Goal: Task Accomplishment & Management: Complete application form

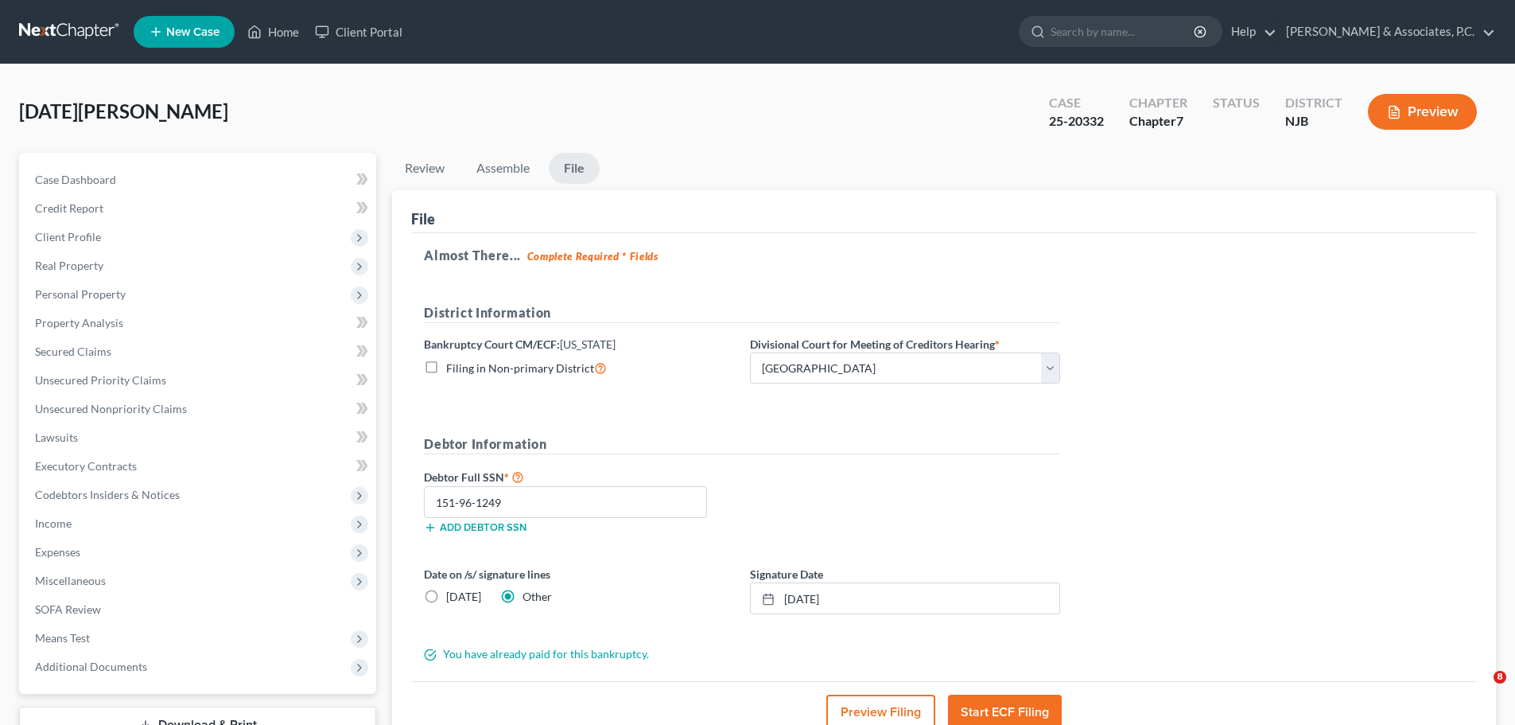
select select "2"
click at [45, 21] on link at bounding box center [70, 32] width 102 height 29
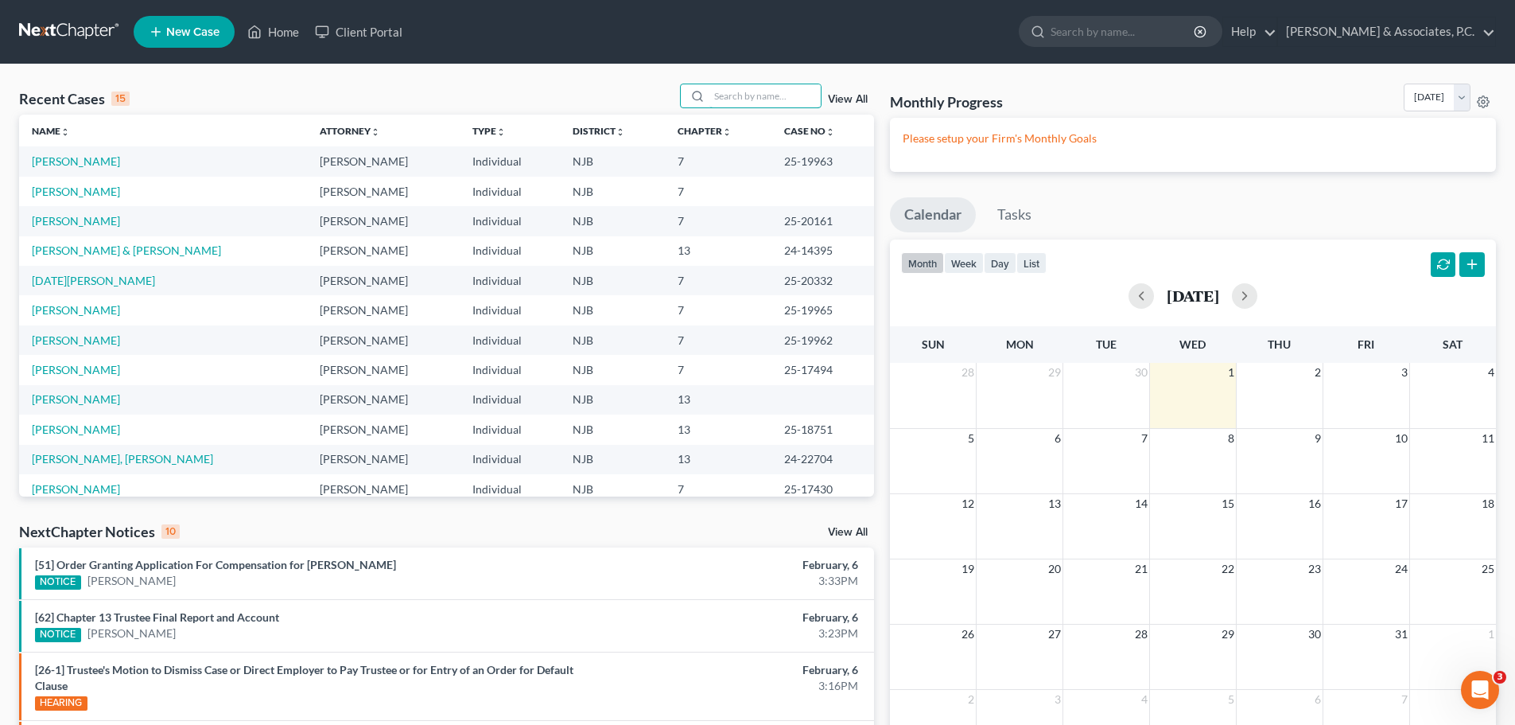
drag, startPoint x: 738, startPoint y: 95, endPoint x: 730, endPoint y: 231, distance: 137.1
click at [739, 95] on input "search" at bounding box center [765, 95] width 111 height 23
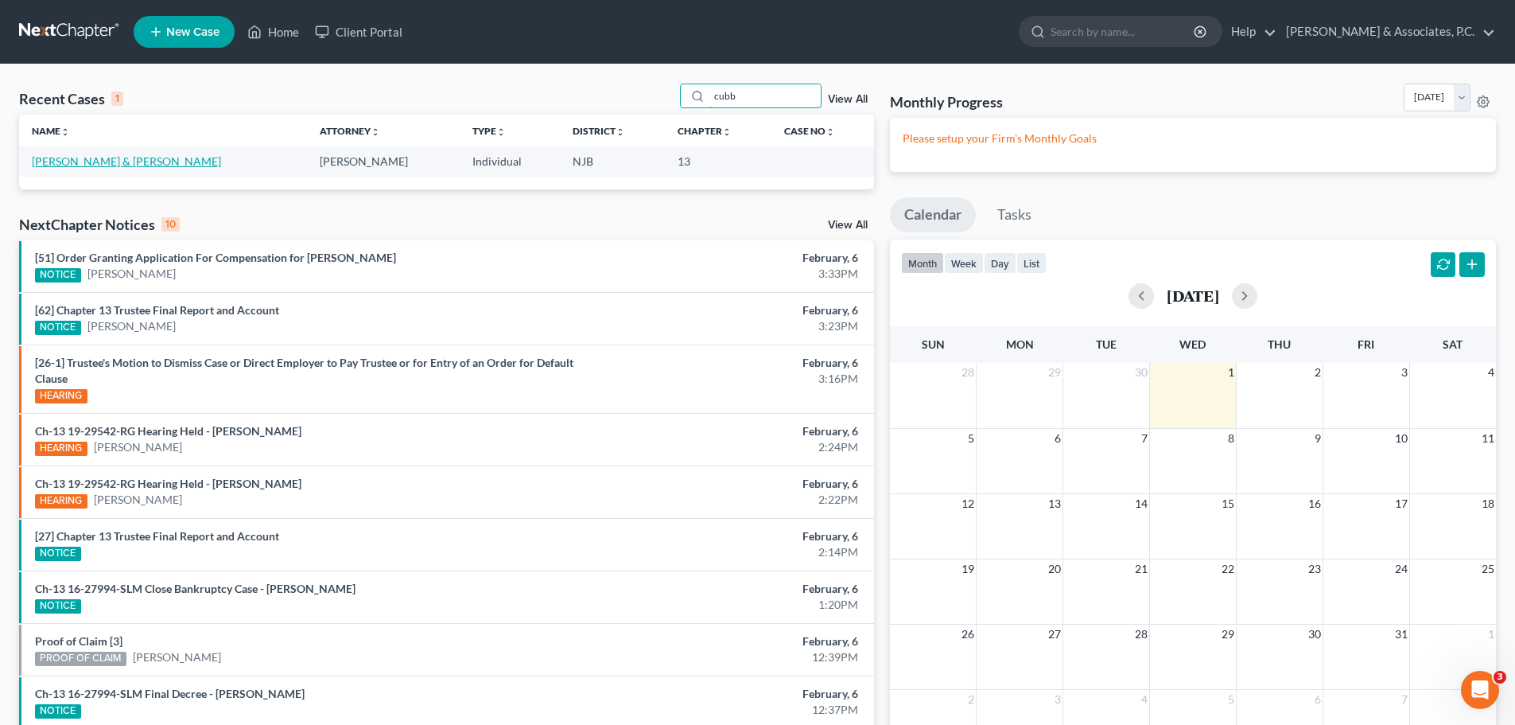
type input "cubb"
click at [95, 161] on link "[PERSON_NAME] & [PERSON_NAME]" at bounding box center [126, 161] width 189 height 14
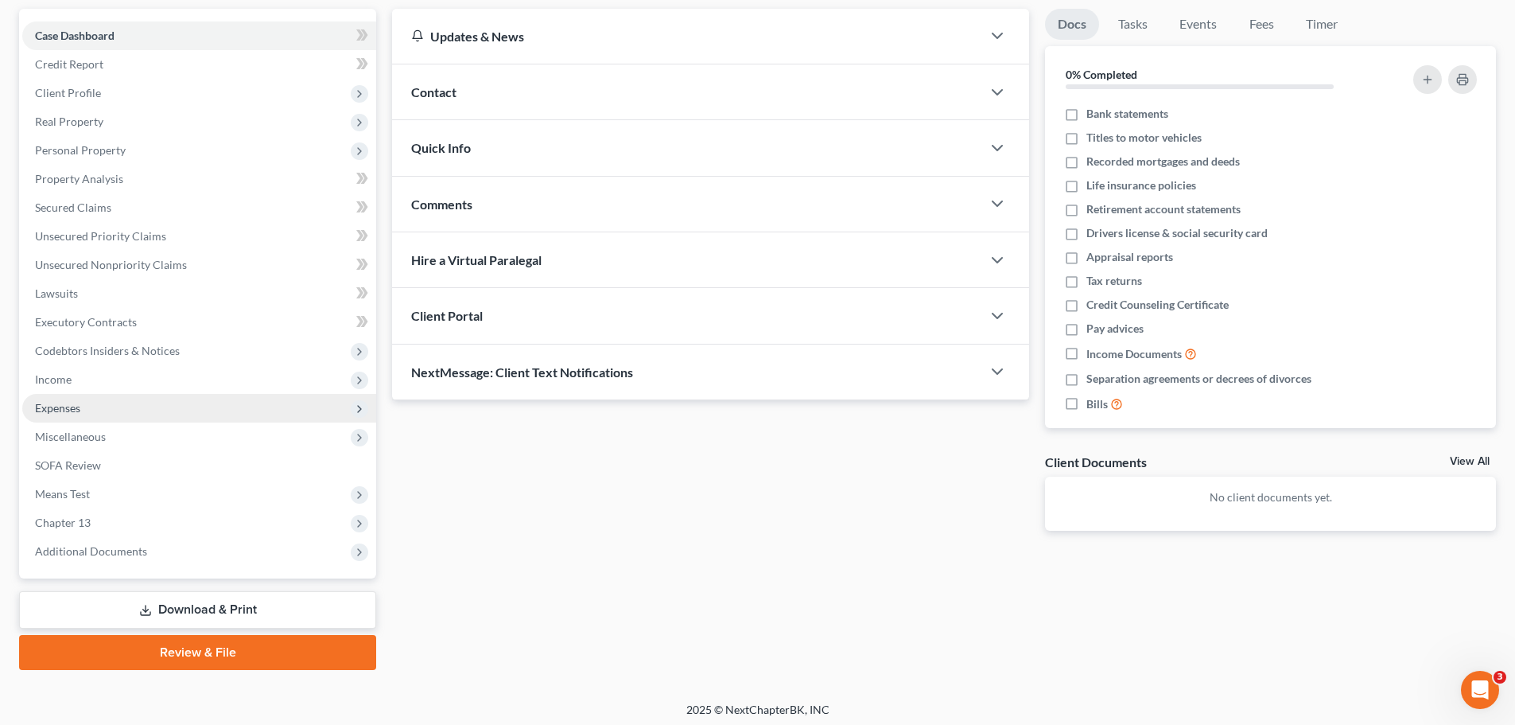
scroll to position [150, 0]
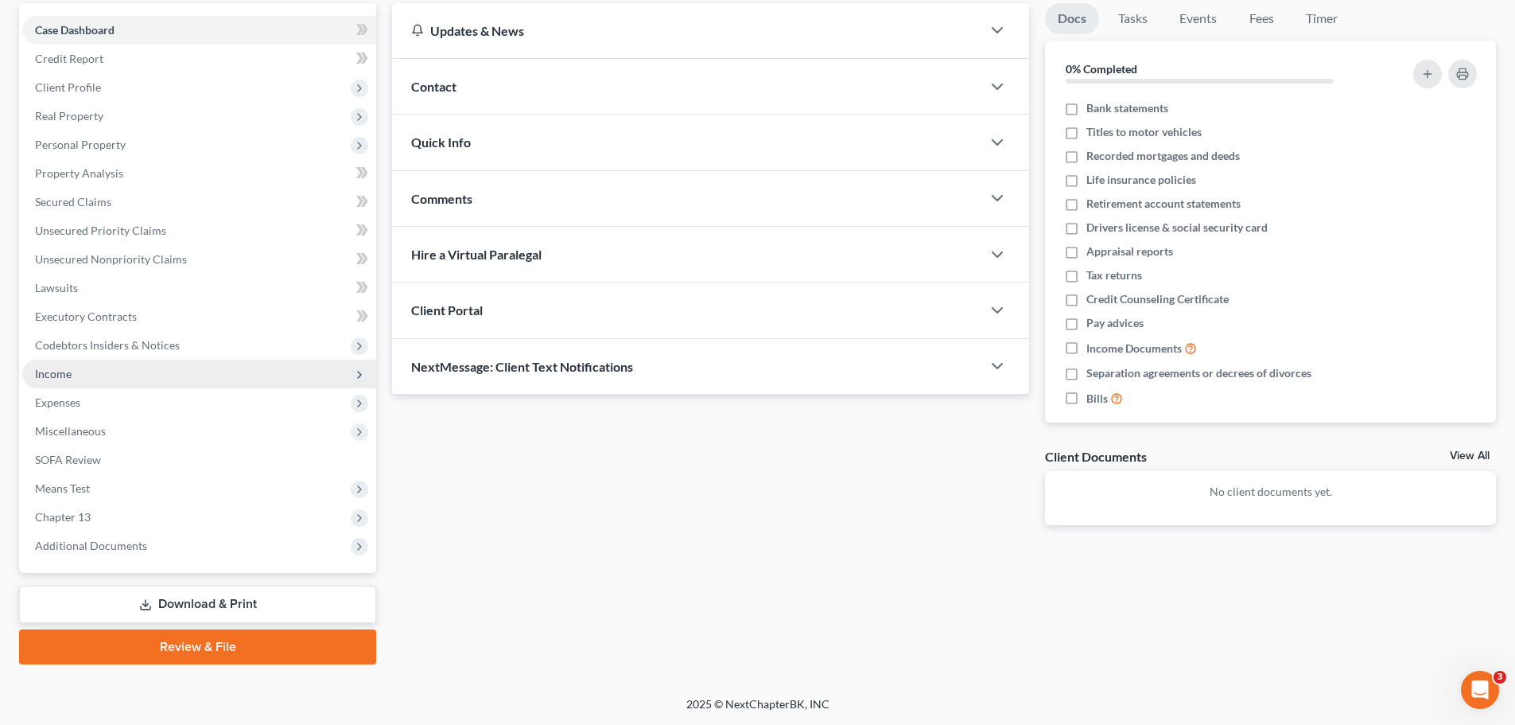
click at [76, 384] on span "Income" at bounding box center [199, 374] width 354 height 29
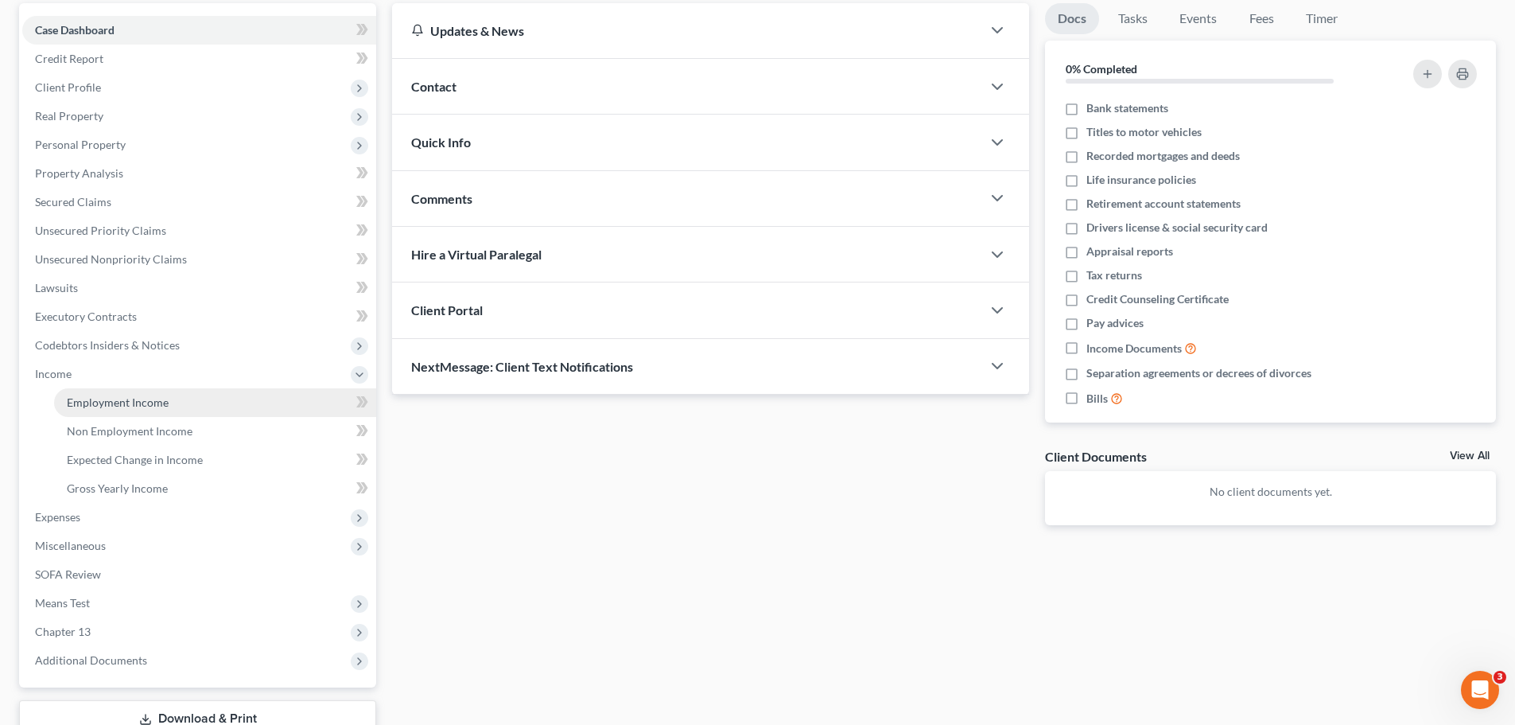
click at [126, 405] on span "Employment Income" at bounding box center [118, 402] width 102 height 14
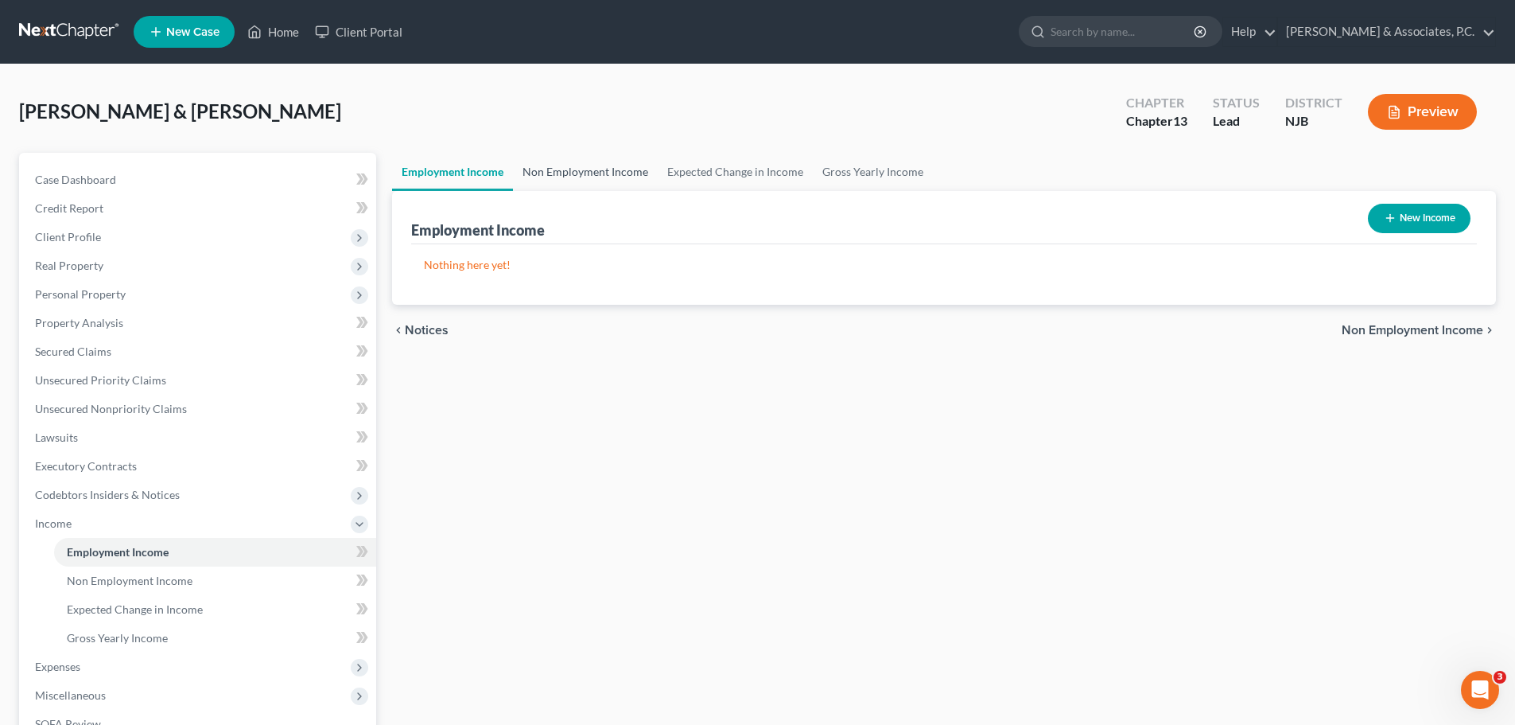
click at [570, 171] on link "Non Employment Income" at bounding box center [585, 172] width 145 height 38
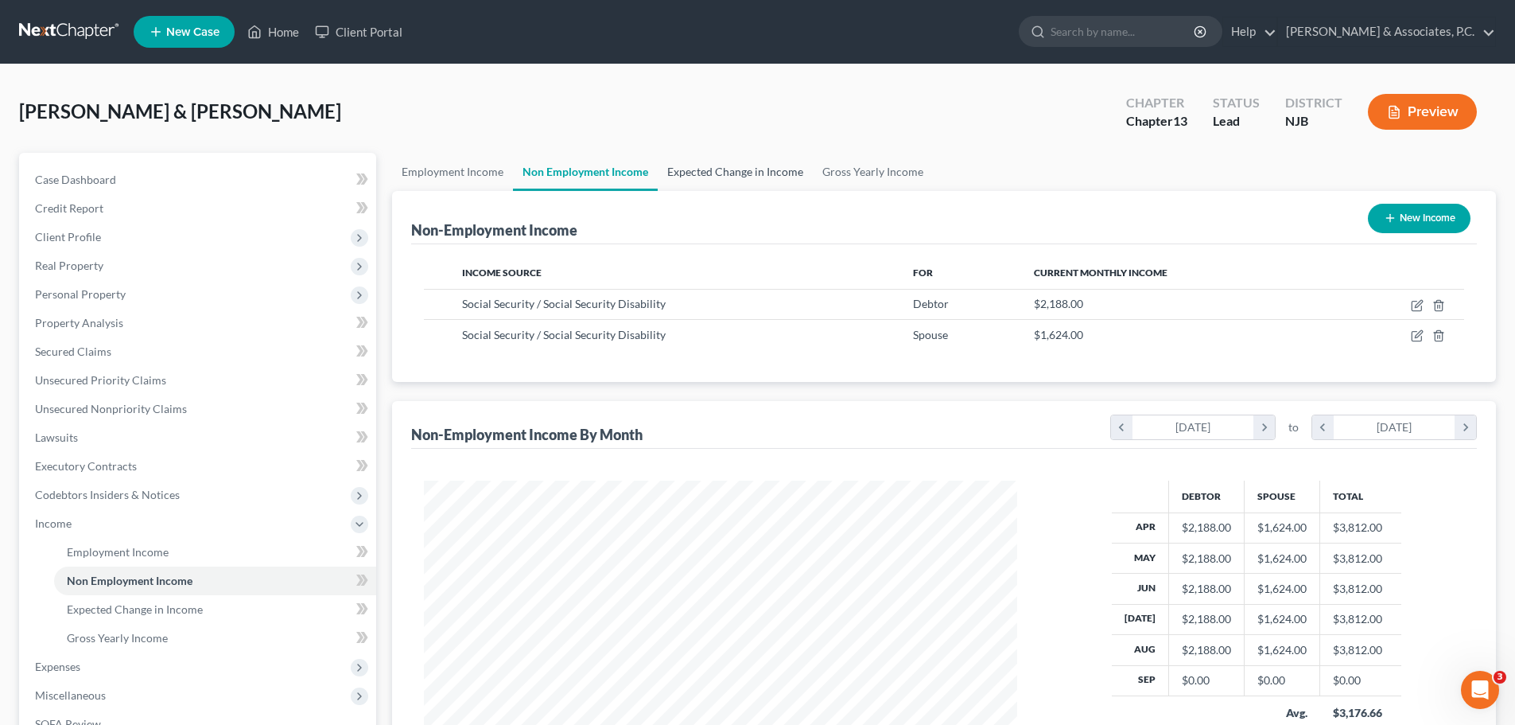
click at [735, 173] on link "Expected Change in Income" at bounding box center [735, 172] width 155 height 38
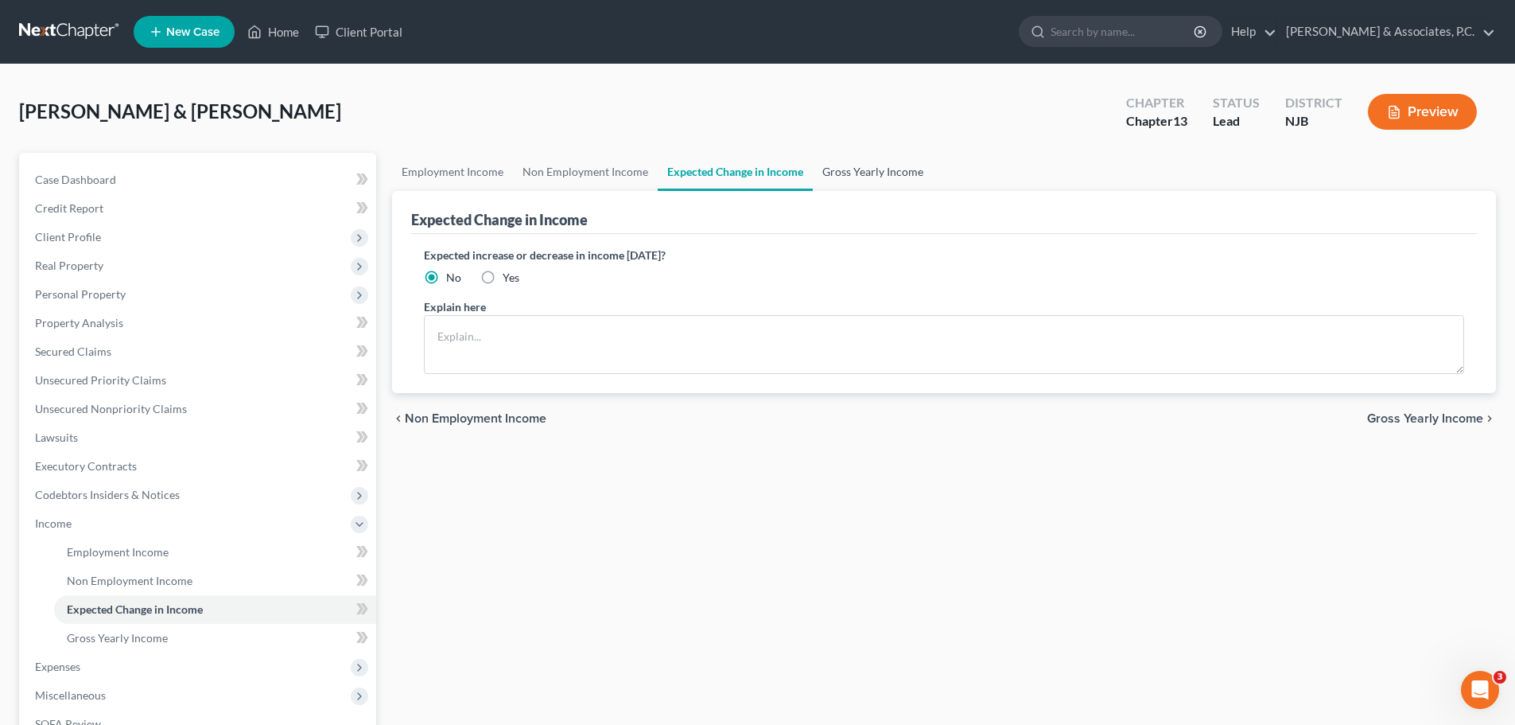
click at [871, 172] on link "Gross Yearly Income" at bounding box center [873, 172] width 120 height 38
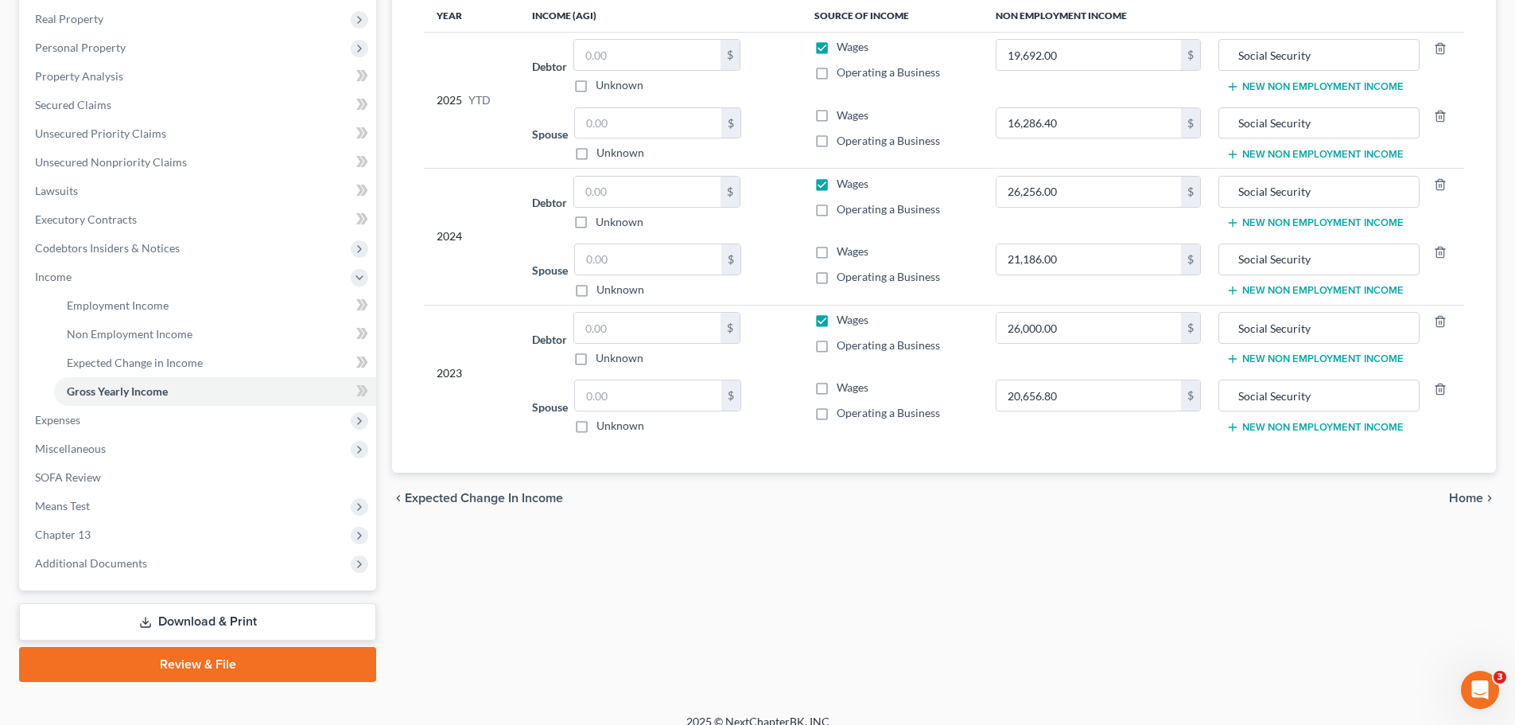
scroll to position [264, 0]
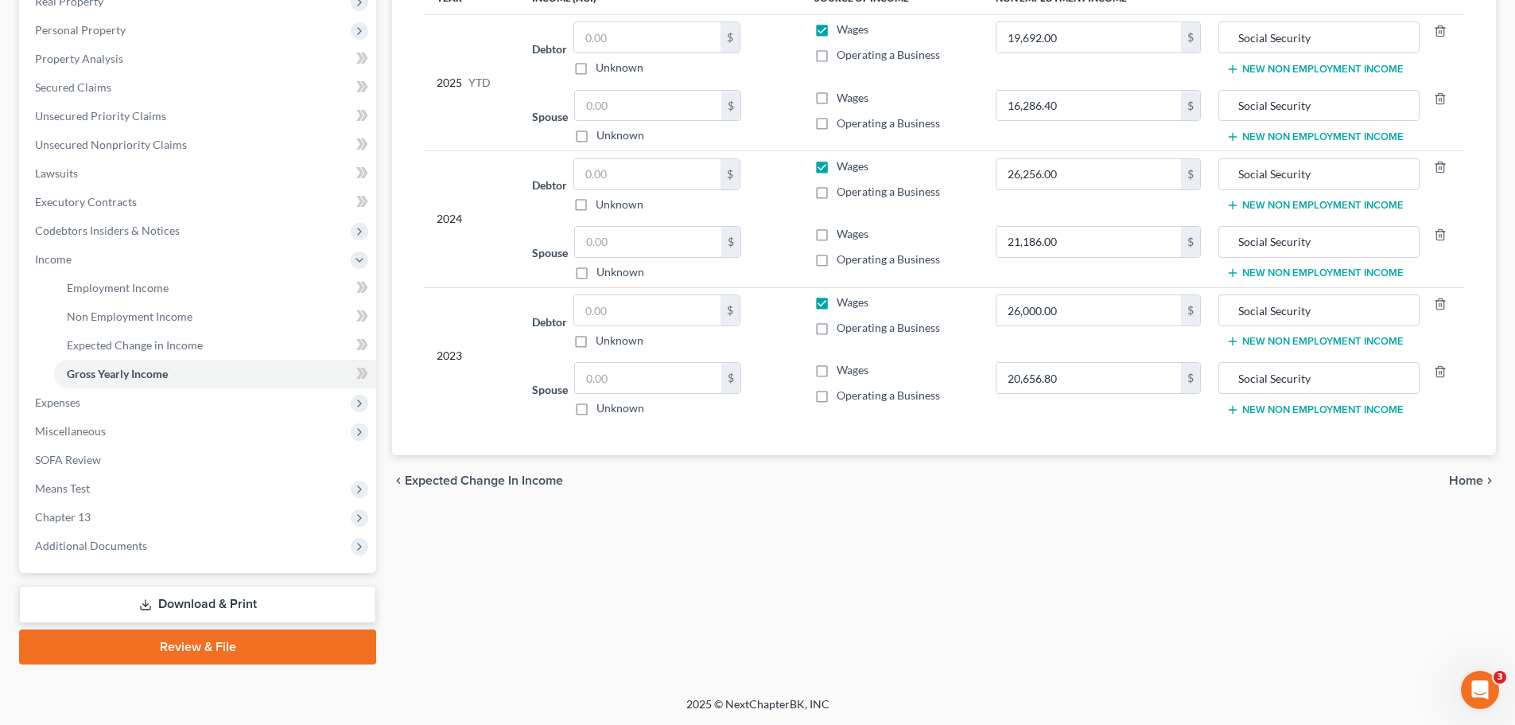
click at [1480, 480] on span "Home" at bounding box center [1466, 480] width 34 height 13
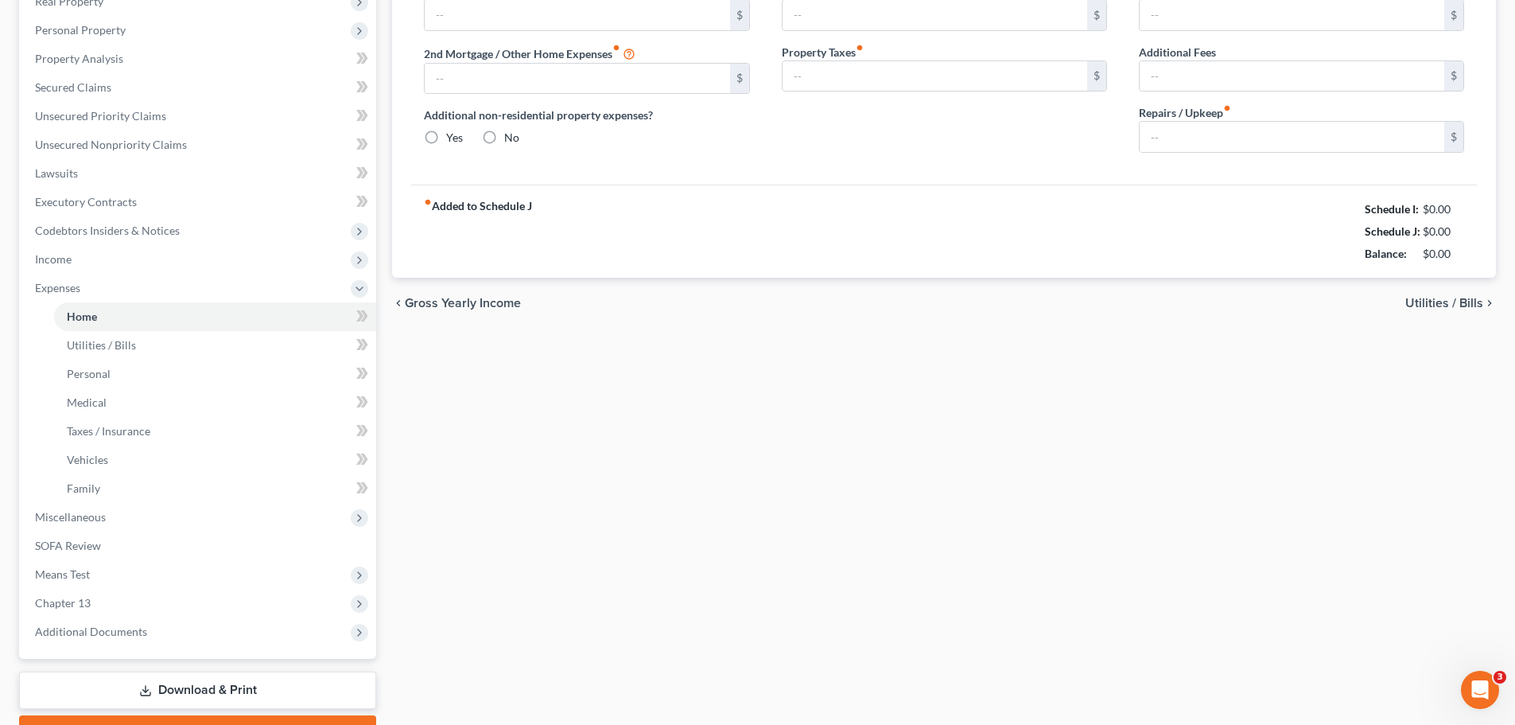
type input "650.00"
type input "0.00"
radio input "true"
type input "0.00"
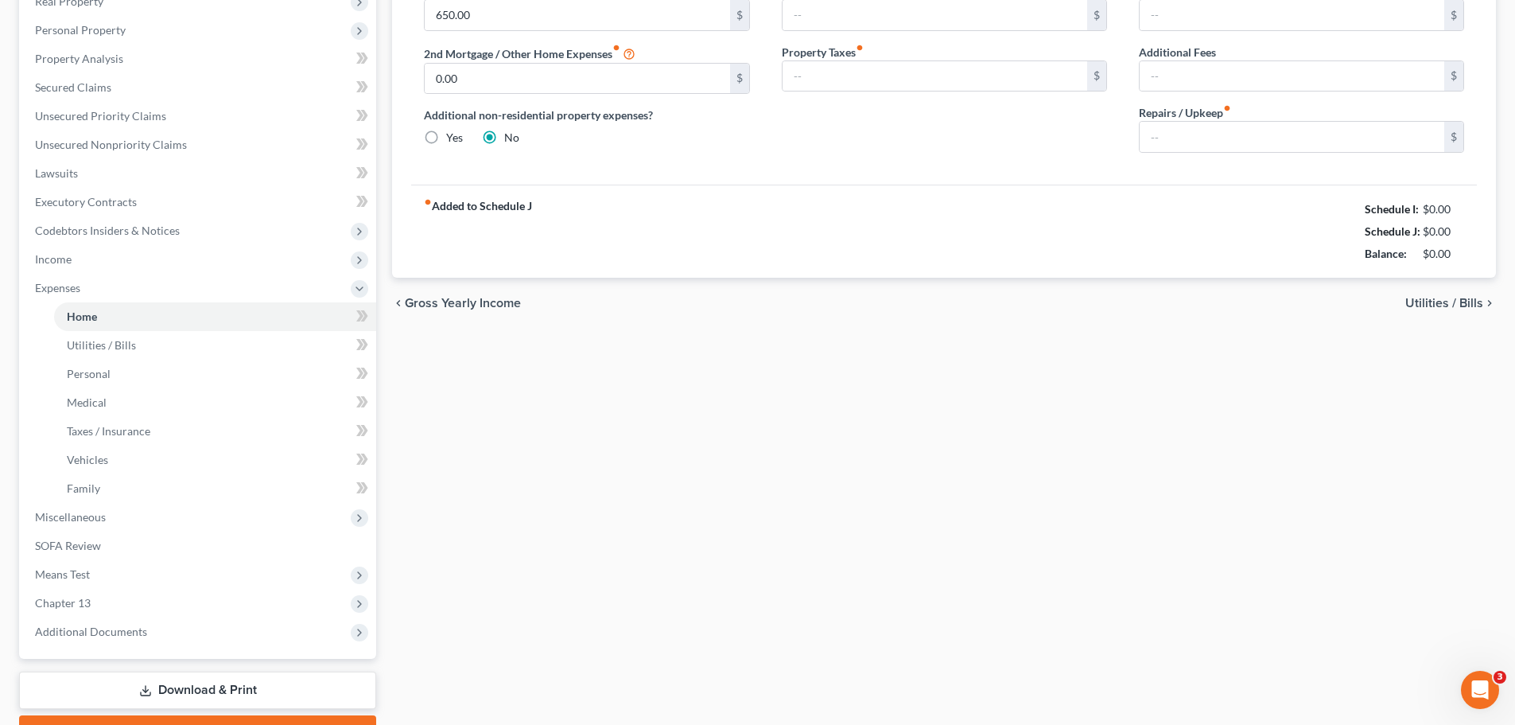
type input "0.00"
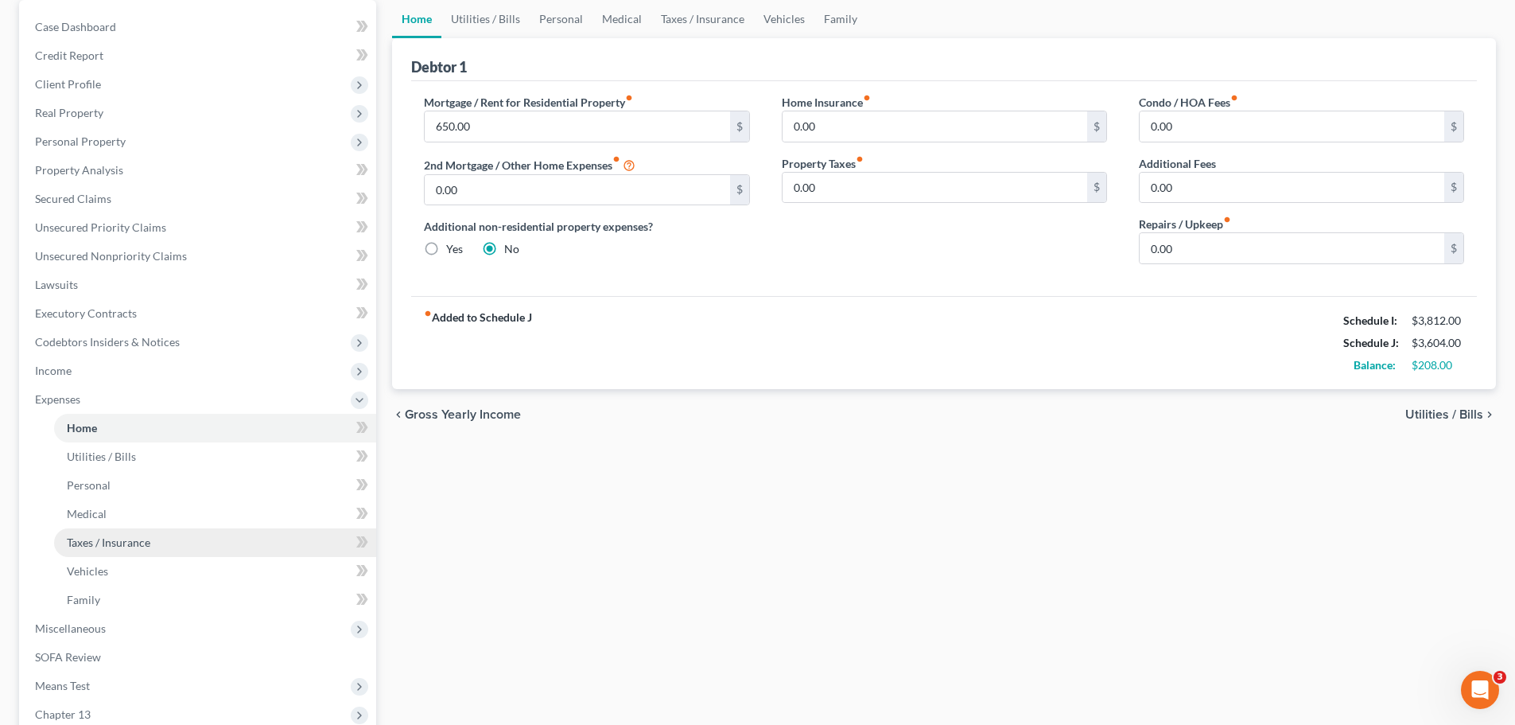
scroll to position [239, 0]
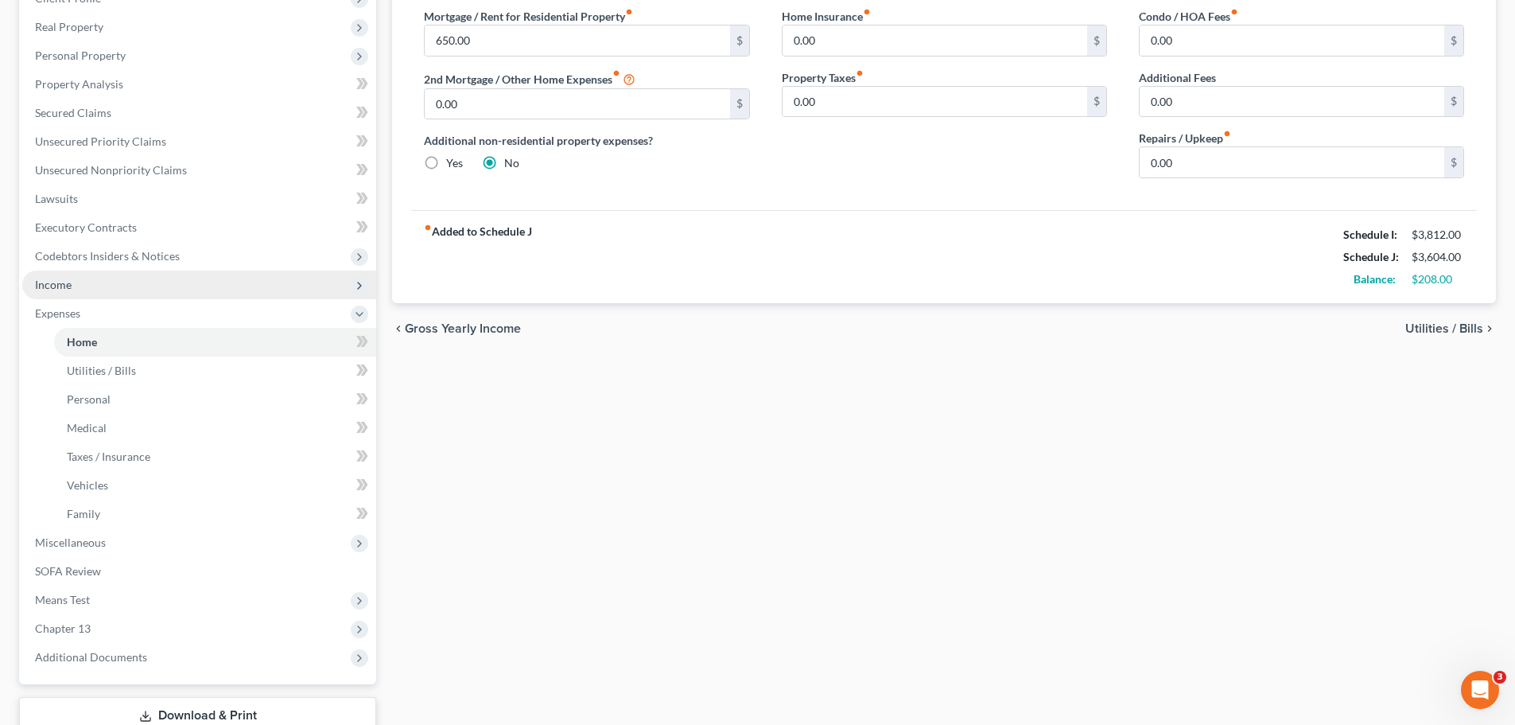
click at [41, 287] on span "Income" at bounding box center [53, 285] width 37 height 14
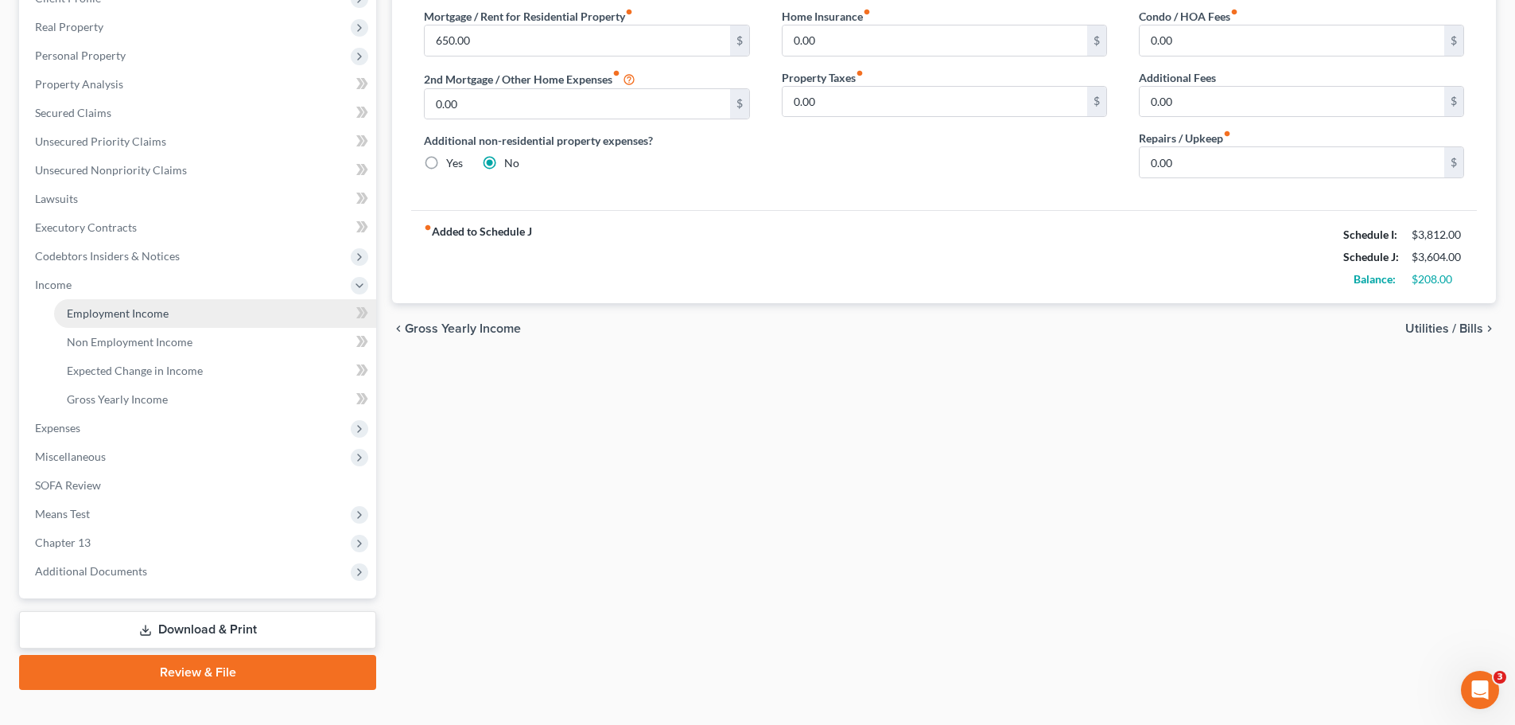
drag, startPoint x: 161, startPoint y: 319, endPoint x: 187, endPoint y: 317, distance: 26.3
click at [163, 319] on span "Employment Income" at bounding box center [118, 313] width 102 height 14
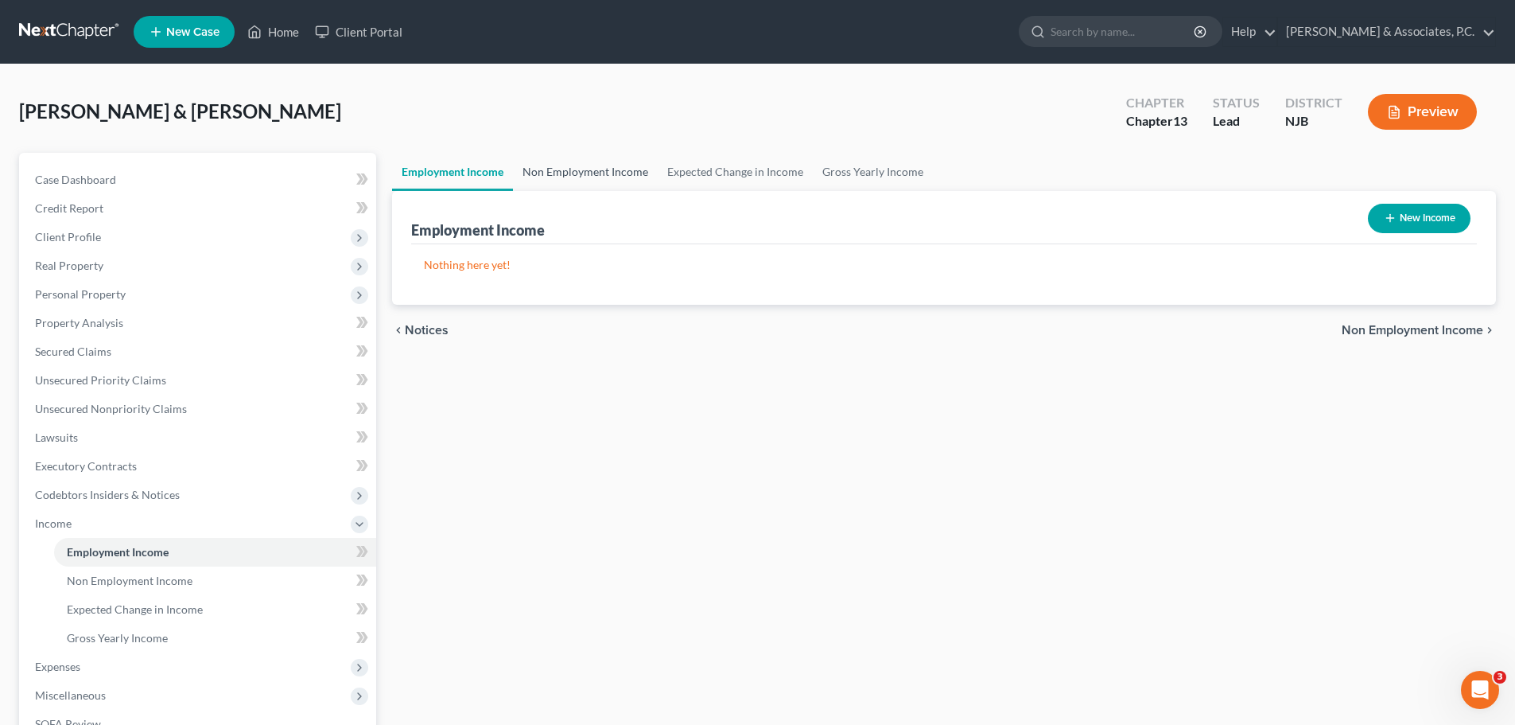
click at [604, 169] on link "Non Employment Income" at bounding box center [585, 172] width 145 height 38
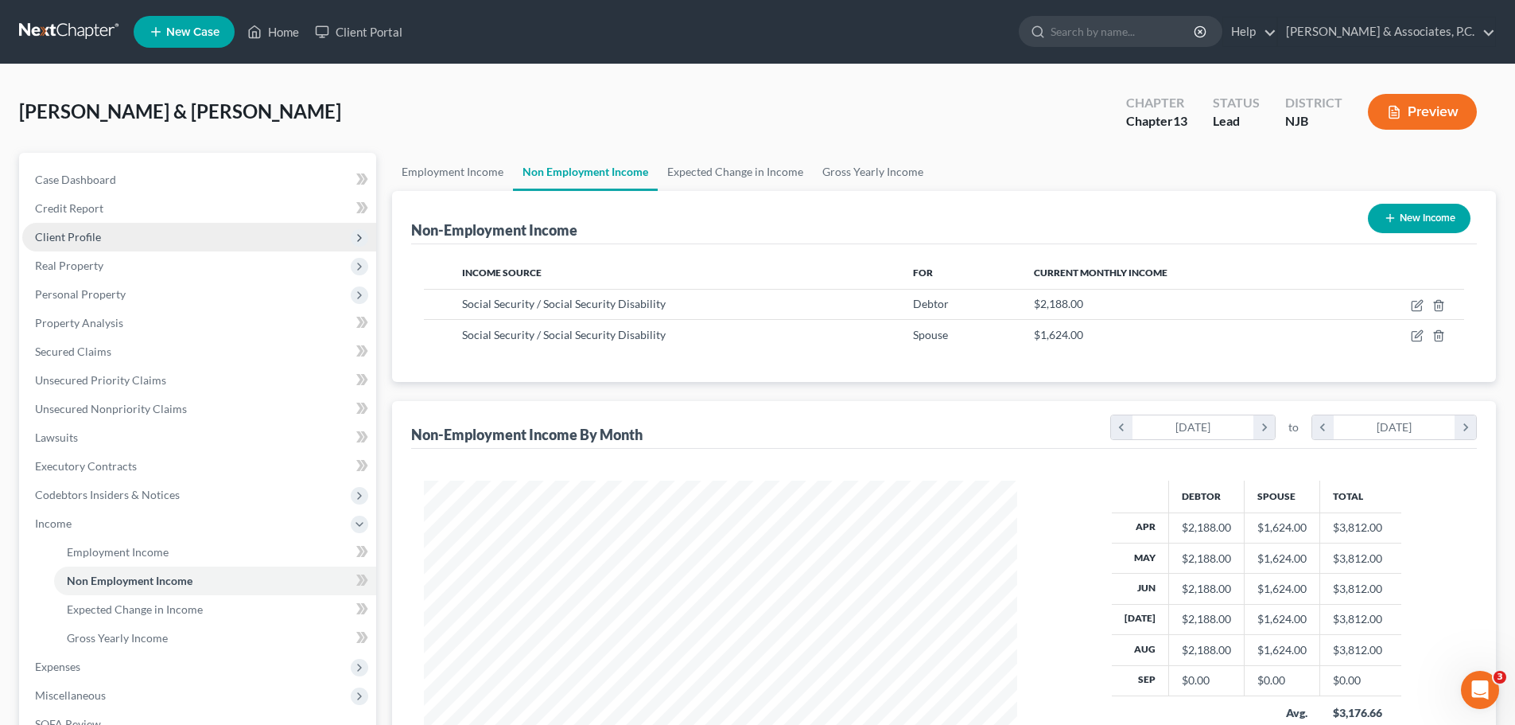
click at [100, 234] on span "Client Profile" at bounding box center [199, 237] width 354 height 29
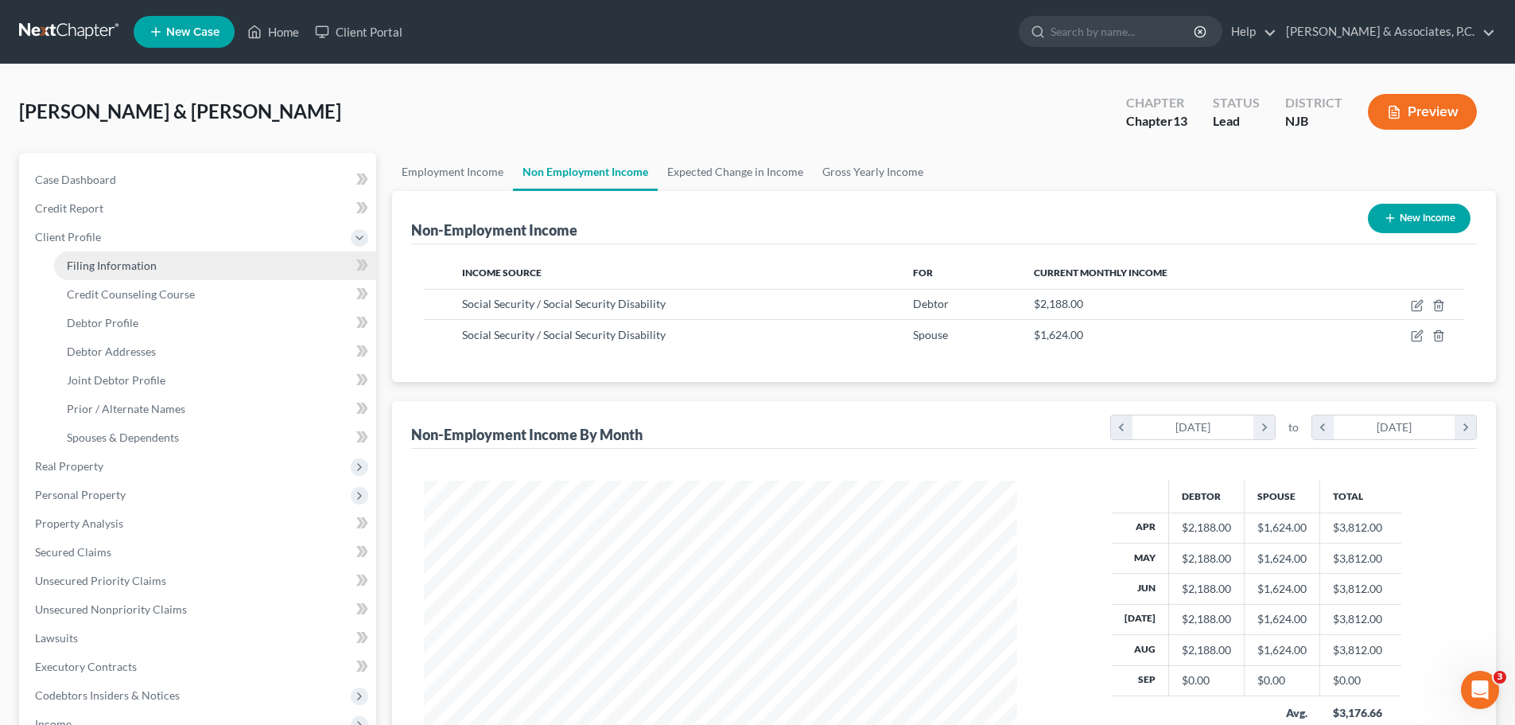
click at [103, 265] on span "Filing Information" at bounding box center [112, 266] width 90 height 14
select select "1"
select select "3"
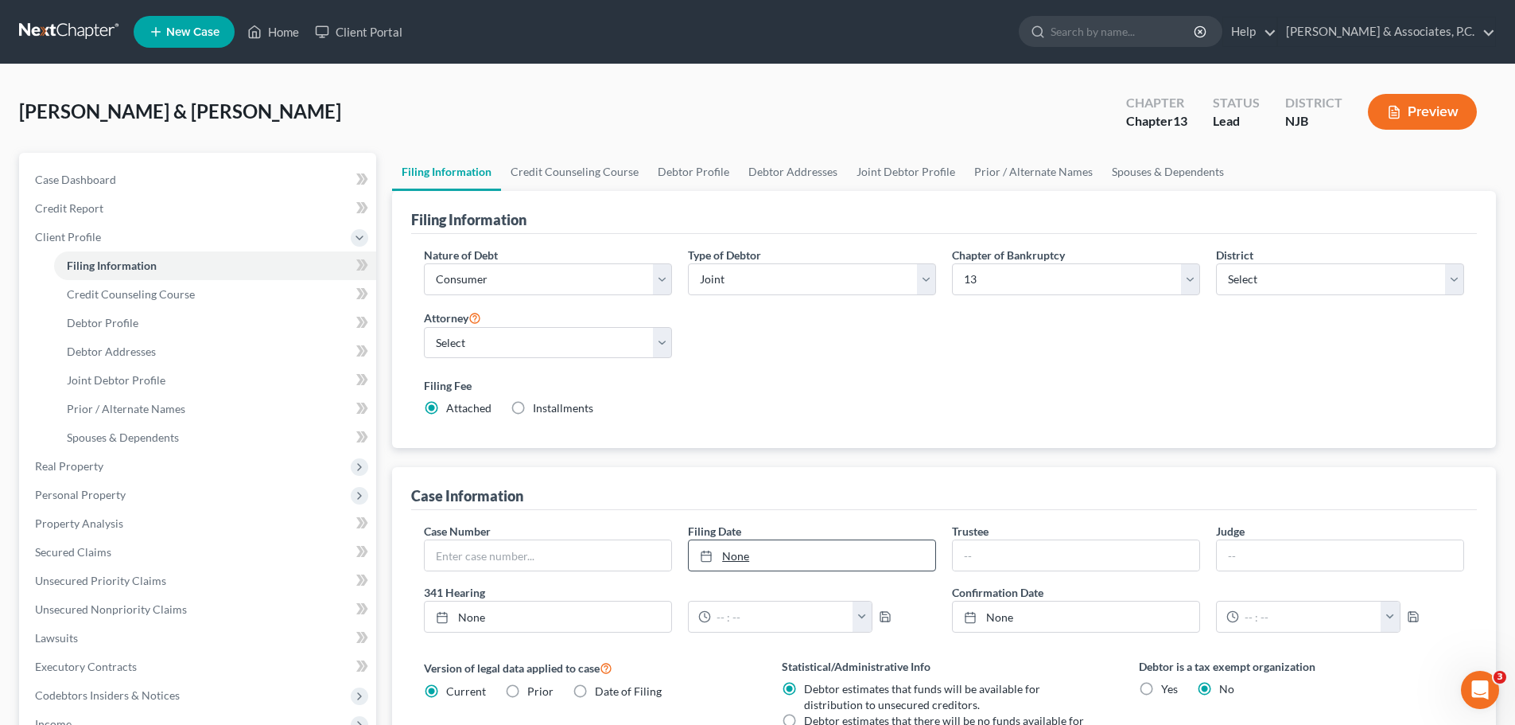
type input "[DATE]"
click at [706, 554] on icon at bounding box center [706, 556] width 13 height 13
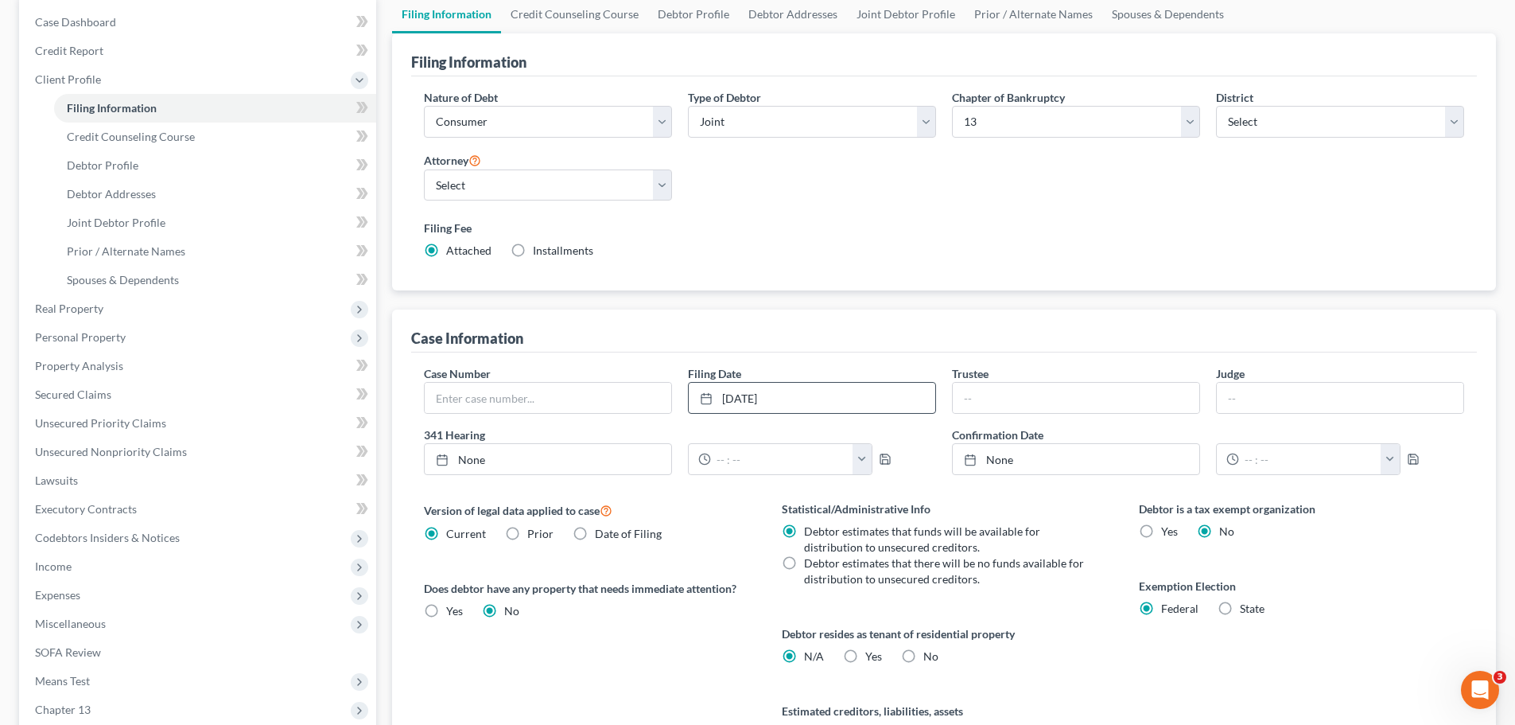
scroll to position [318, 0]
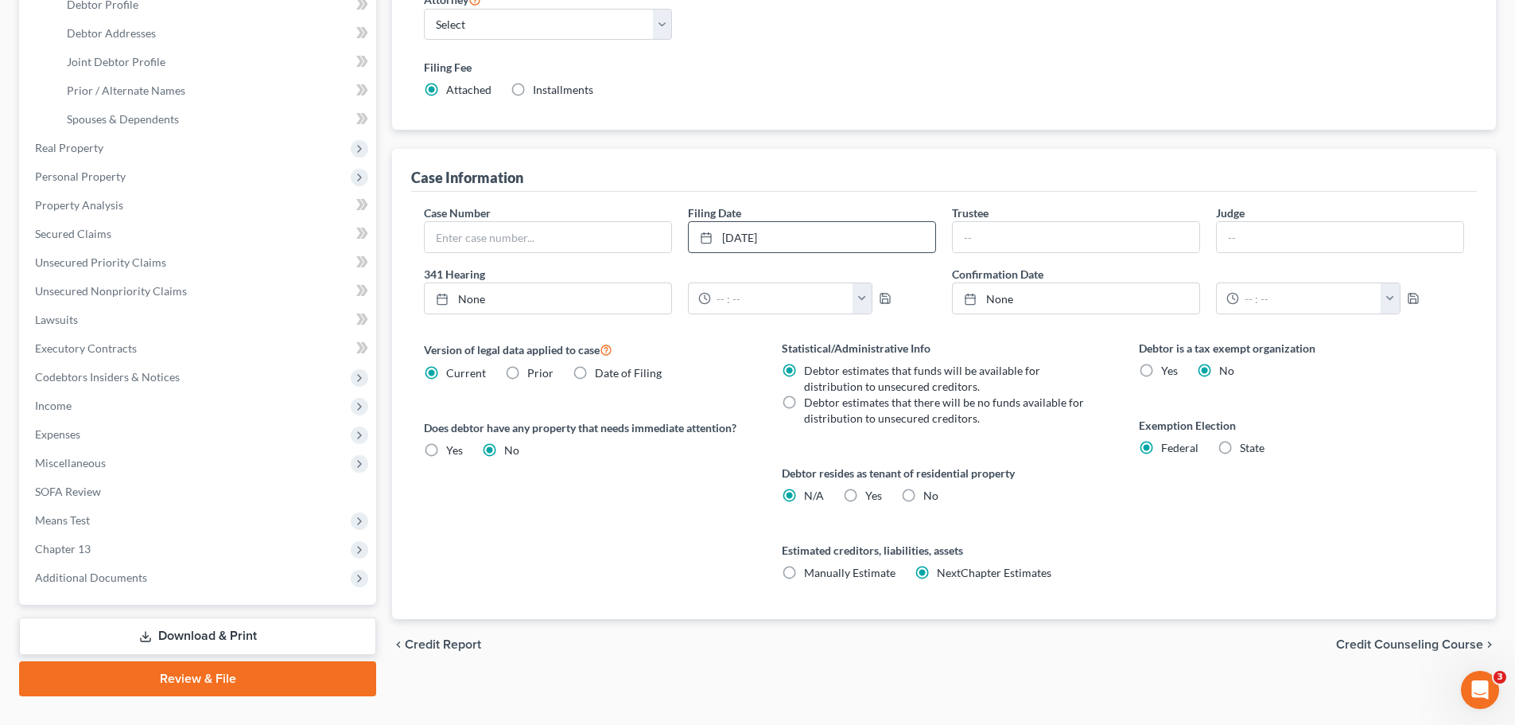
click at [1390, 643] on span "Credit Counseling Course" at bounding box center [1409, 644] width 147 height 13
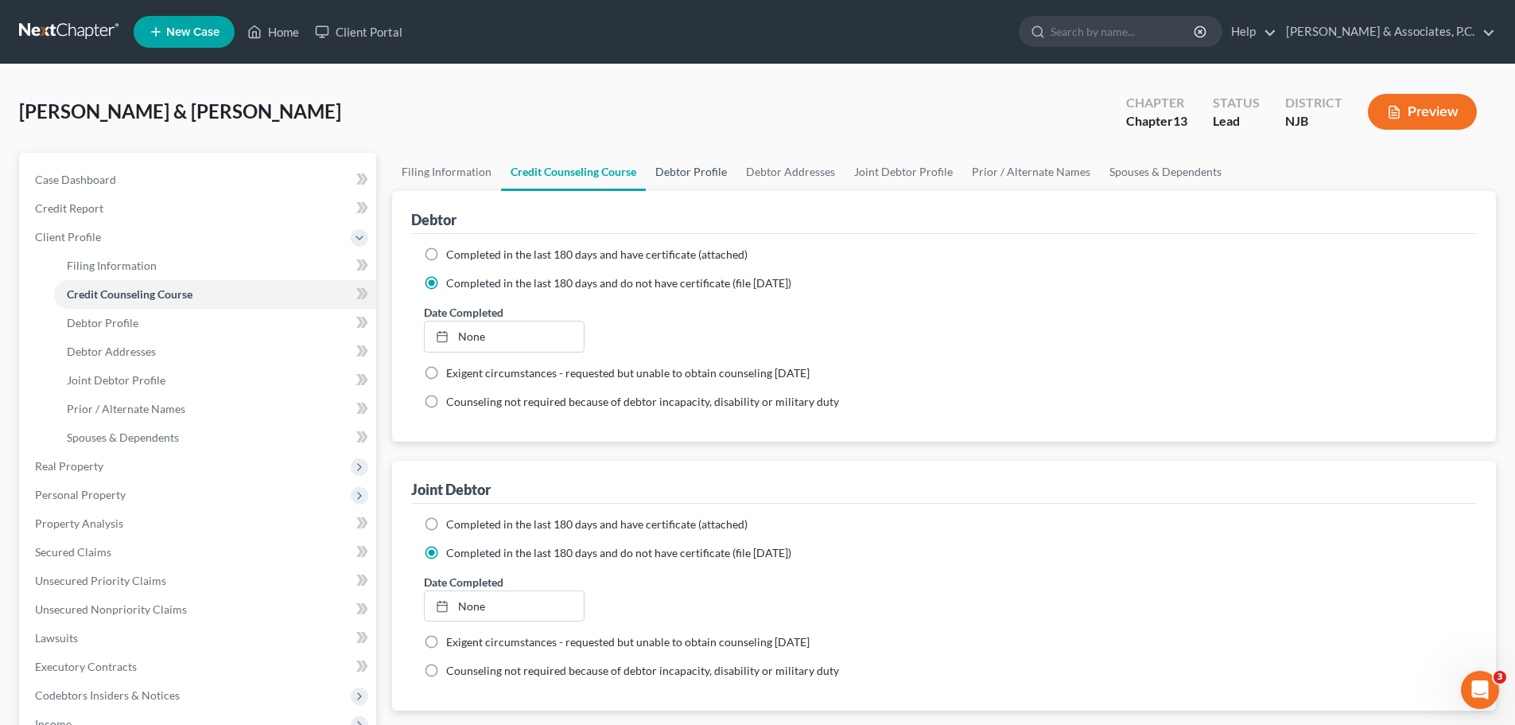
click at [681, 169] on link "Debtor Profile" at bounding box center [691, 172] width 91 height 38
select select "1"
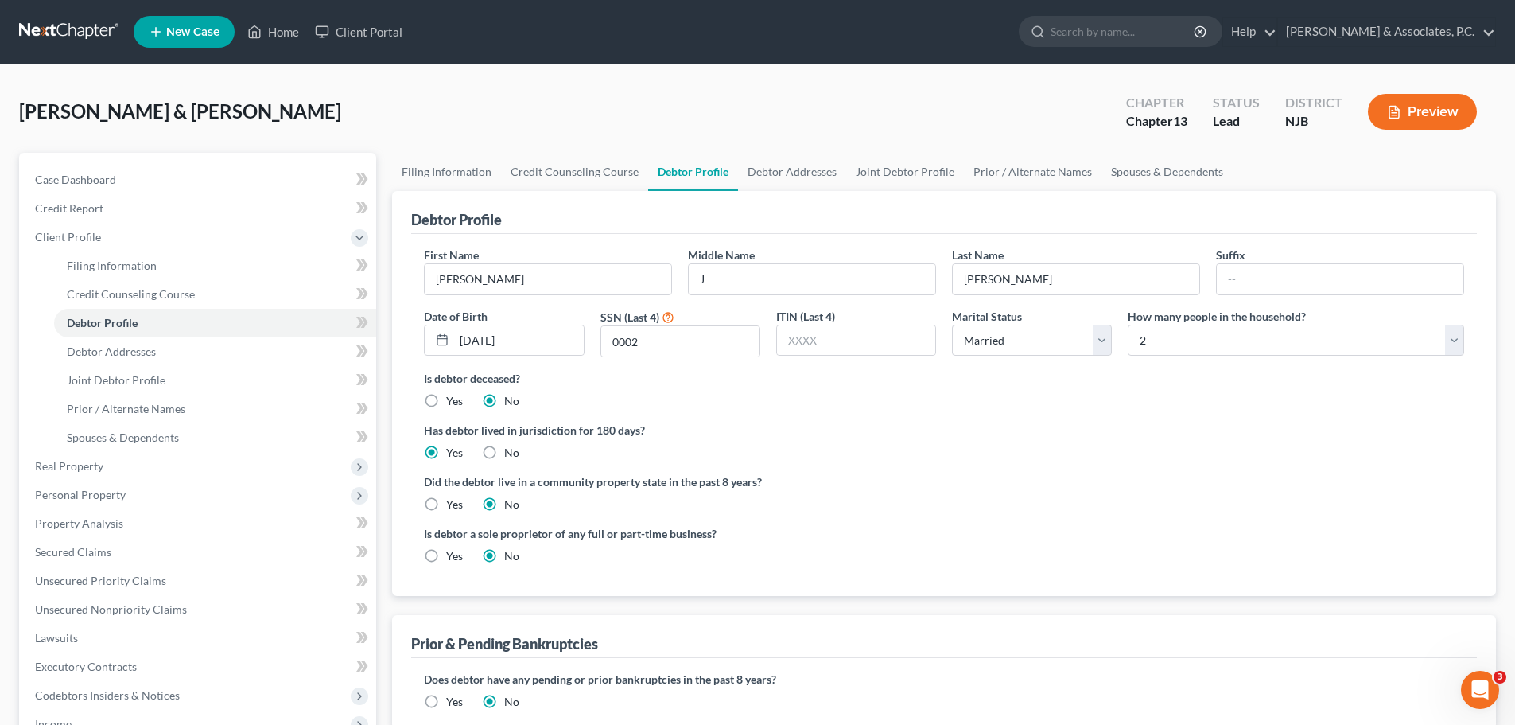
radio input "true"
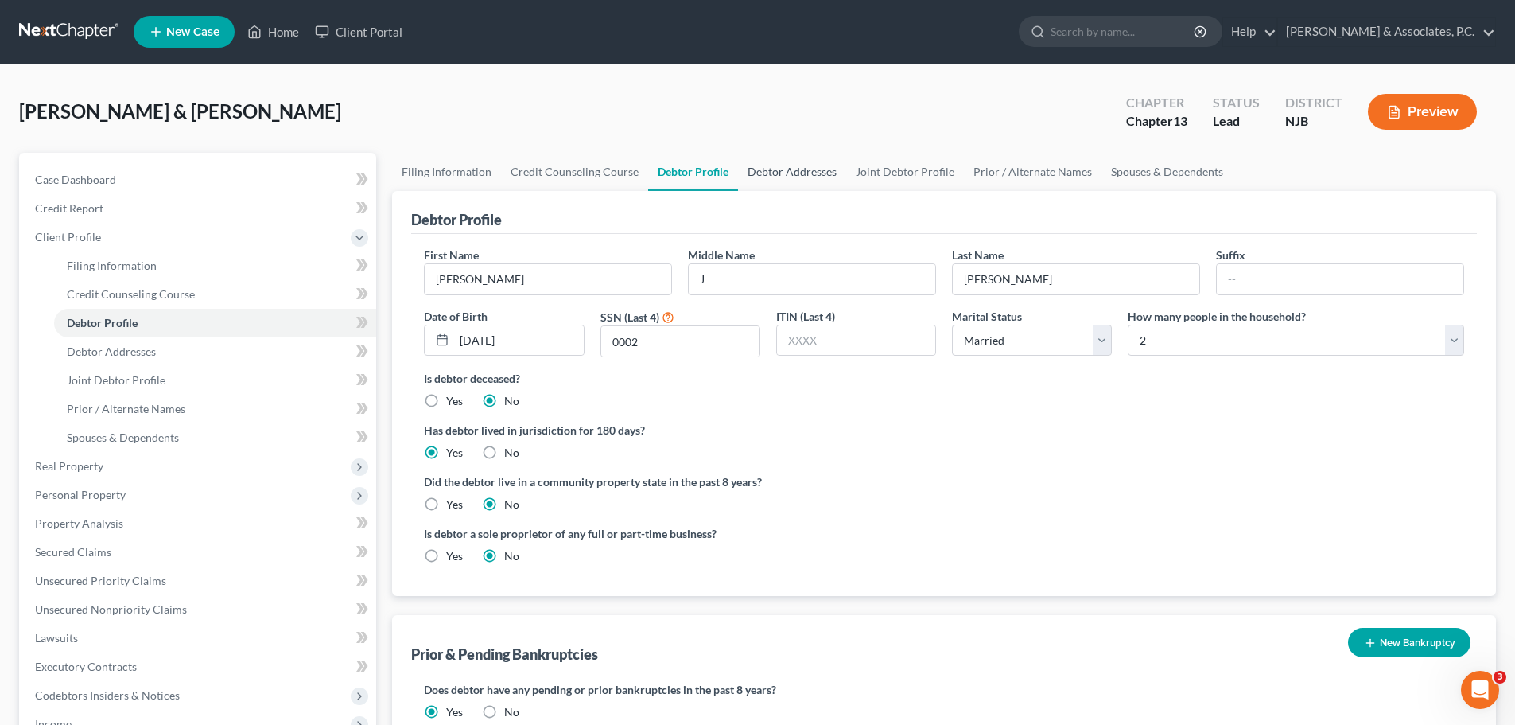
click at [768, 179] on link "Debtor Addresses" at bounding box center [792, 172] width 108 height 38
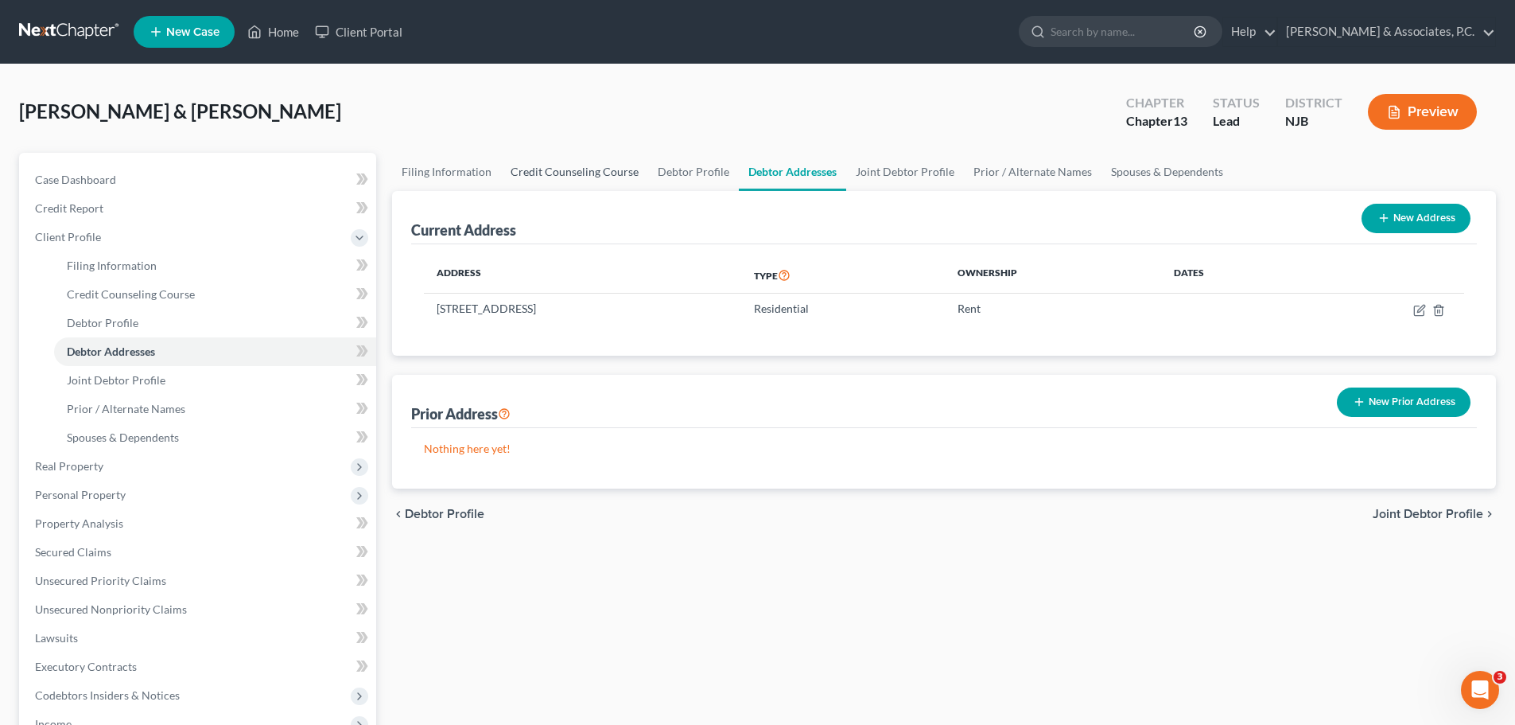
click at [594, 180] on link "Credit Counseling Course" at bounding box center [574, 172] width 147 height 38
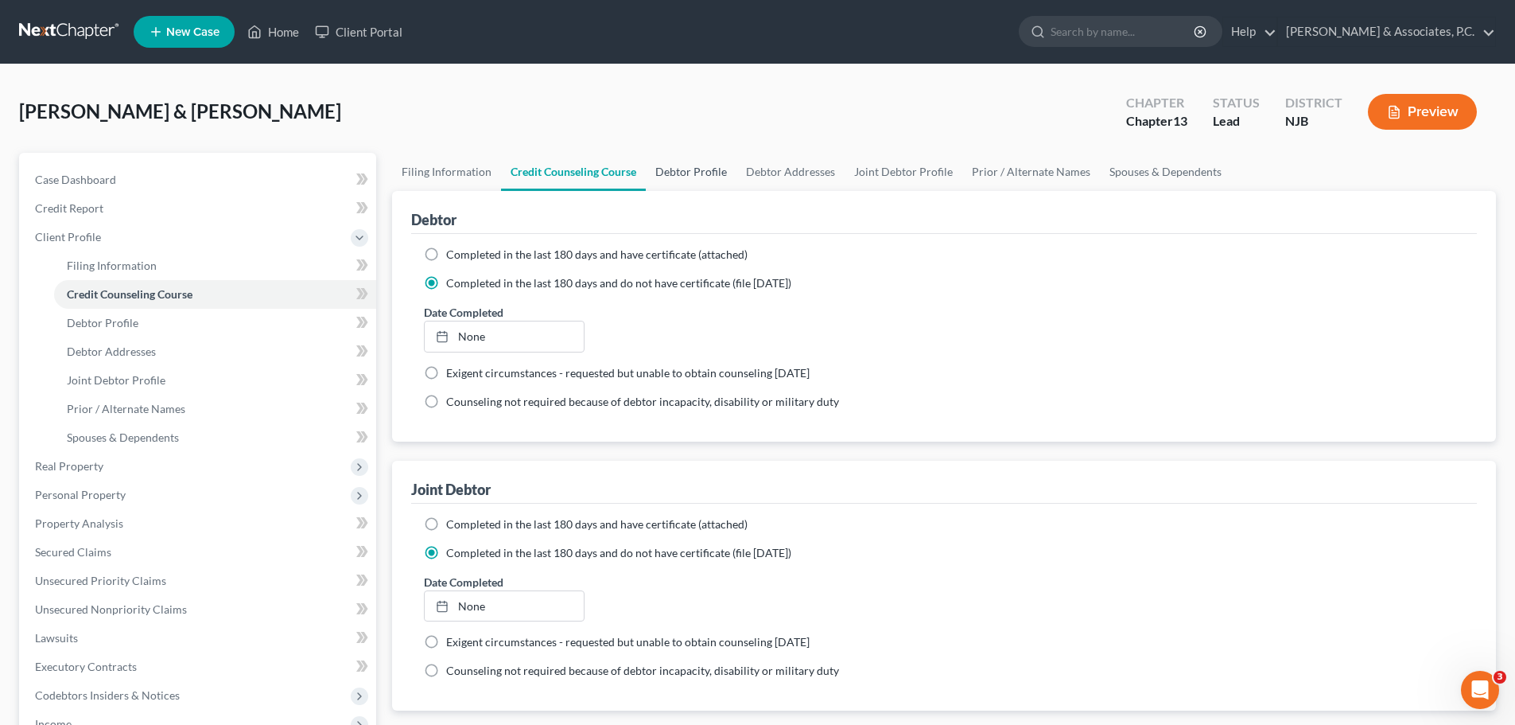
click at [676, 173] on link "Debtor Profile" at bounding box center [691, 172] width 91 height 38
select select "1"
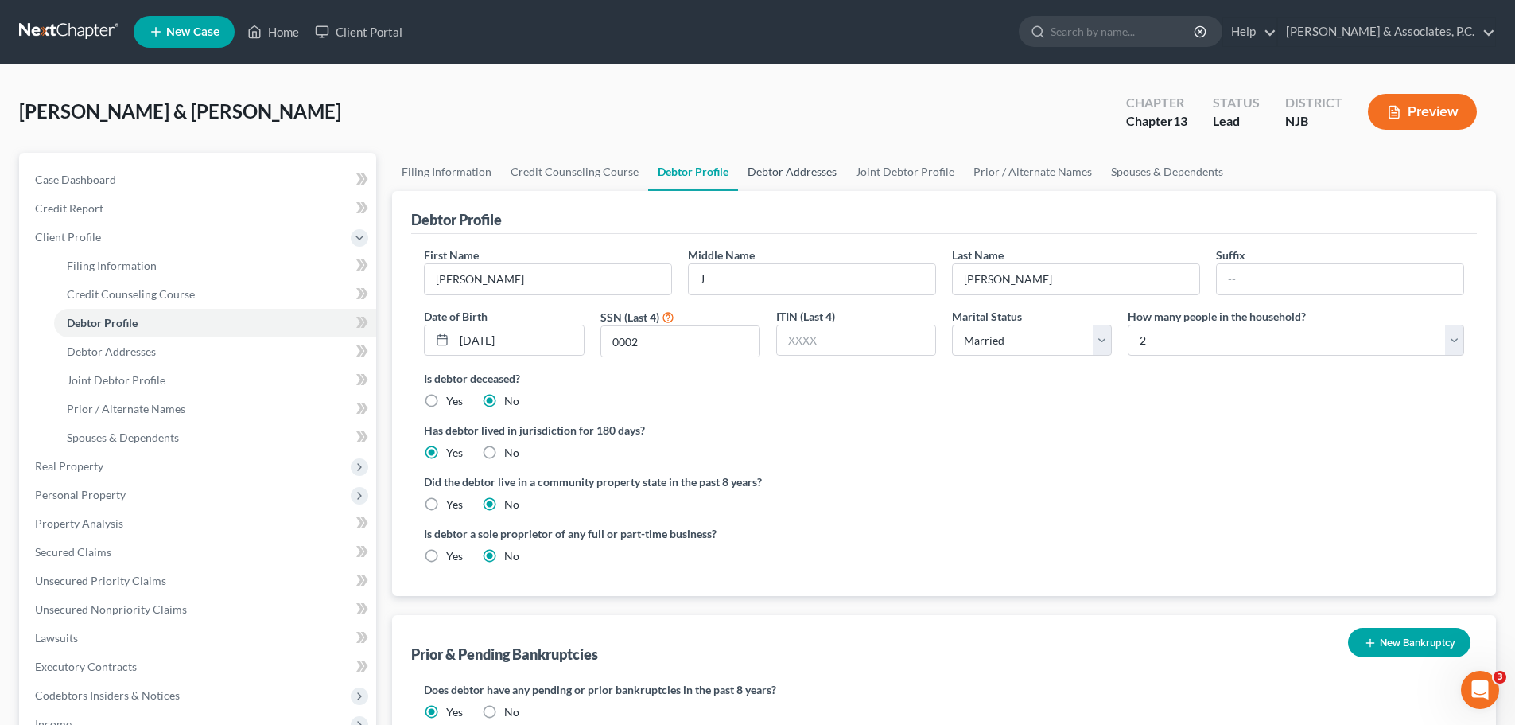
click at [803, 167] on link "Debtor Addresses" at bounding box center [792, 172] width 108 height 38
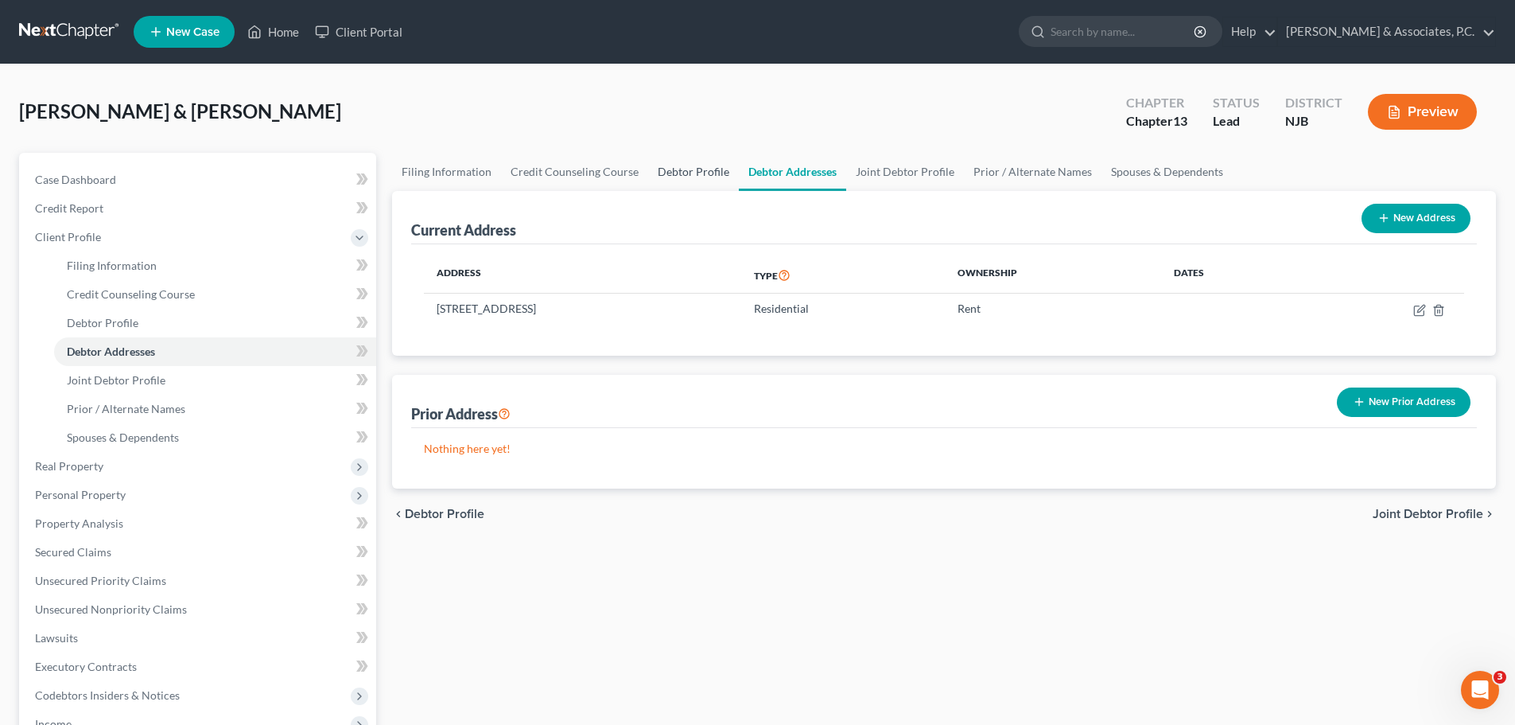
click at [695, 175] on link "Debtor Profile" at bounding box center [693, 172] width 91 height 38
select select "1"
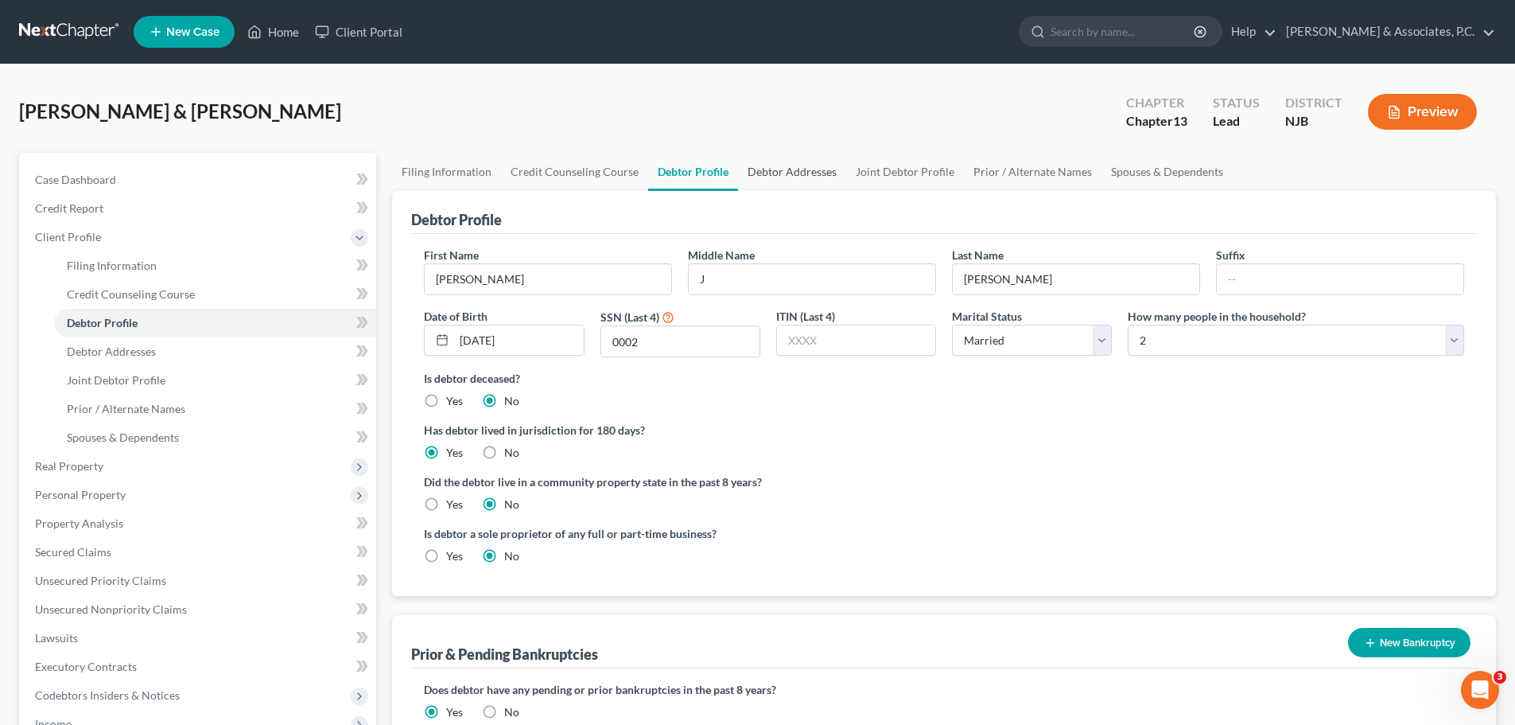
click at [814, 169] on link "Debtor Addresses" at bounding box center [792, 172] width 108 height 38
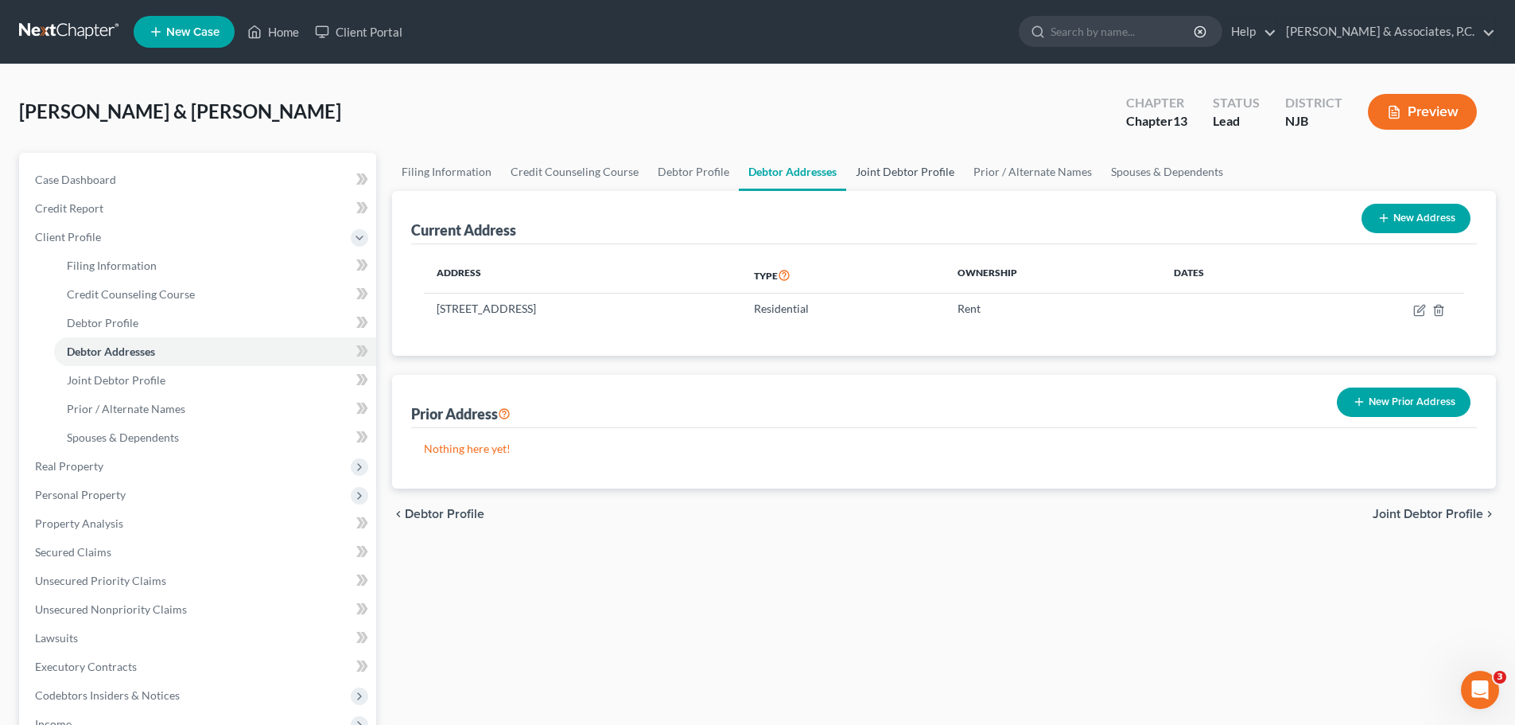
click at [911, 169] on link "Joint Debtor Profile" at bounding box center [905, 172] width 118 height 38
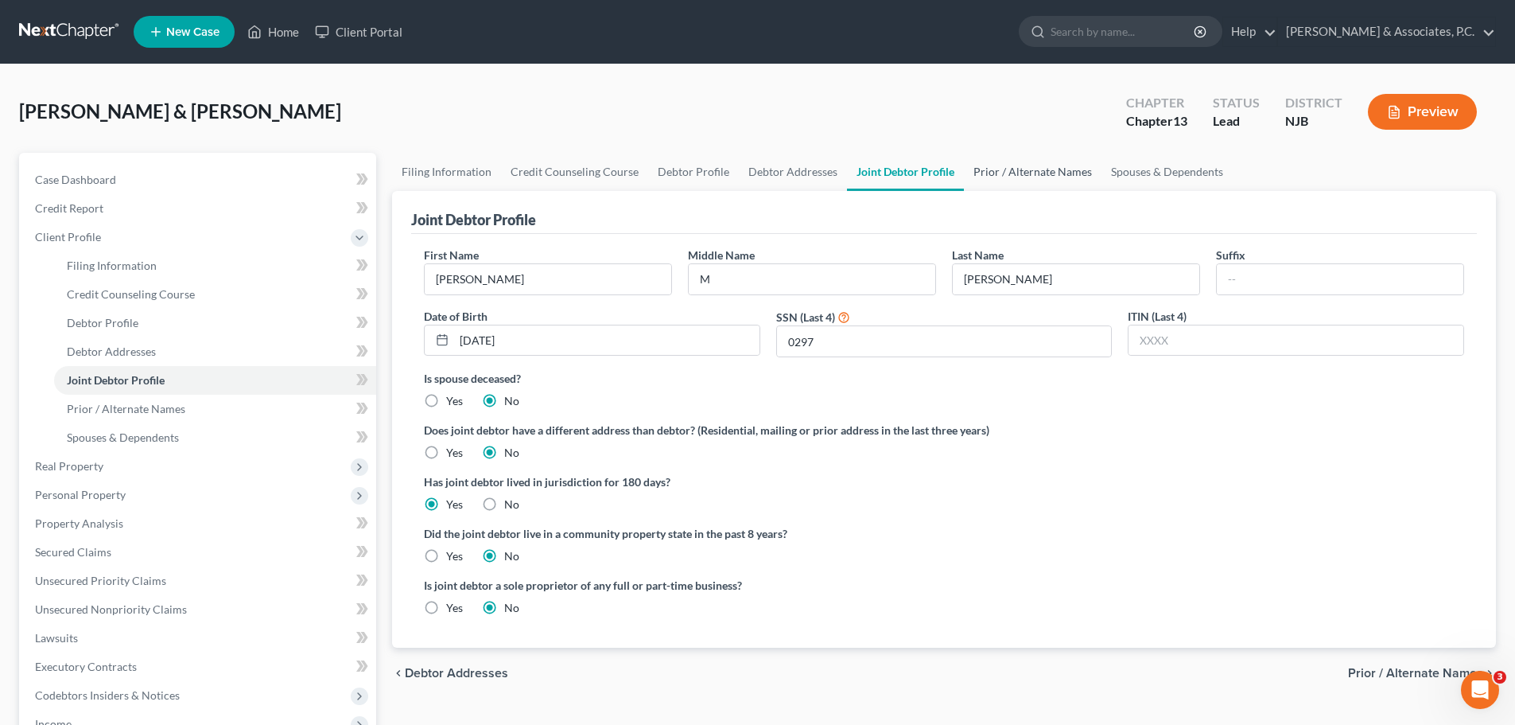
click at [1001, 181] on link "Prior / Alternate Names" at bounding box center [1033, 172] width 138 height 38
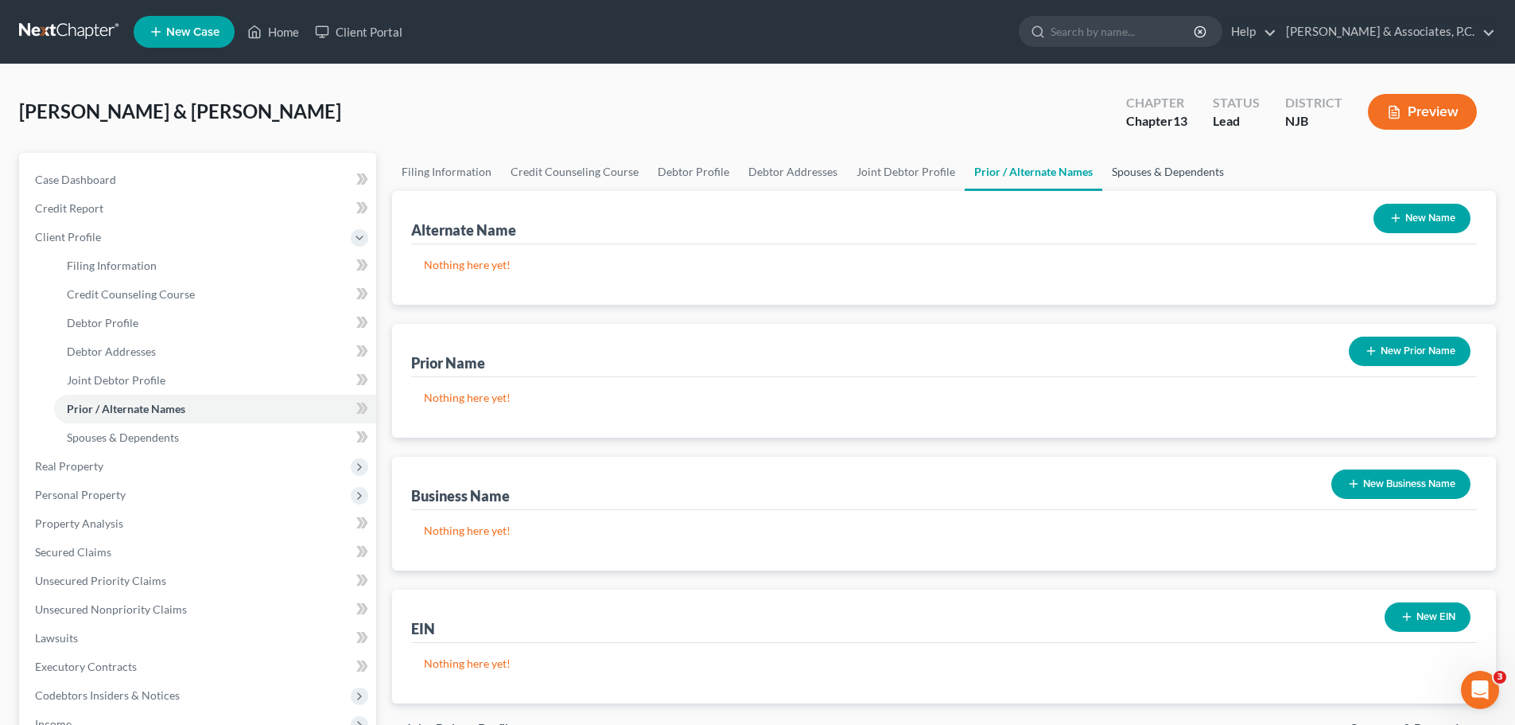
click at [1149, 172] on link "Spouses & Dependents" at bounding box center [1168, 172] width 131 height 38
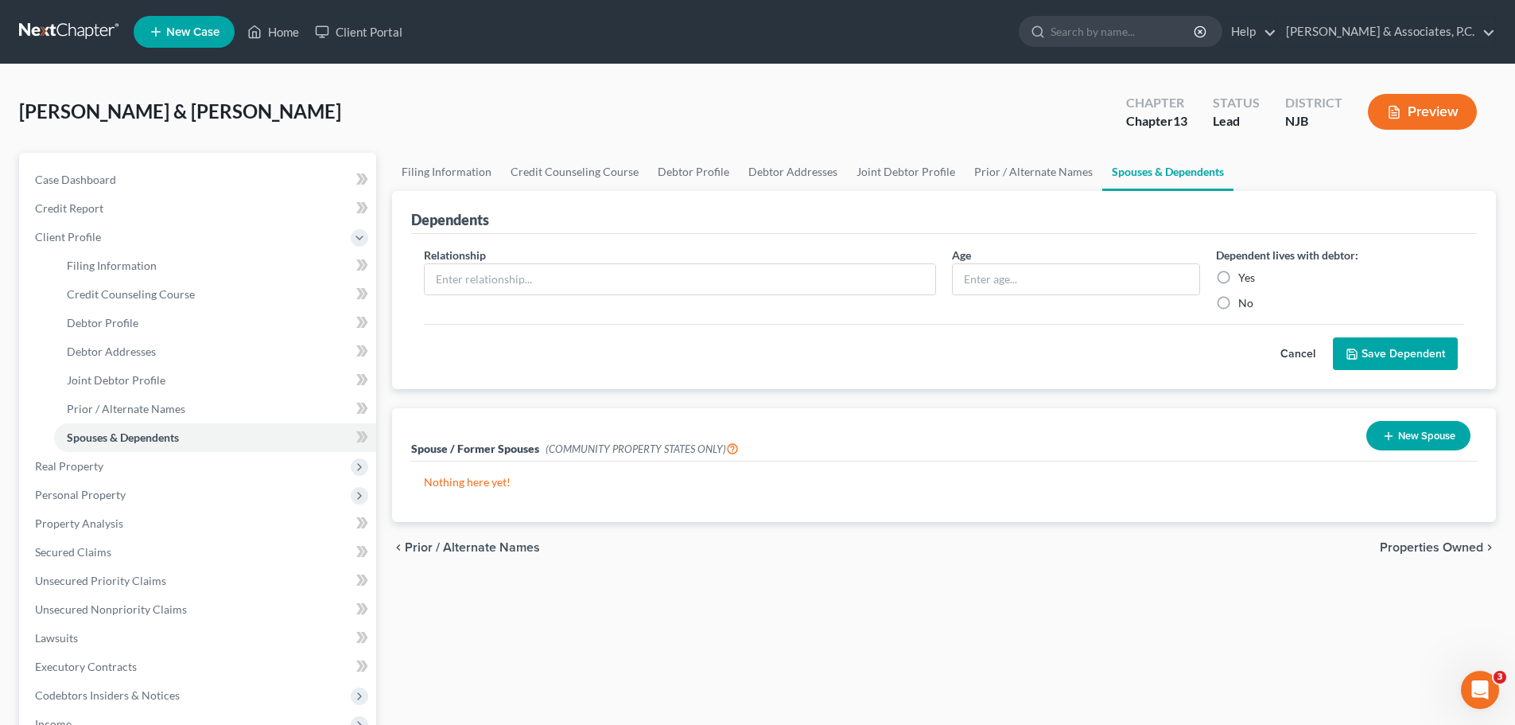
scroll to position [350, 0]
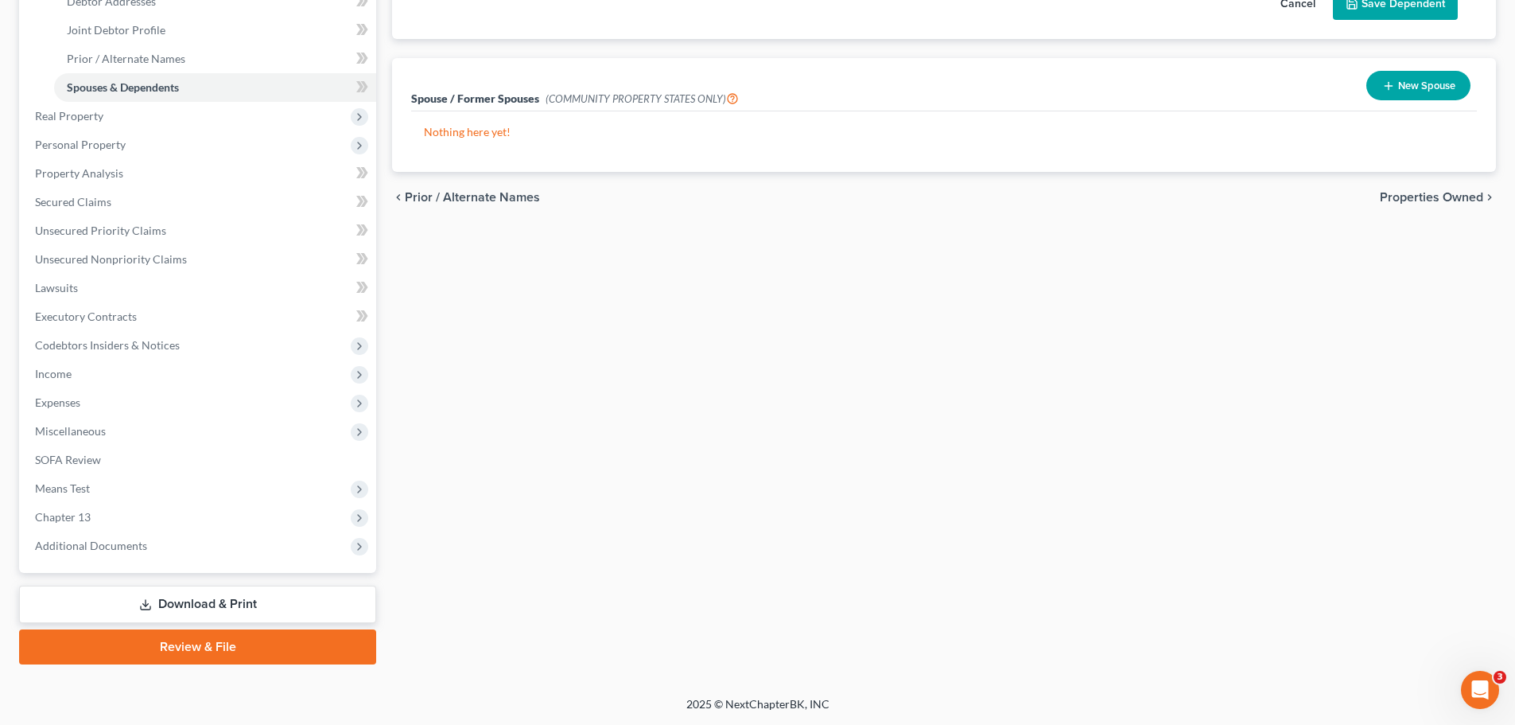
click at [1429, 202] on span "Properties Owned" at bounding box center [1431, 197] width 103 height 13
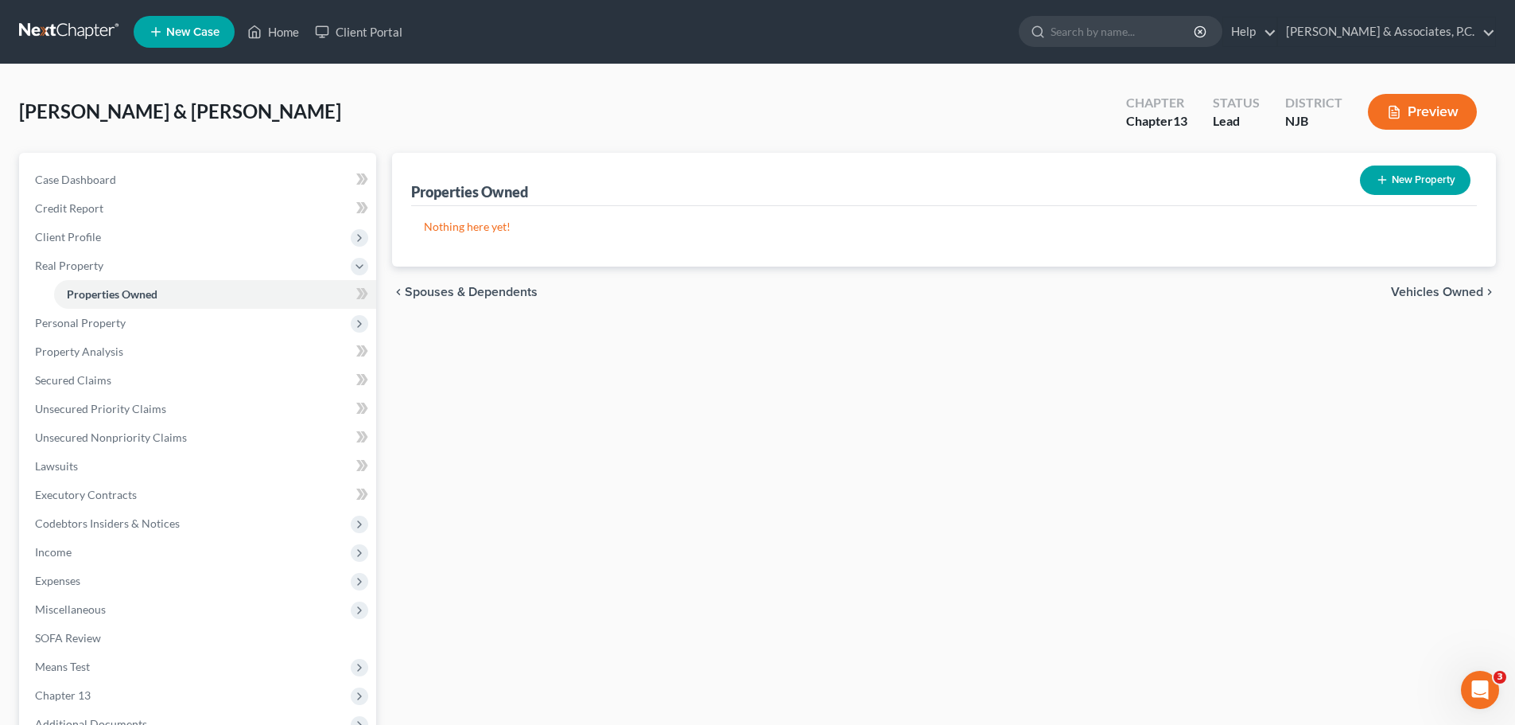
click at [1411, 291] on span "Vehicles Owned" at bounding box center [1437, 292] width 92 height 13
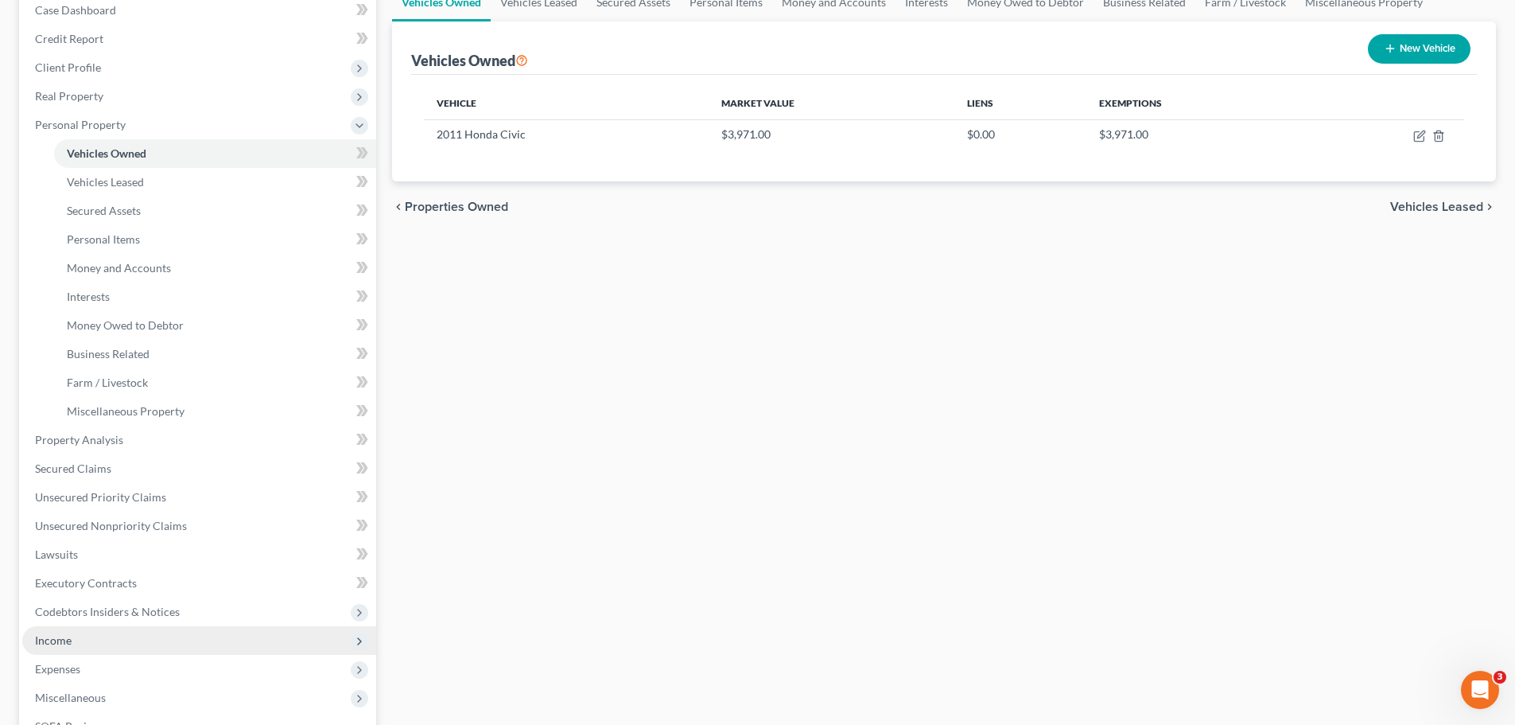
scroll to position [239, 0]
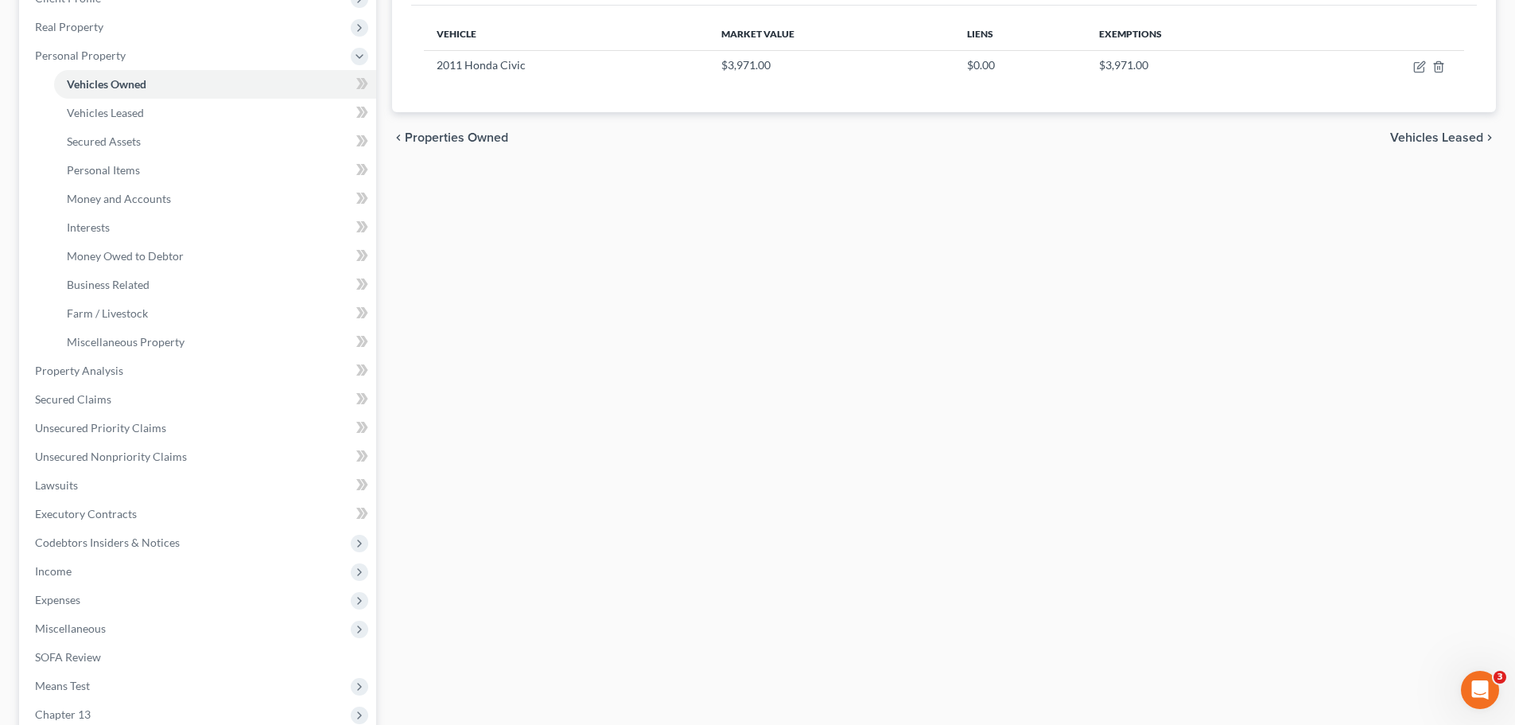
drag, startPoint x: 54, startPoint y: 567, endPoint x: 76, endPoint y: 566, distance: 22.3
click at [54, 567] on span "Income" at bounding box center [53, 571] width 37 height 14
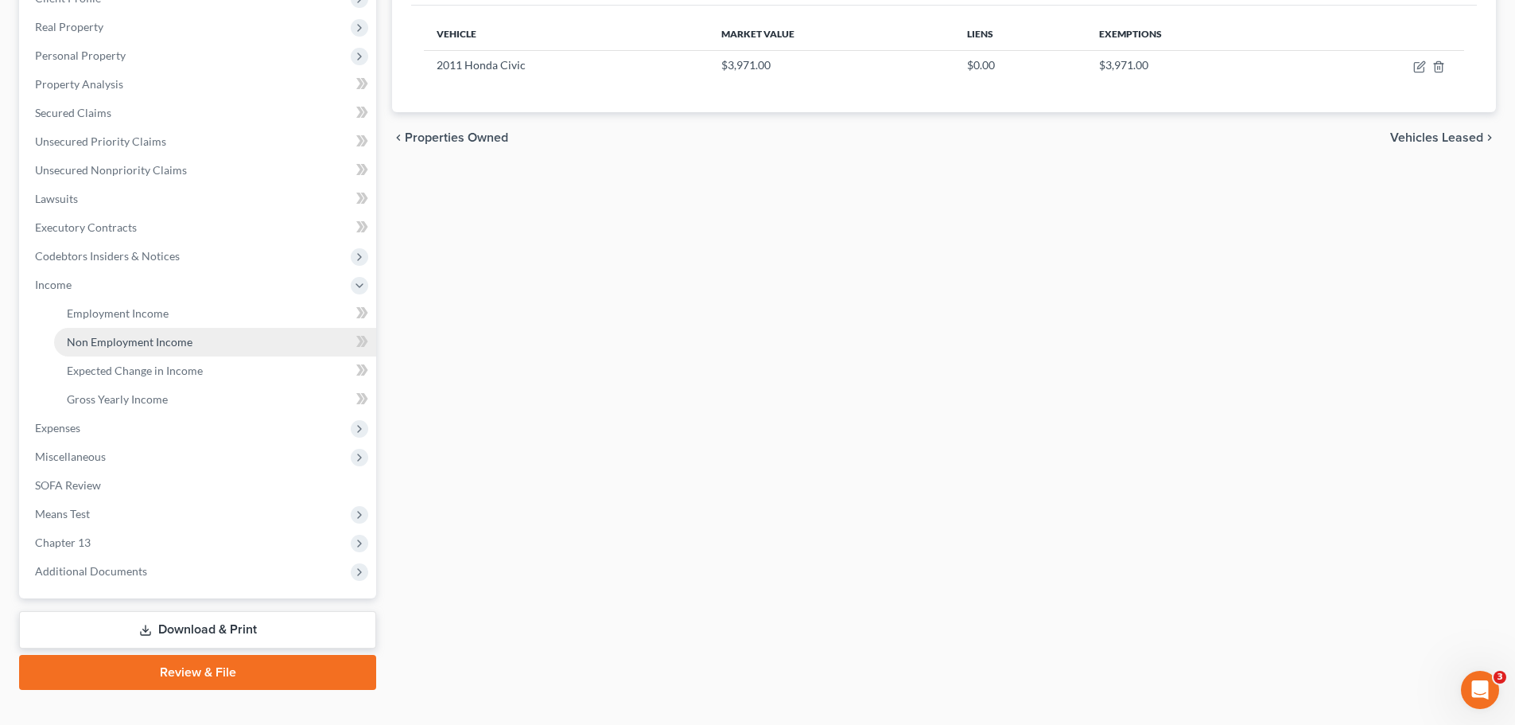
click at [121, 343] on span "Non Employment Income" at bounding box center [130, 342] width 126 height 14
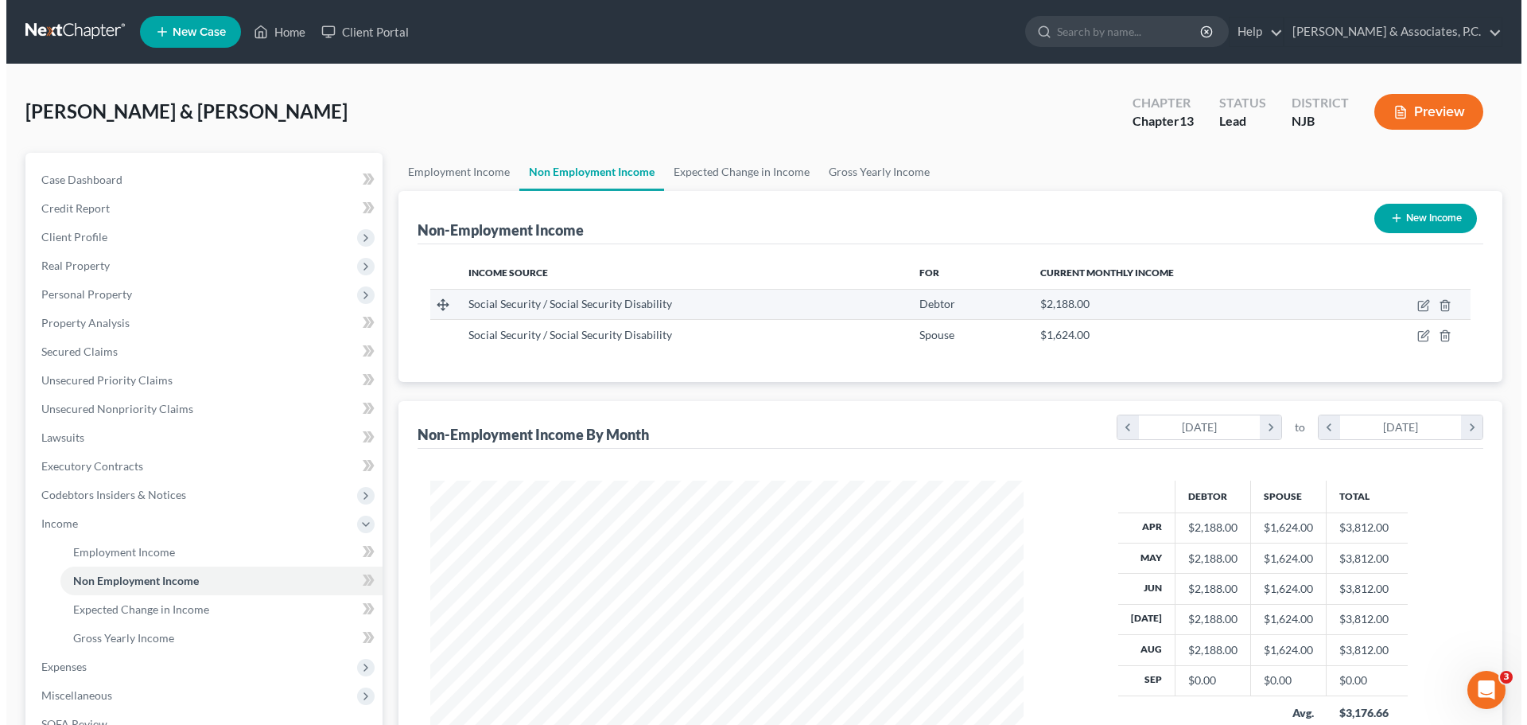
scroll to position [297, 625]
click at [1414, 302] on icon "button" at bounding box center [1417, 305] width 13 height 13
select select "4"
select select "0"
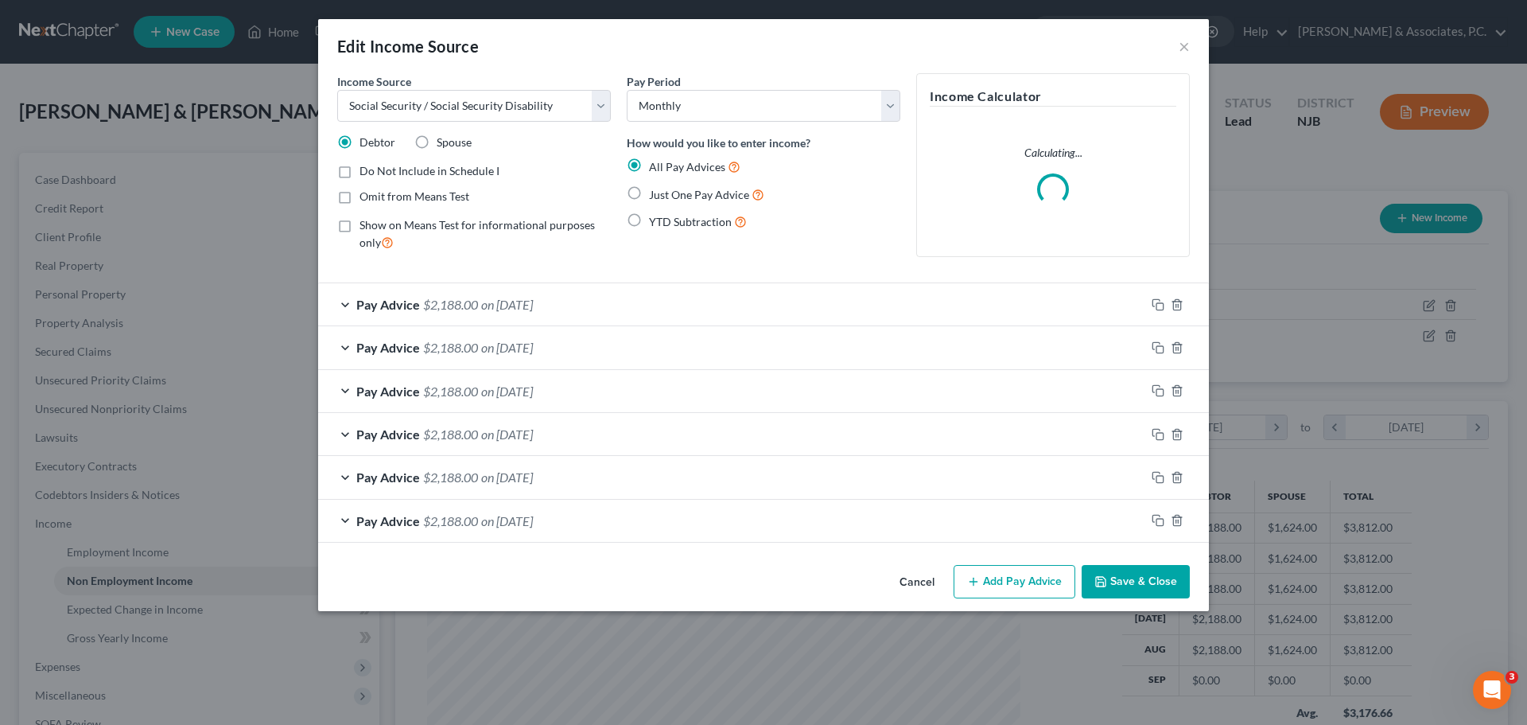
scroll to position [299, 631]
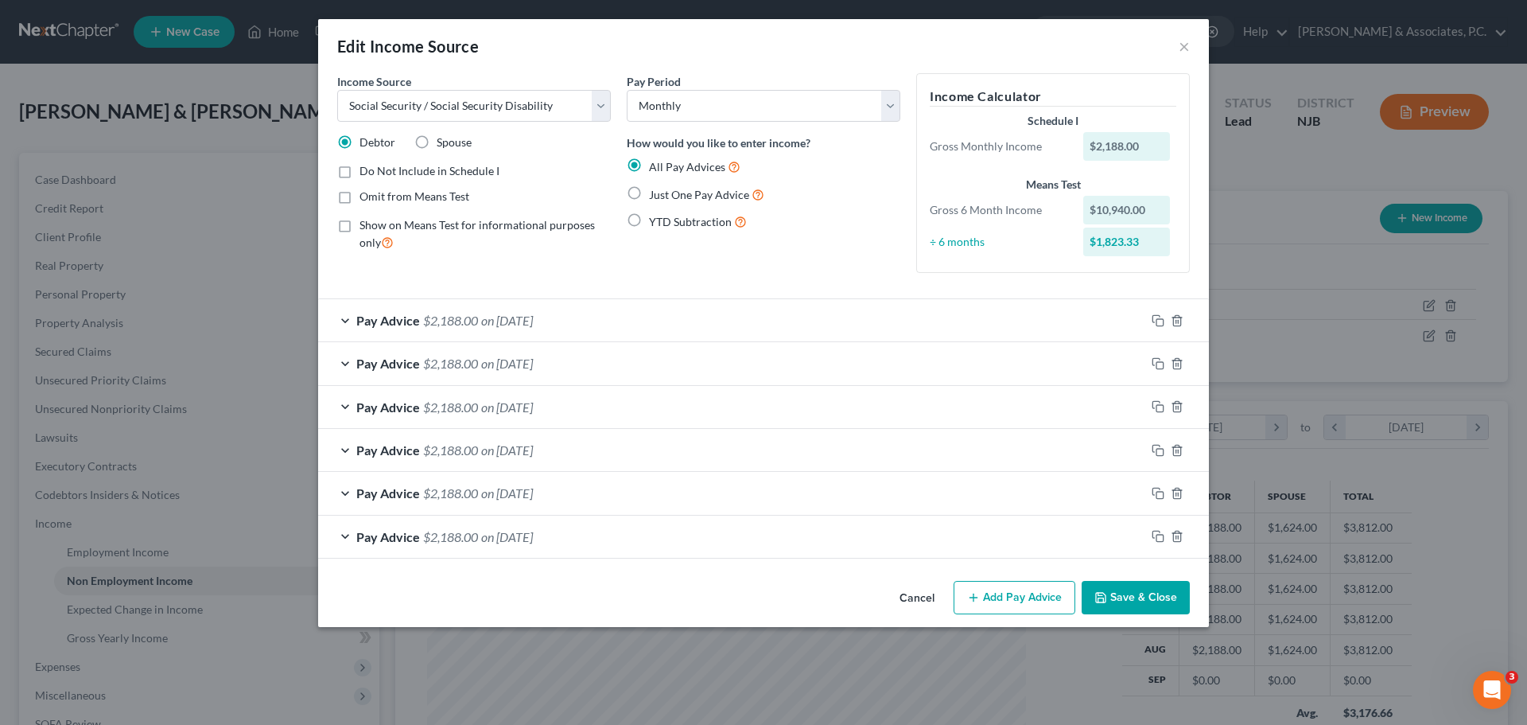
click at [1062, 320] on div "Pay Advice $2,188.00 on [DATE]" at bounding box center [731, 320] width 827 height 42
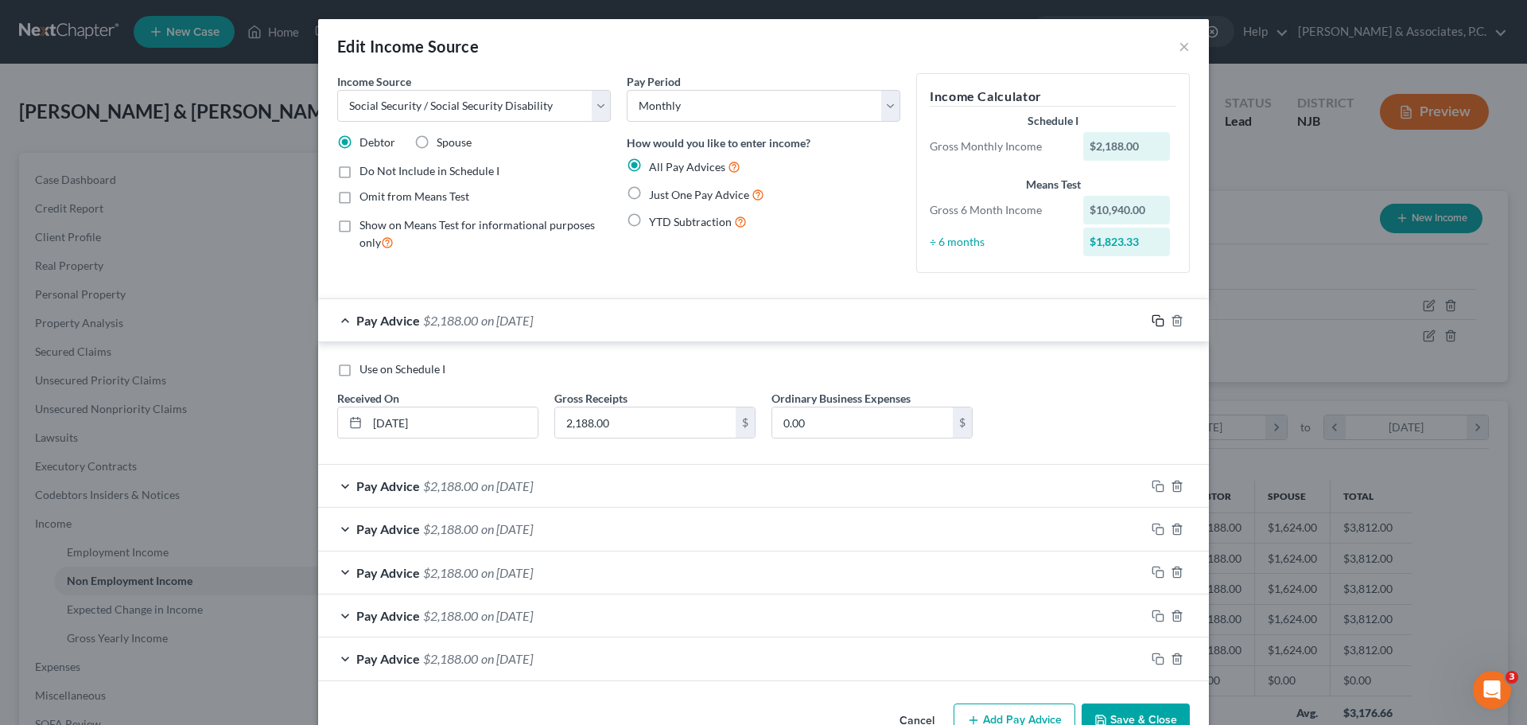
click at [1152, 319] on icon "button" at bounding box center [1158, 320] width 13 height 13
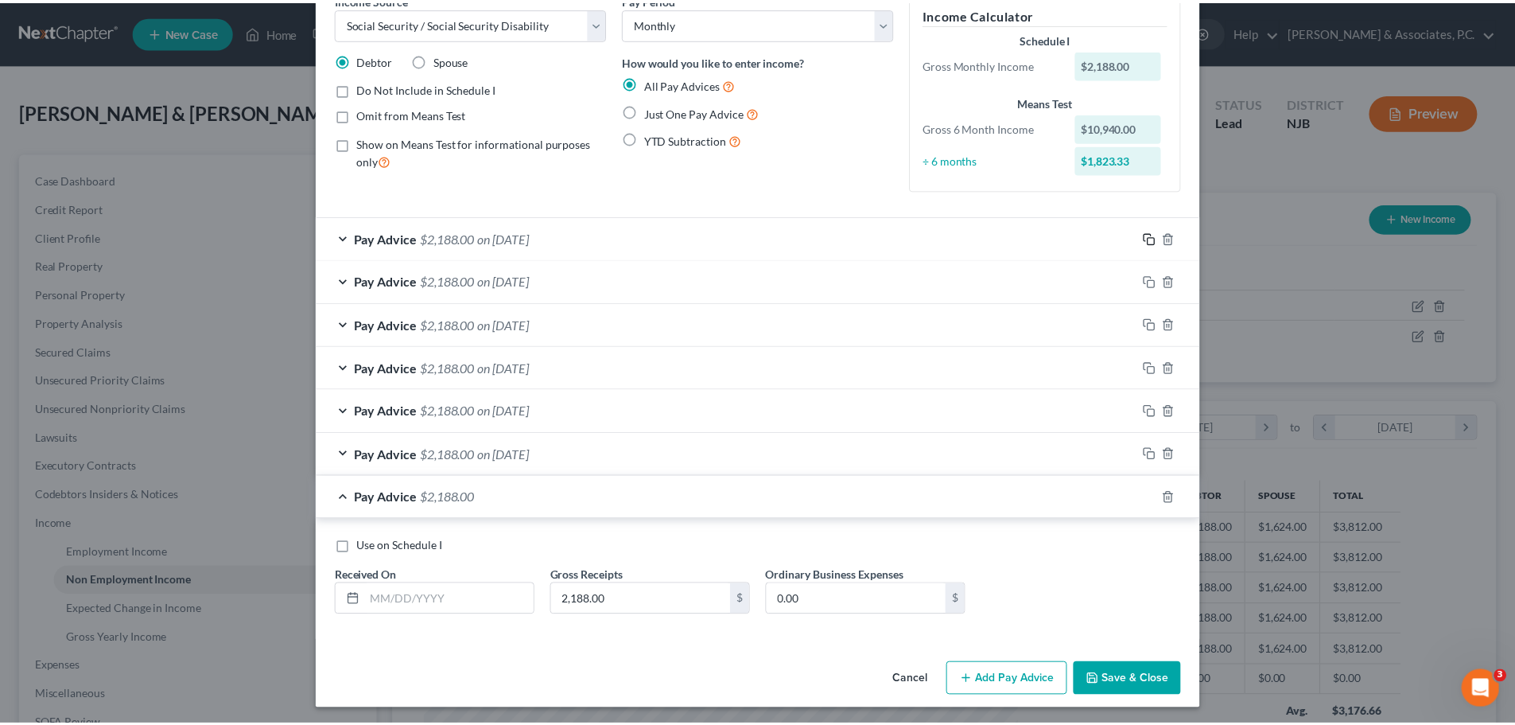
scroll to position [86, 0]
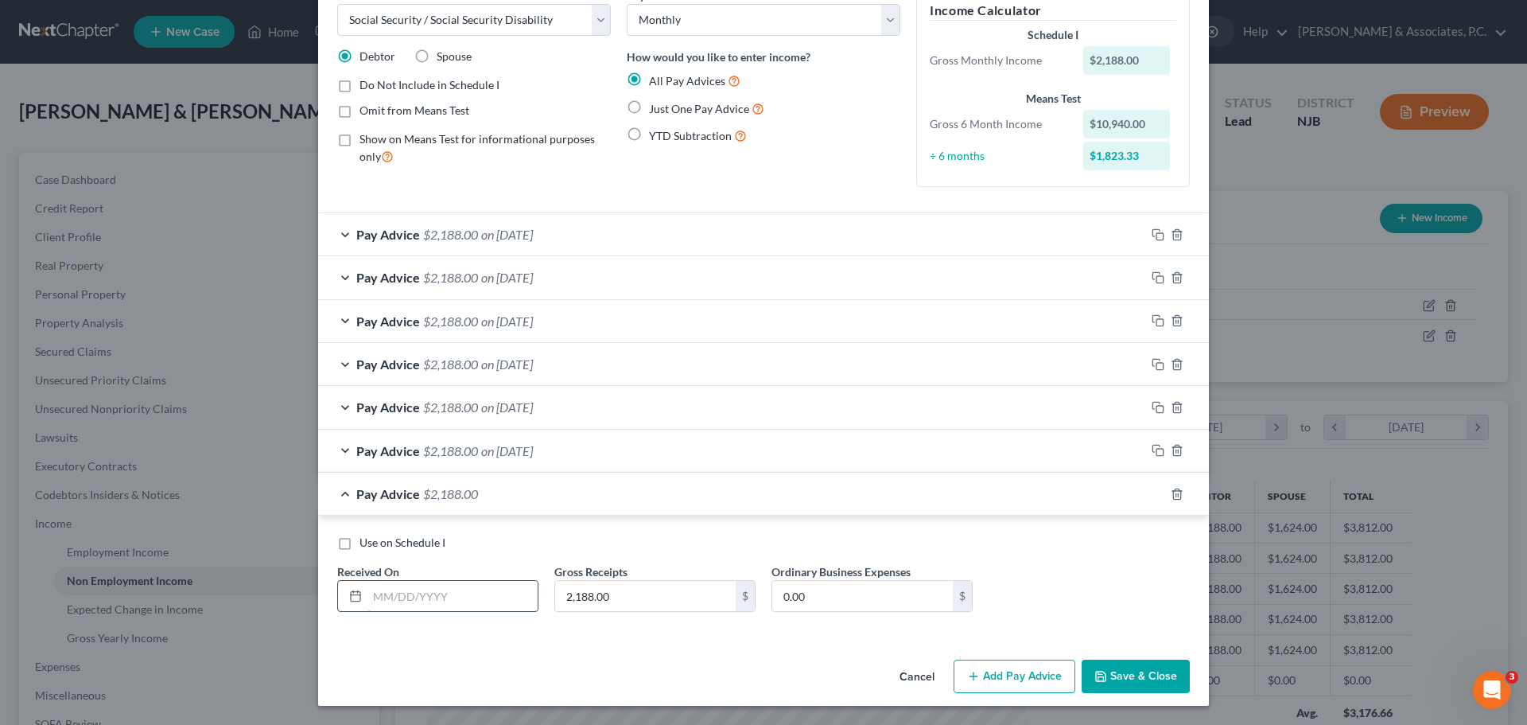
drag, startPoint x: 431, startPoint y: 593, endPoint x: 411, endPoint y: 601, distance: 21.4
click at [422, 596] on input "text" at bounding box center [453, 596] width 170 height 30
type input "[DATE]"
click at [1155, 670] on button "Save & Close" at bounding box center [1136, 675] width 108 height 33
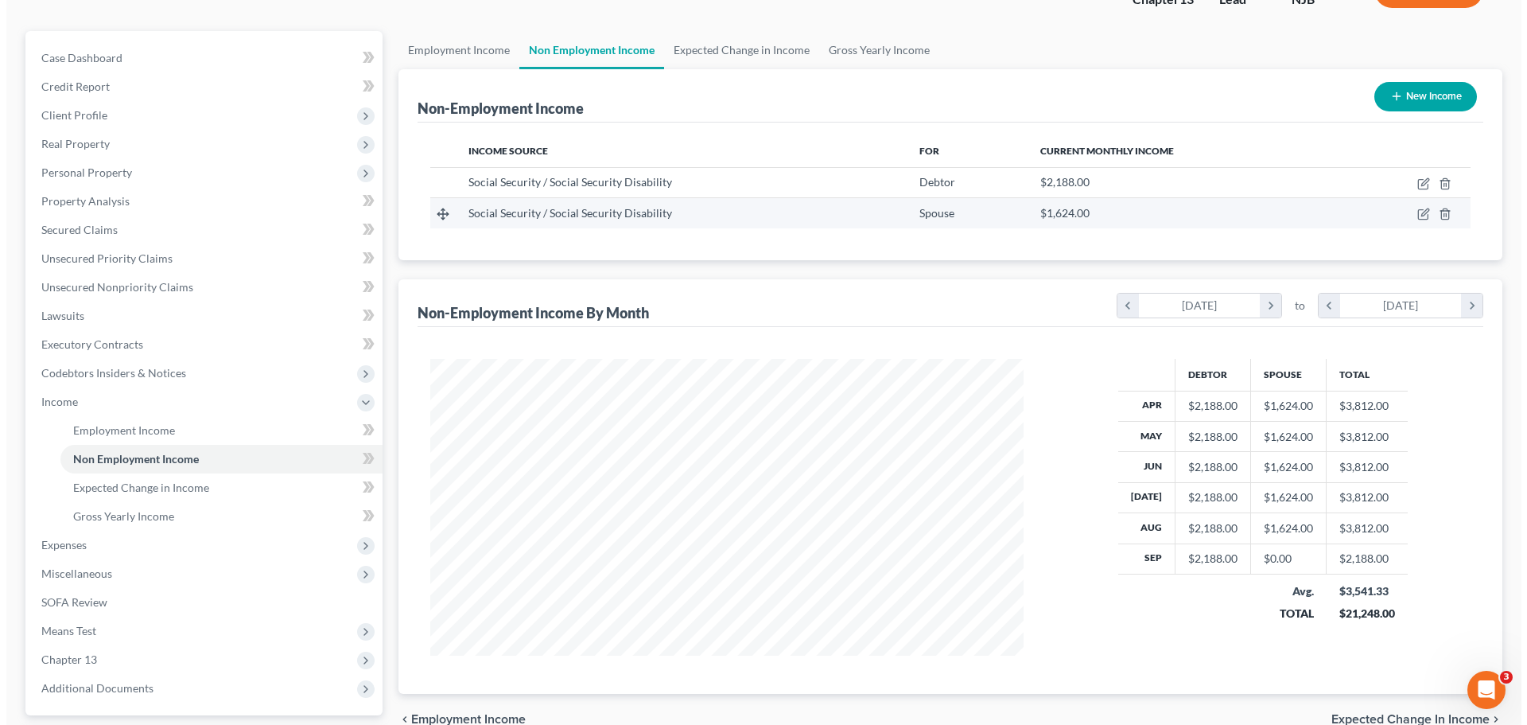
scroll to position [105, 0]
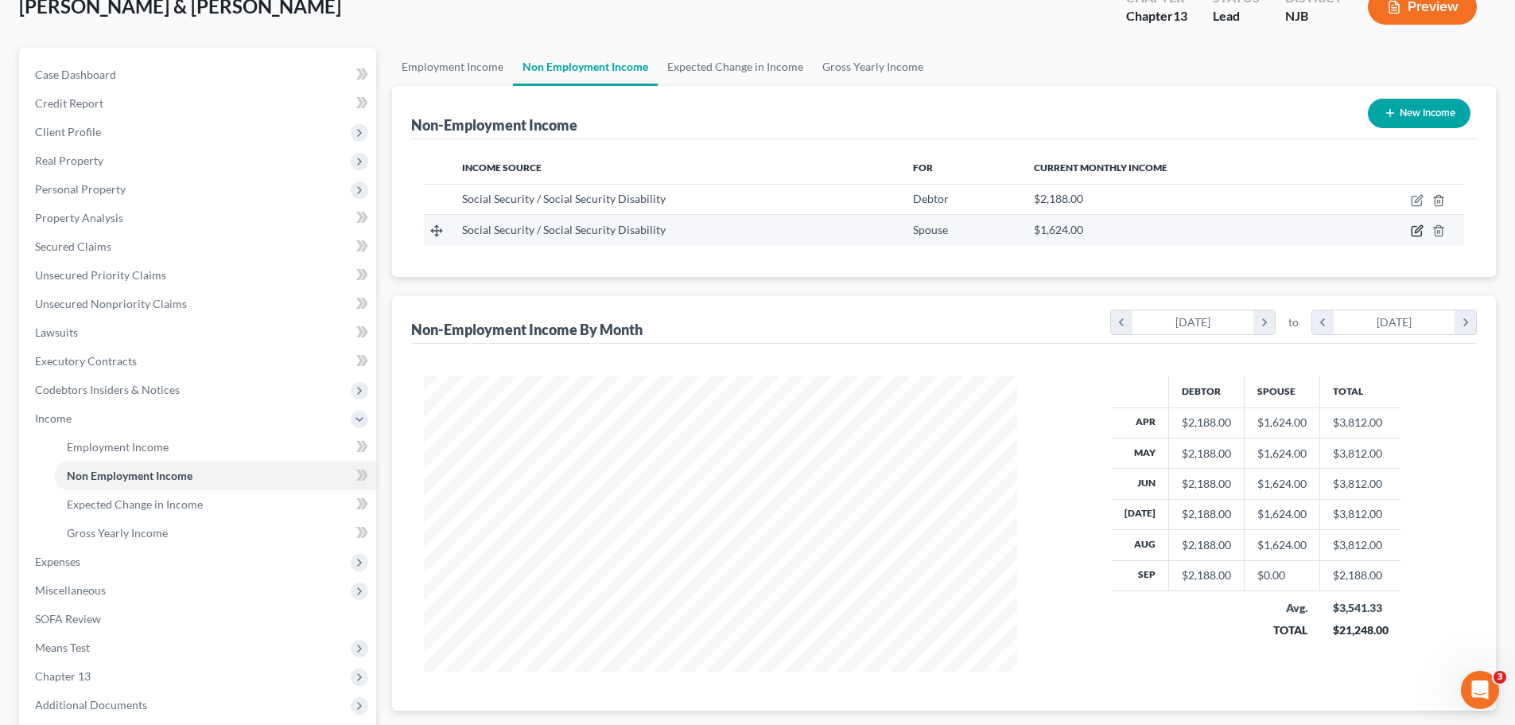
click at [1421, 230] on icon "button" at bounding box center [1418, 229] width 7 height 7
select select "4"
select select "0"
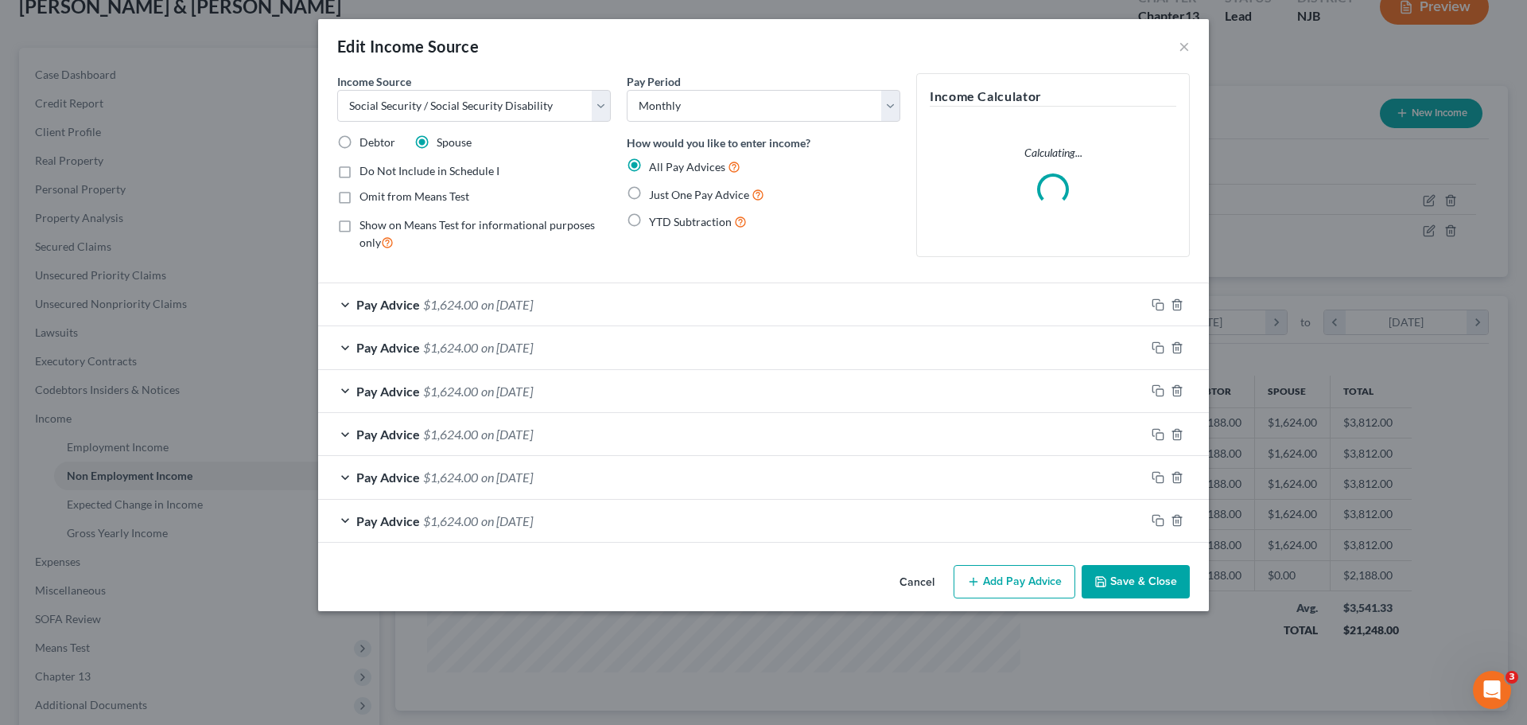
scroll to position [299, 631]
click at [799, 300] on div "Pay Advice $1,624.00 on [DATE]" at bounding box center [731, 304] width 827 height 42
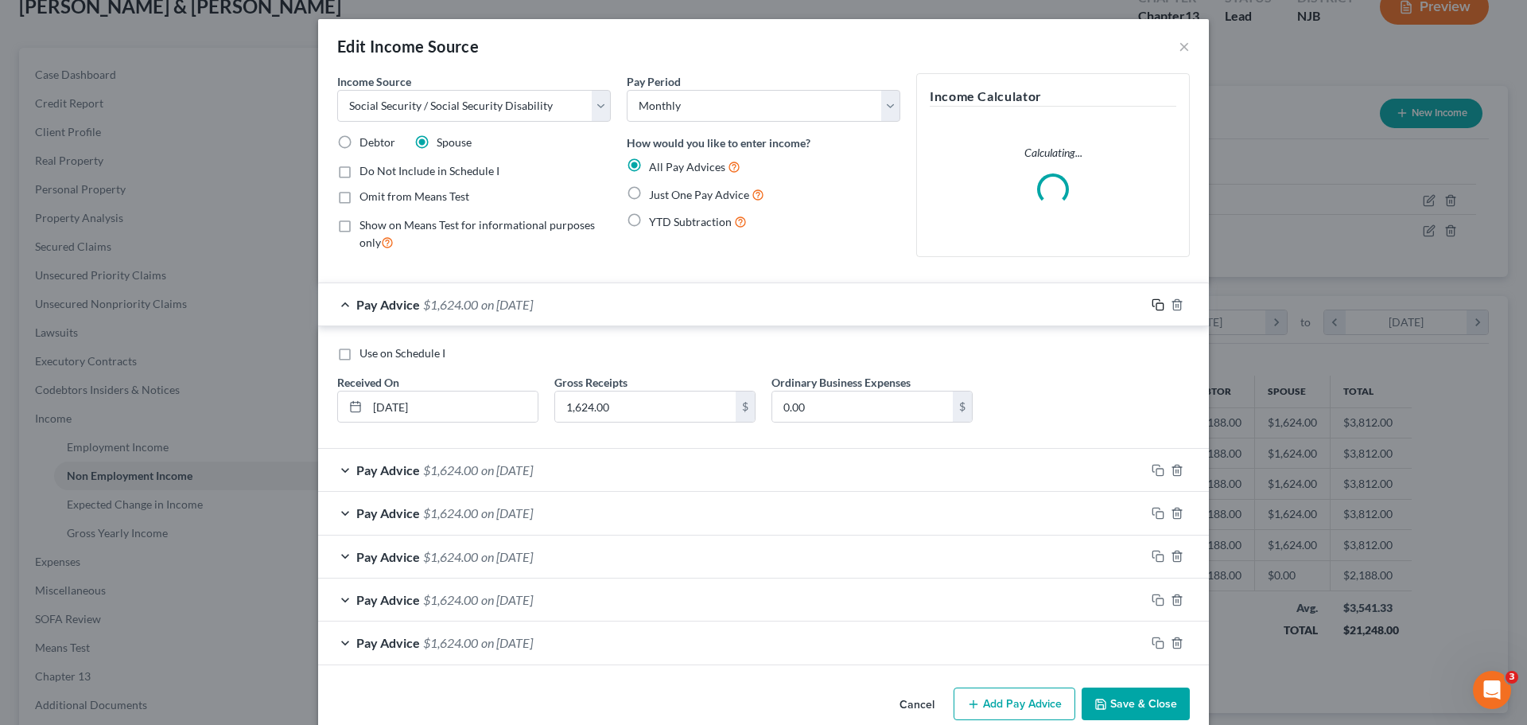
click at [1154, 301] on icon "button" at bounding box center [1156, 302] width 7 height 7
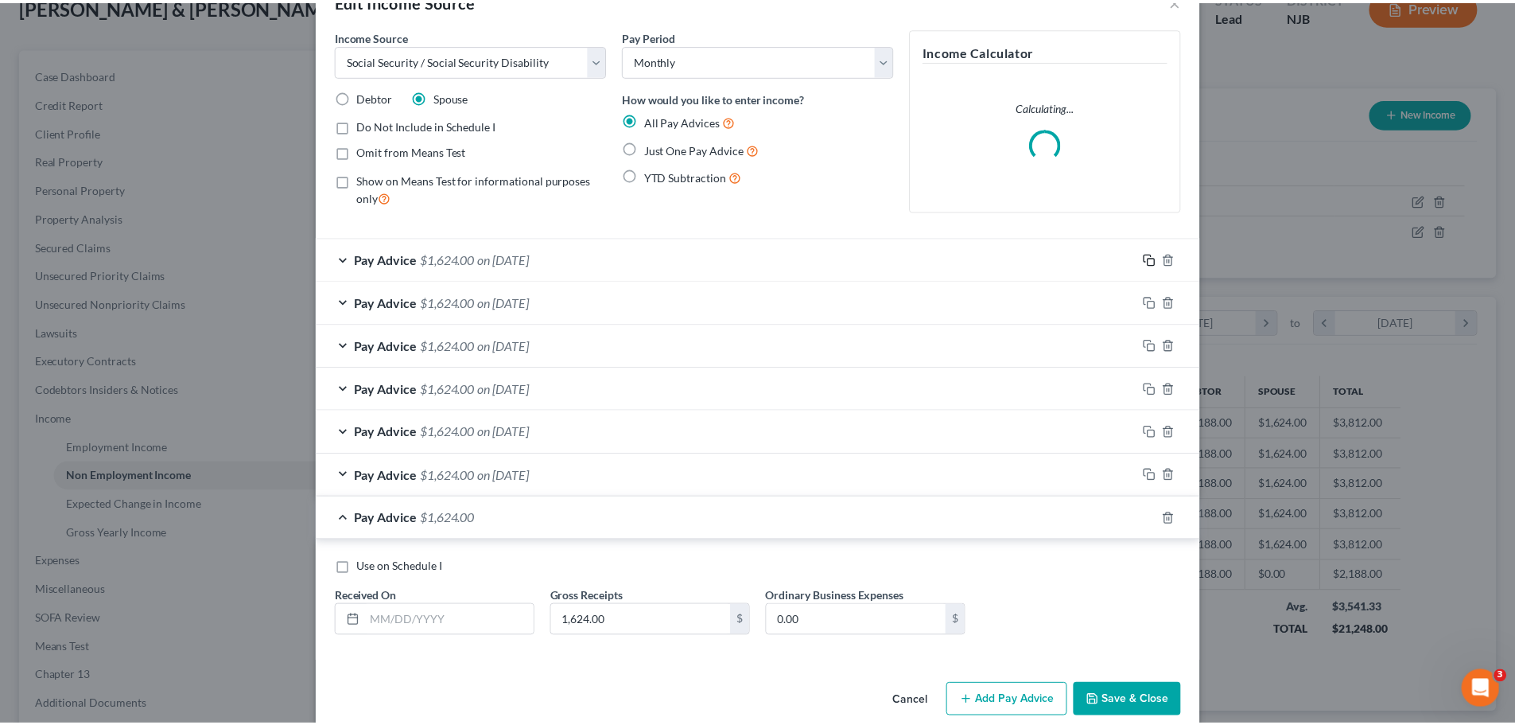
scroll to position [70, 0]
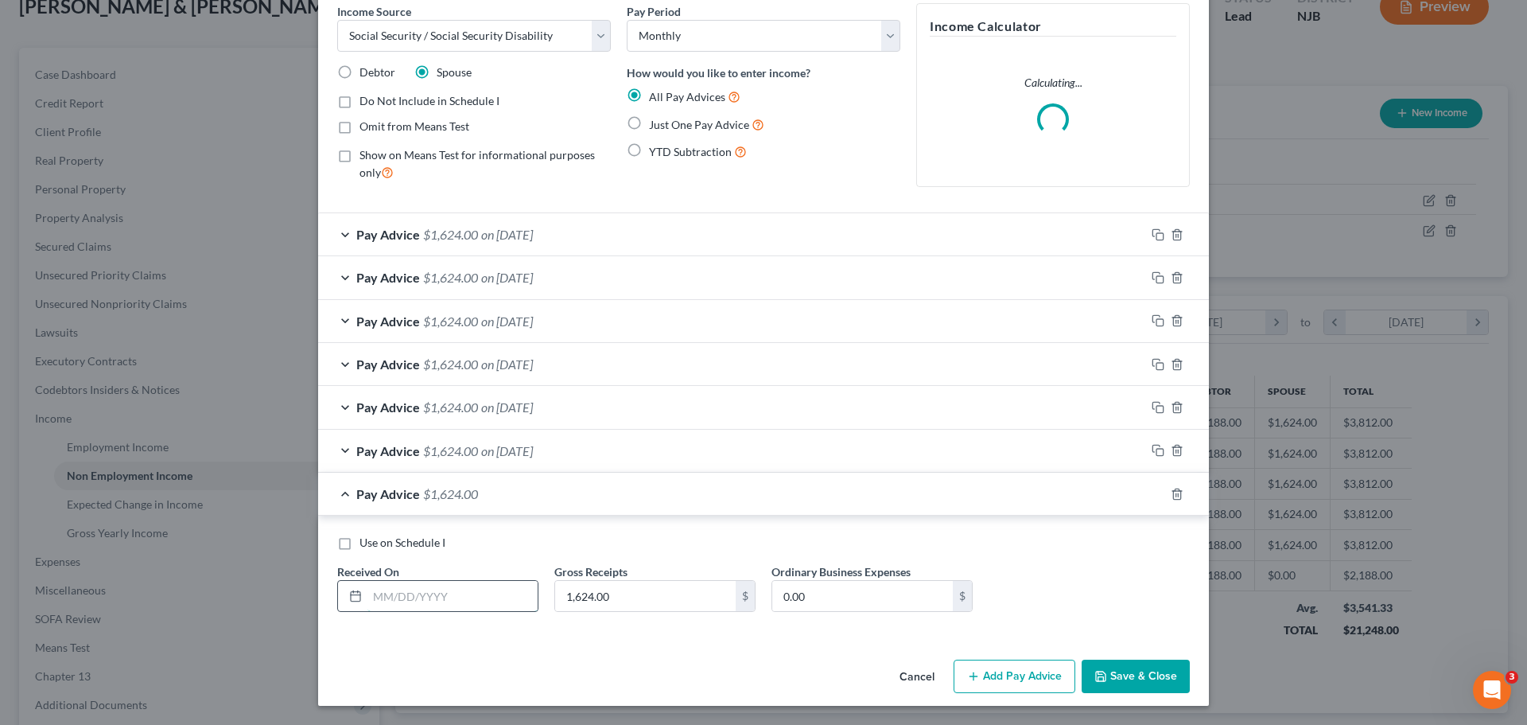
click at [443, 597] on input "text" at bounding box center [453, 596] width 170 height 30
type input "0"
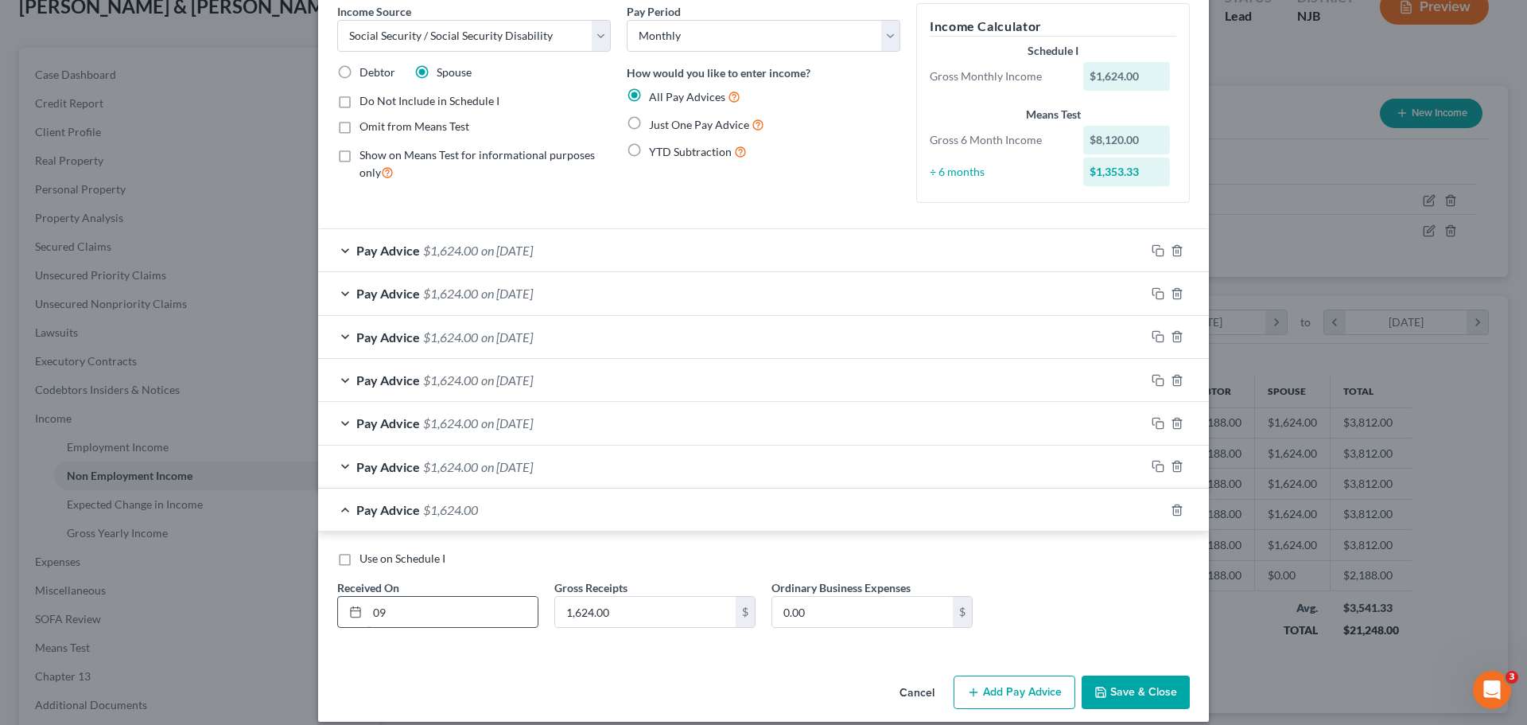
type input "0"
type input "[DATE]"
click at [1117, 698] on button "Save & Close" at bounding box center [1136, 691] width 108 height 33
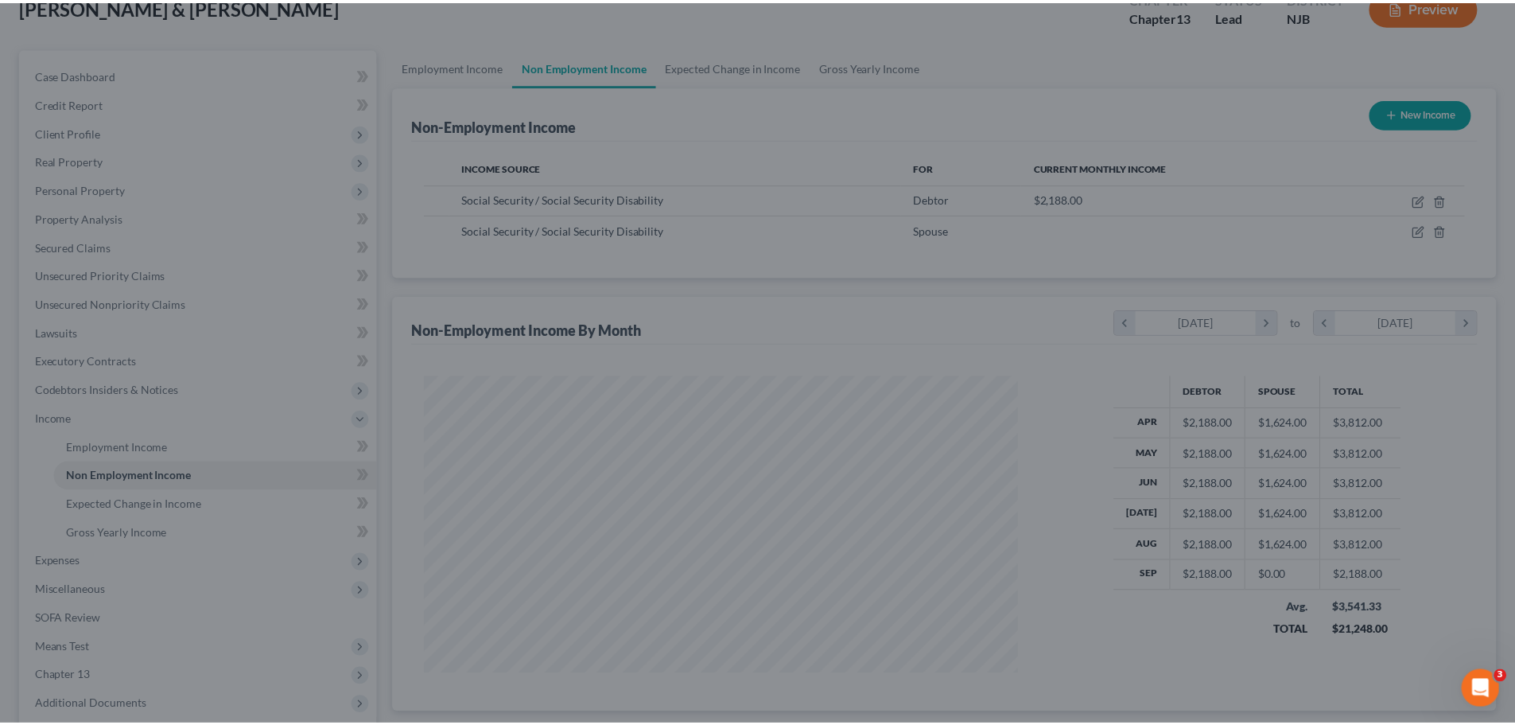
scroll to position [795169, 794840]
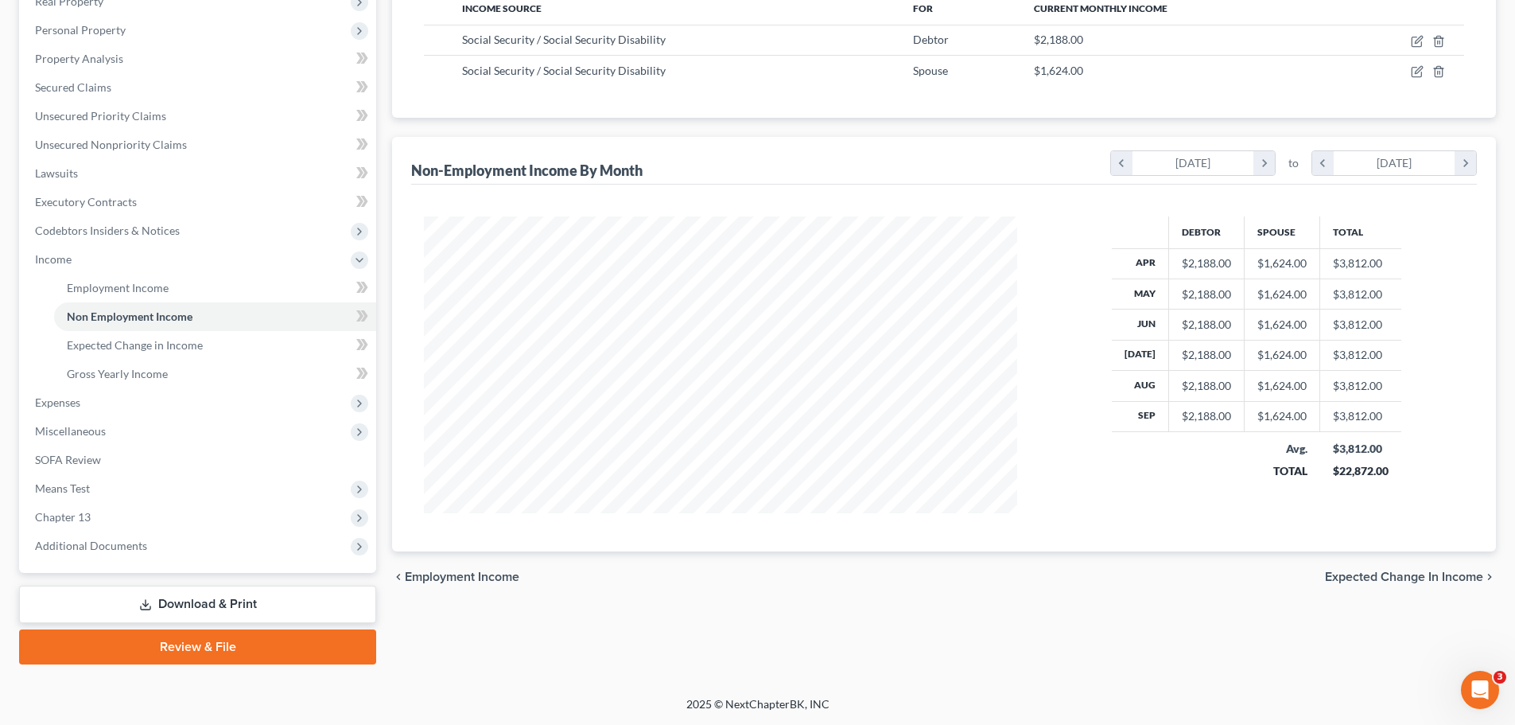
click at [1415, 578] on span "Expected Change in Income" at bounding box center [1404, 576] width 158 height 13
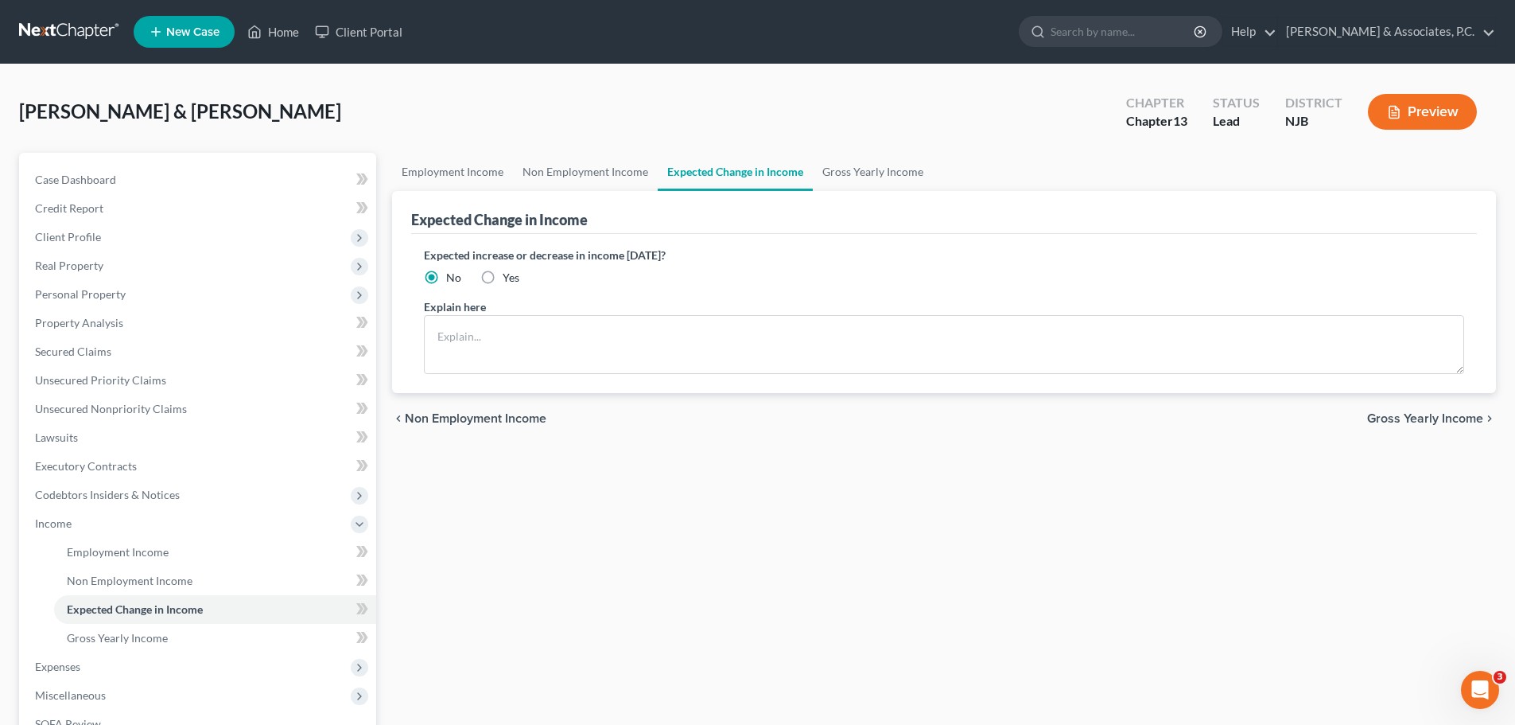
click at [1400, 421] on span "Gross Yearly Income" at bounding box center [1425, 418] width 116 height 13
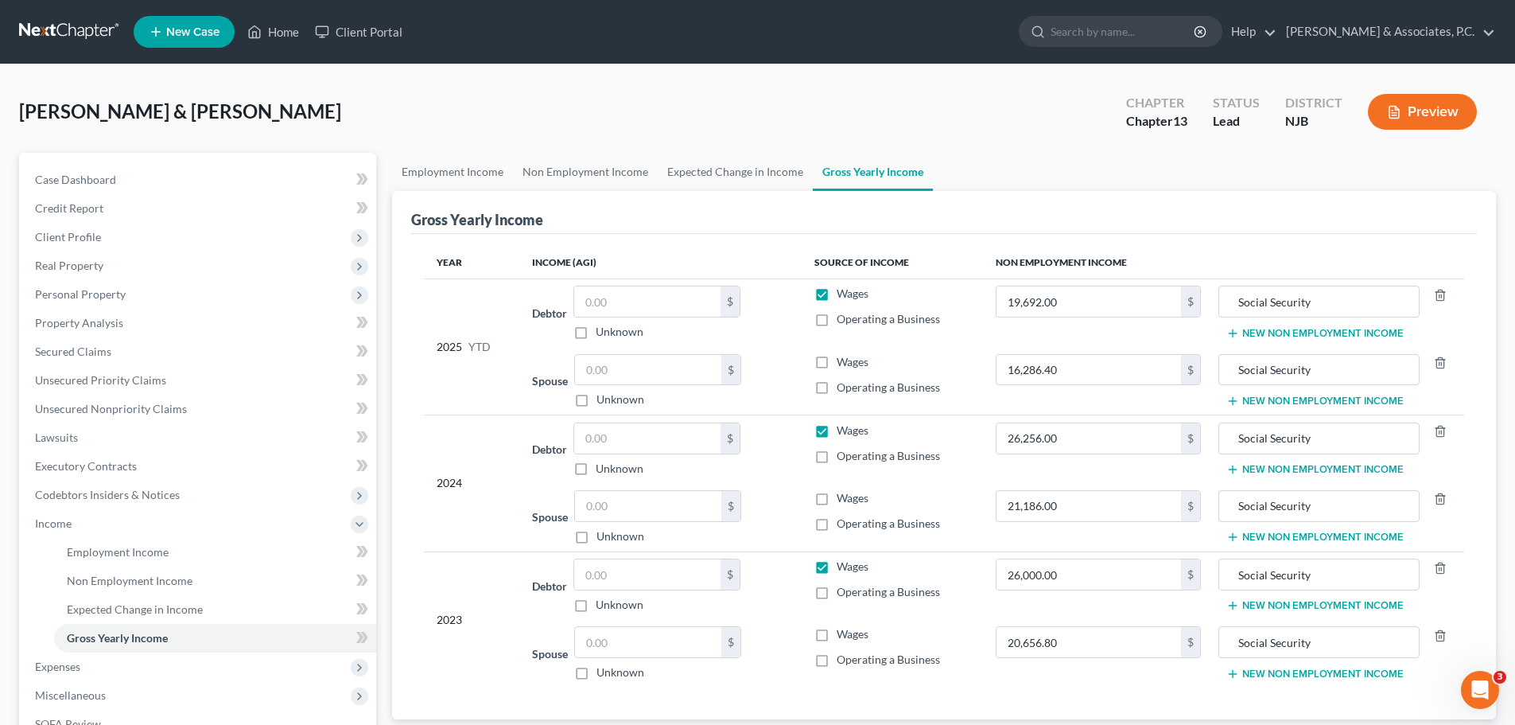
drag, startPoint x: 869, startPoint y: 166, endPoint x: 916, endPoint y: 179, distance: 48.6
click at [870, 166] on link "Gross Yearly Income" at bounding box center [873, 172] width 120 height 38
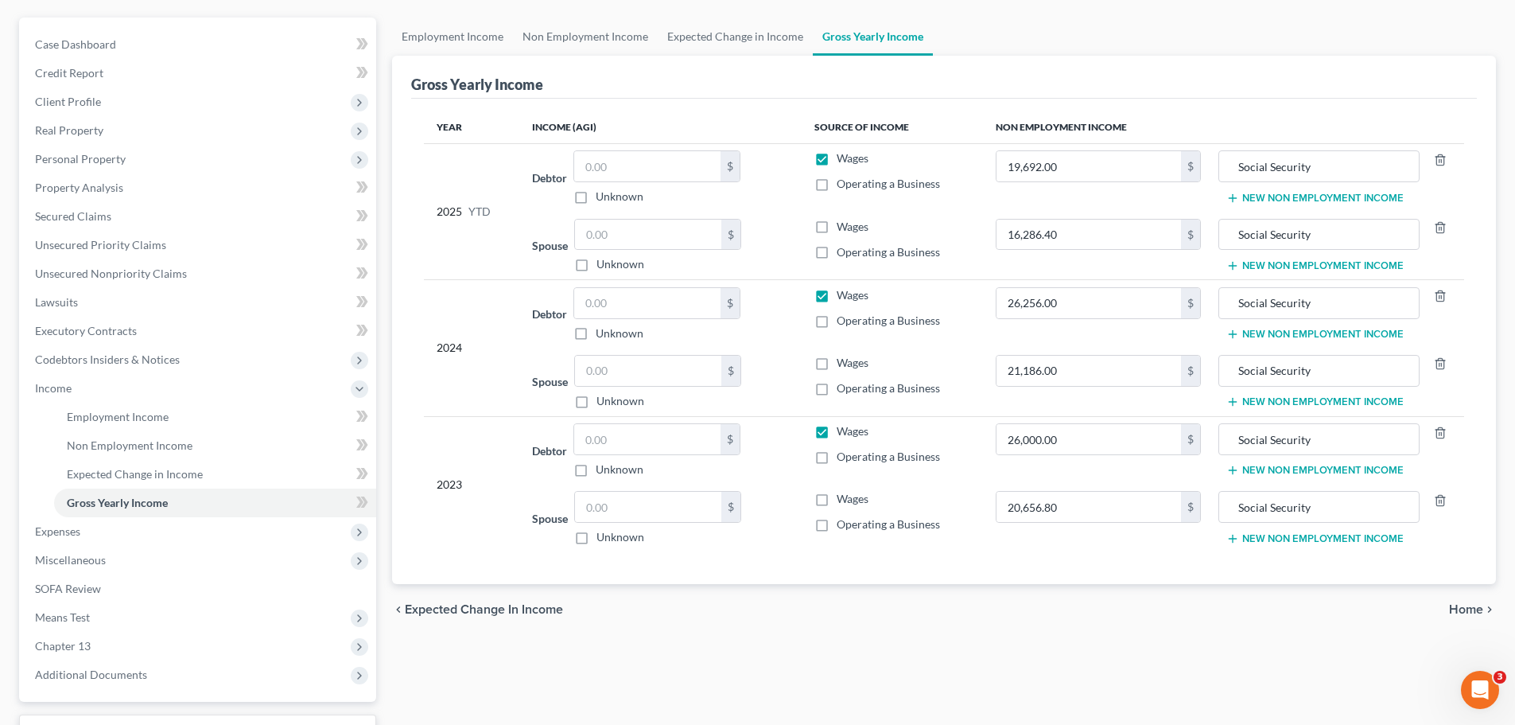
scroll to position [264, 0]
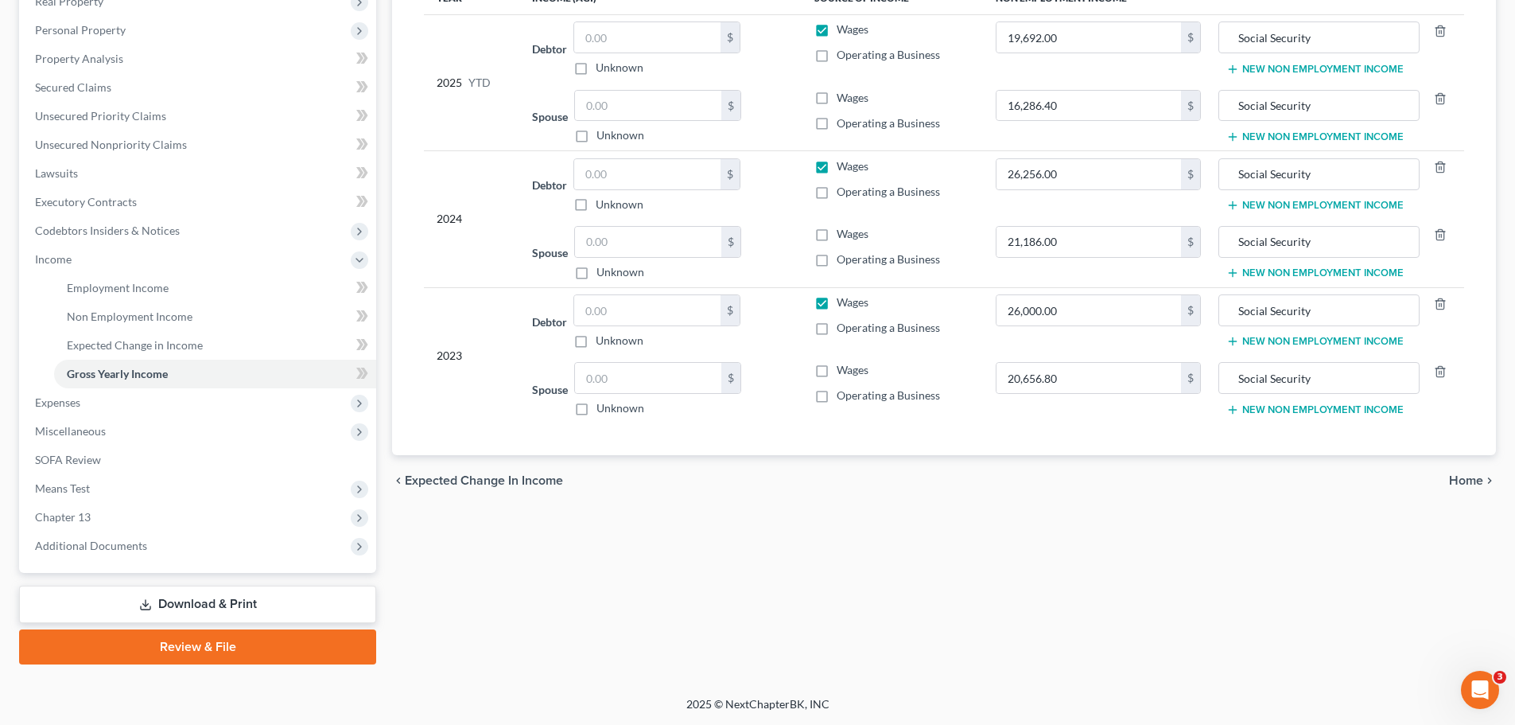
drag, startPoint x: 1457, startPoint y: 480, endPoint x: 1446, endPoint y: 480, distance: 11.1
click at [1453, 480] on span "Home" at bounding box center [1466, 480] width 34 height 13
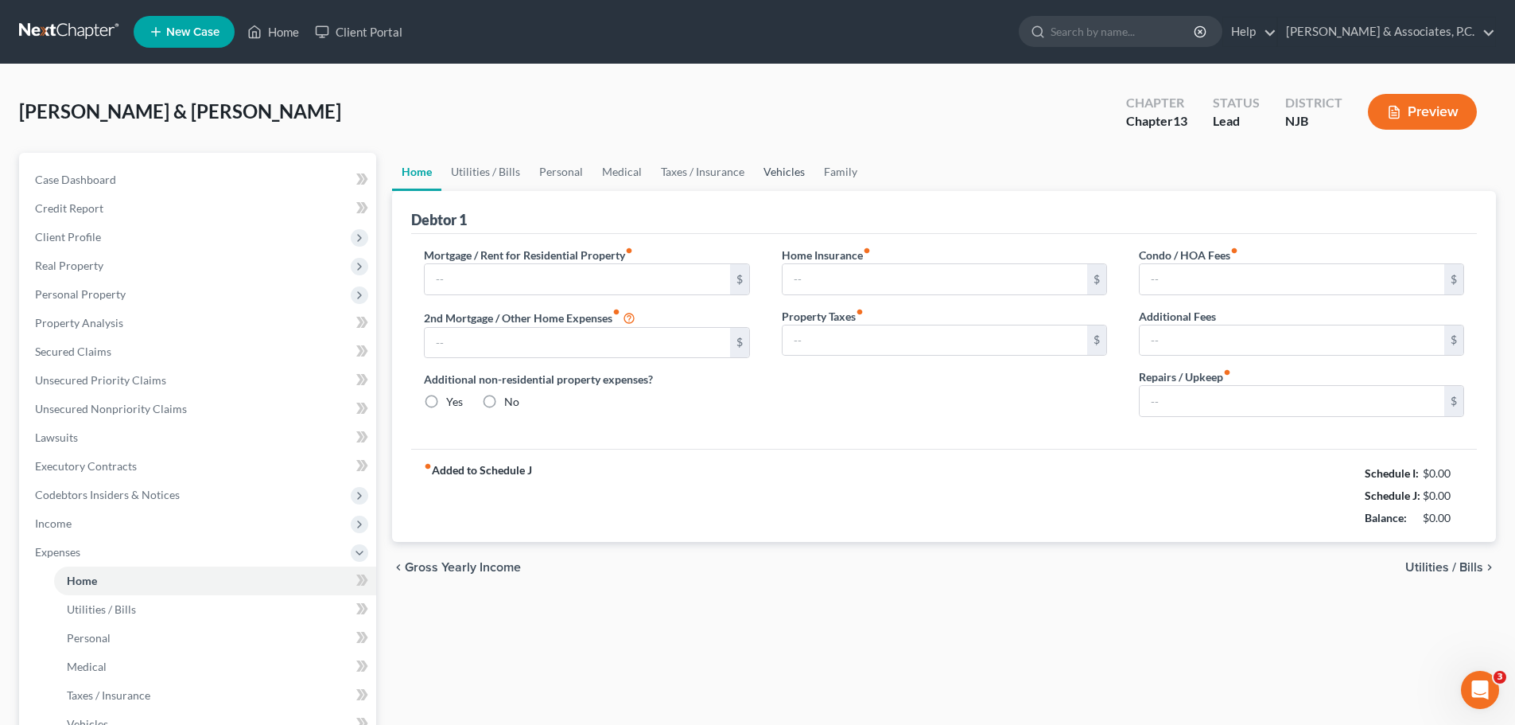
type input "650.00"
type input "0.00"
radio input "true"
type input "0.00"
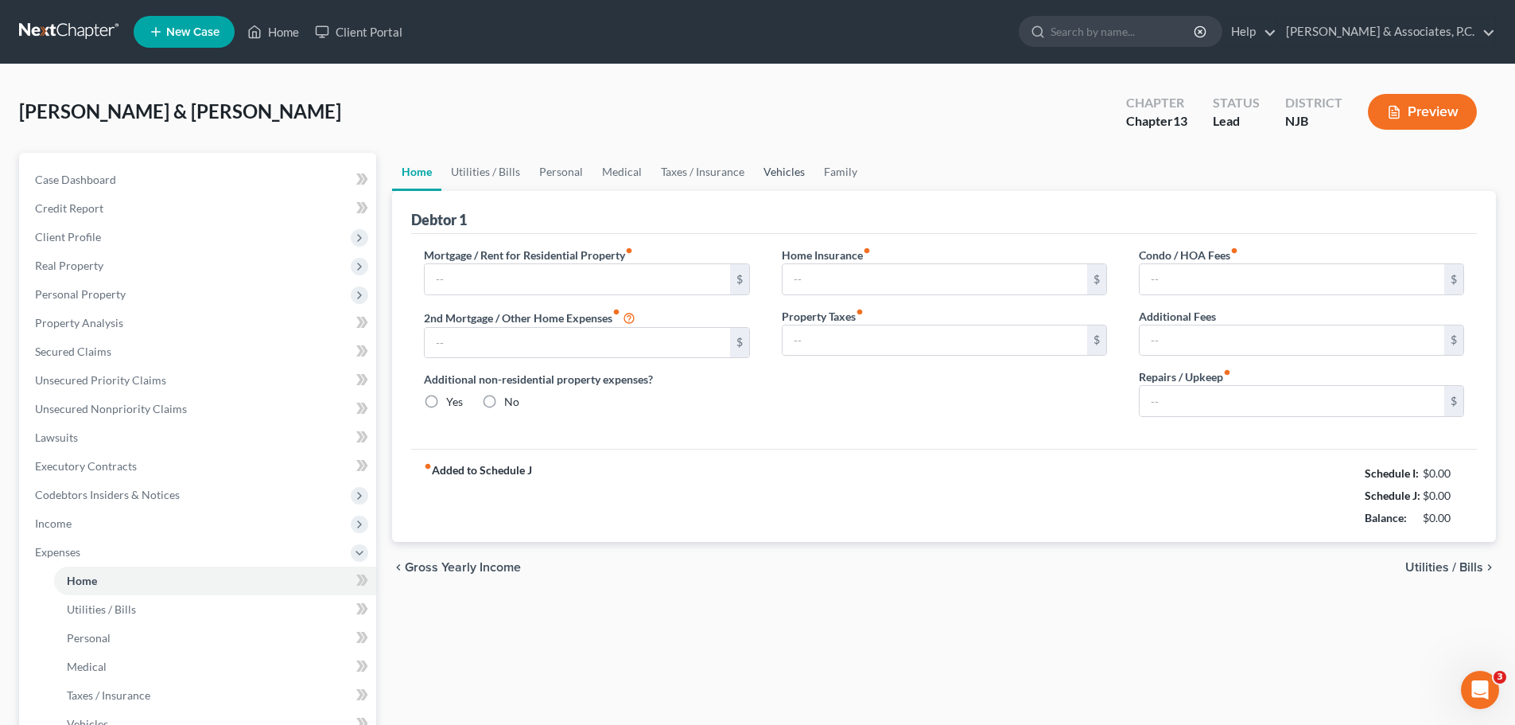
type input "0.00"
click at [832, 171] on link "Family" at bounding box center [841, 172] width 53 height 38
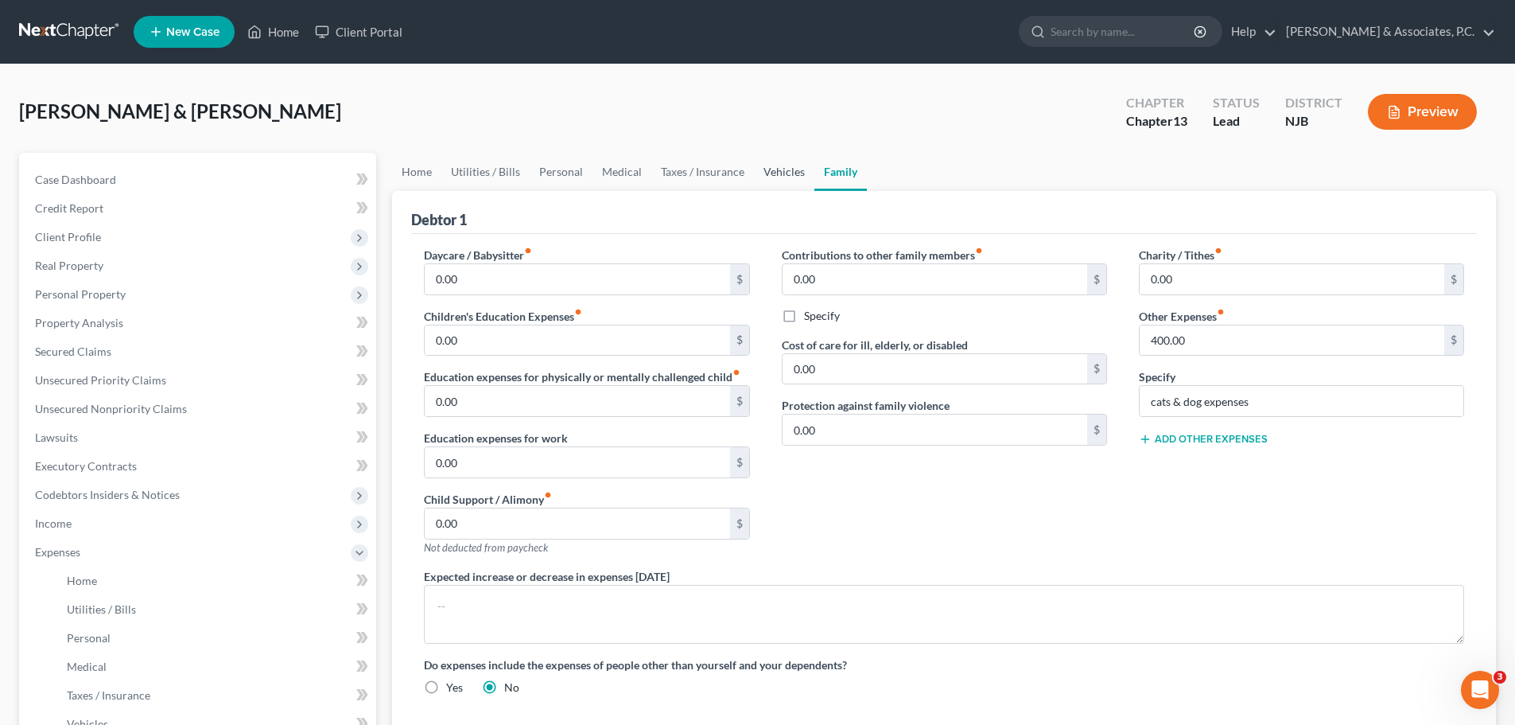
click at [778, 173] on link "Vehicles" at bounding box center [784, 172] width 60 height 38
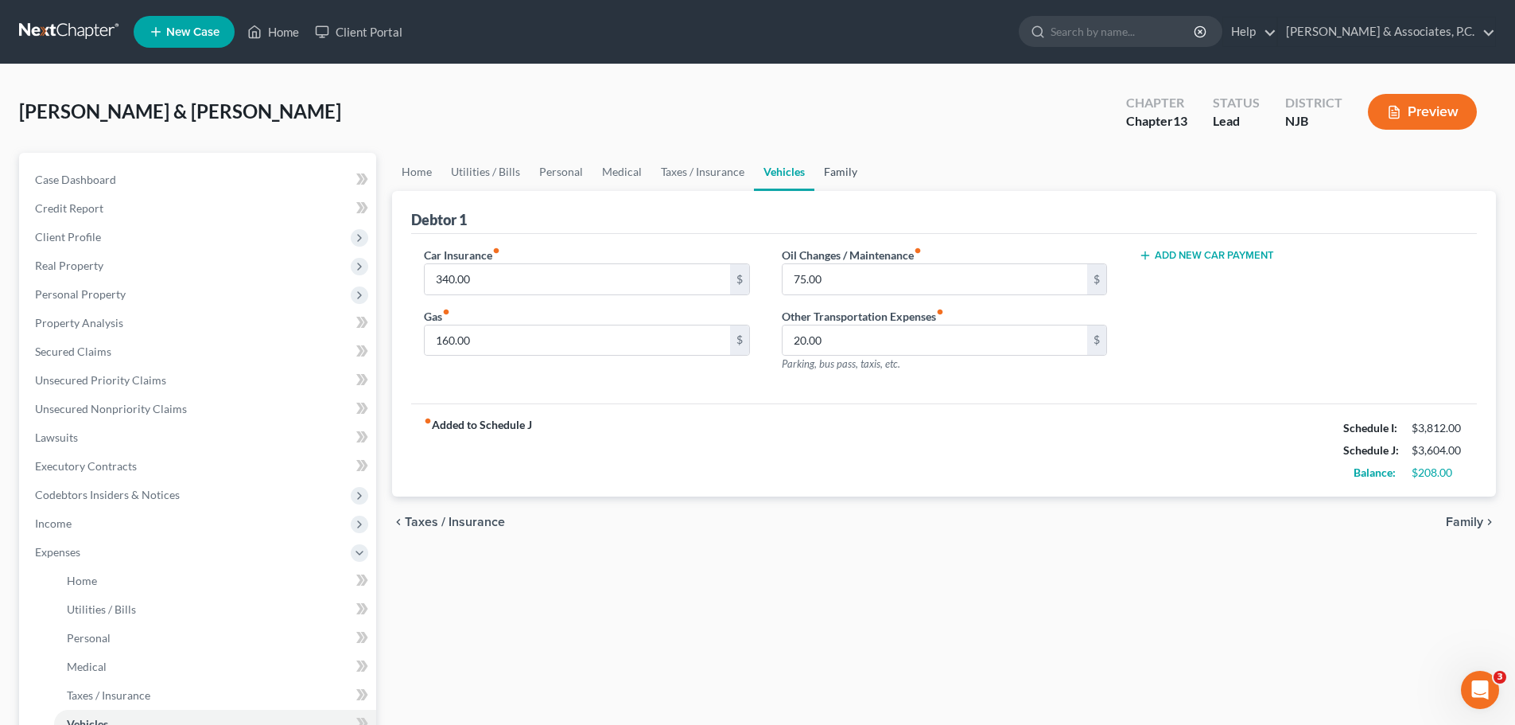
click at [840, 169] on link "Family" at bounding box center [841, 172] width 53 height 38
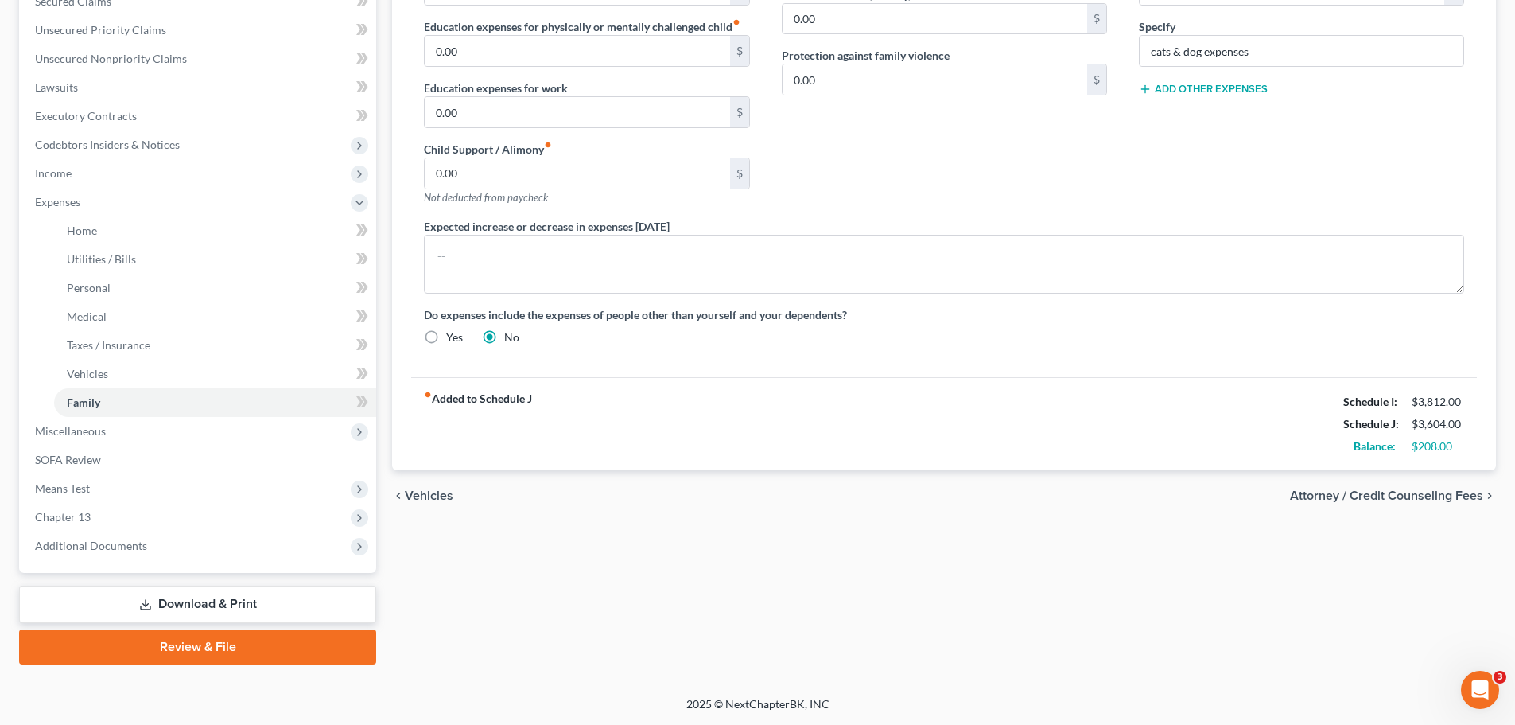
click at [1367, 500] on span "Attorney / Credit Counseling Fees" at bounding box center [1386, 495] width 193 height 13
select select "0"
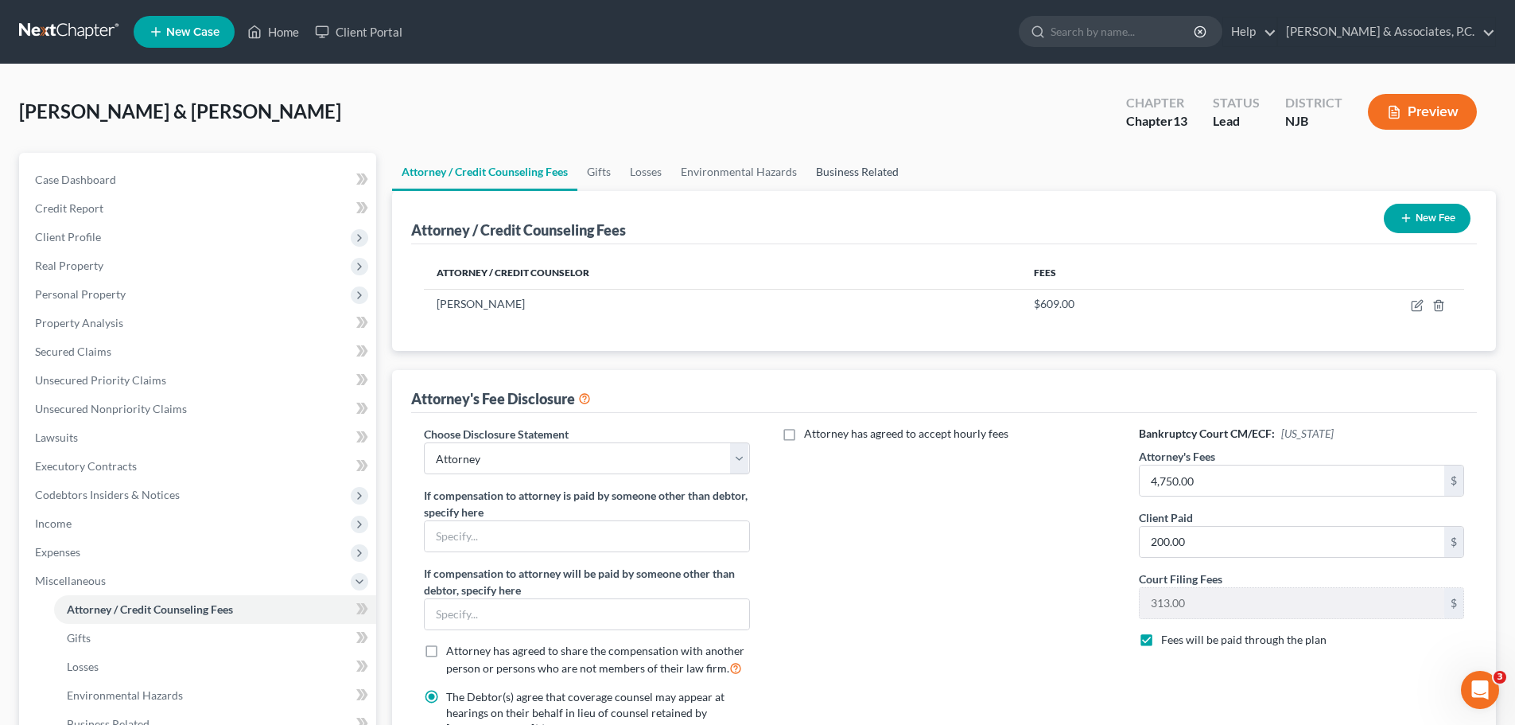
click at [858, 173] on link "Business Related" at bounding box center [858, 172] width 102 height 38
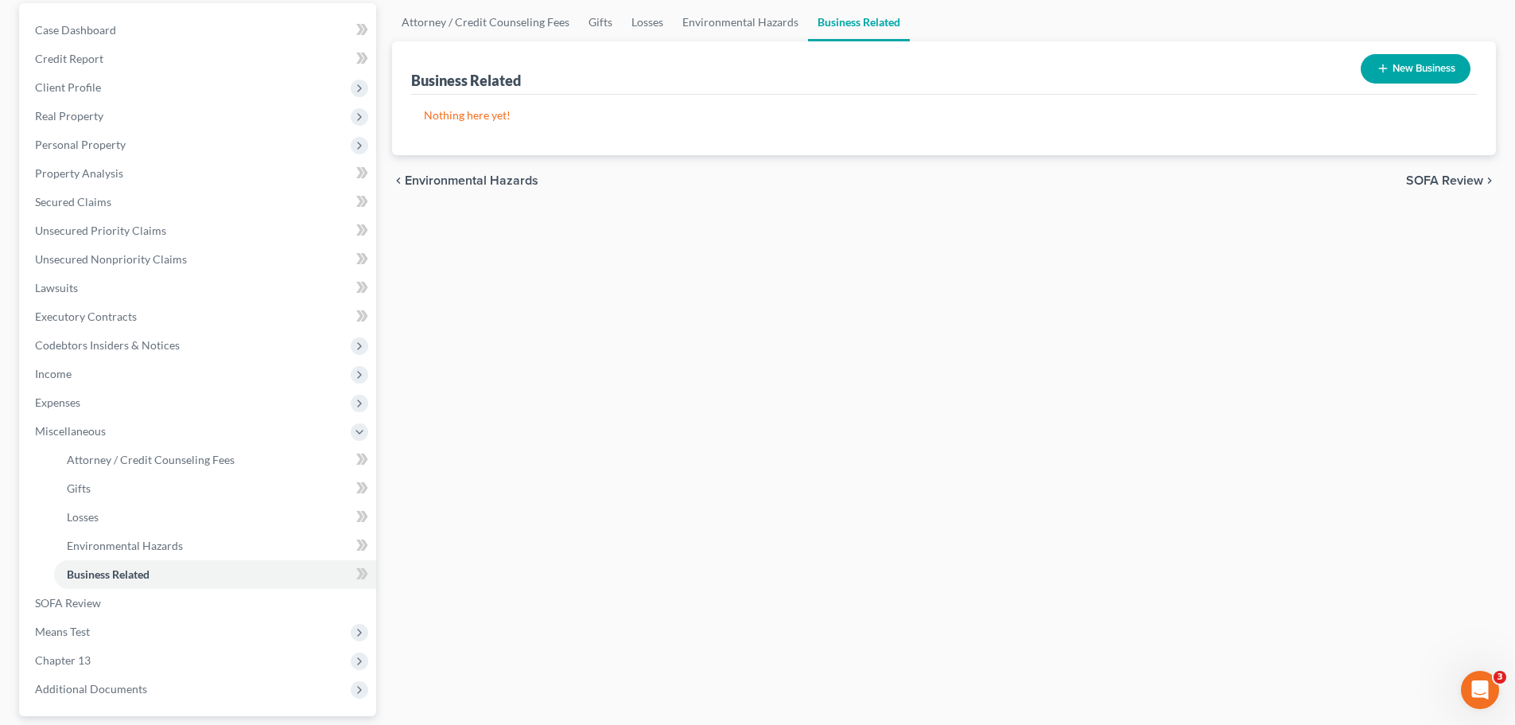
scroll to position [293, 0]
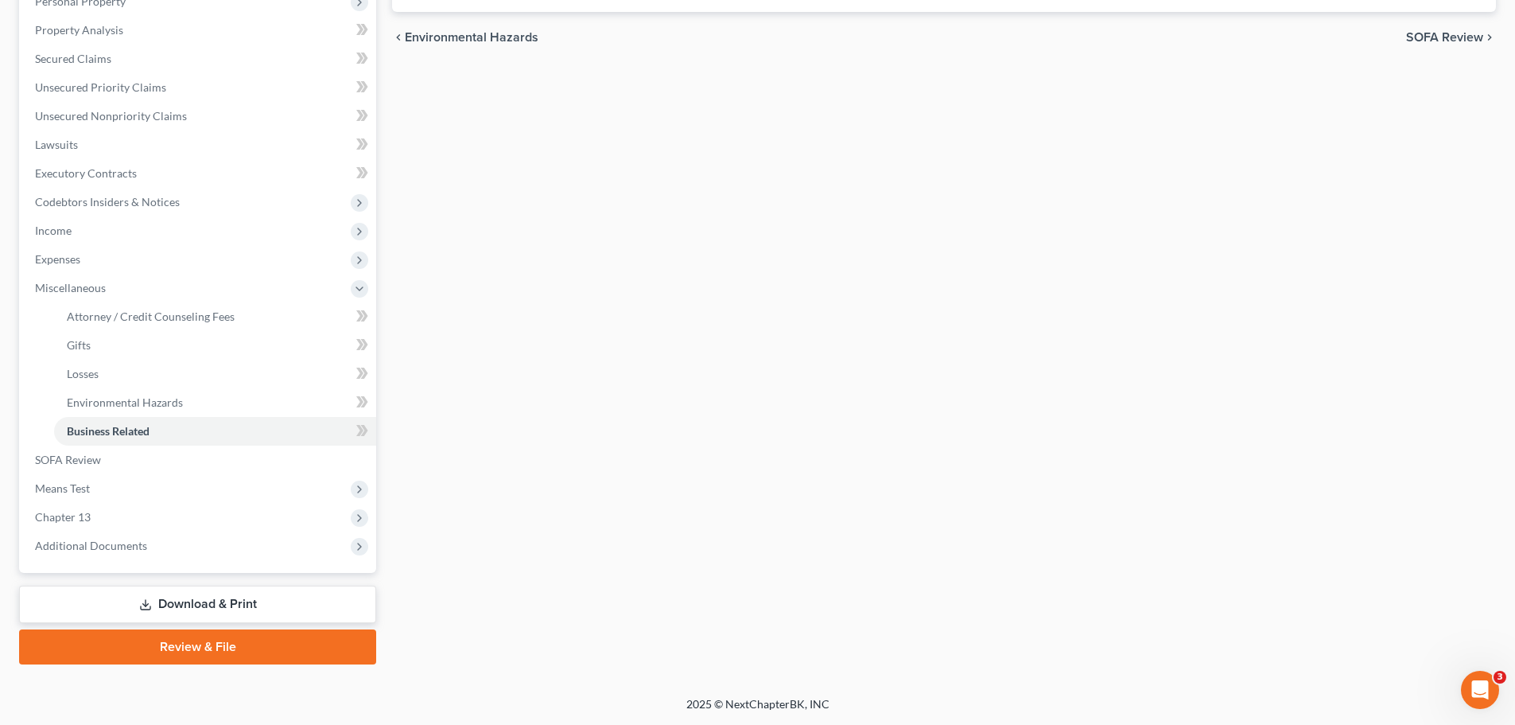
click at [250, 601] on link "Download & Print" at bounding box center [197, 603] width 357 height 37
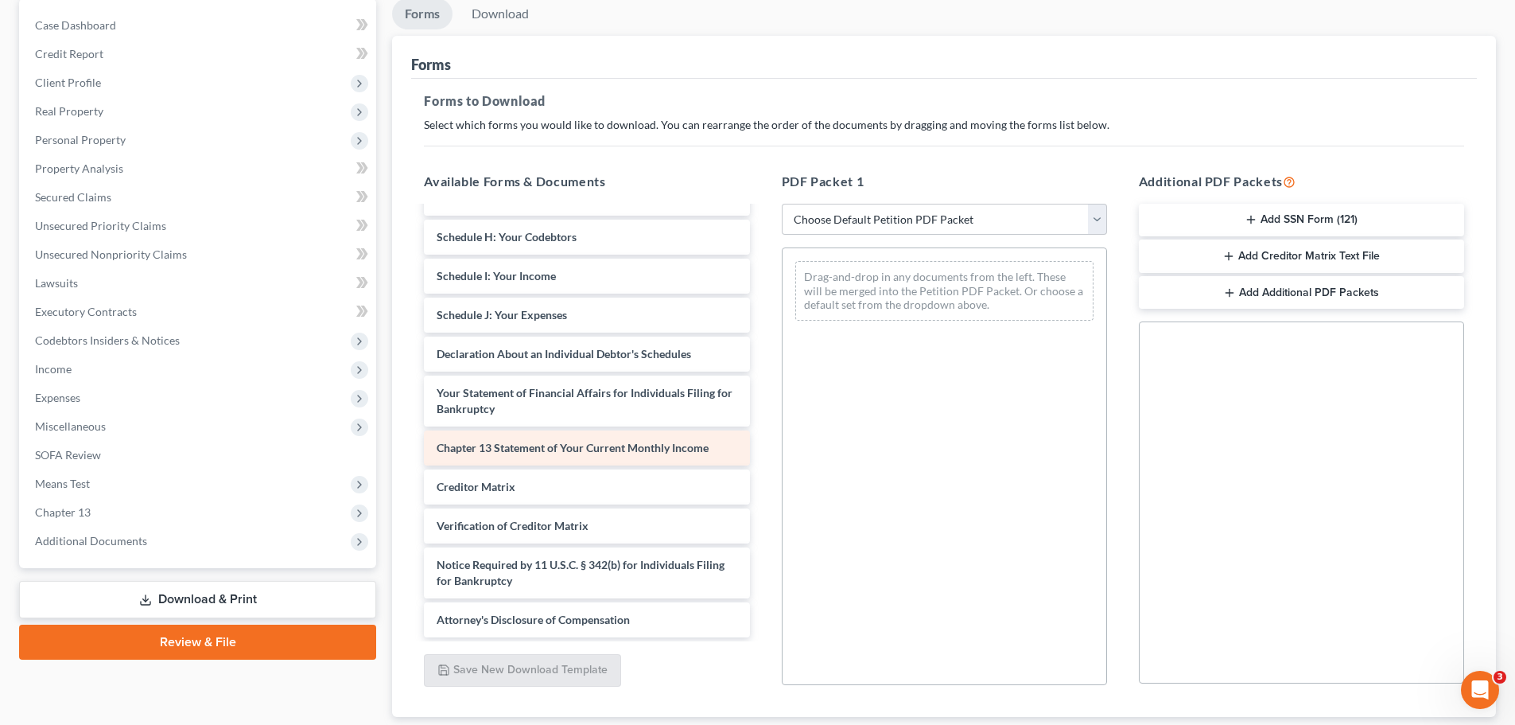
scroll to position [258, 0]
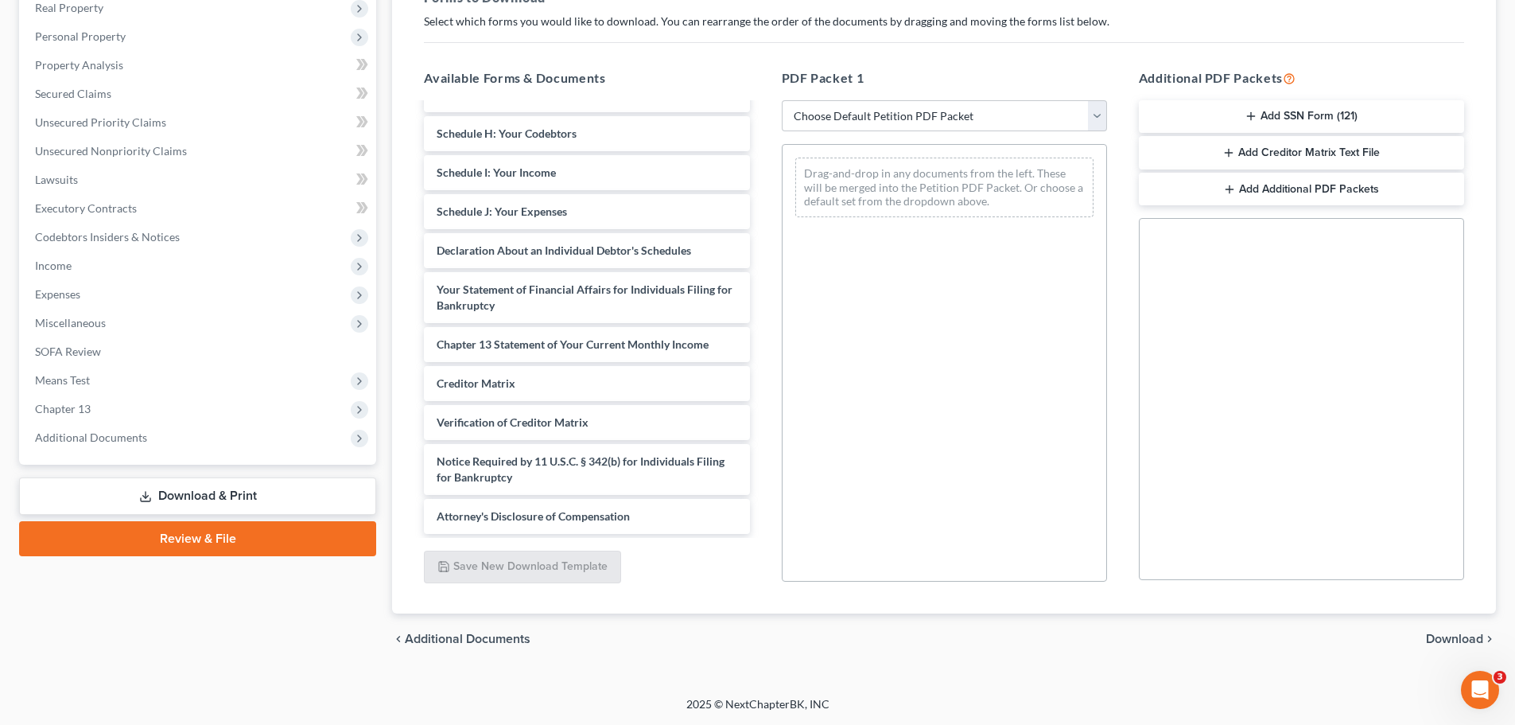
click at [189, 496] on link "Download & Print" at bounding box center [197, 495] width 357 height 37
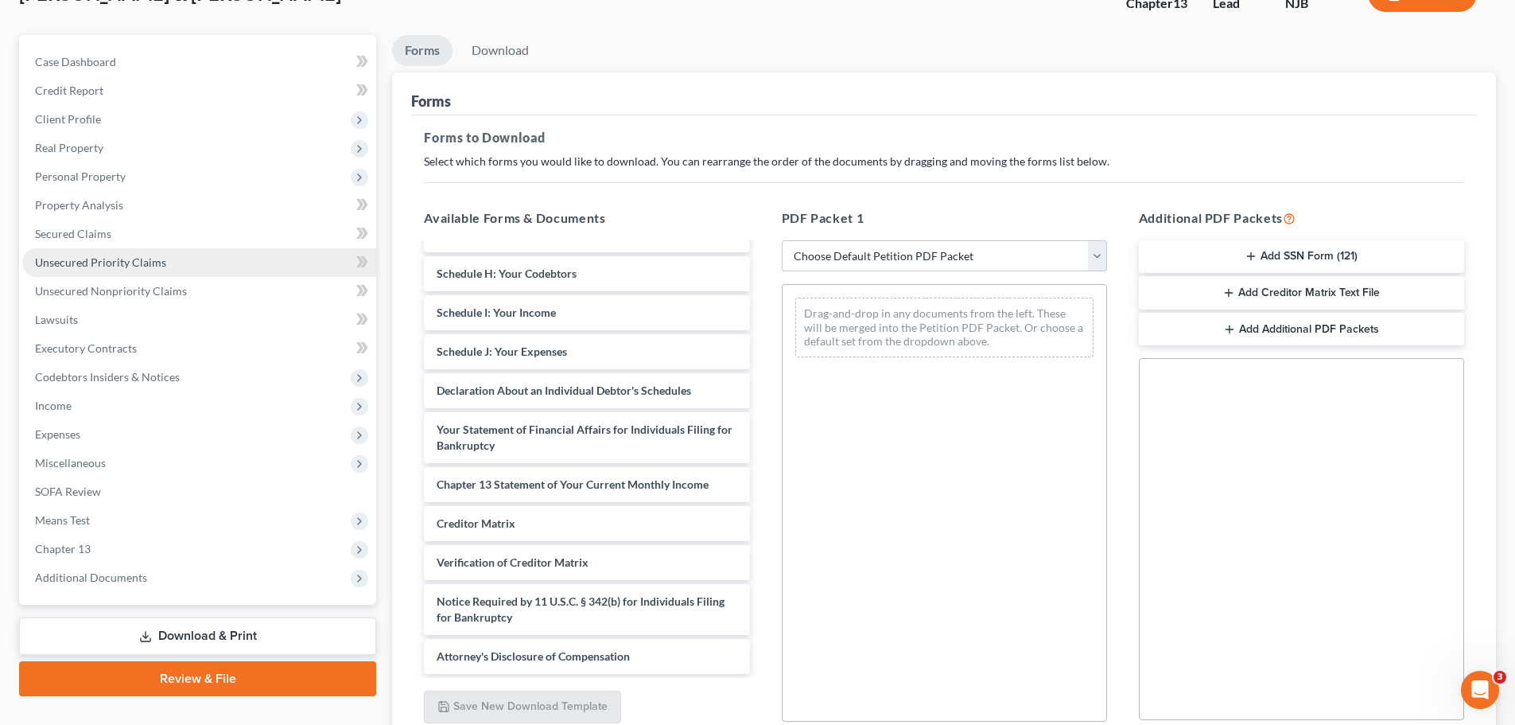
scroll to position [0, 0]
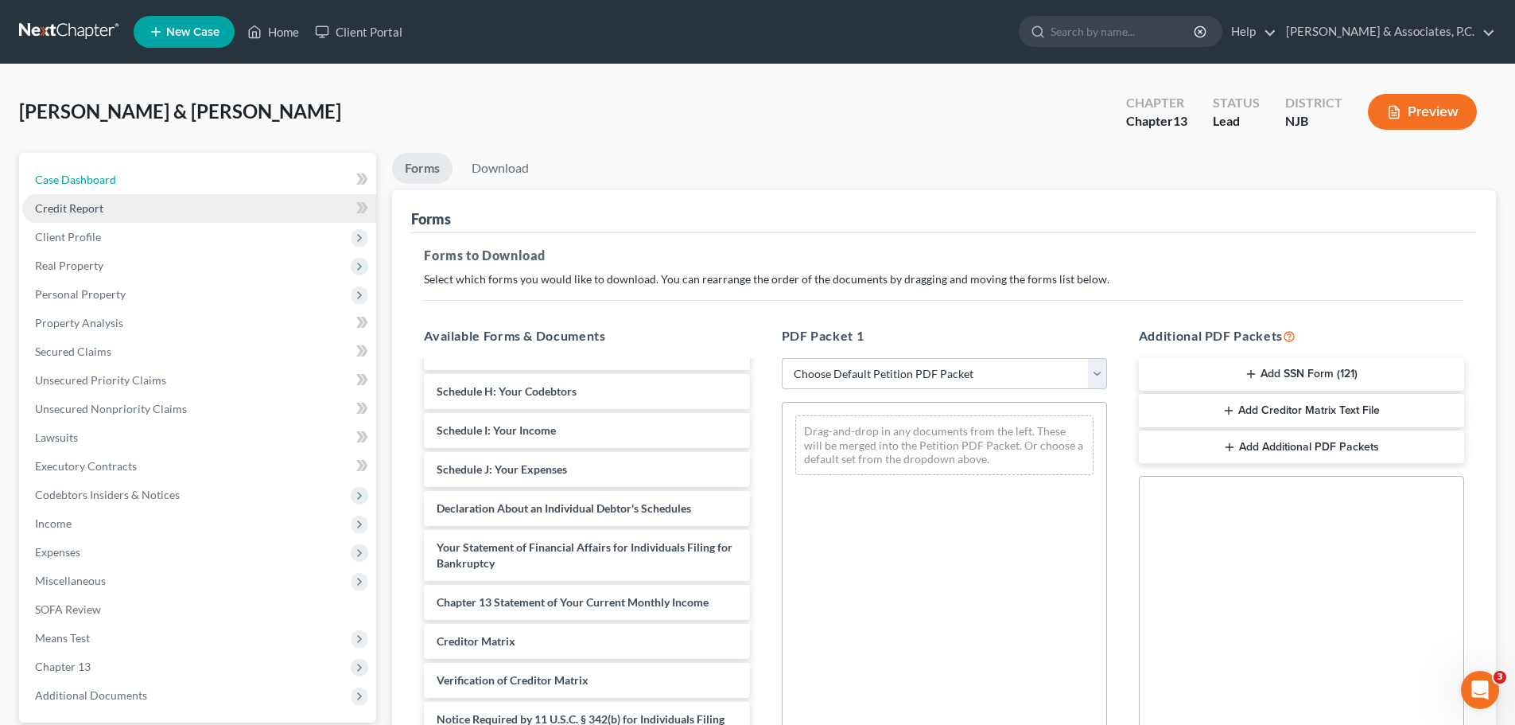
click at [96, 173] on span "Case Dashboard" at bounding box center [75, 180] width 81 height 14
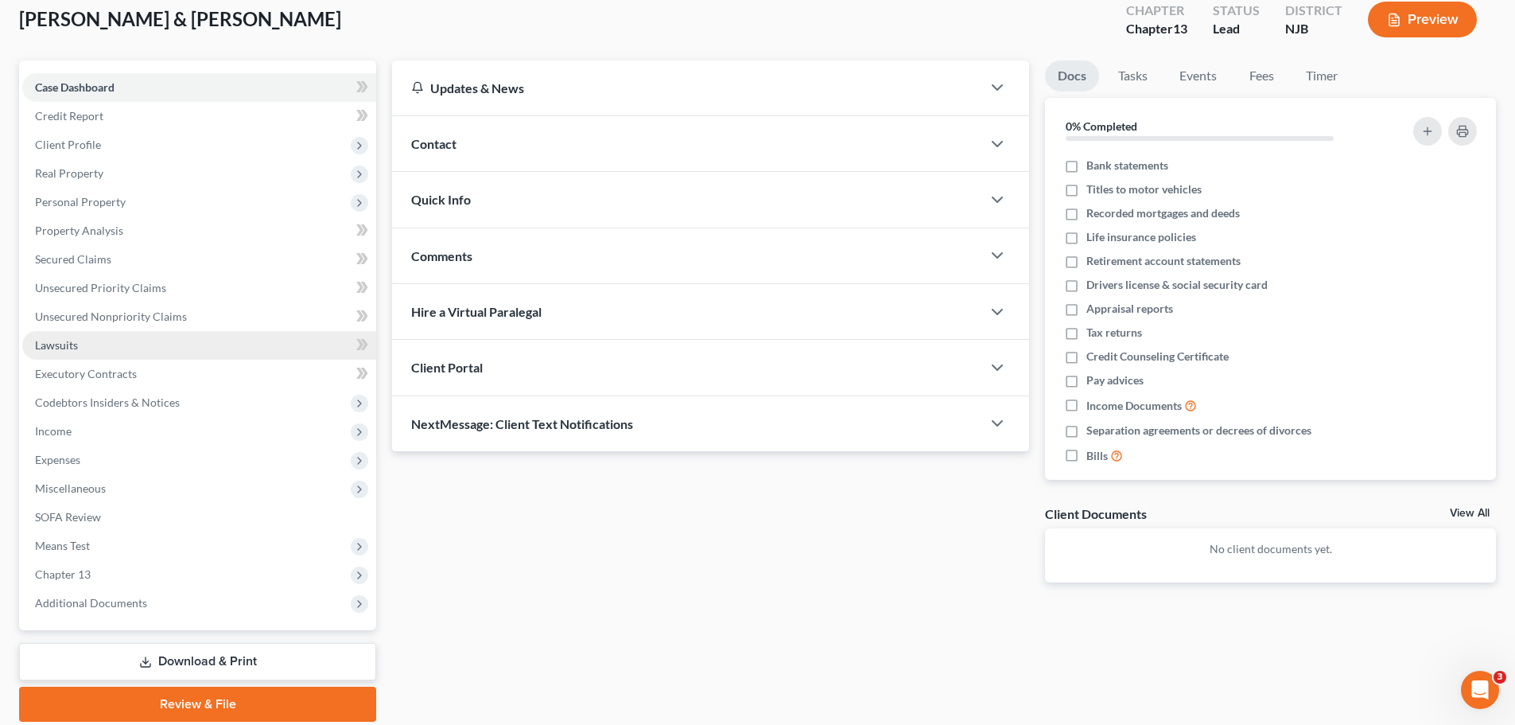
scroll to position [150, 0]
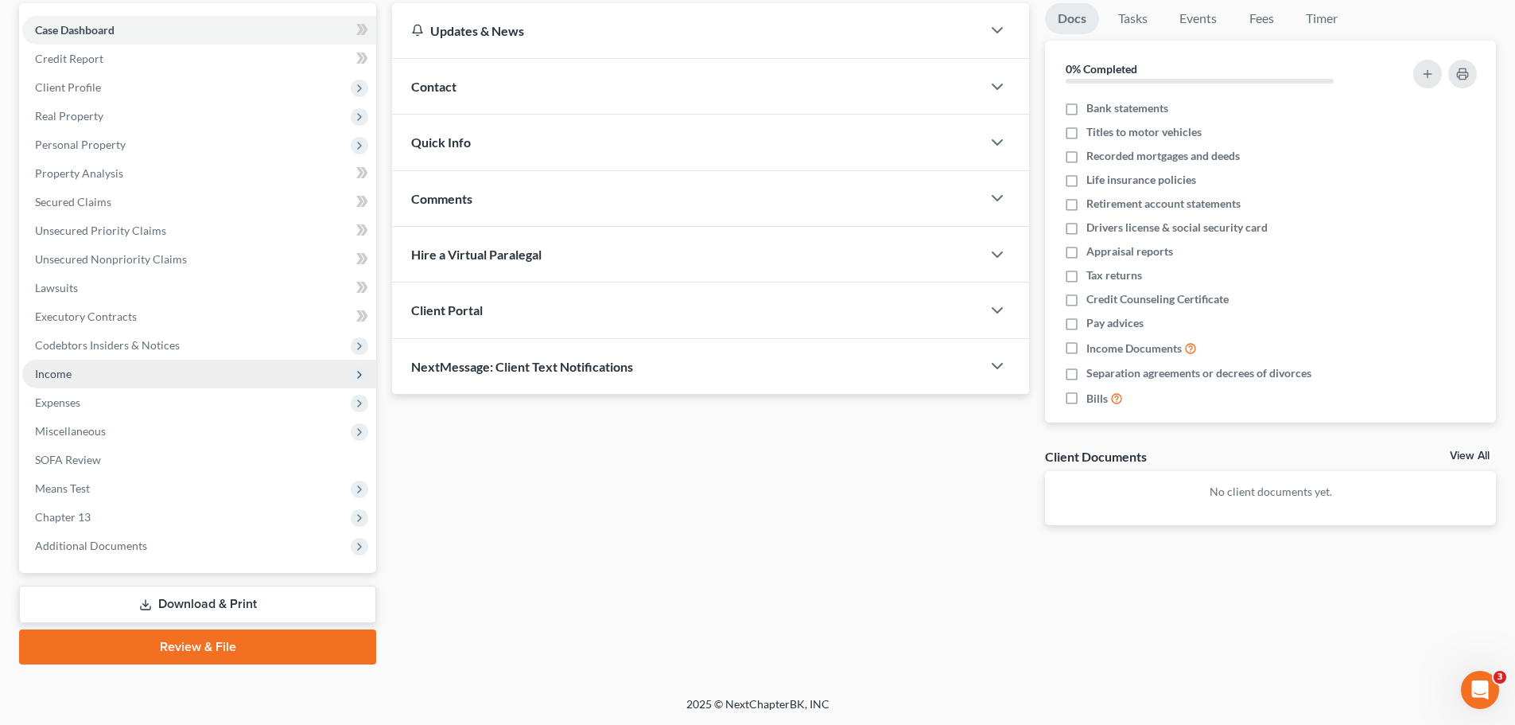
click at [68, 368] on span "Income" at bounding box center [53, 374] width 37 height 14
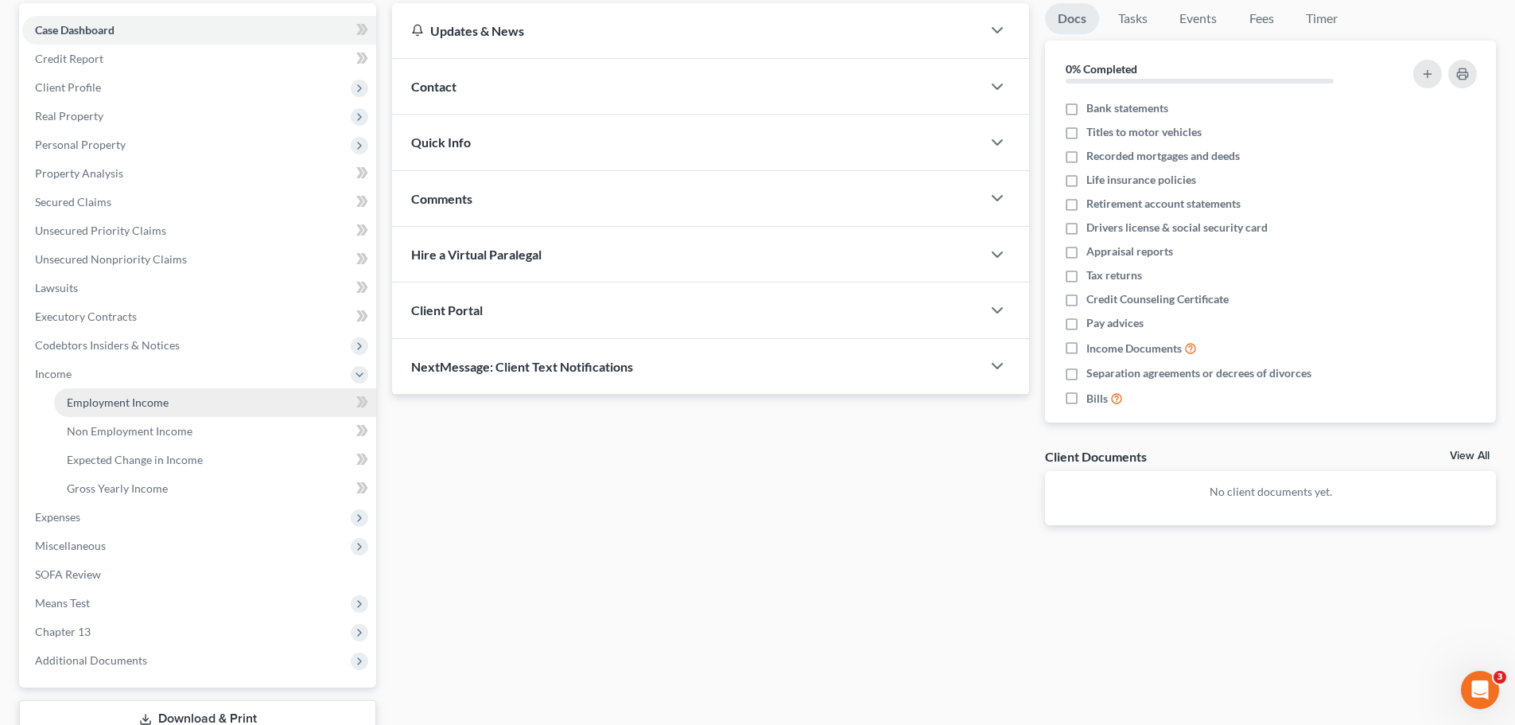
click at [117, 406] on span "Employment Income" at bounding box center [118, 402] width 102 height 14
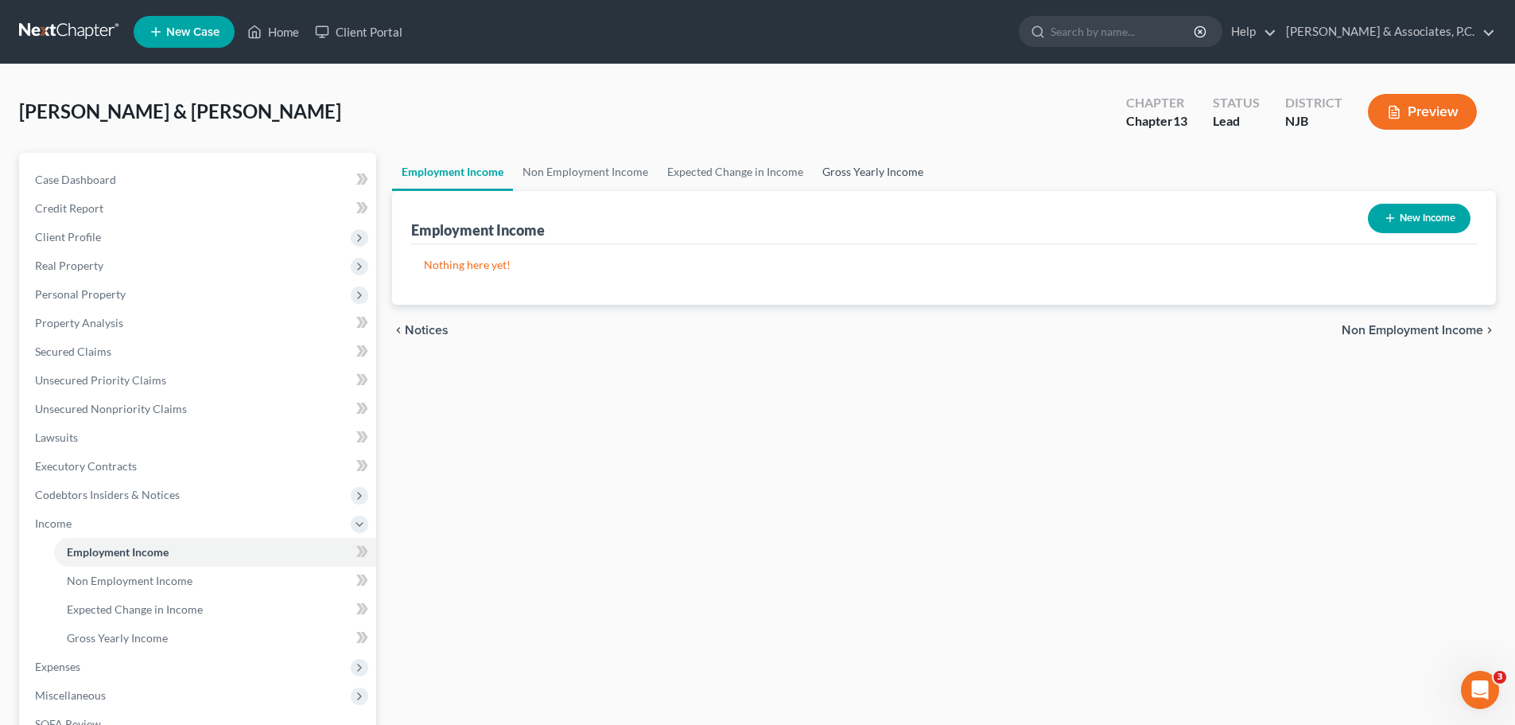
click at [885, 165] on link "Gross Yearly Income" at bounding box center [873, 172] width 120 height 38
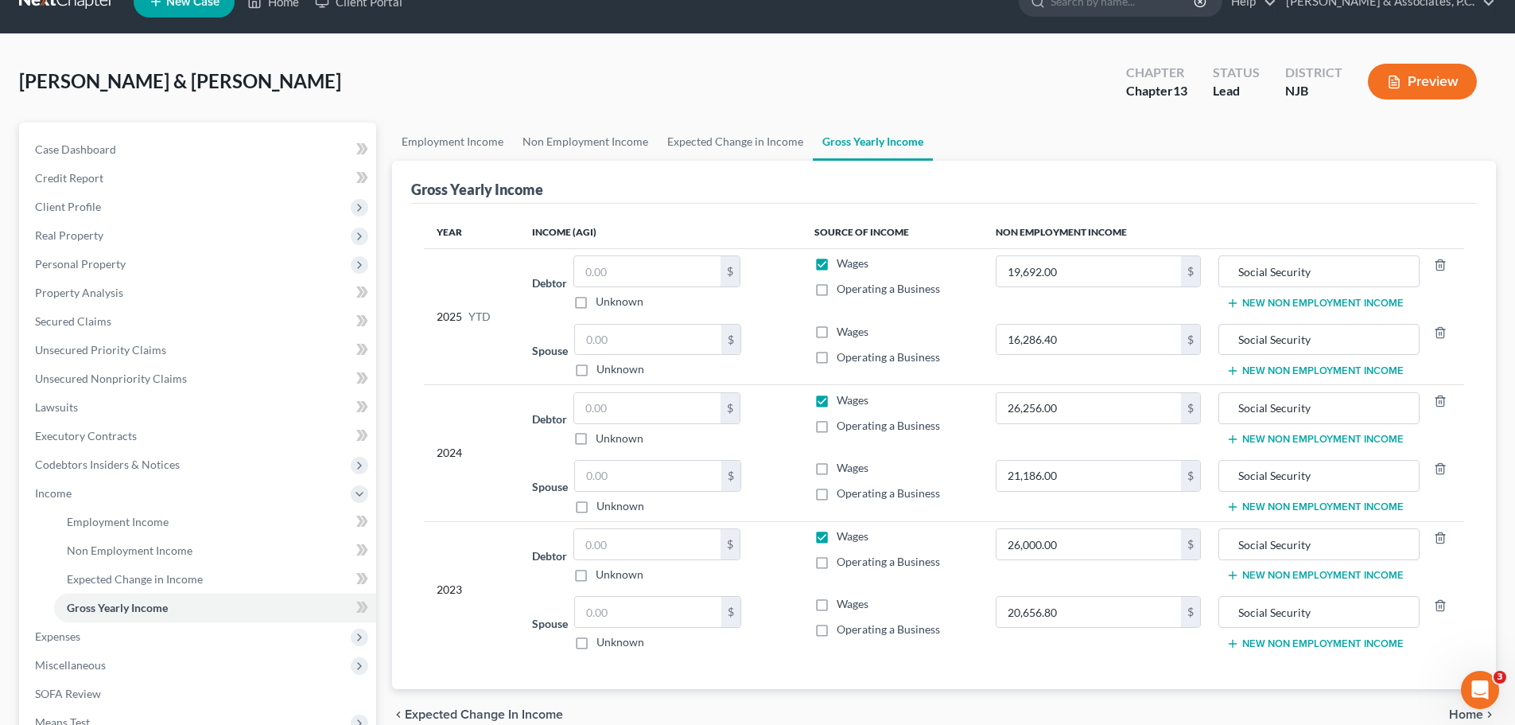
scroll to position [25, 0]
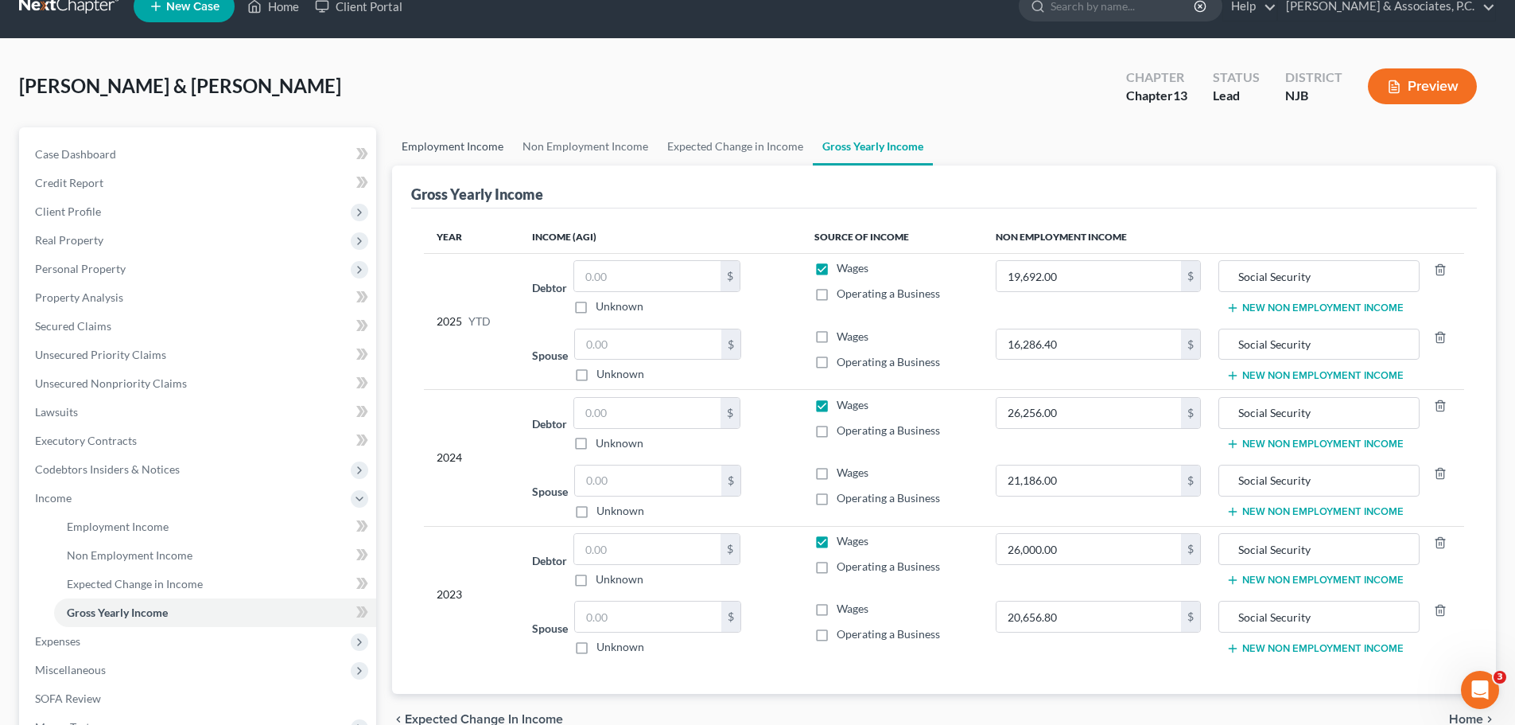
drag, startPoint x: 457, startPoint y: 142, endPoint x: 529, endPoint y: 137, distance: 71.8
click at [458, 142] on link "Employment Income" at bounding box center [452, 146] width 121 height 38
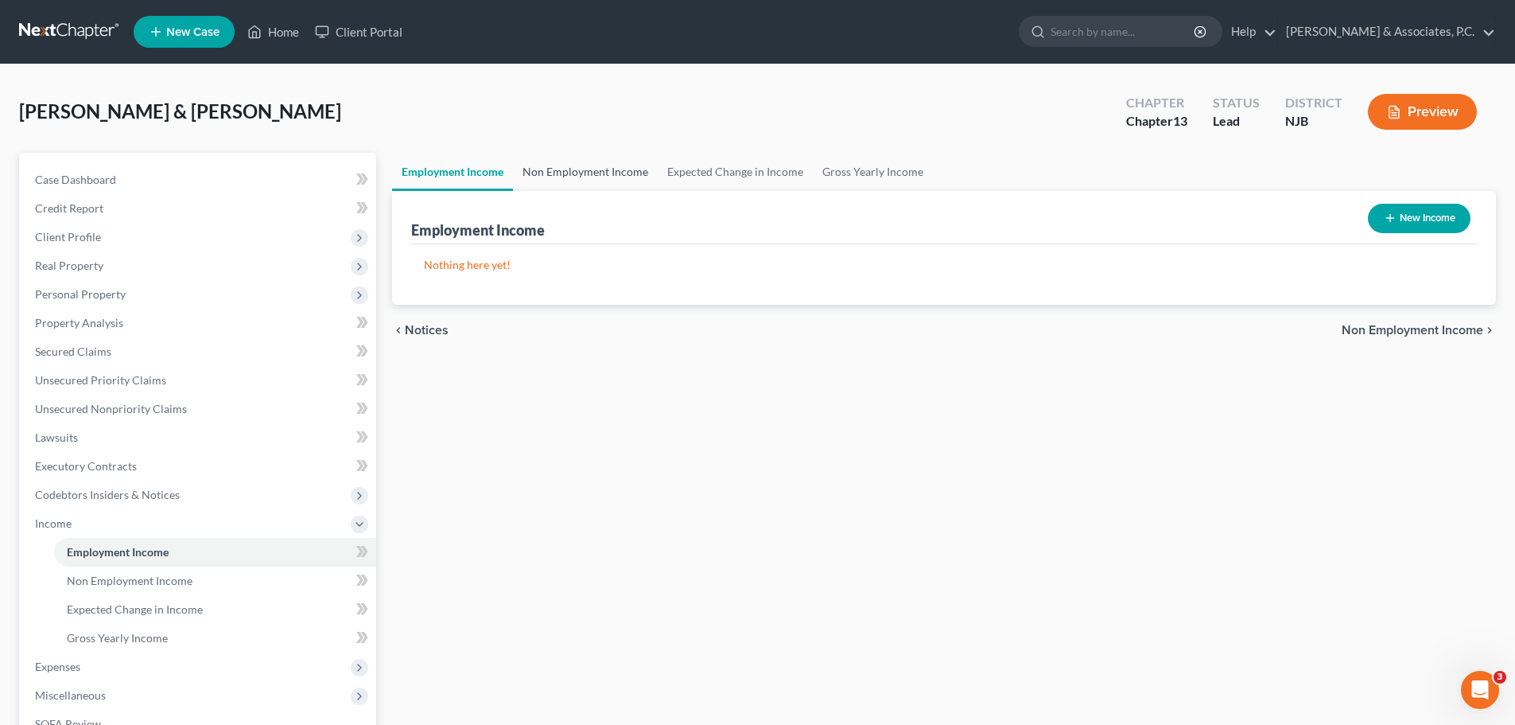
click at [578, 165] on link "Non Employment Income" at bounding box center [585, 172] width 145 height 38
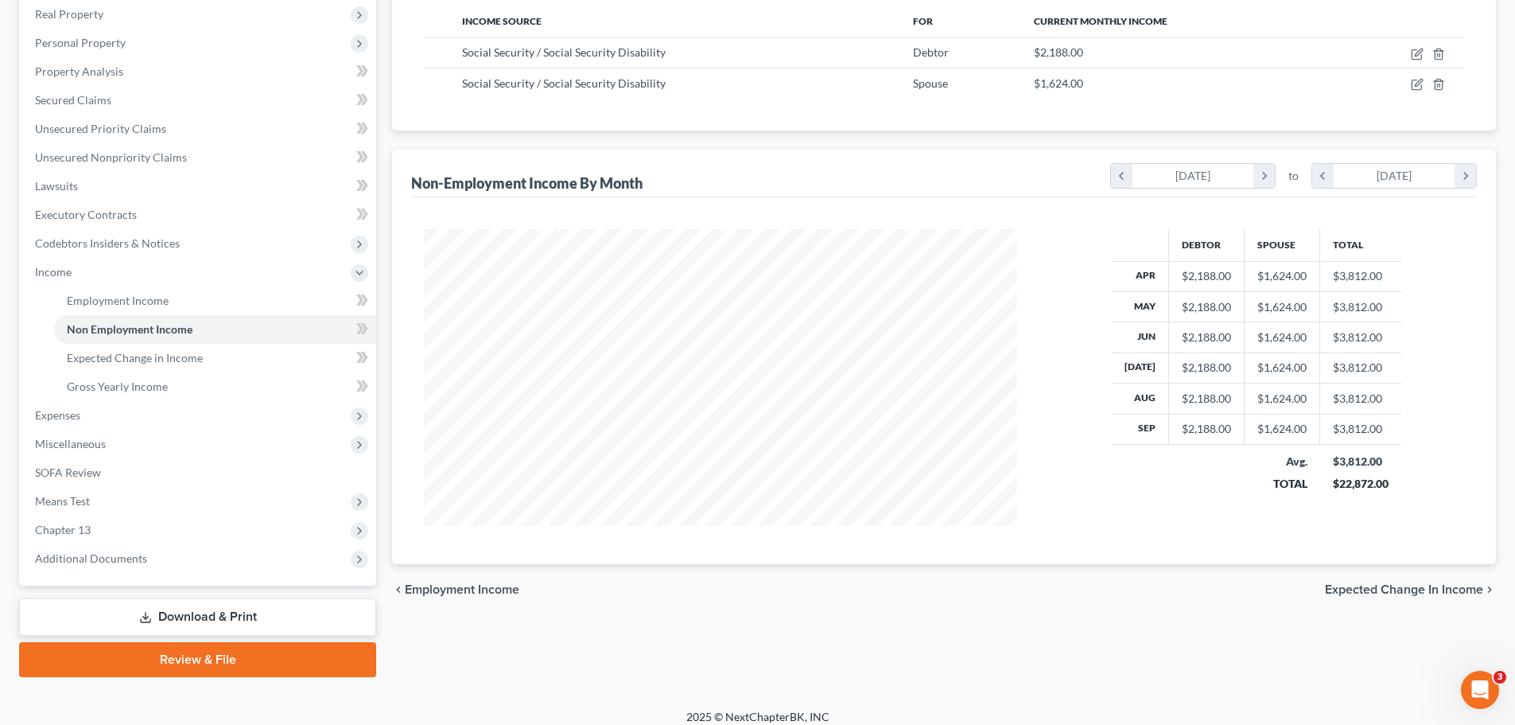
scroll to position [264, 0]
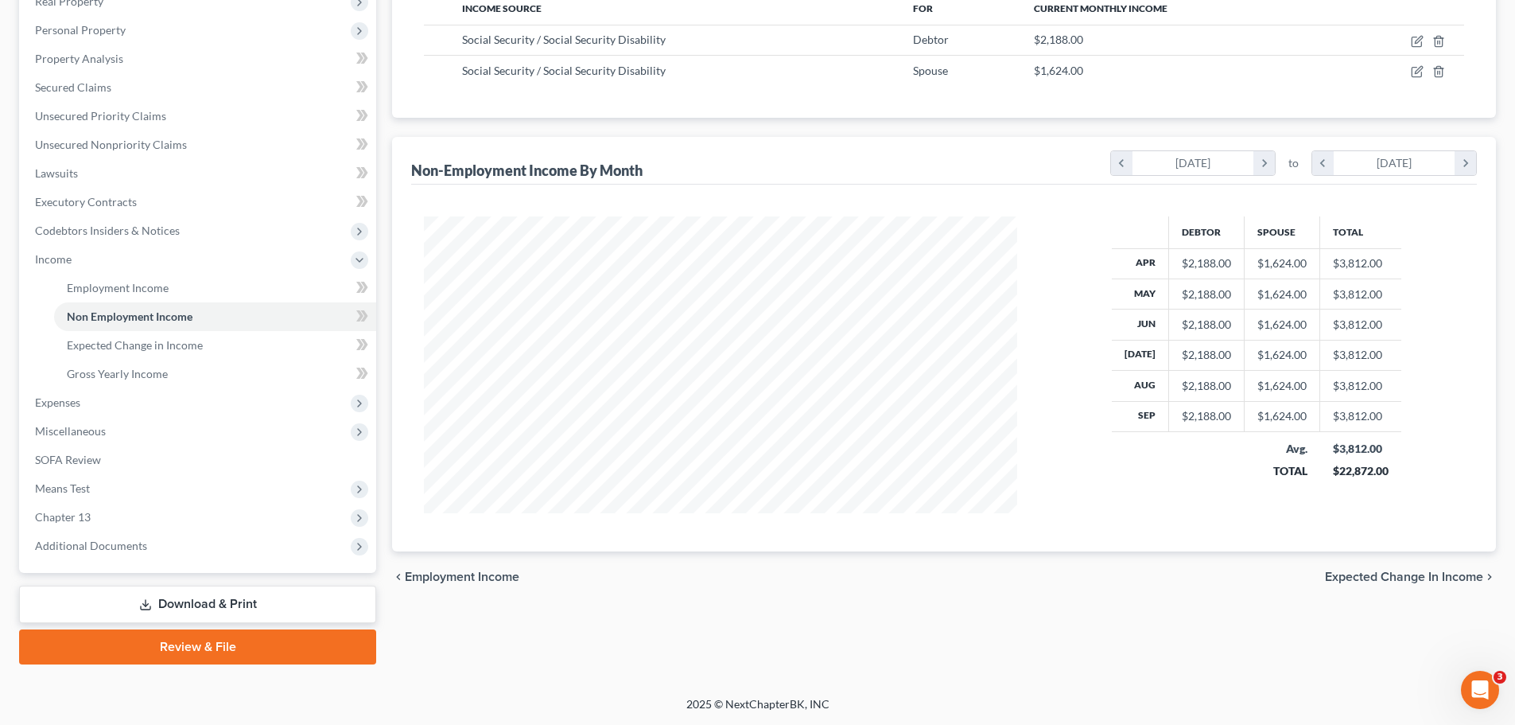
click at [1421, 578] on span "Expected Change in Income" at bounding box center [1404, 576] width 158 height 13
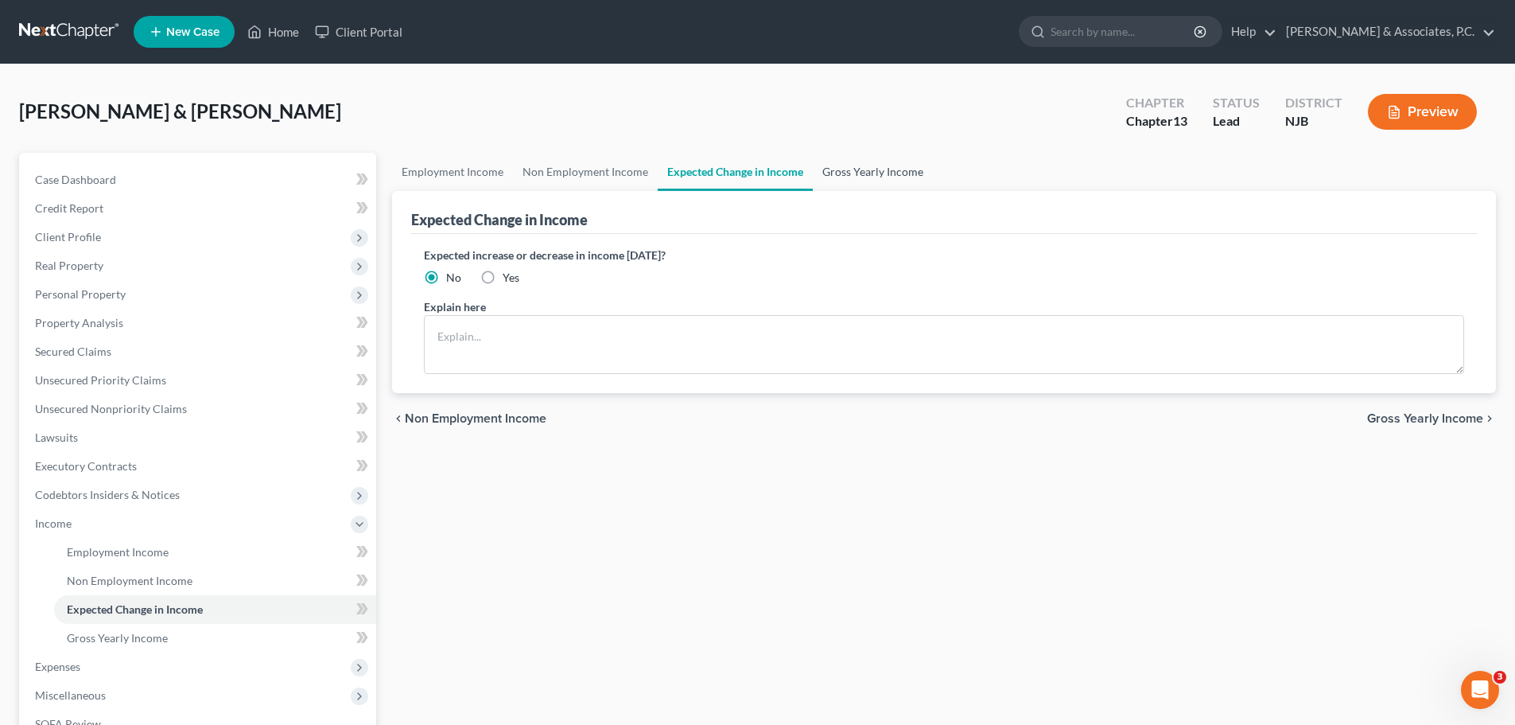
click at [859, 173] on link "Gross Yearly Income" at bounding box center [873, 172] width 120 height 38
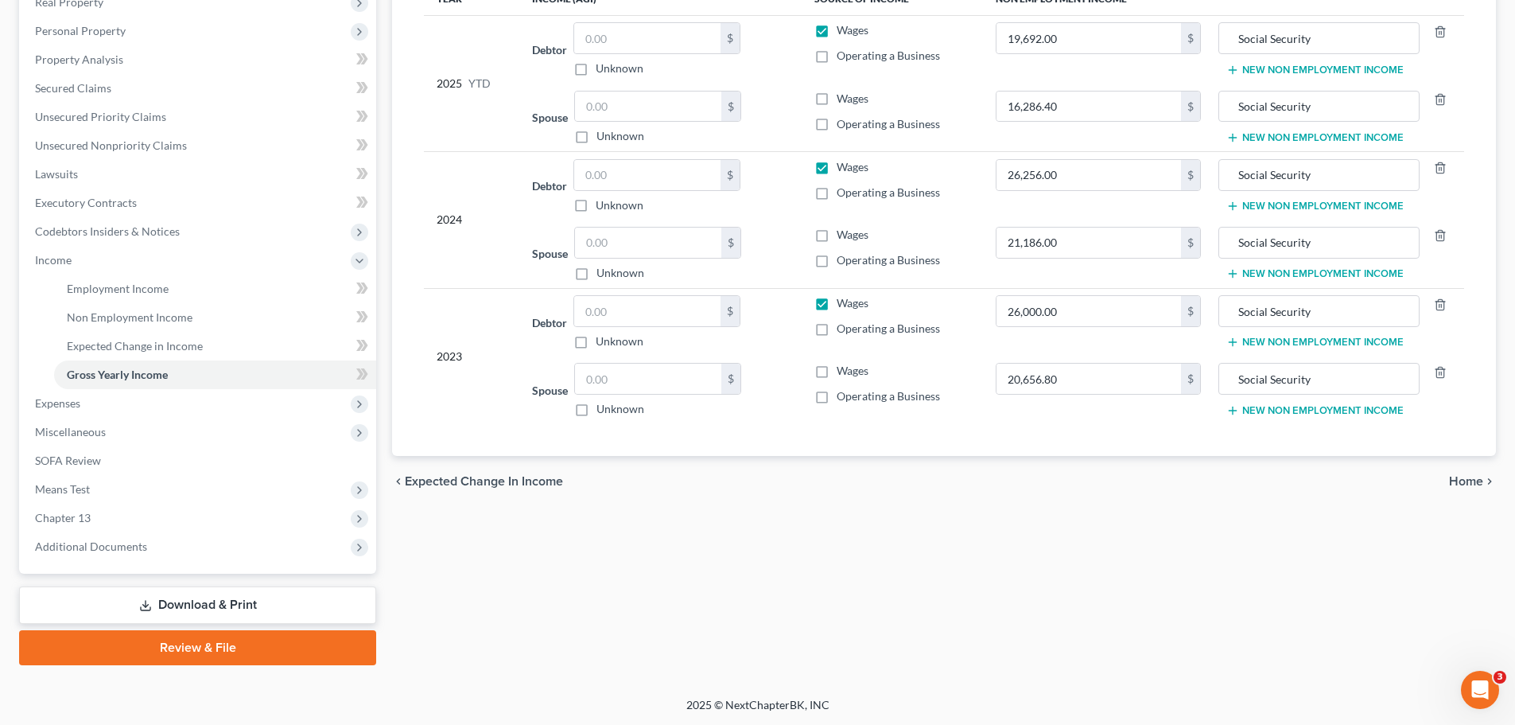
scroll to position [264, 0]
click at [1468, 480] on span "Home" at bounding box center [1466, 480] width 34 height 13
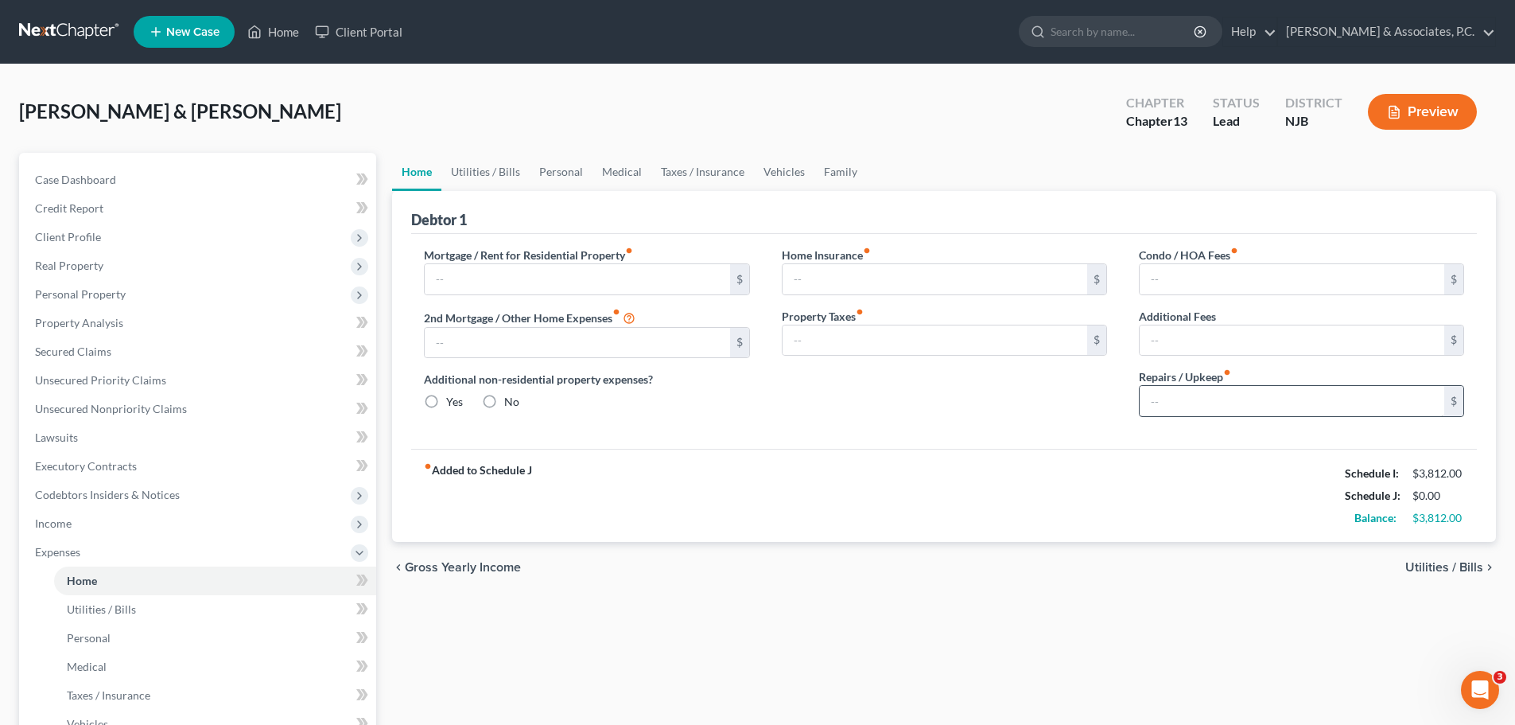
type input "650.00"
type input "0.00"
radio input "true"
type input "0.00"
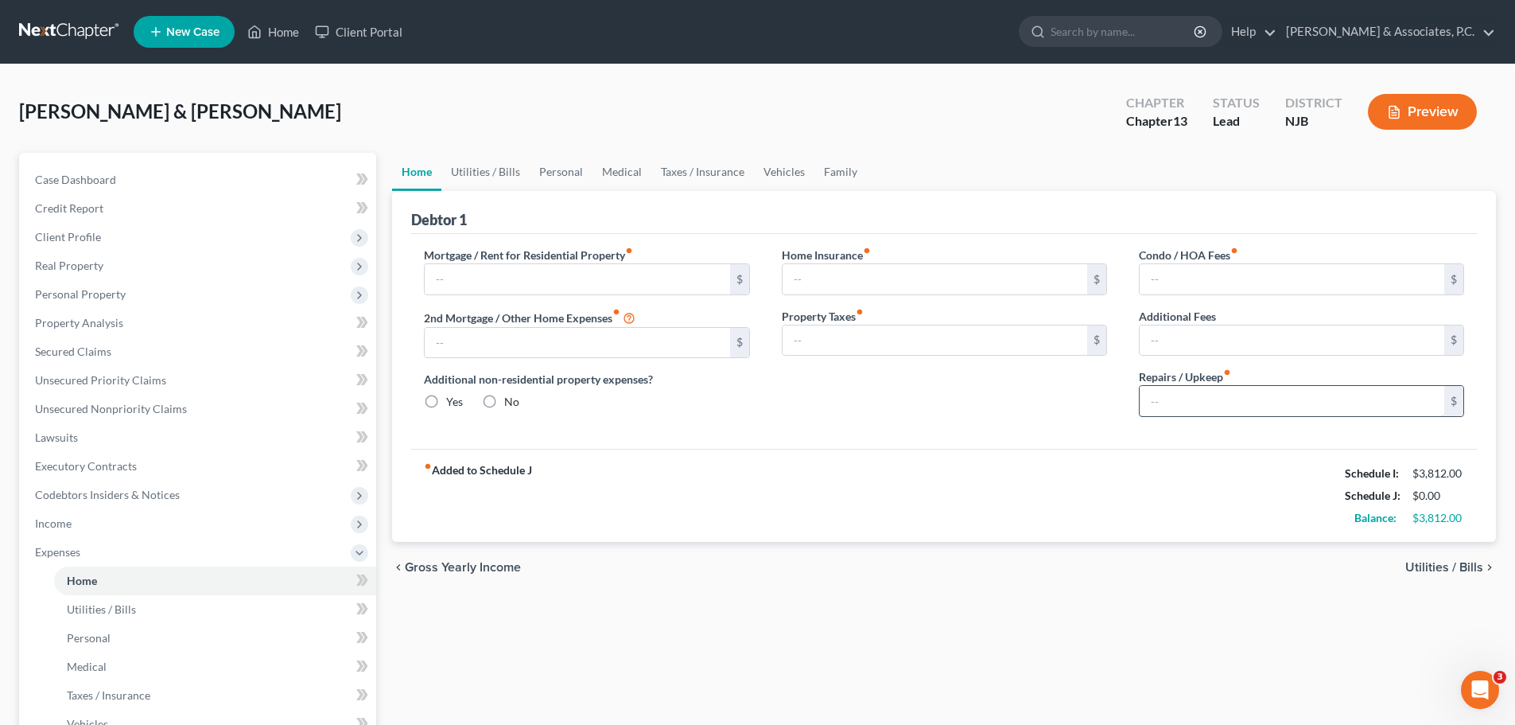
type input "0.00"
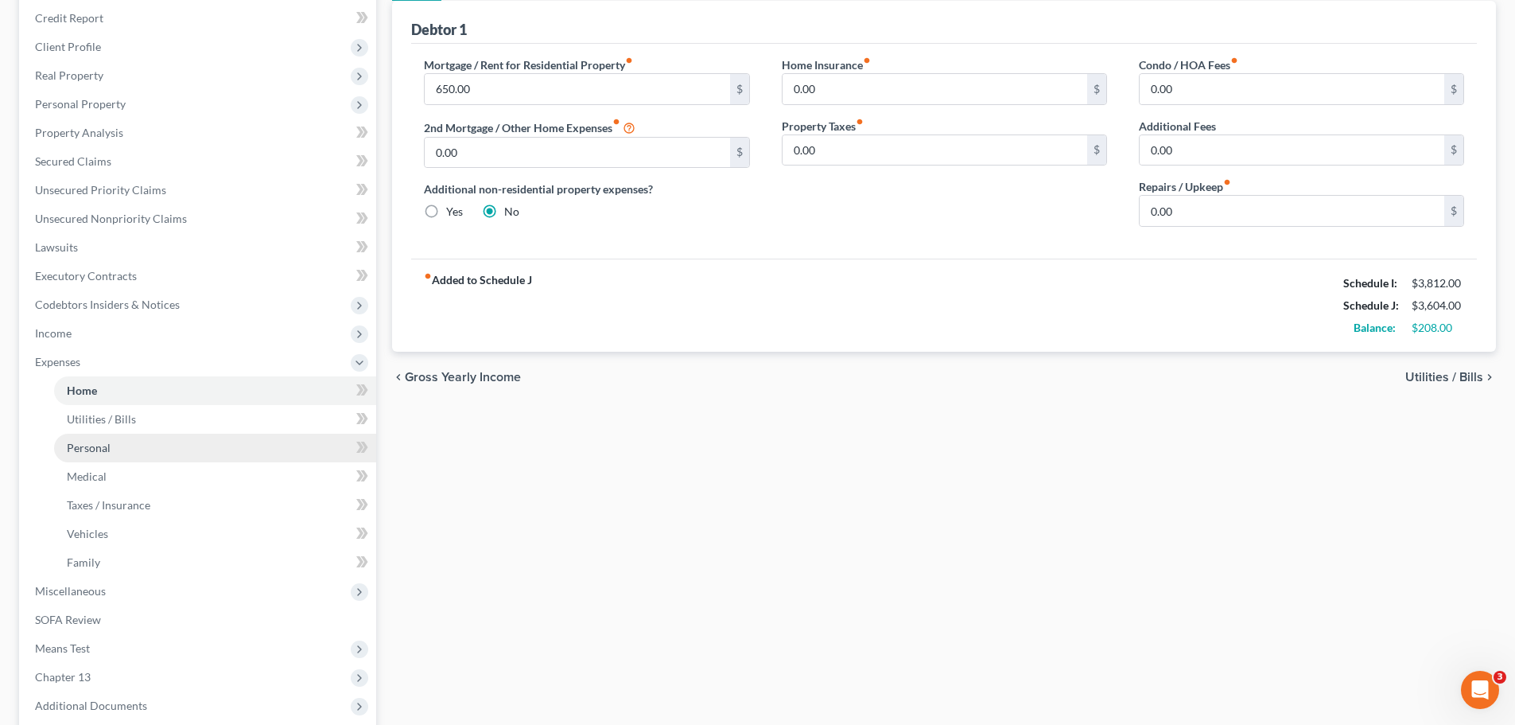
scroll to position [350, 0]
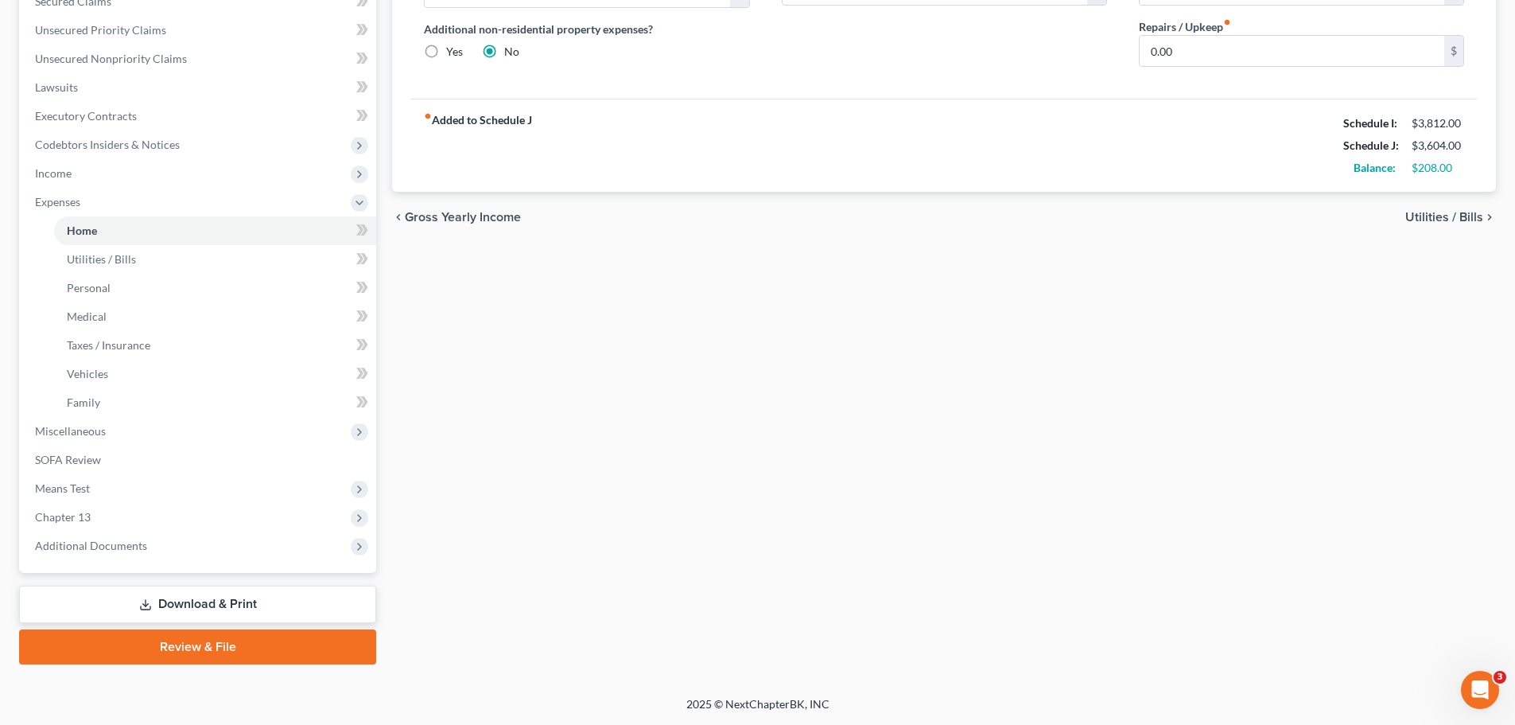
click at [276, 657] on link "Review & File" at bounding box center [197, 646] width 357 height 35
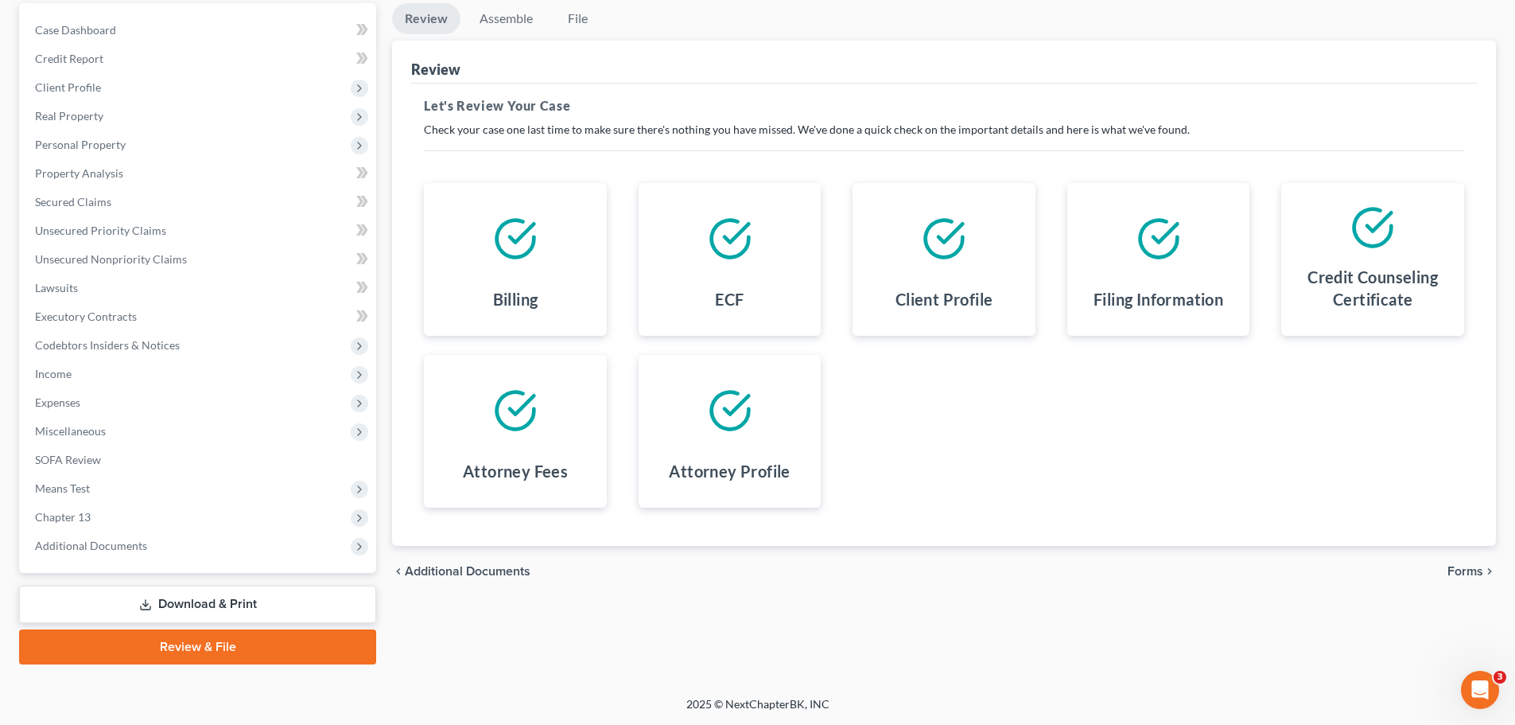
click at [1475, 573] on span "Forms" at bounding box center [1466, 571] width 36 height 13
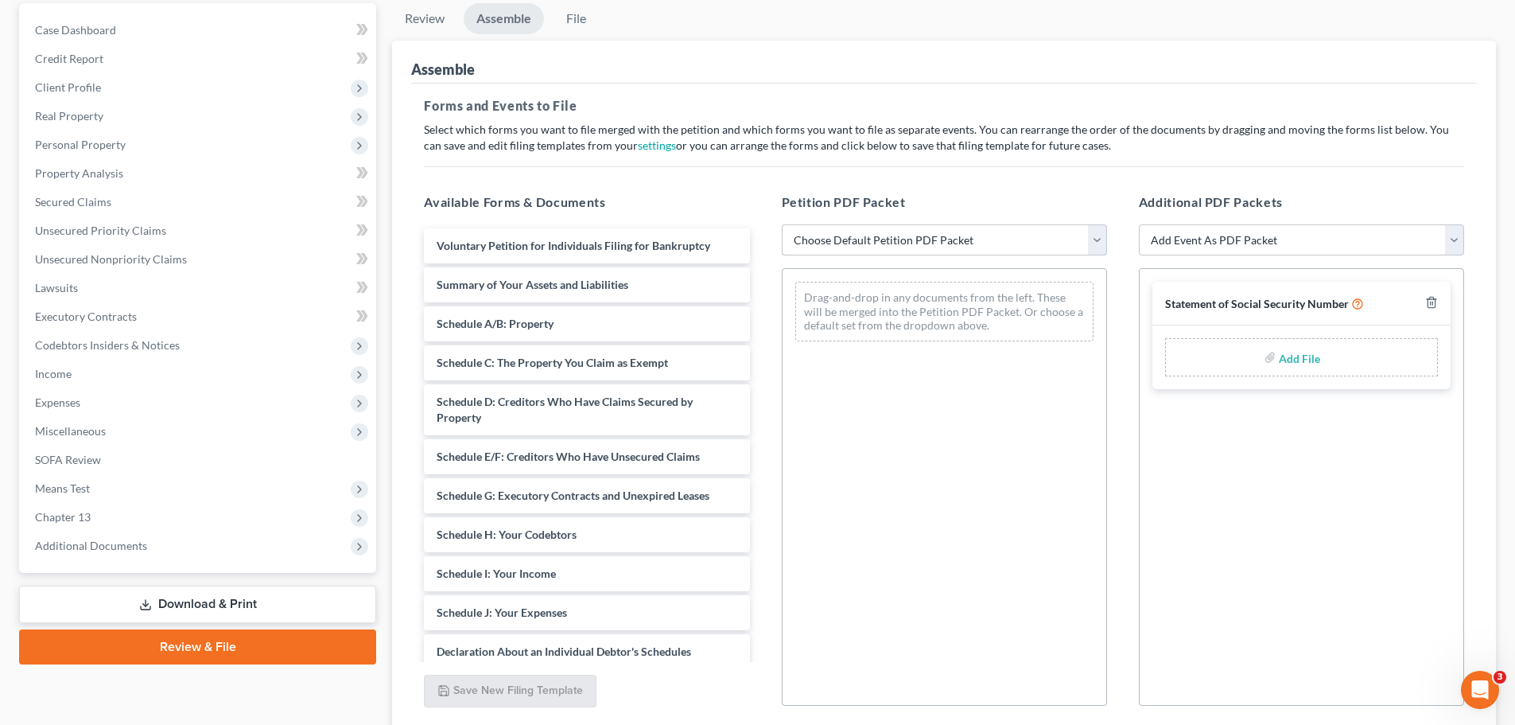
click at [1099, 250] on select "Choose Default Petition PDF Packet Complete Bankruptcy Petition (all forms and …" at bounding box center [944, 240] width 325 height 32
select select "0"
click at [782, 224] on select "Choose Default Petition PDF Packet Complete Bankruptcy Petition (all forms and …" at bounding box center [944, 240] width 325 height 32
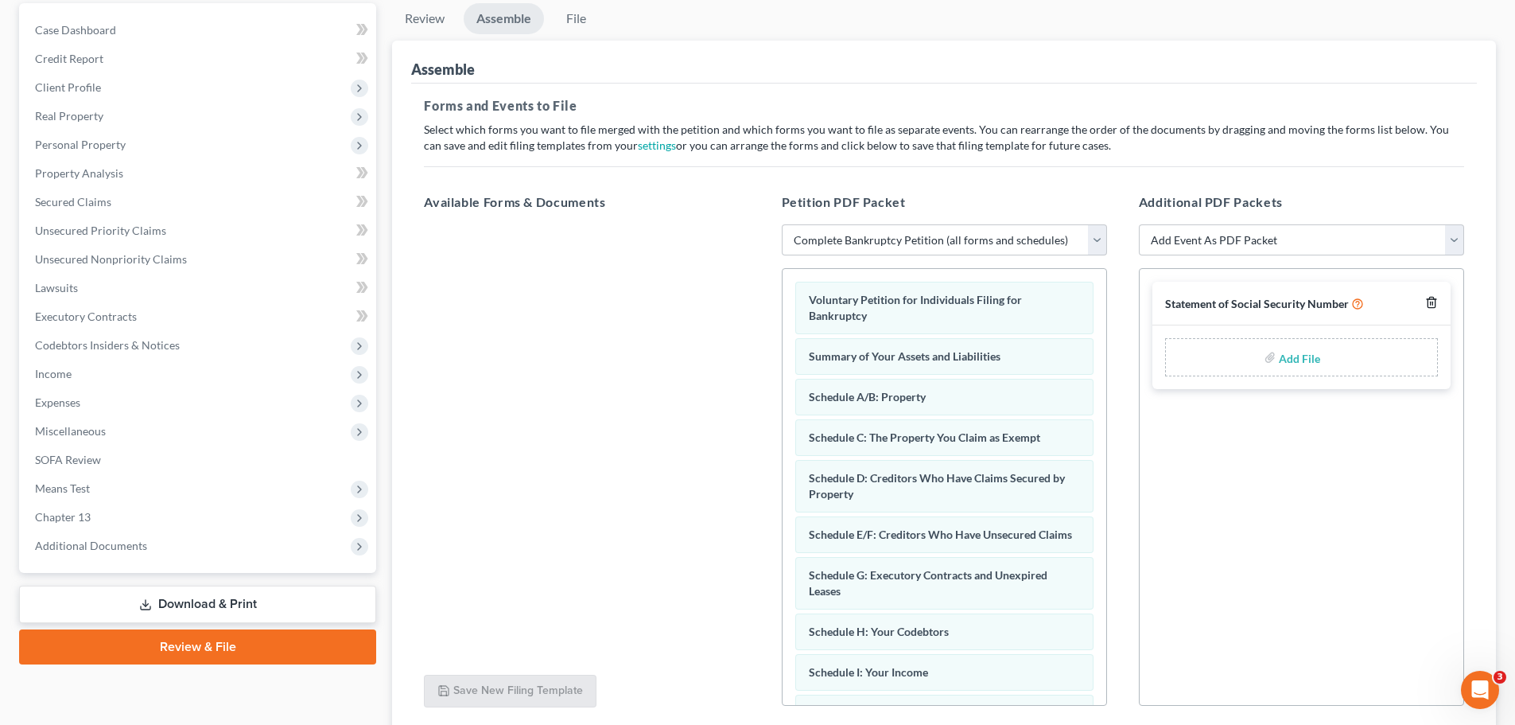
click at [1432, 304] on icon "button" at bounding box center [1431, 302] width 13 height 13
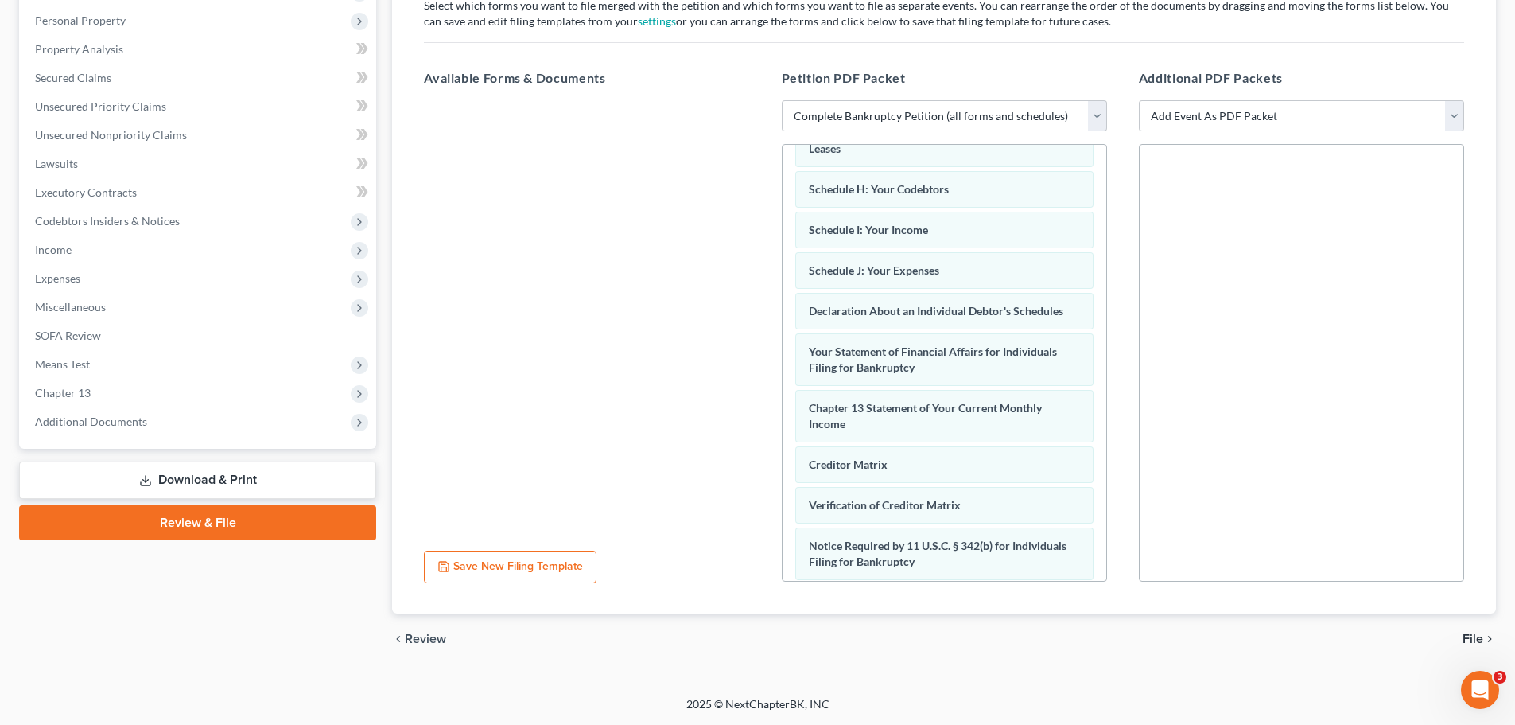
click at [1465, 633] on span "File" at bounding box center [1473, 638] width 21 height 13
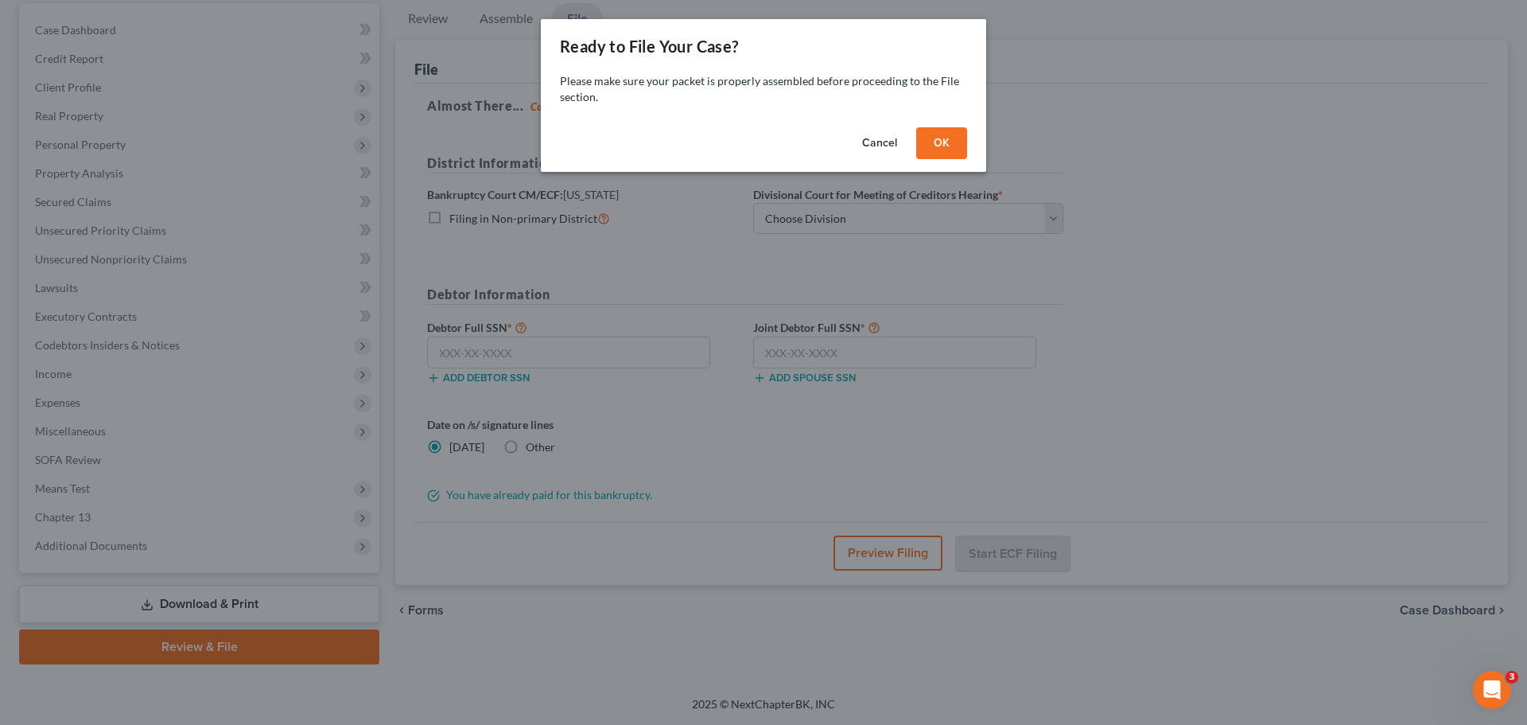
click at [936, 139] on button "OK" at bounding box center [941, 143] width 51 height 32
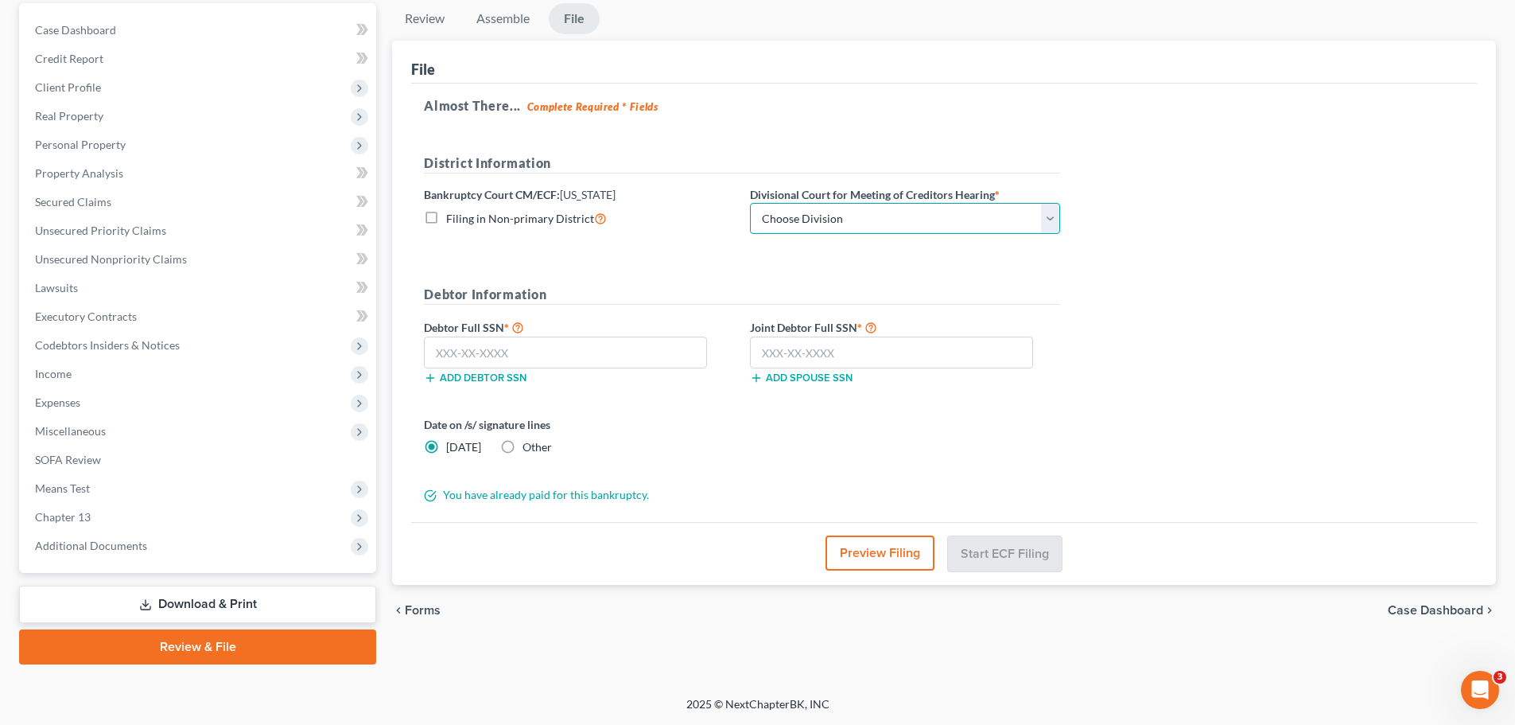
drag, startPoint x: 940, startPoint y: 227, endPoint x: 928, endPoint y: 224, distance: 13.1
click at [940, 227] on select "Choose Division [GEOGRAPHIC_DATA] [GEOGRAPHIC_DATA]/[GEOGRAPHIC_DATA] [GEOGRAPH…" at bounding box center [905, 219] width 310 height 32
select select "2"
click at [750, 203] on select "Choose Division [GEOGRAPHIC_DATA] [GEOGRAPHIC_DATA]/[GEOGRAPHIC_DATA] [GEOGRAPH…" at bounding box center [905, 219] width 310 height 32
click at [972, 272] on form "District Information Bankruptcy Court CM/ECF: [US_STATE] Filing in Non-primary …" at bounding box center [742, 329] width 636 height 350
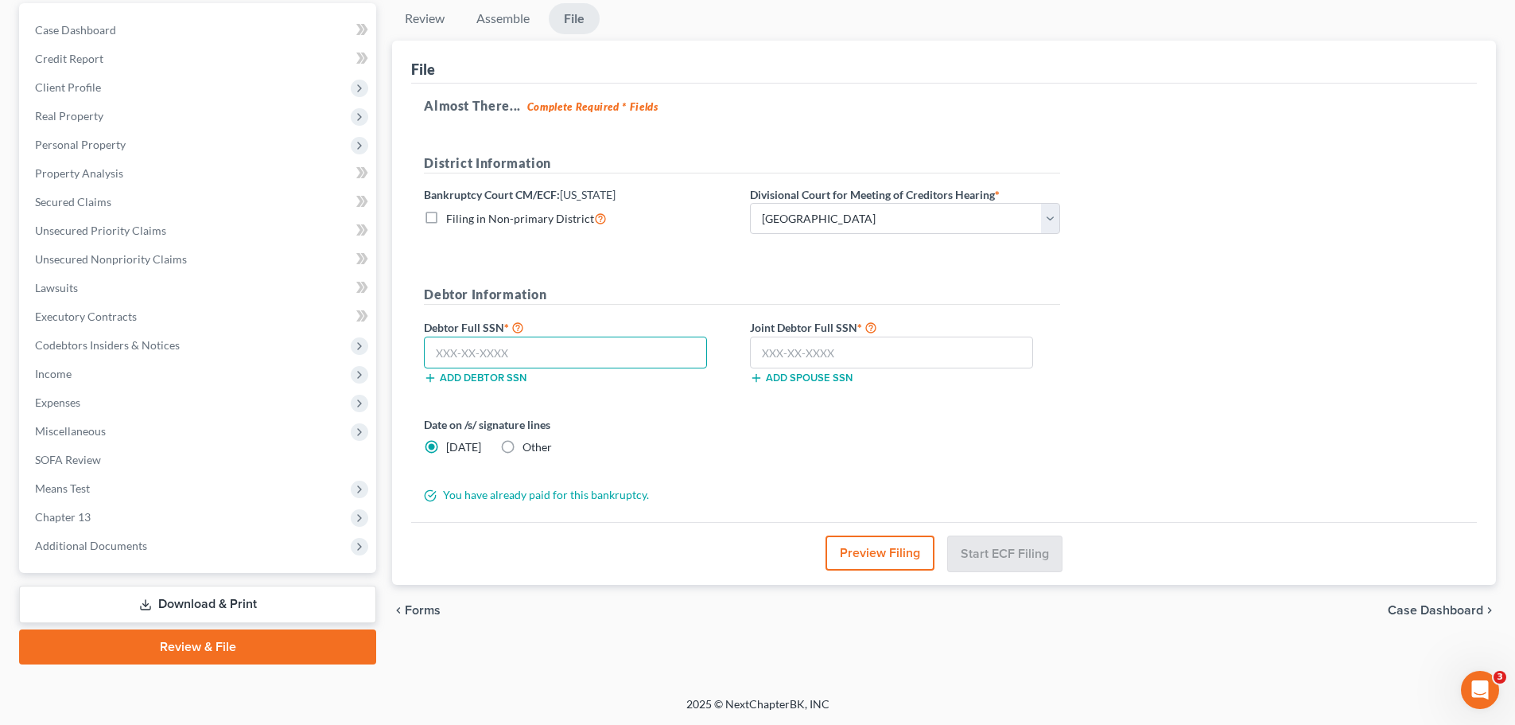
click at [539, 353] on input "text" at bounding box center [565, 352] width 283 height 32
type input "136-64-0002"
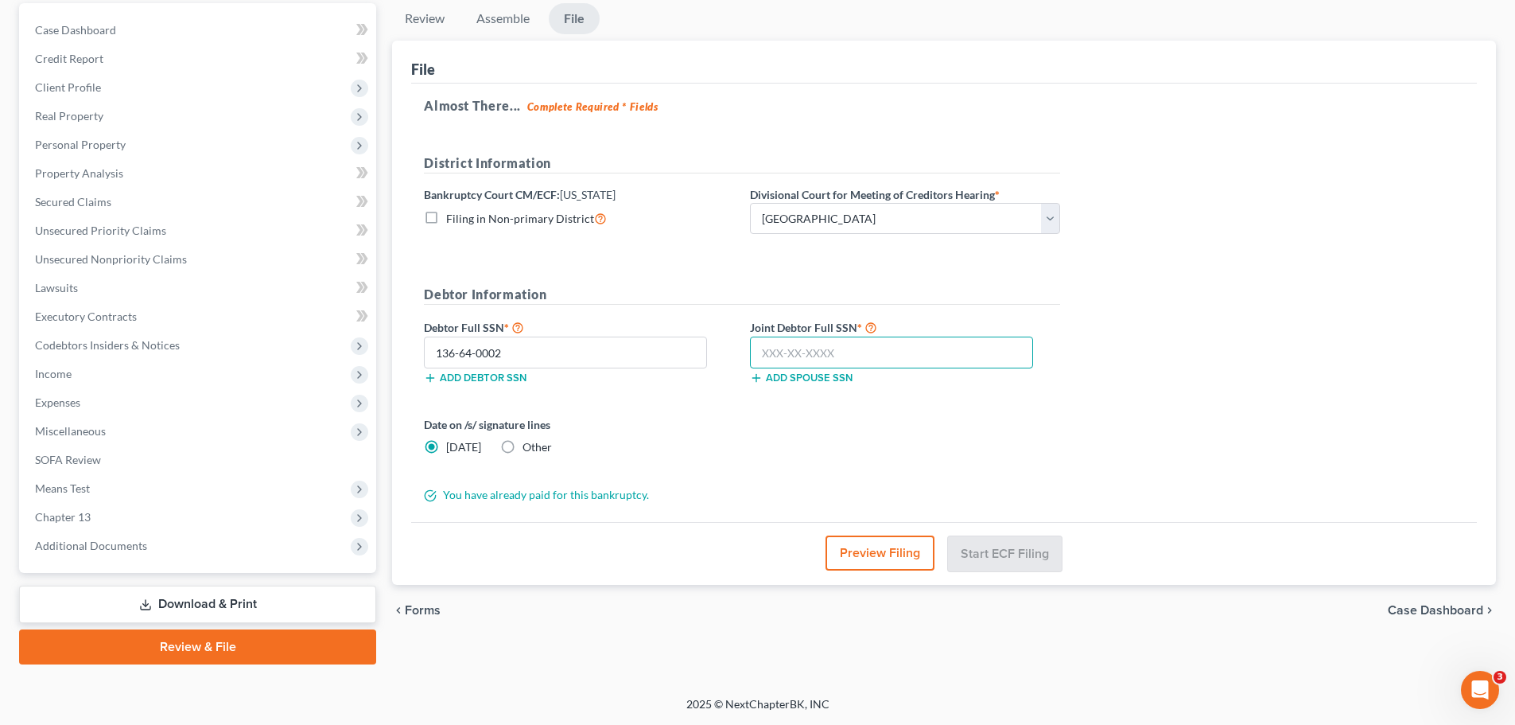
click at [881, 344] on input "text" at bounding box center [891, 352] width 283 height 32
click at [911, 349] on input "146-56-0297" at bounding box center [891, 352] width 283 height 32
type input "146-56-0297"
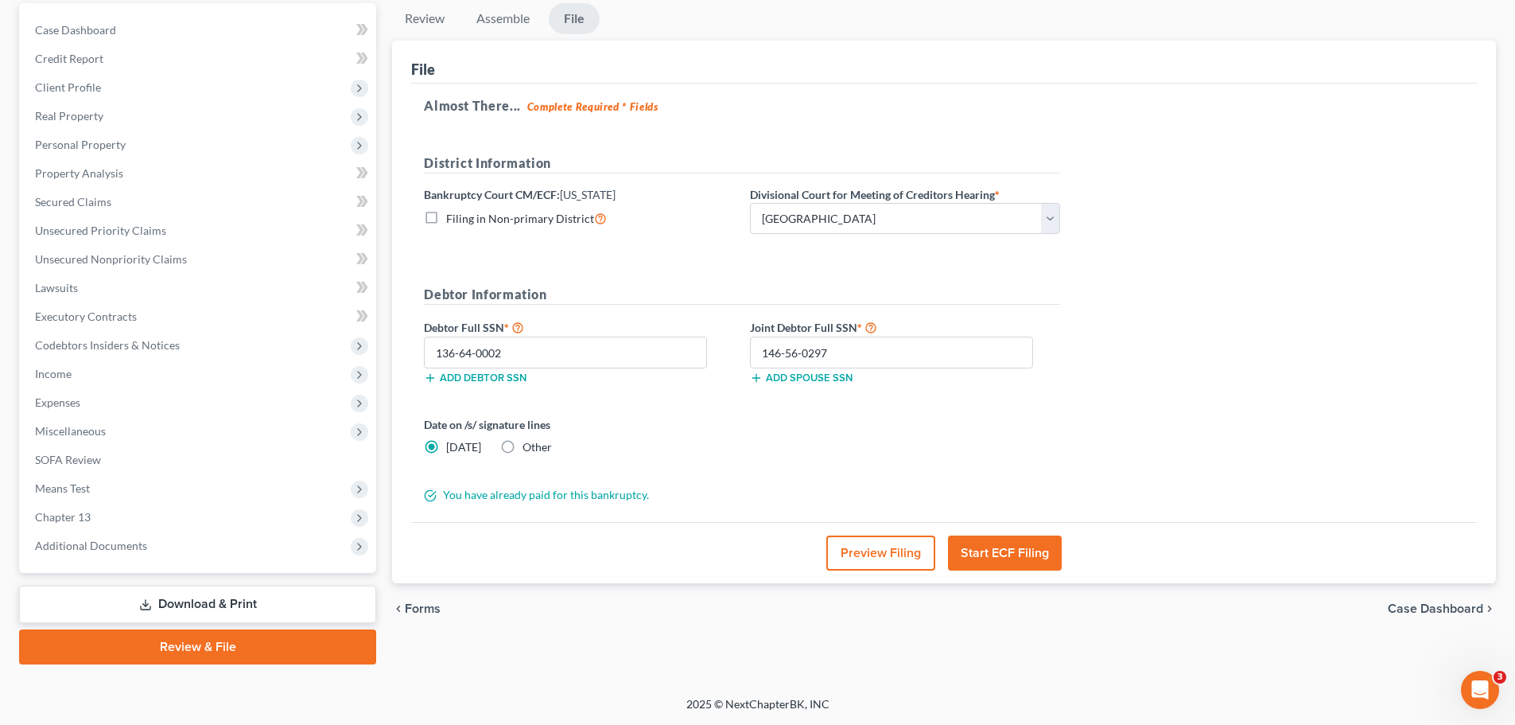
click at [523, 450] on label "Other" at bounding box center [537, 447] width 29 height 16
click at [529, 449] on input "Other" at bounding box center [534, 444] width 10 height 10
radio input "true"
radio input "false"
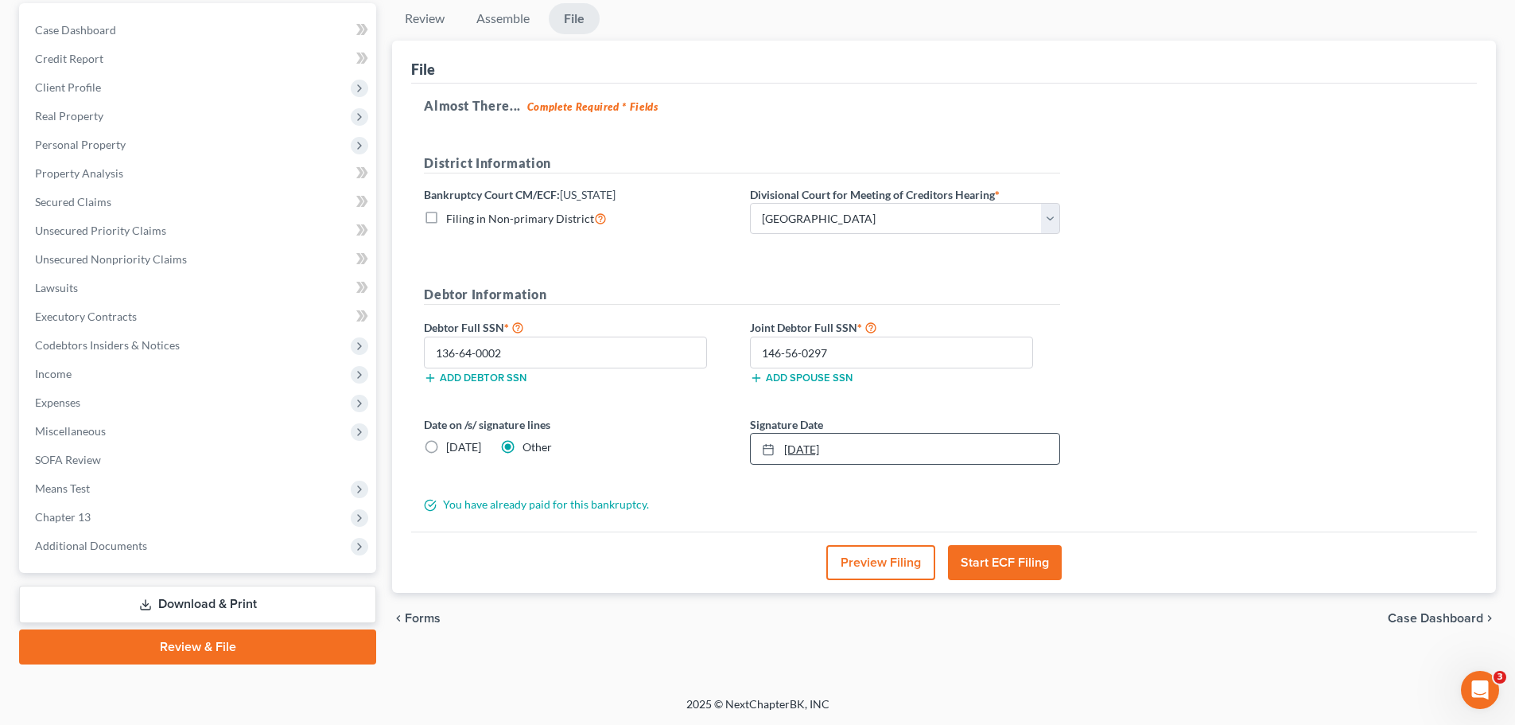
click at [765, 452] on icon at bounding box center [768, 449] width 13 height 13
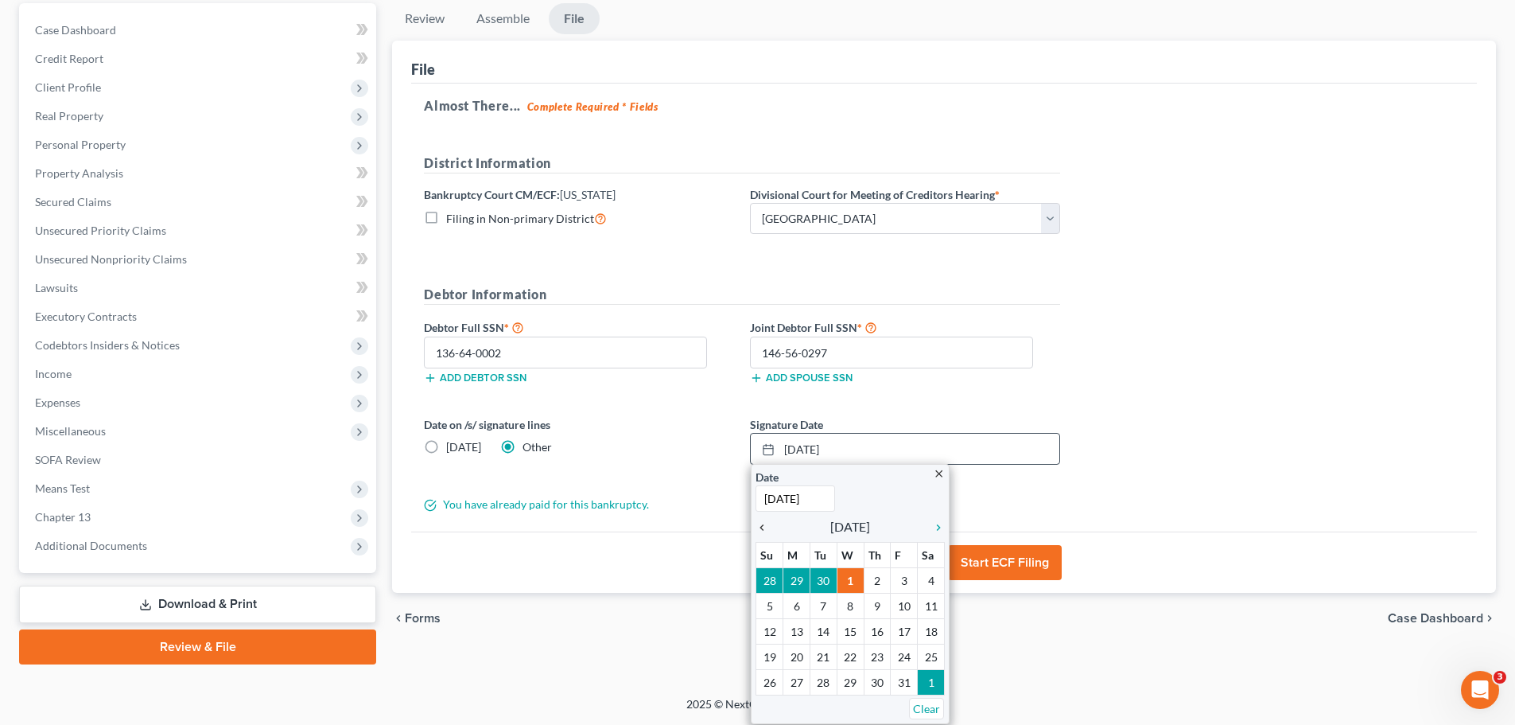
click at [764, 526] on icon "chevron_left" at bounding box center [766, 527] width 21 height 13
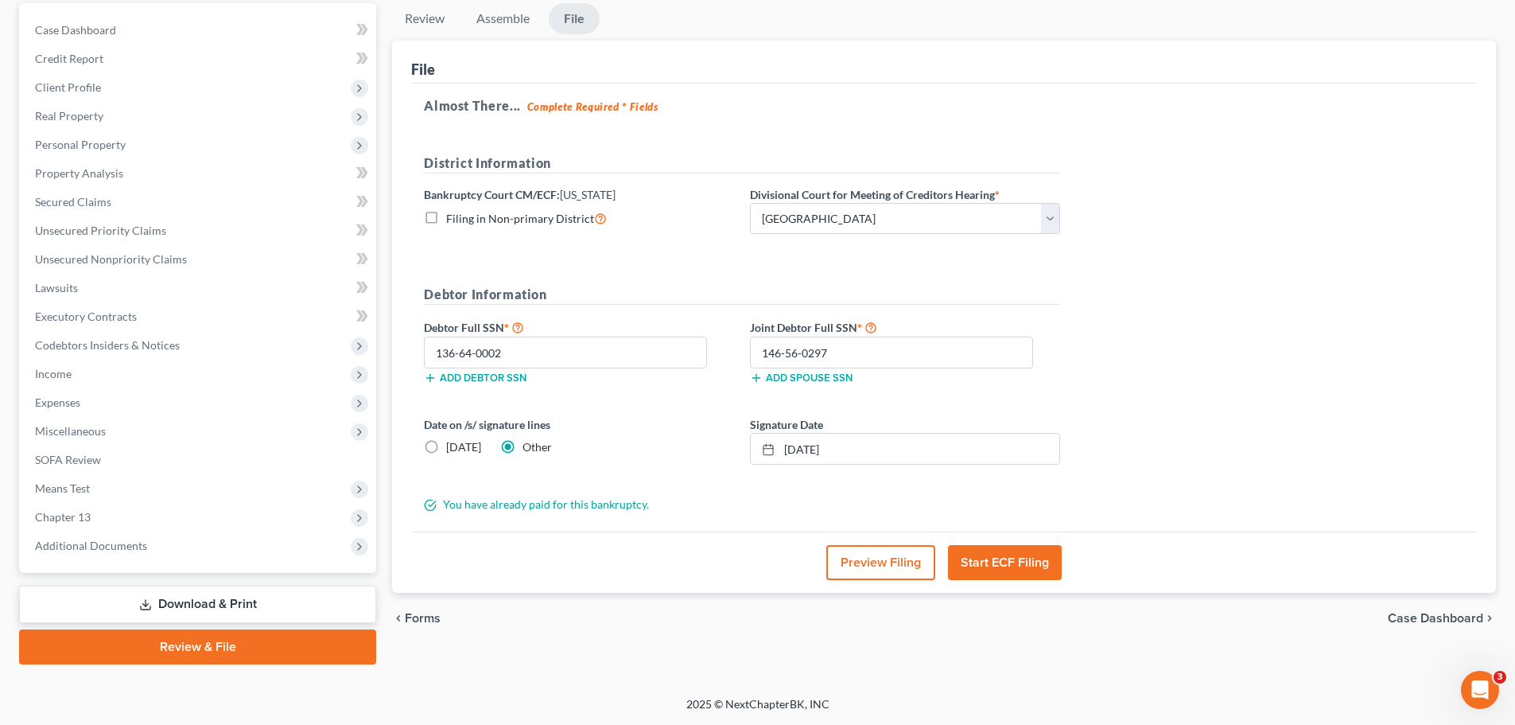
click at [701, 469] on div "Date on /s/ signature lines [DATE] Other Signature Date [DATE] close Date [DATE…" at bounding box center [742, 446] width 652 height 61
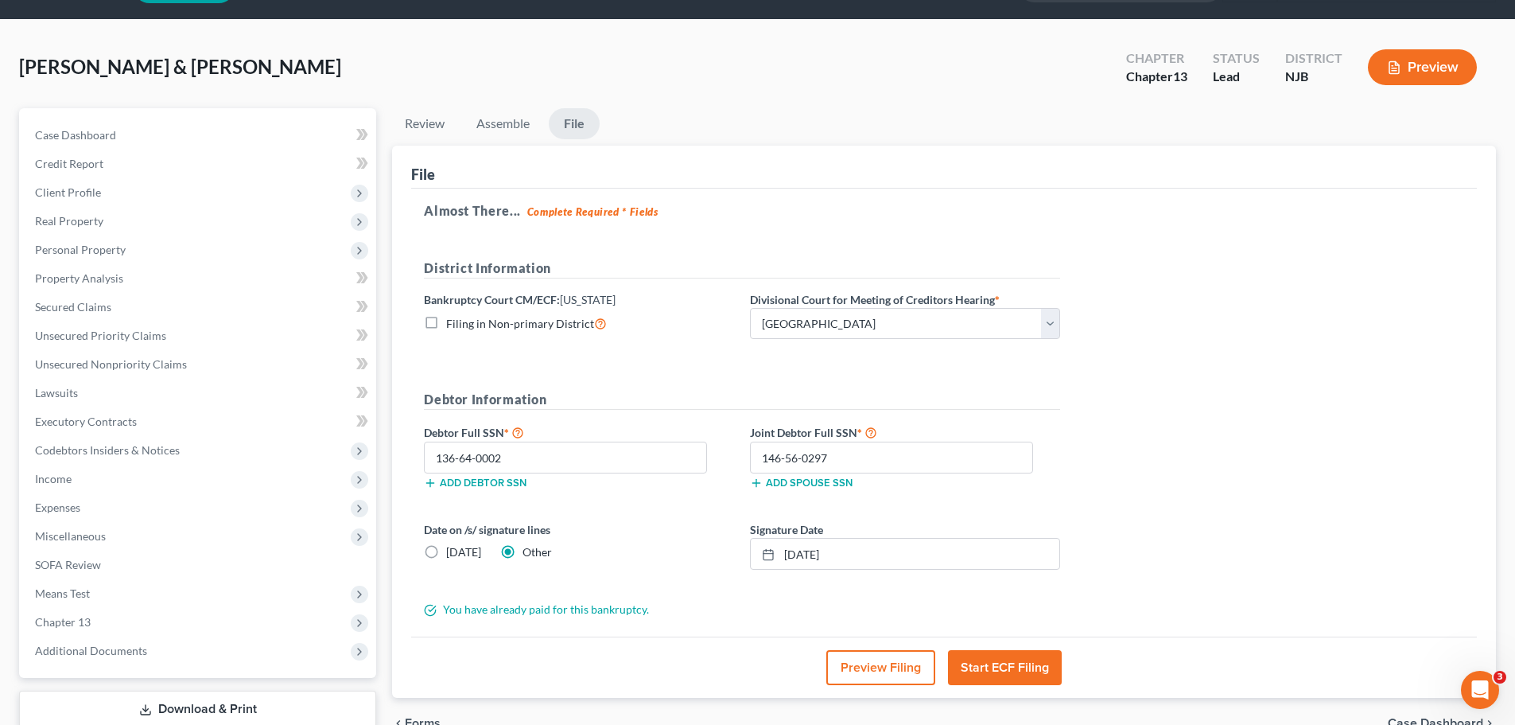
scroll to position [80, 0]
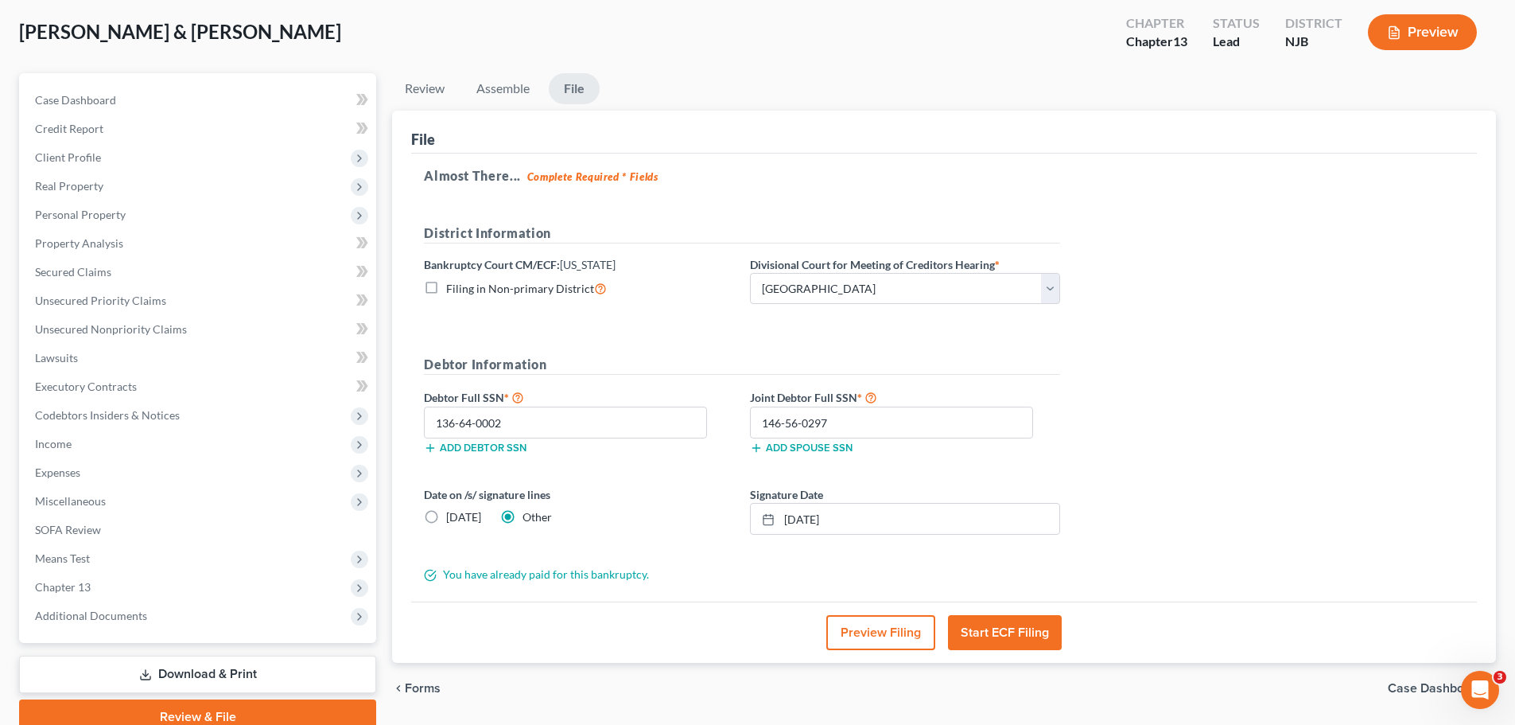
click at [1034, 634] on button "Start ECF Filing" at bounding box center [1005, 632] width 114 height 35
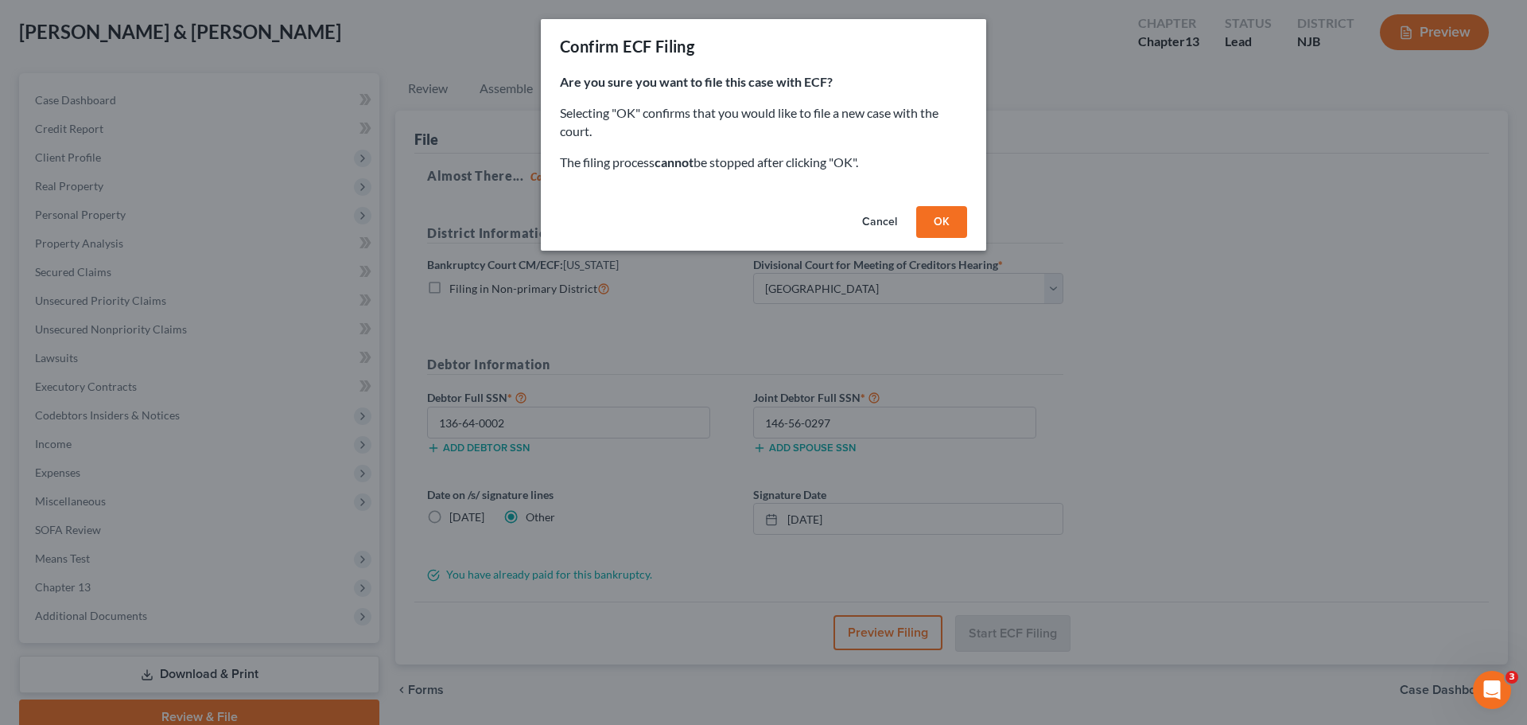
click at [938, 214] on button "OK" at bounding box center [941, 222] width 51 height 32
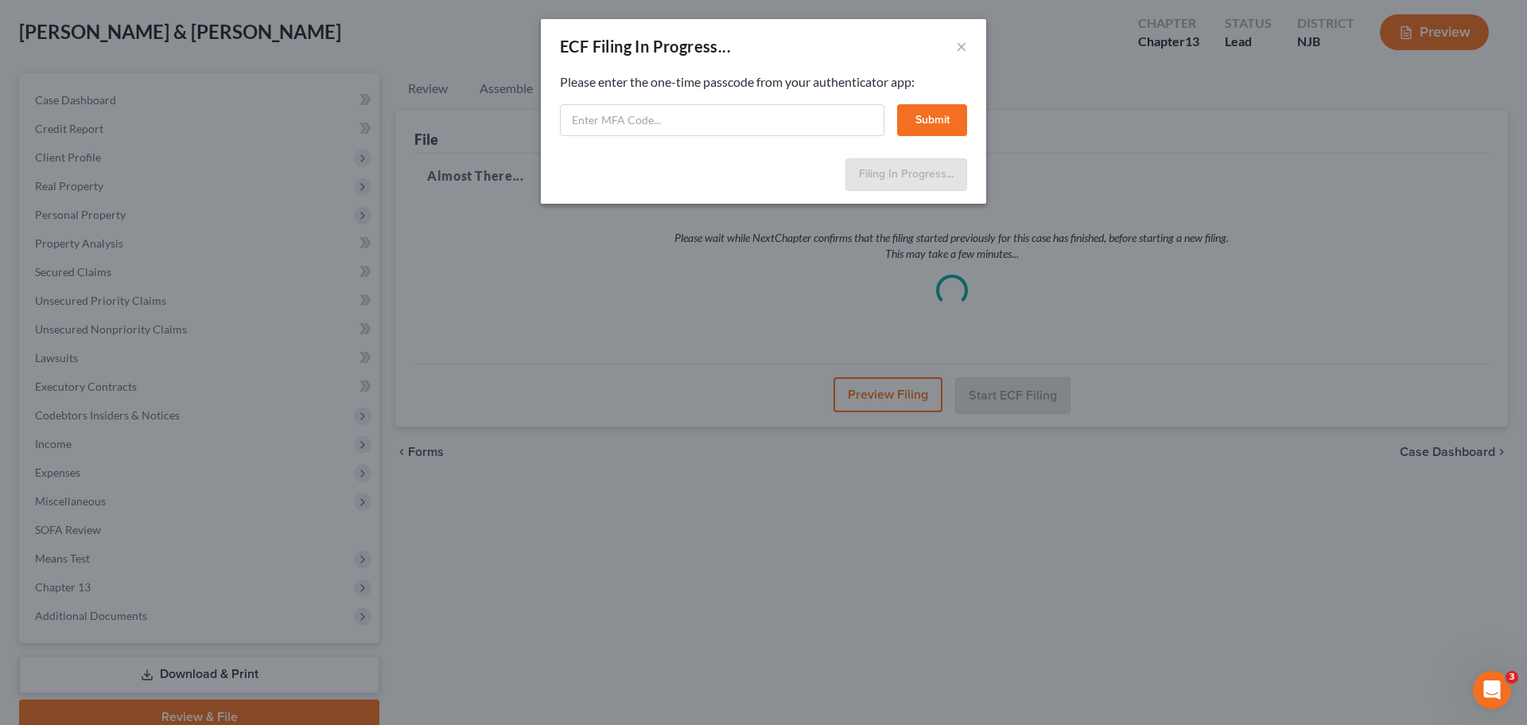
drag, startPoint x: 873, startPoint y: 53, endPoint x: 863, endPoint y: 72, distance: 21.7
click at [873, 53] on div "ECF Filing In Progress... ×" at bounding box center [763, 46] width 445 height 54
paste input "h7yz-788e-bbvm-lsex"
type input "h7yz-788e-bbvm-lsex"
click at [933, 121] on button "Submit" at bounding box center [932, 120] width 70 height 32
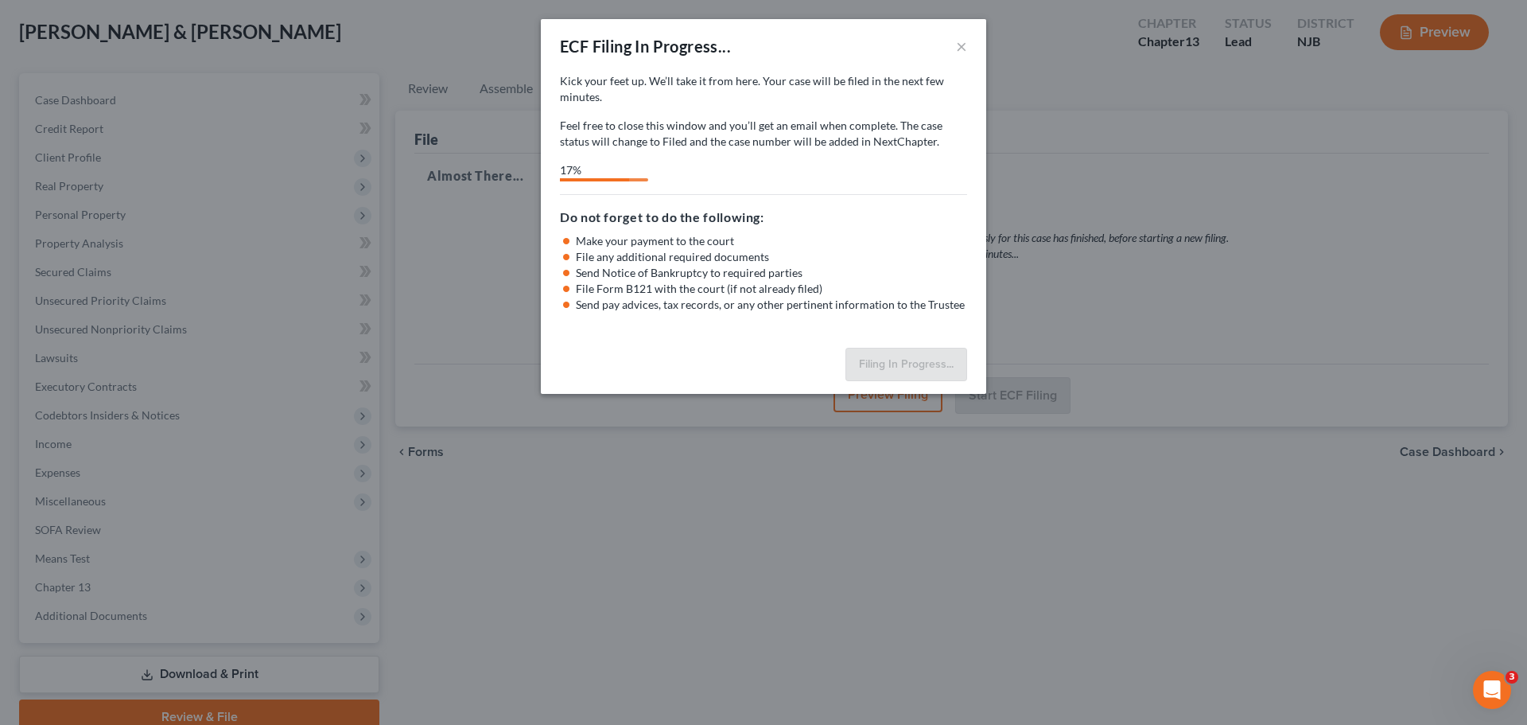
select select "2"
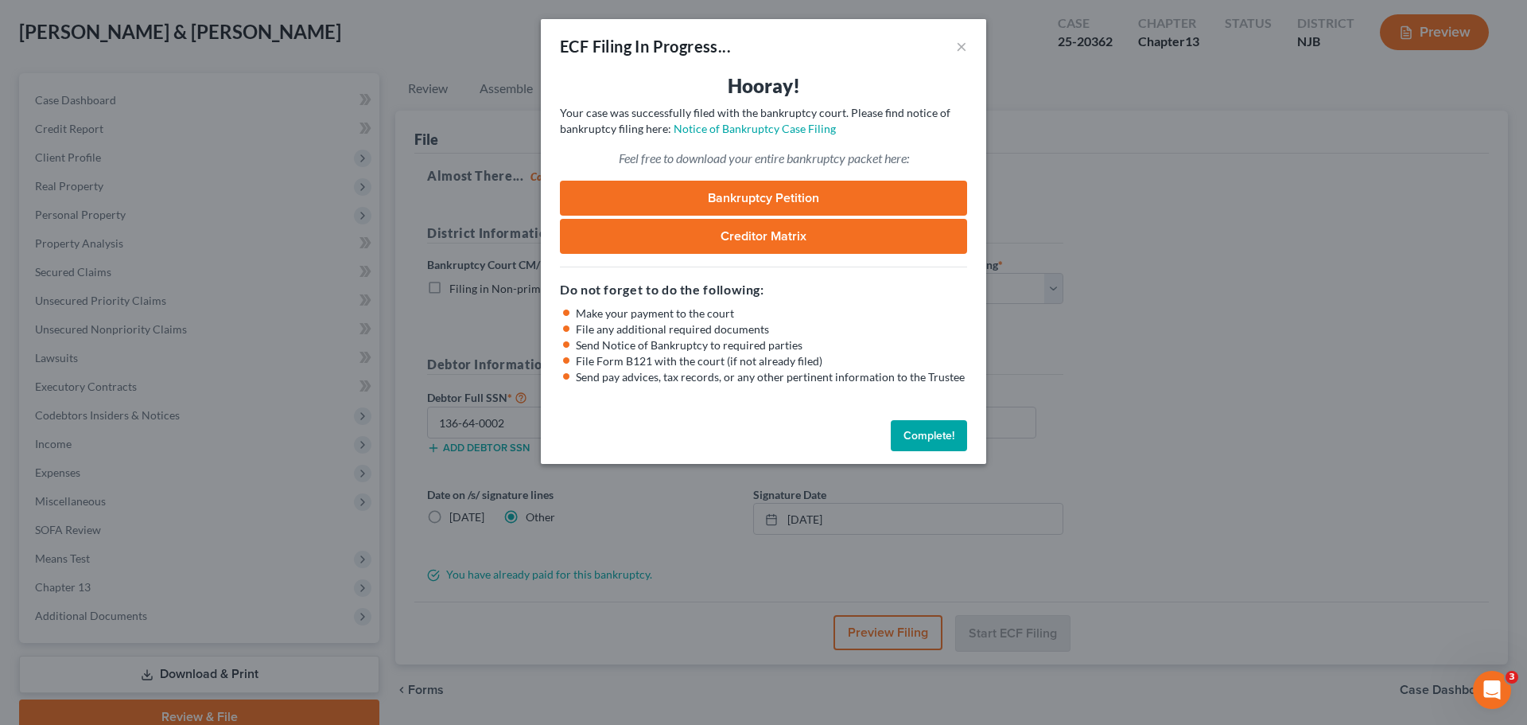
click at [924, 442] on button "Complete!" at bounding box center [929, 436] width 76 height 32
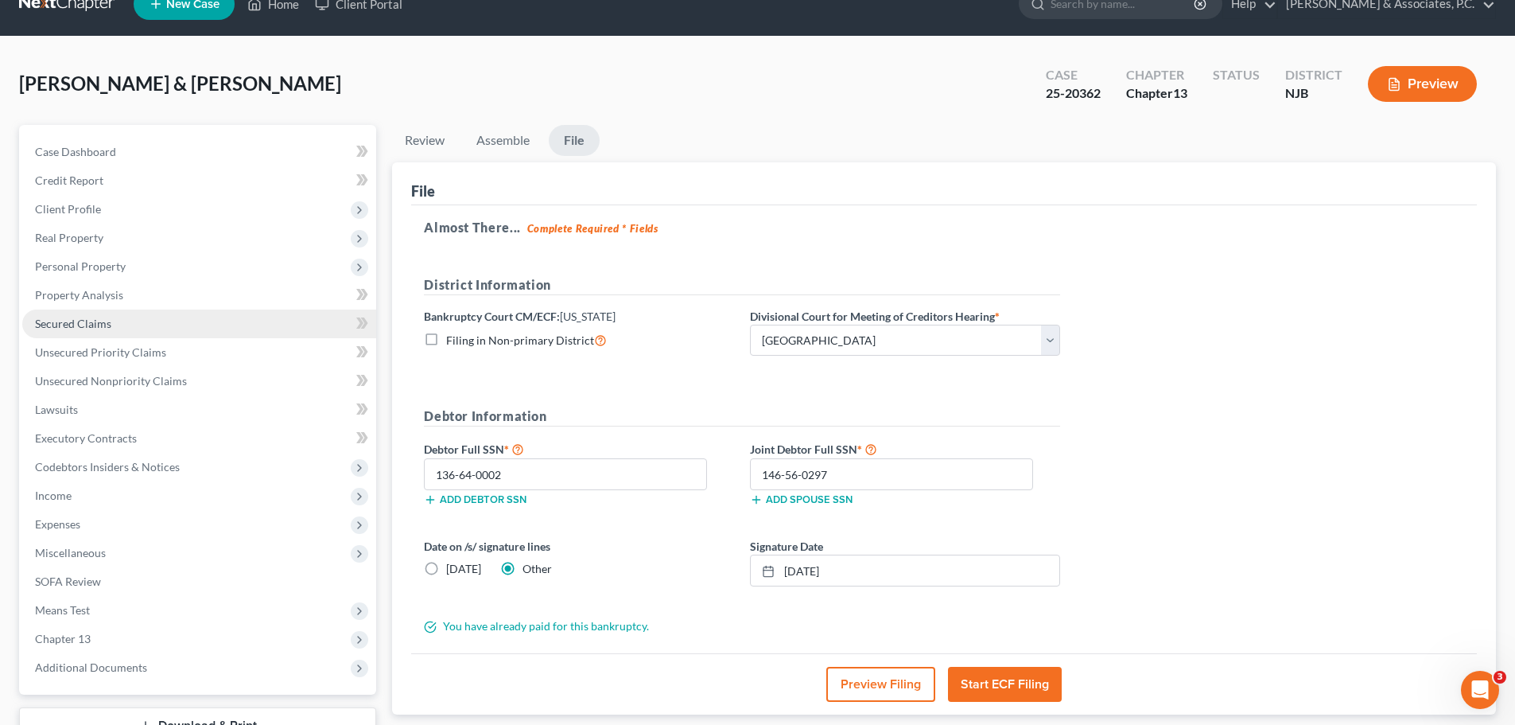
scroll to position [0, 0]
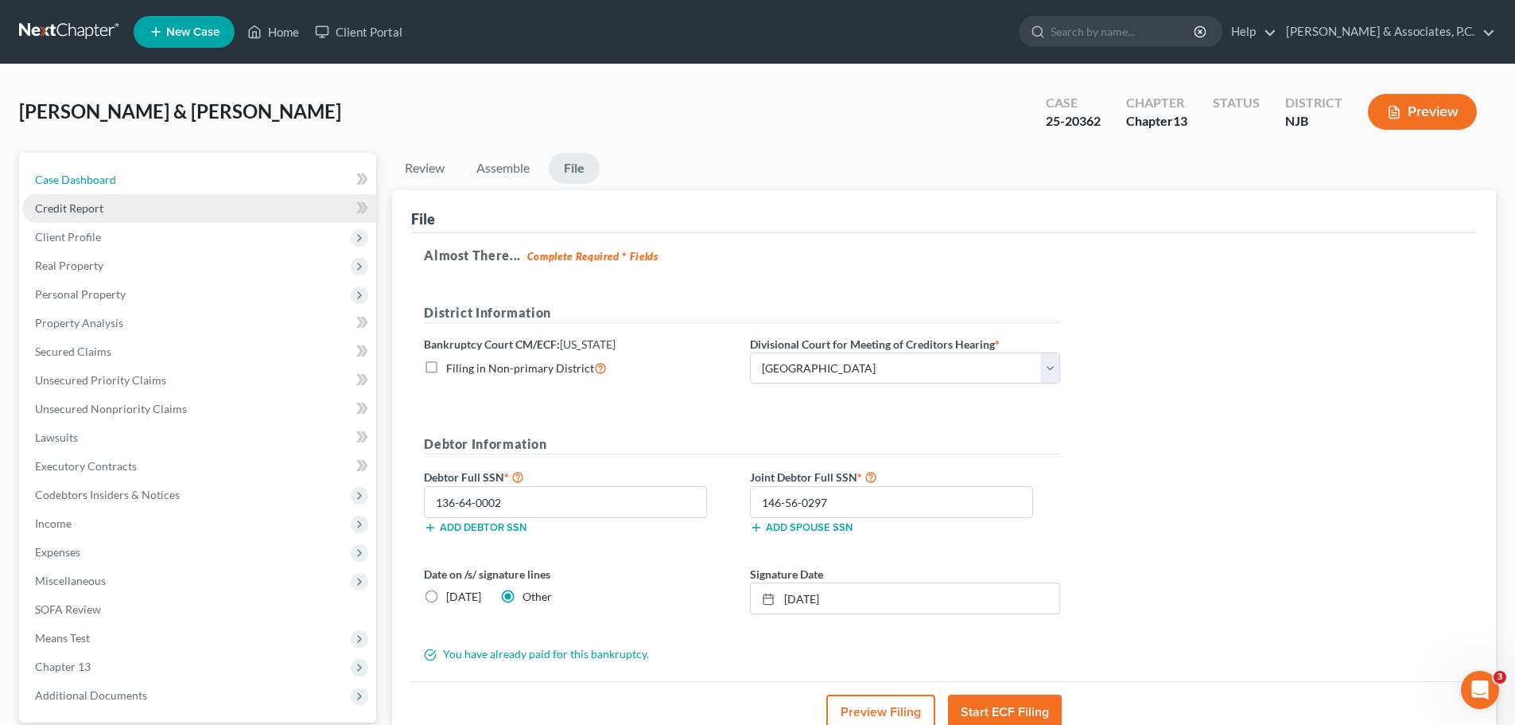
drag, startPoint x: 71, startPoint y: 180, endPoint x: 120, endPoint y: 197, distance: 52.3
click at [71, 180] on span "Case Dashboard" at bounding box center [75, 180] width 81 height 14
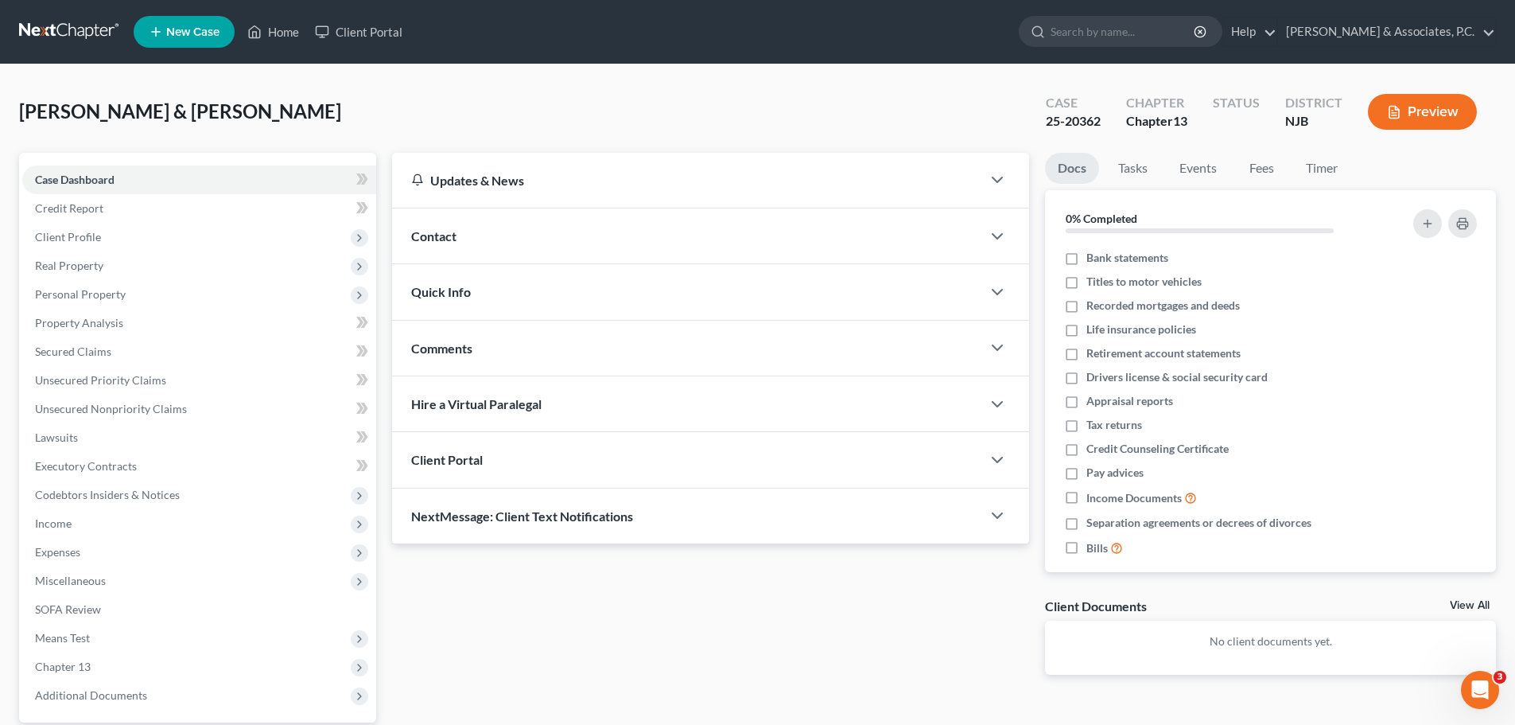
drag, startPoint x: 58, startPoint y: 29, endPoint x: 126, endPoint y: 59, distance: 74.1
click at [58, 29] on link at bounding box center [70, 32] width 102 height 29
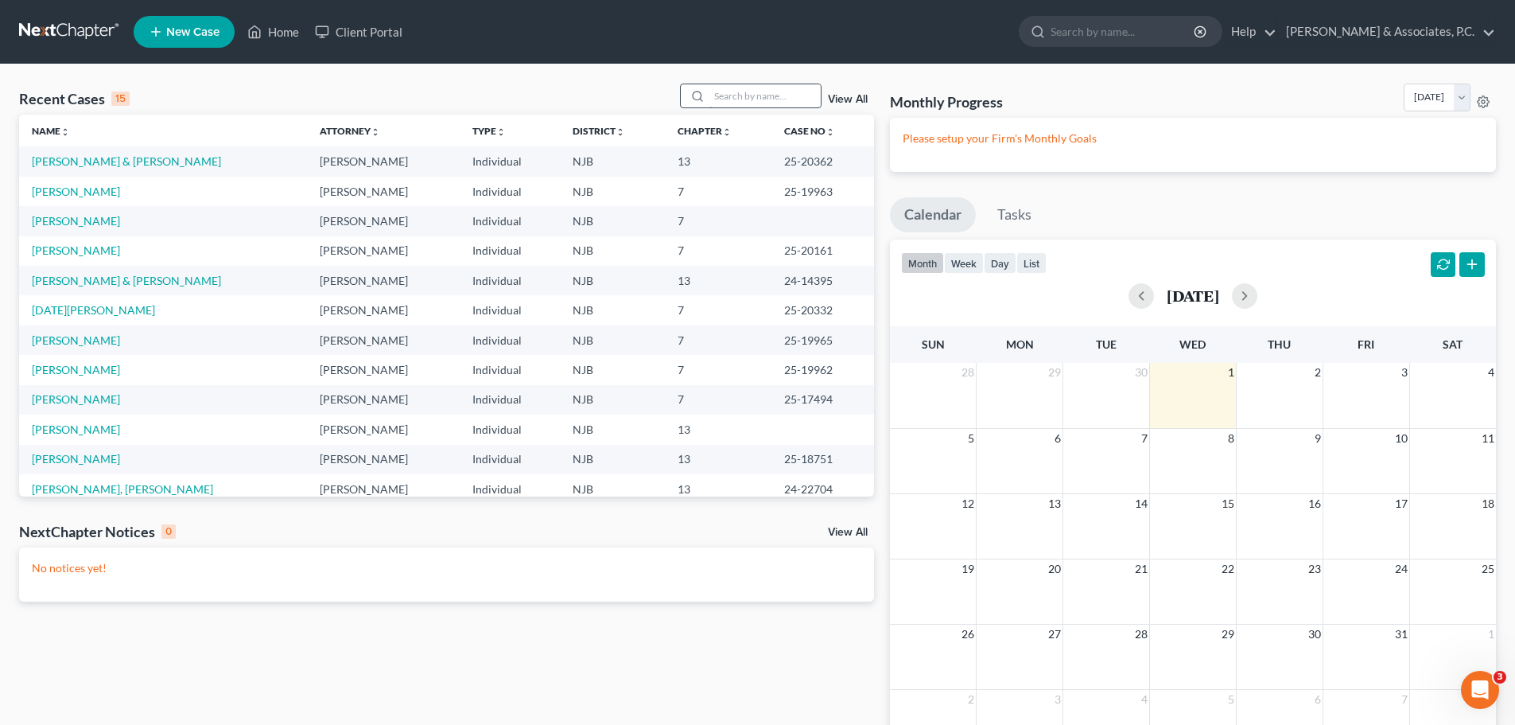
click at [741, 99] on input "search" at bounding box center [765, 95] width 111 height 23
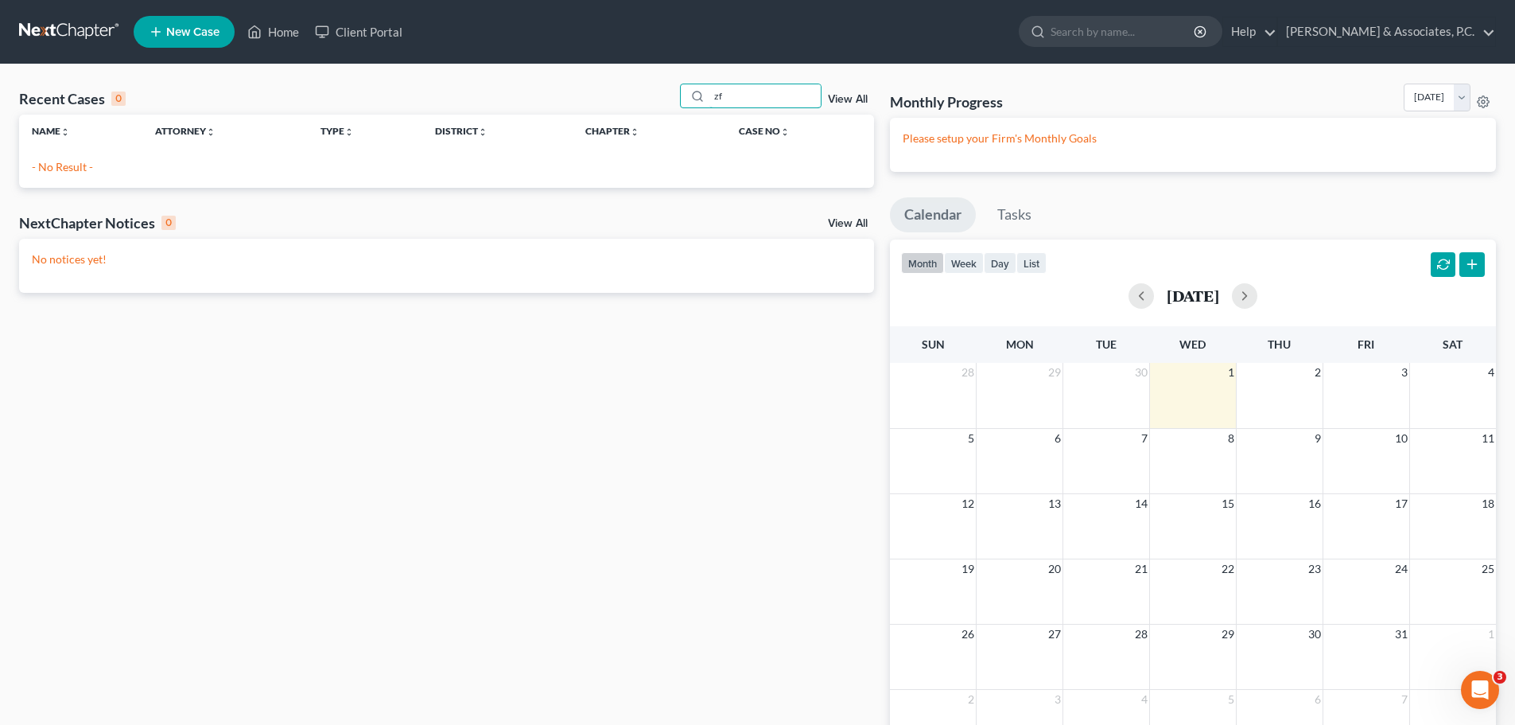
type input "z"
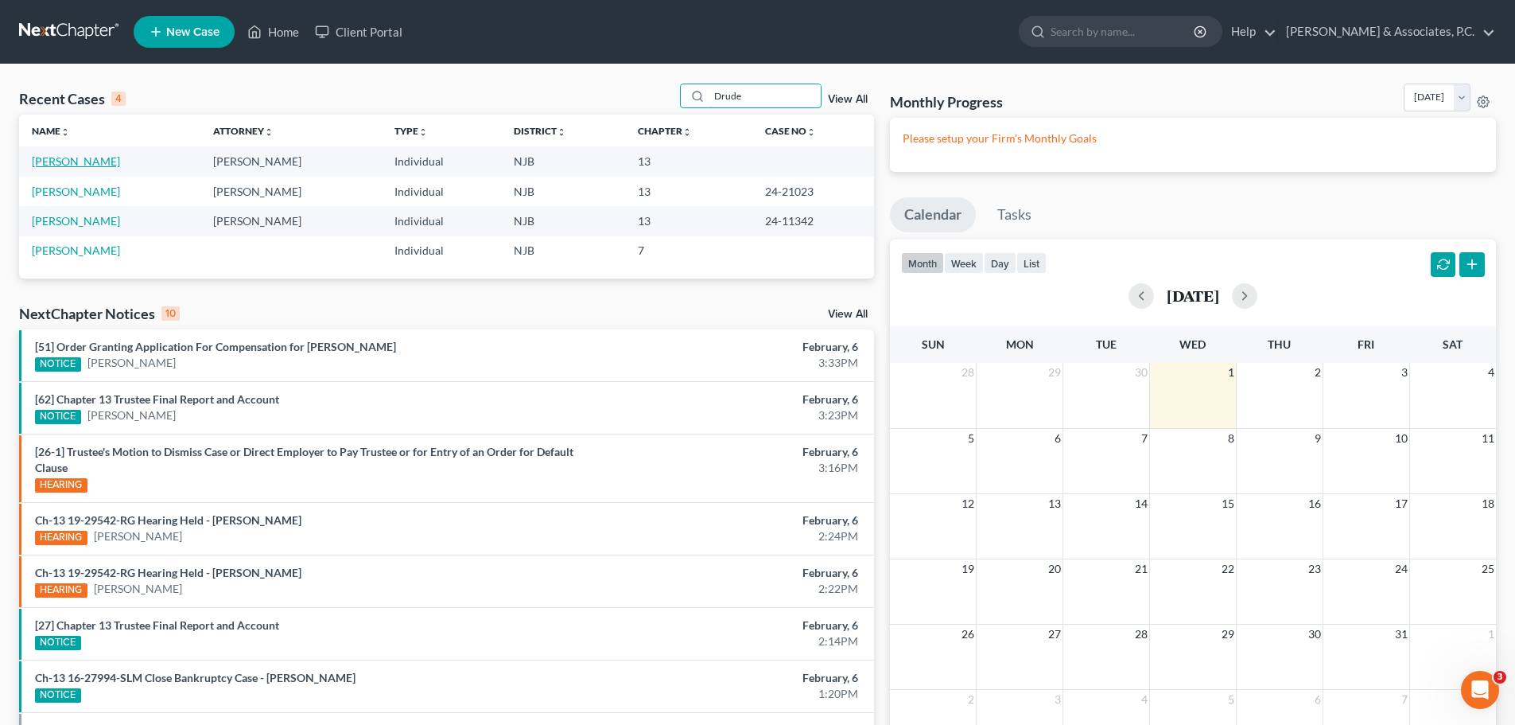
type input "Drude"
click at [56, 164] on link "[PERSON_NAME]" at bounding box center [76, 161] width 88 height 14
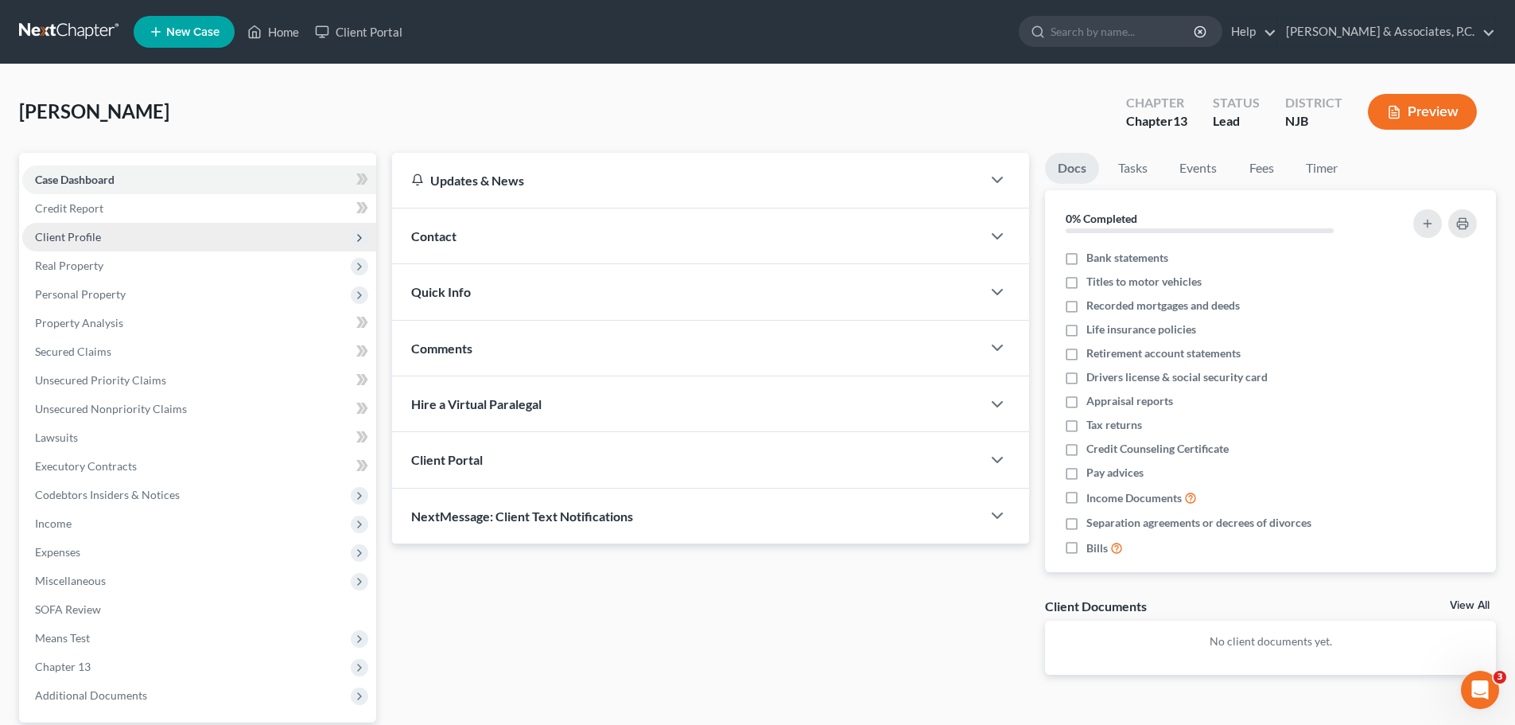
click at [95, 235] on span "Client Profile" at bounding box center [68, 237] width 66 height 14
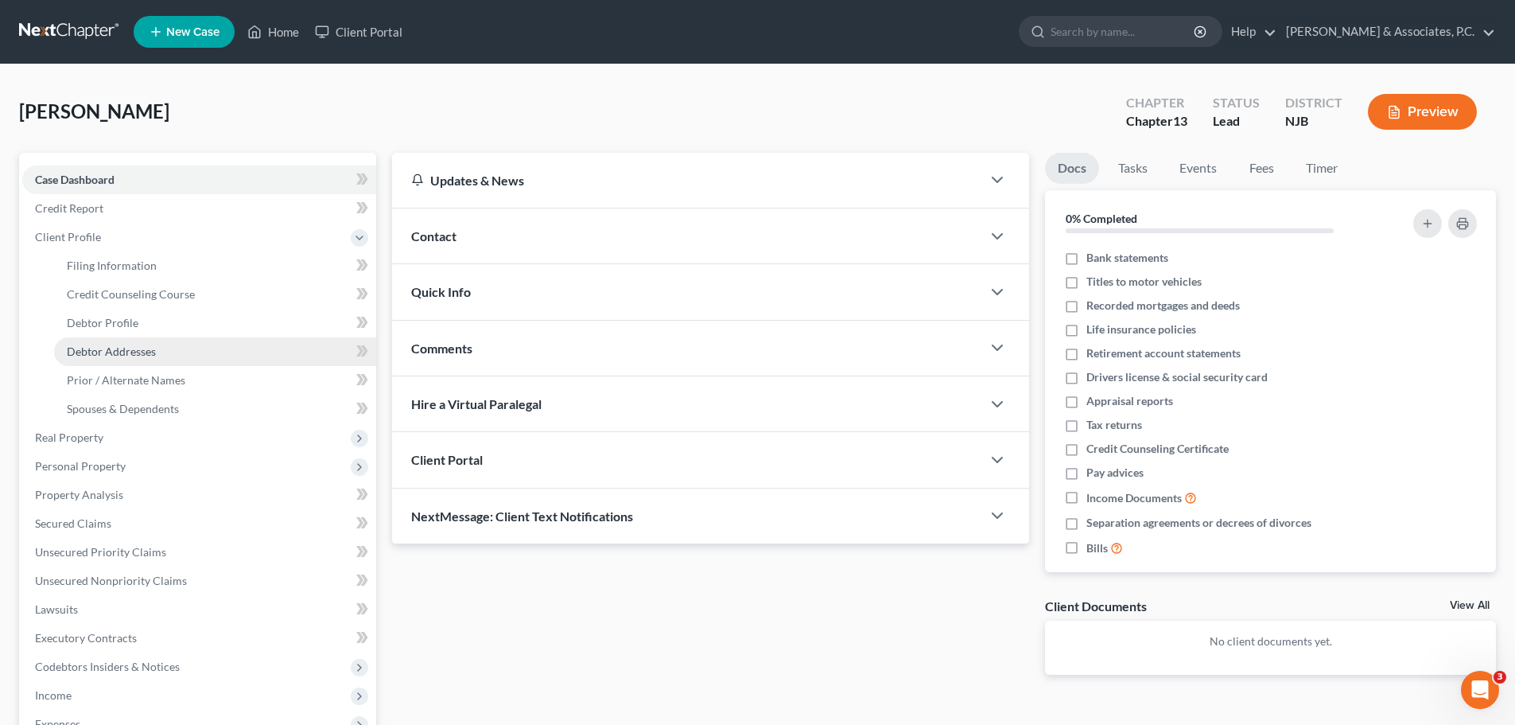
click at [142, 356] on span "Debtor Addresses" at bounding box center [111, 351] width 89 height 14
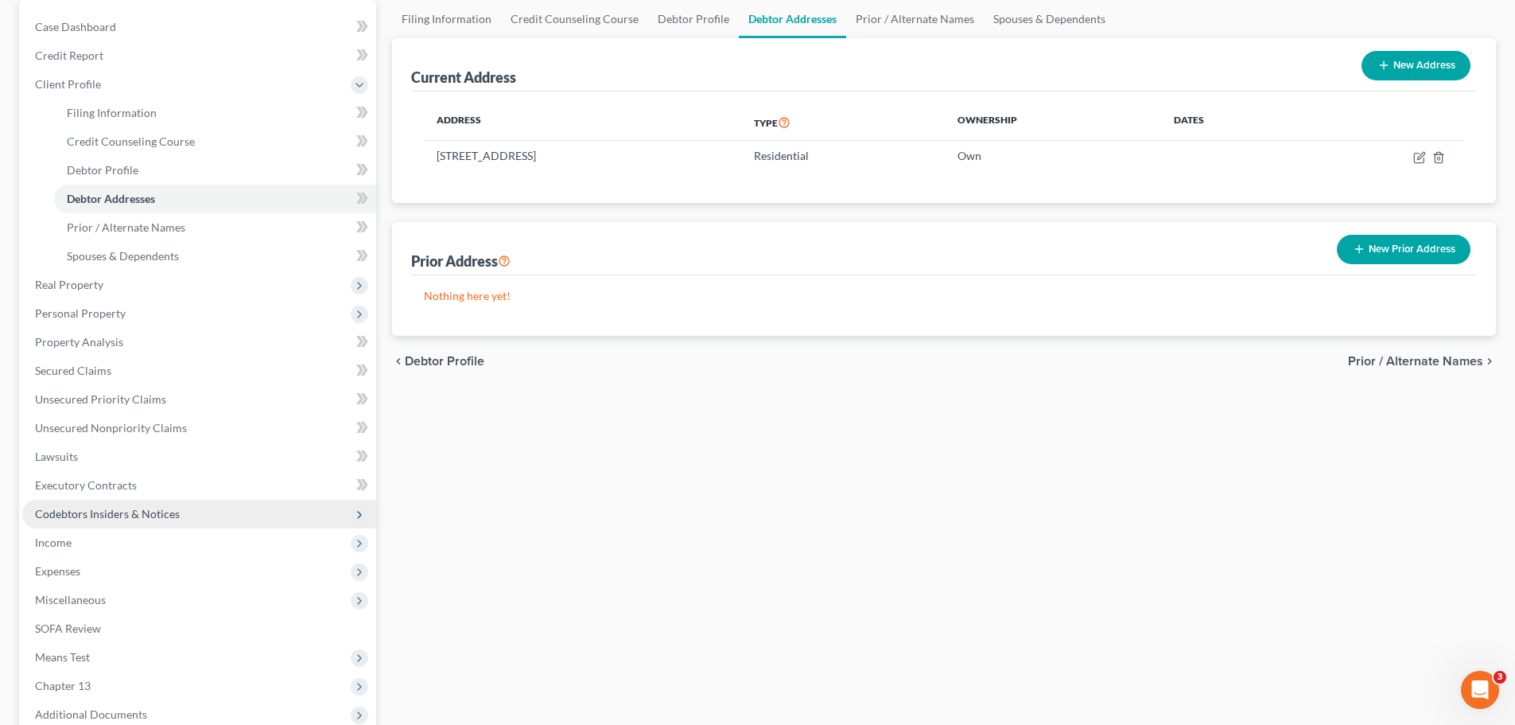
scroll to position [159, 0]
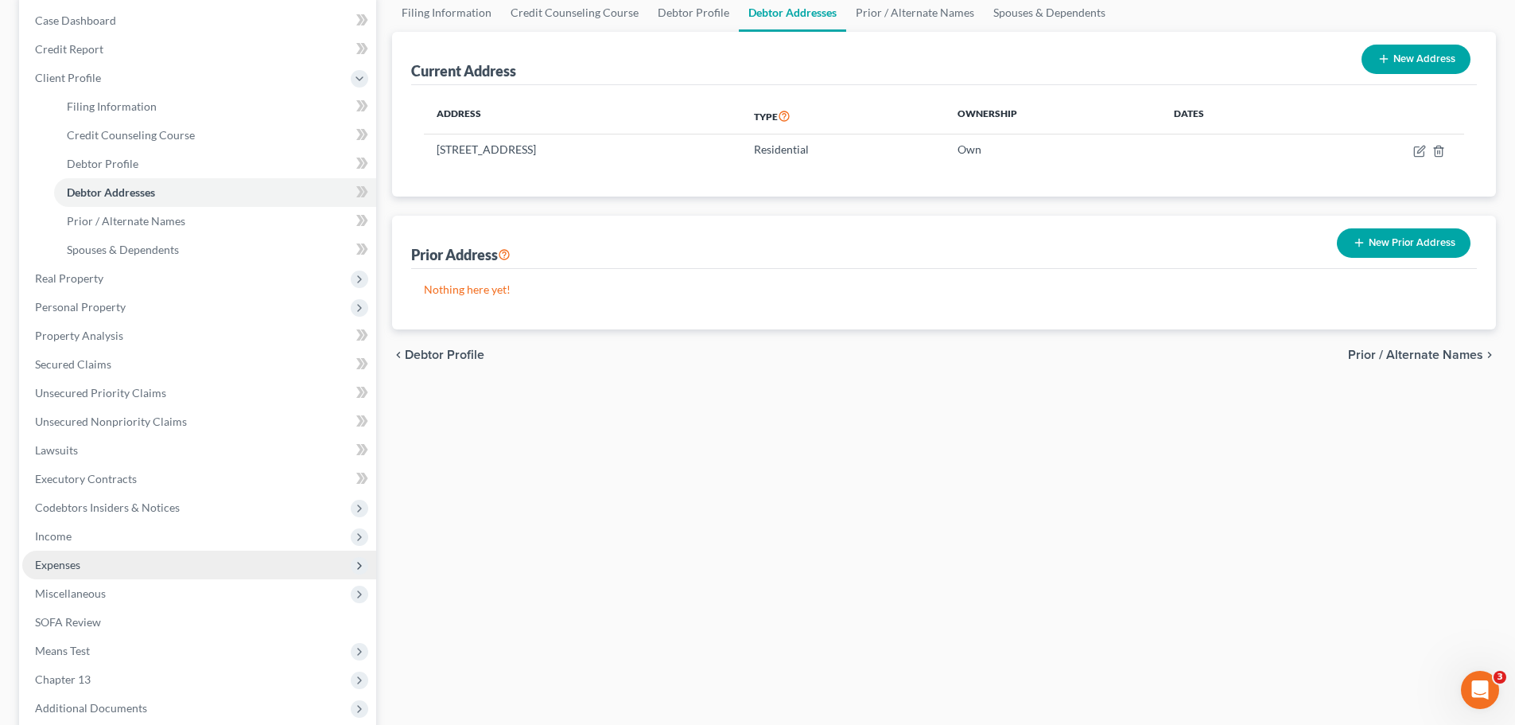
click at [77, 559] on span "Expenses" at bounding box center [57, 565] width 45 height 14
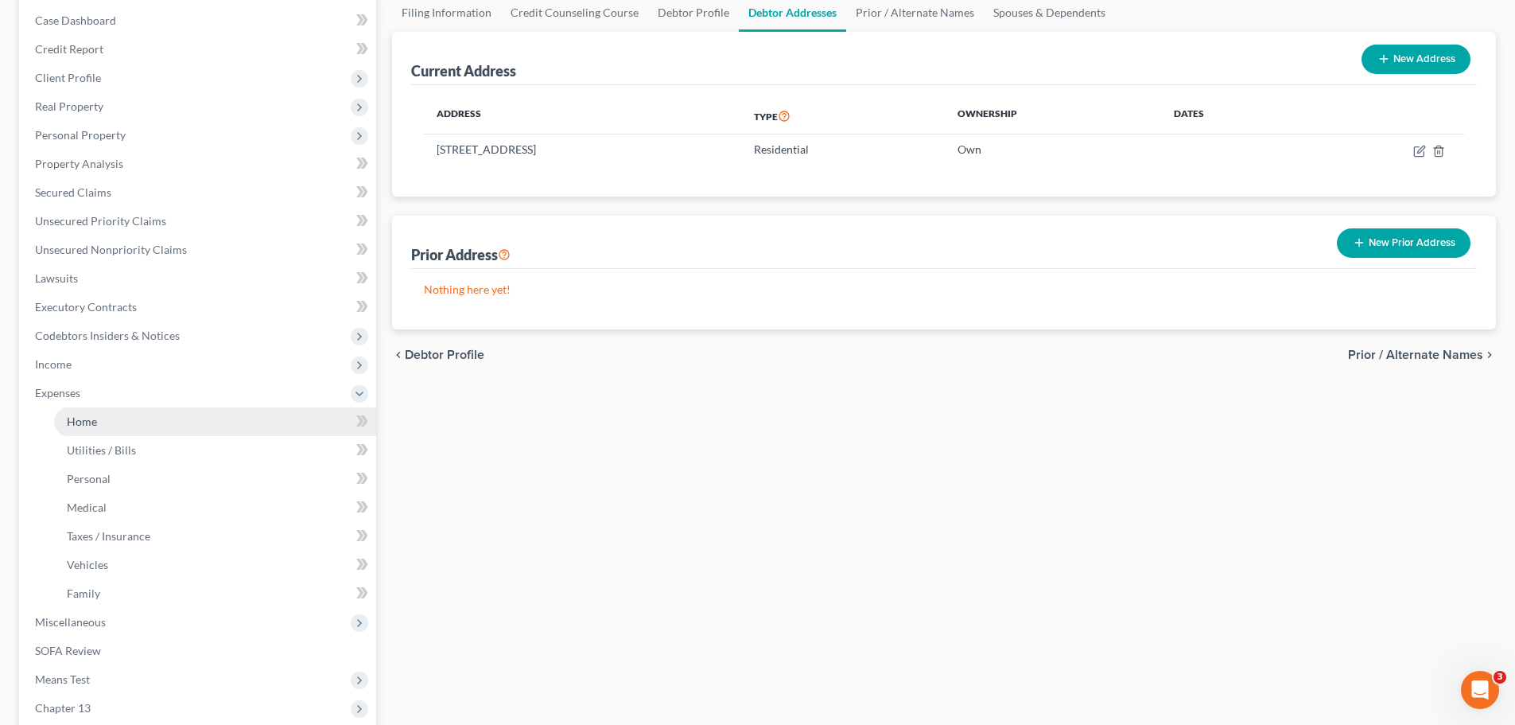
click at [105, 414] on link "Home" at bounding box center [215, 421] width 322 height 29
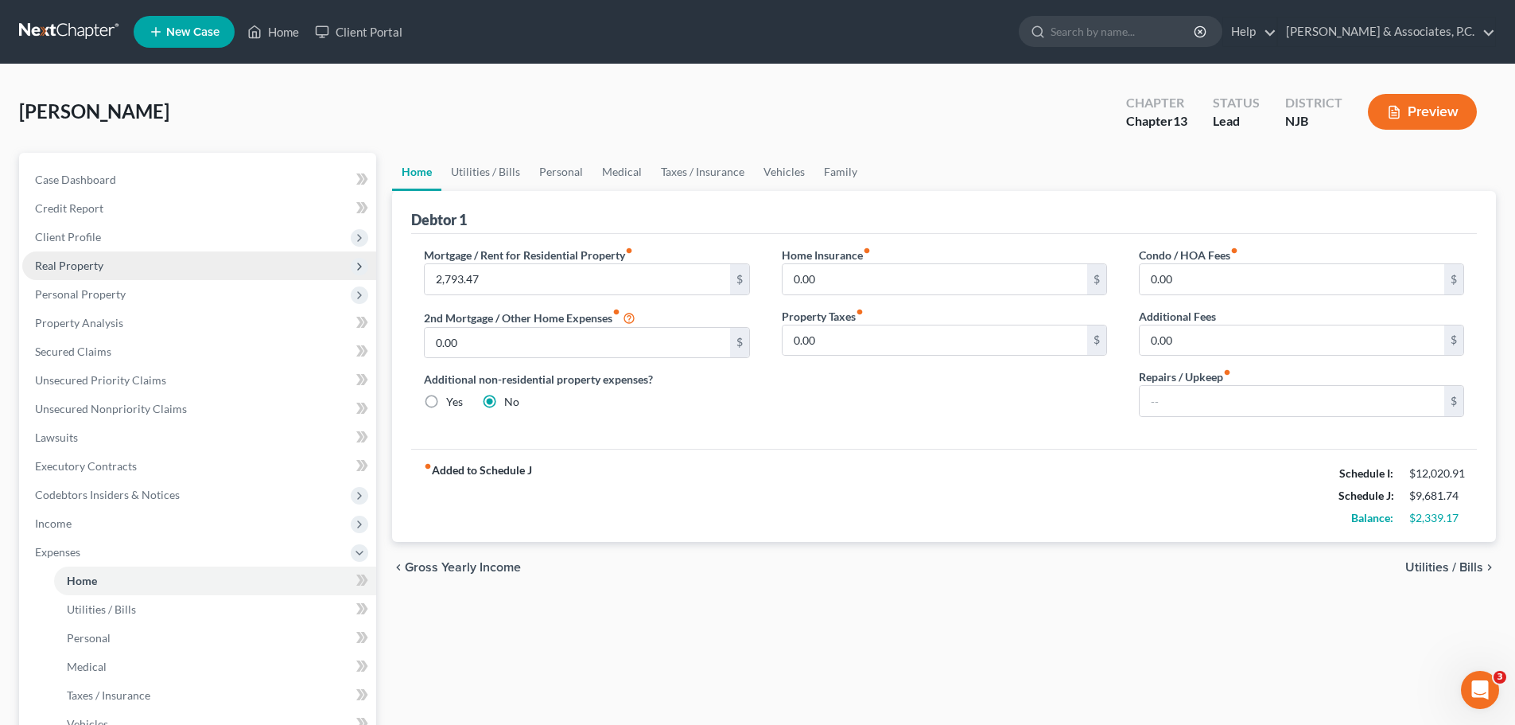
click at [103, 263] on span "Real Property" at bounding box center [199, 265] width 354 height 29
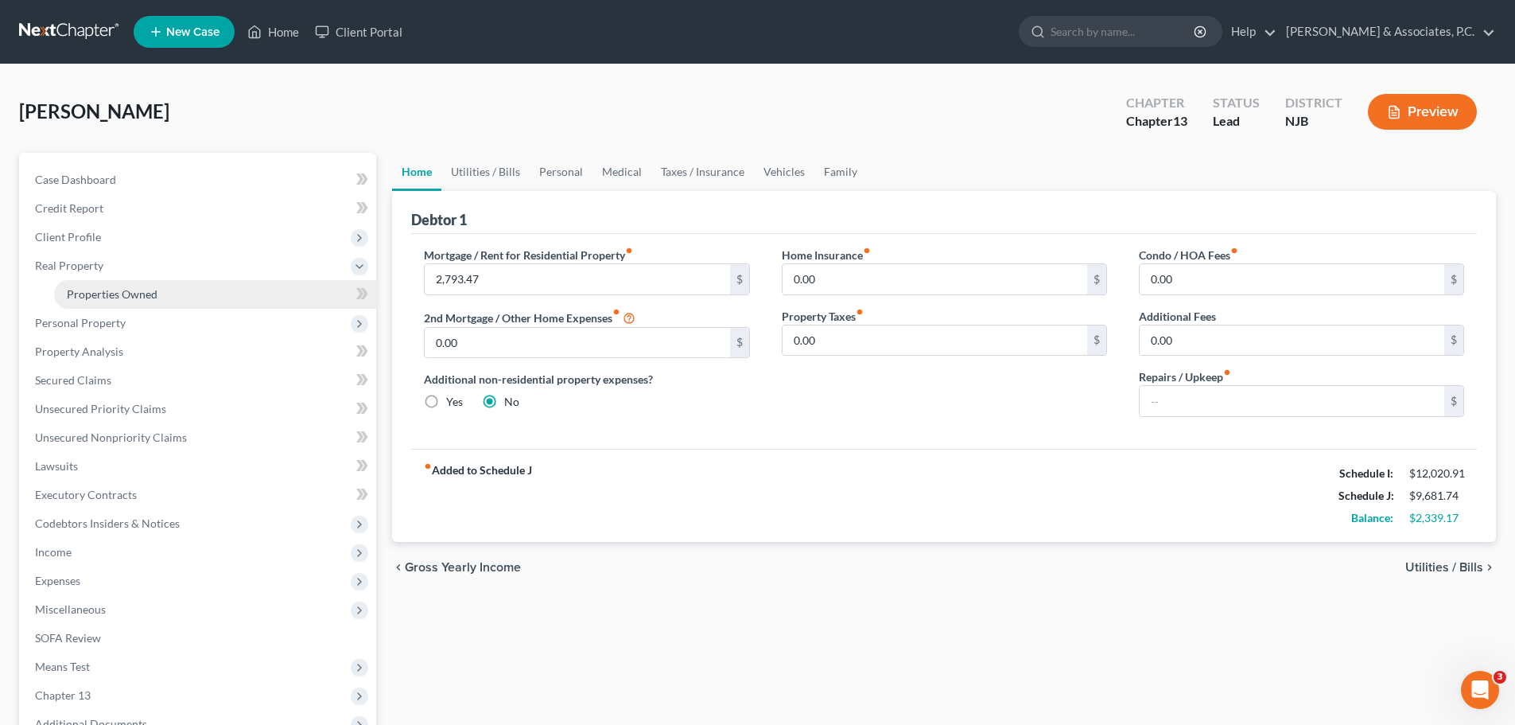
click at [133, 292] on span "Properties Owned" at bounding box center [112, 294] width 91 height 14
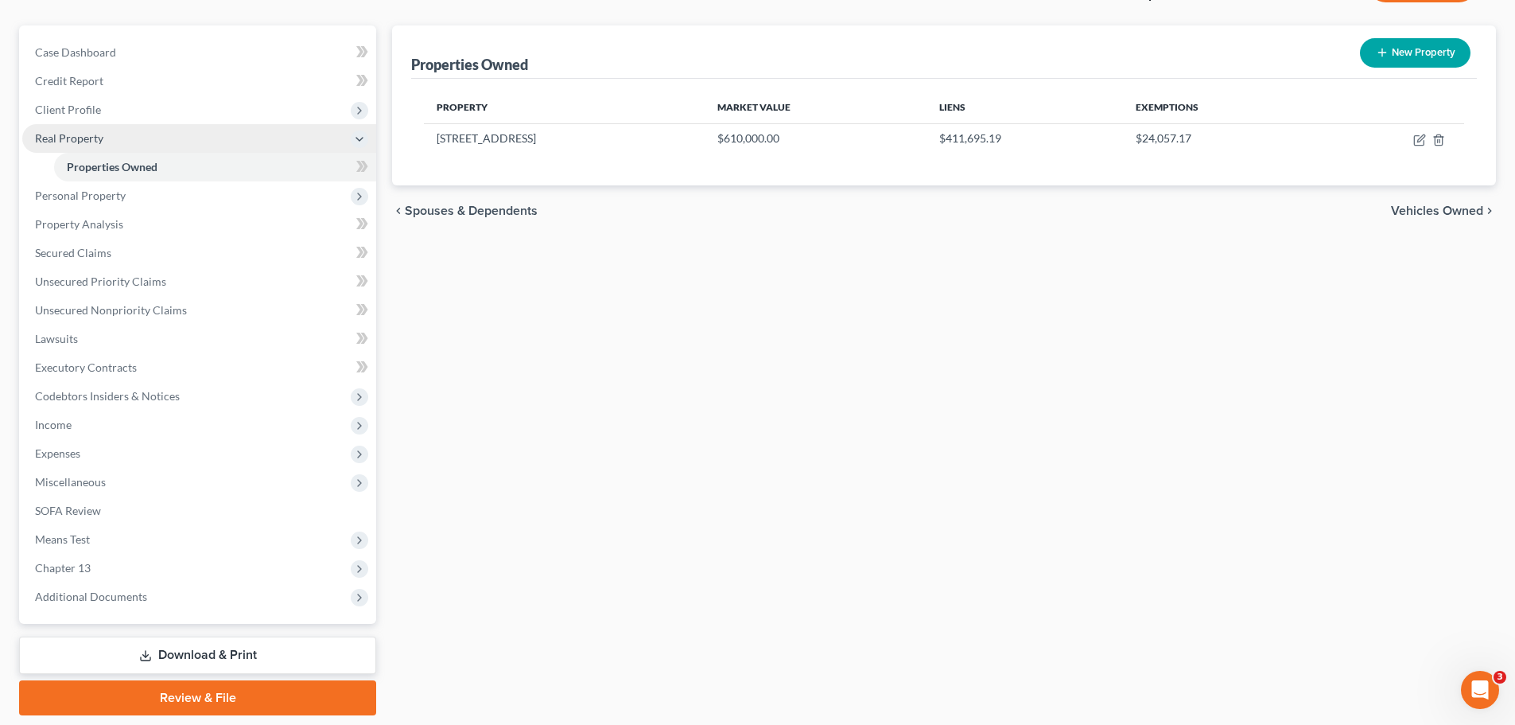
scroll to position [99, 0]
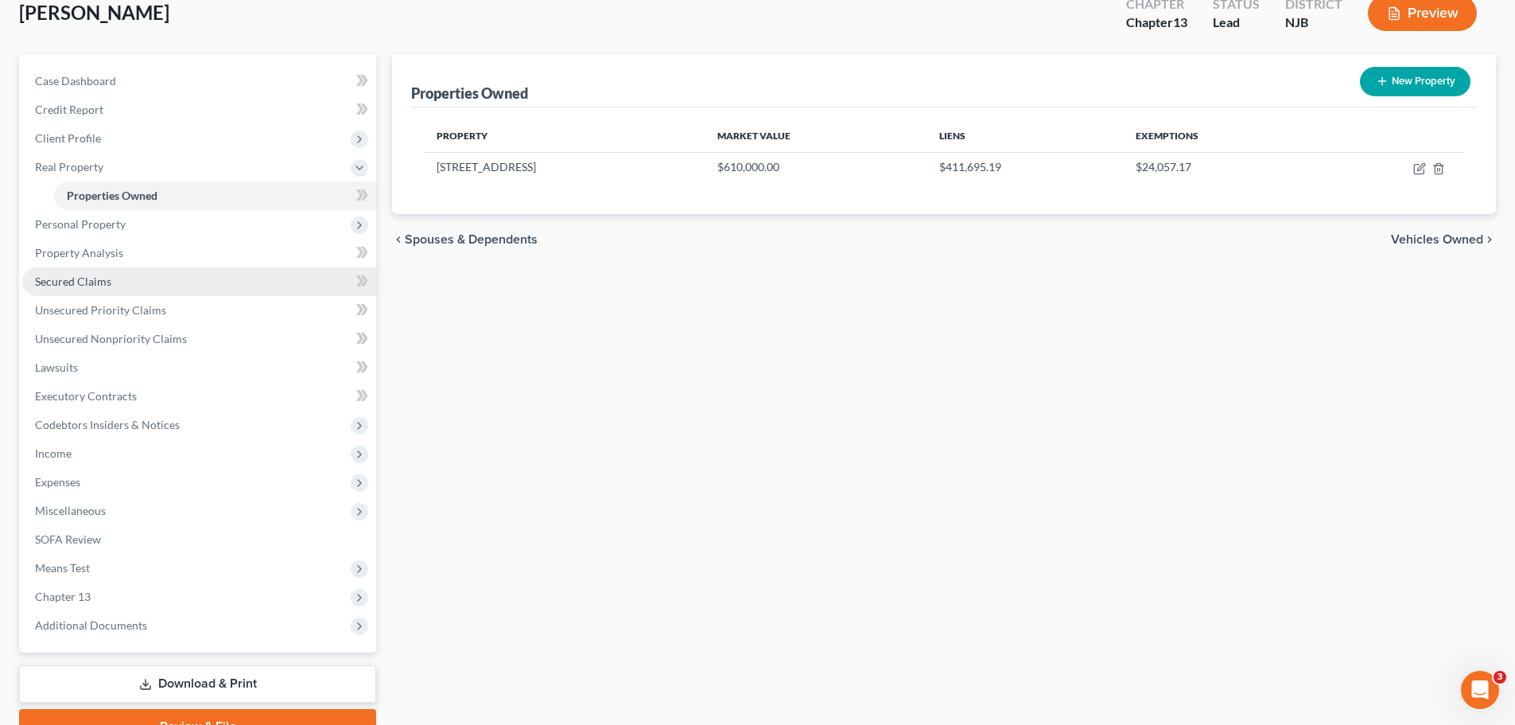
click at [87, 282] on span "Secured Claims" at bounding box center [73, 281] width 76 height 14
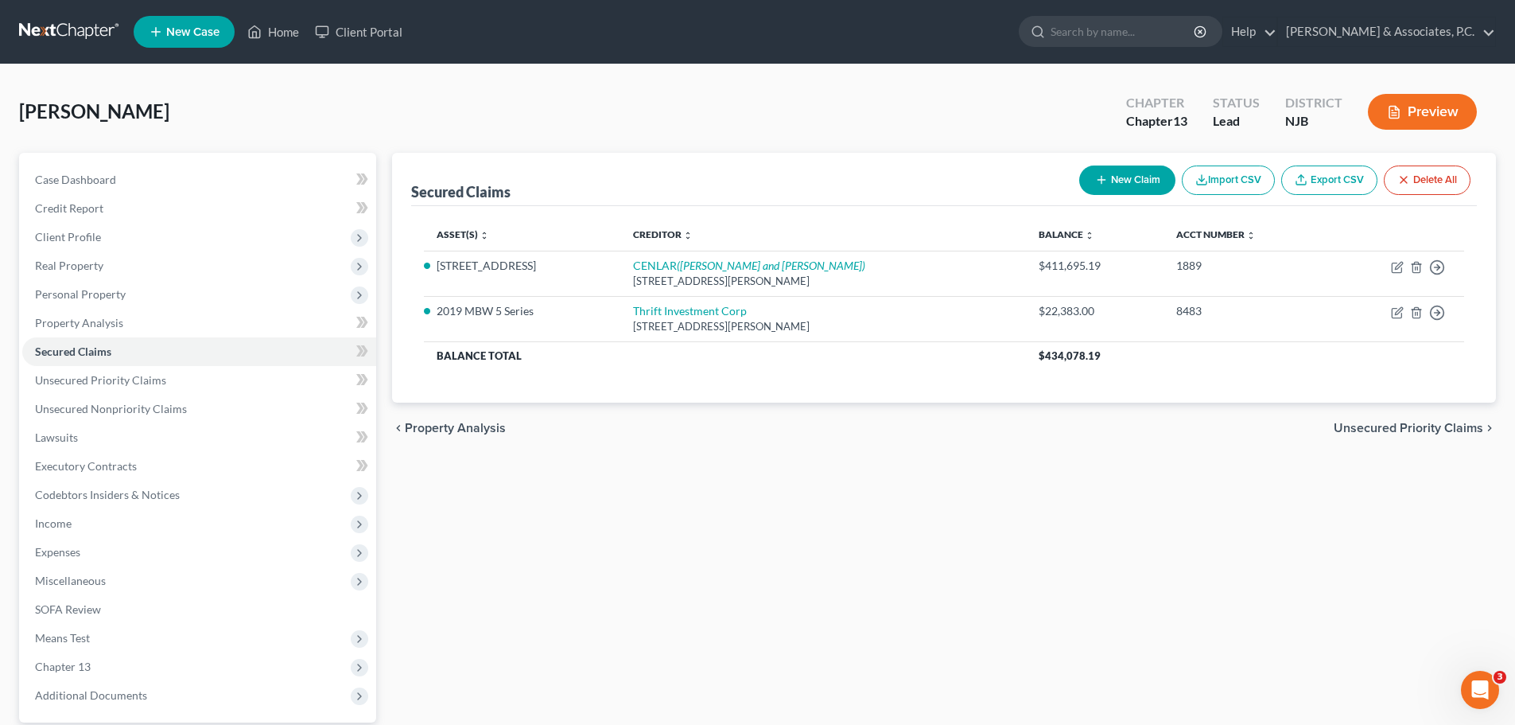
click at [1421, 423] on span "Unsecured Priority Claims" at bounding box center [1409, 428] width 150 height 13
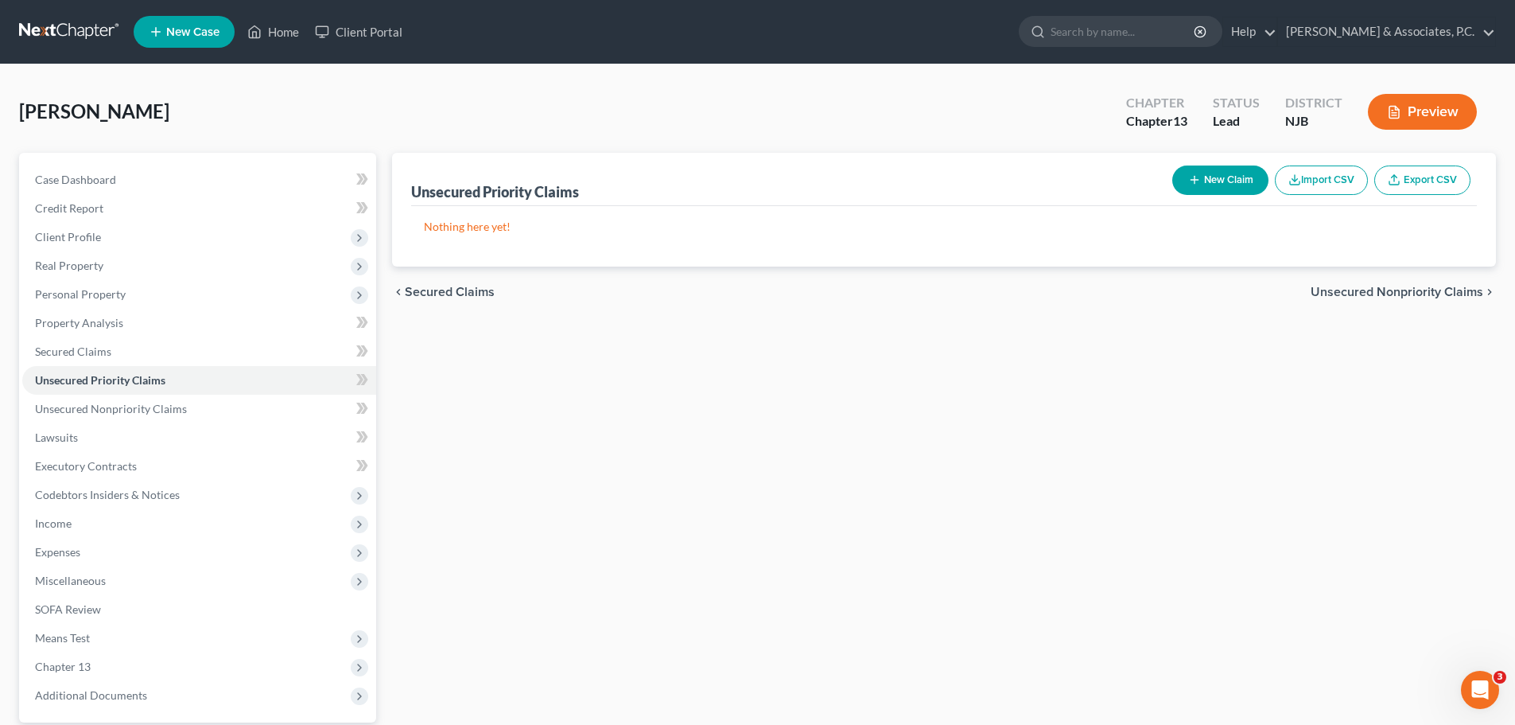
click at [1404, 290] on span "Unsecured Nonpriority Claims" at bounding box center [1397, 292] width 173 height 13
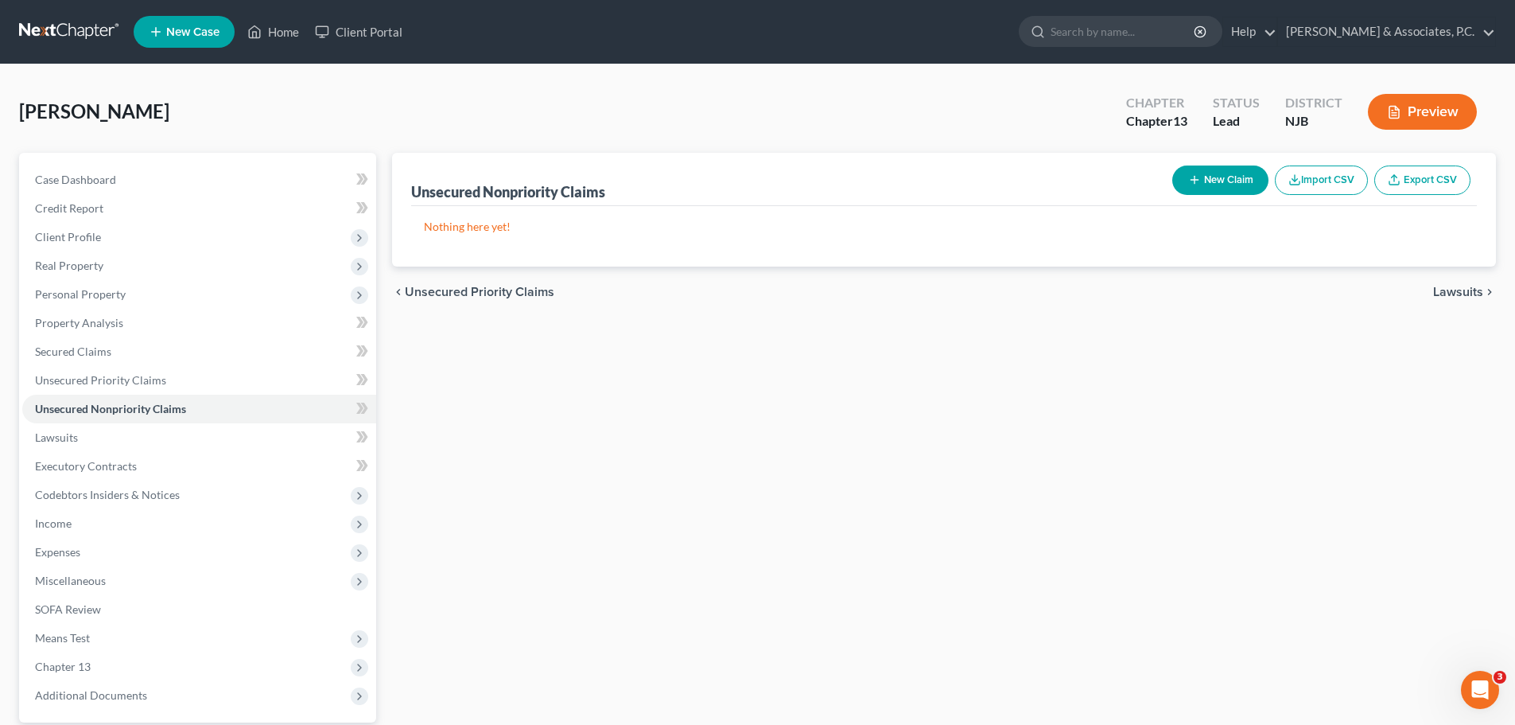
click at [1453, 290] on span "Lawsuits" at bounding box center [1458, 292] width 50 height 13
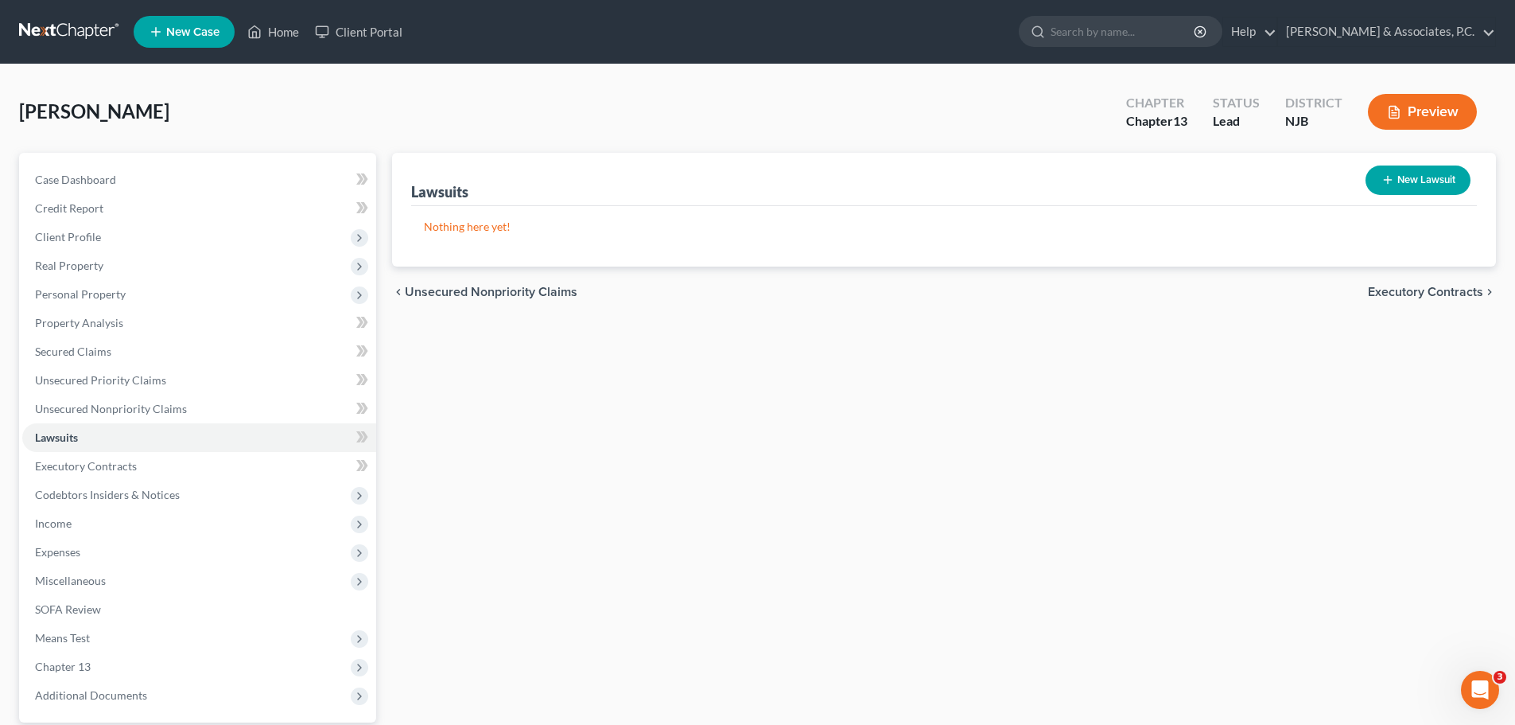
click at [1449, 293] on span "Executory Contracts" at bounding box center [1425, 292] width 115 height 13
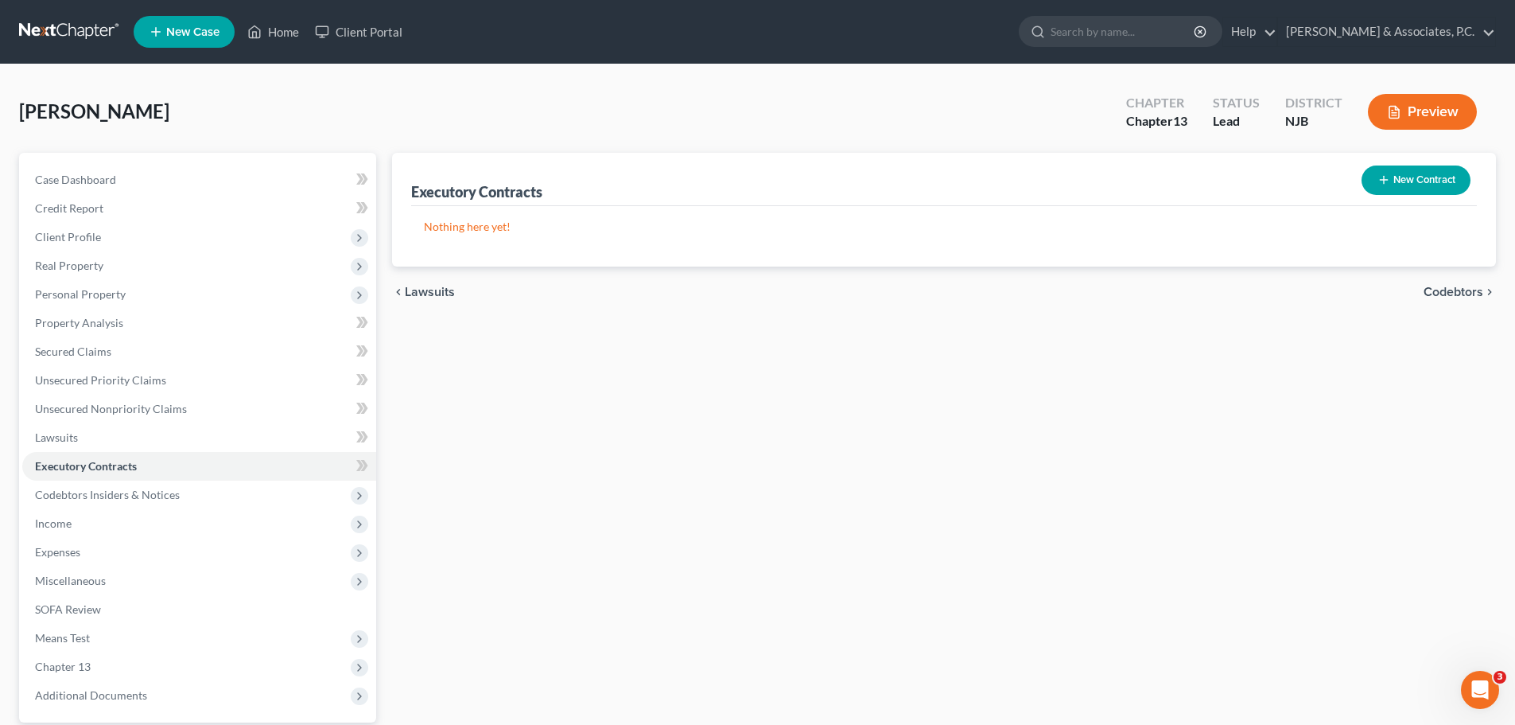
click at [1449, 294] on span "Codebtors" at bounding box center [1454, 292] width 60 height 13
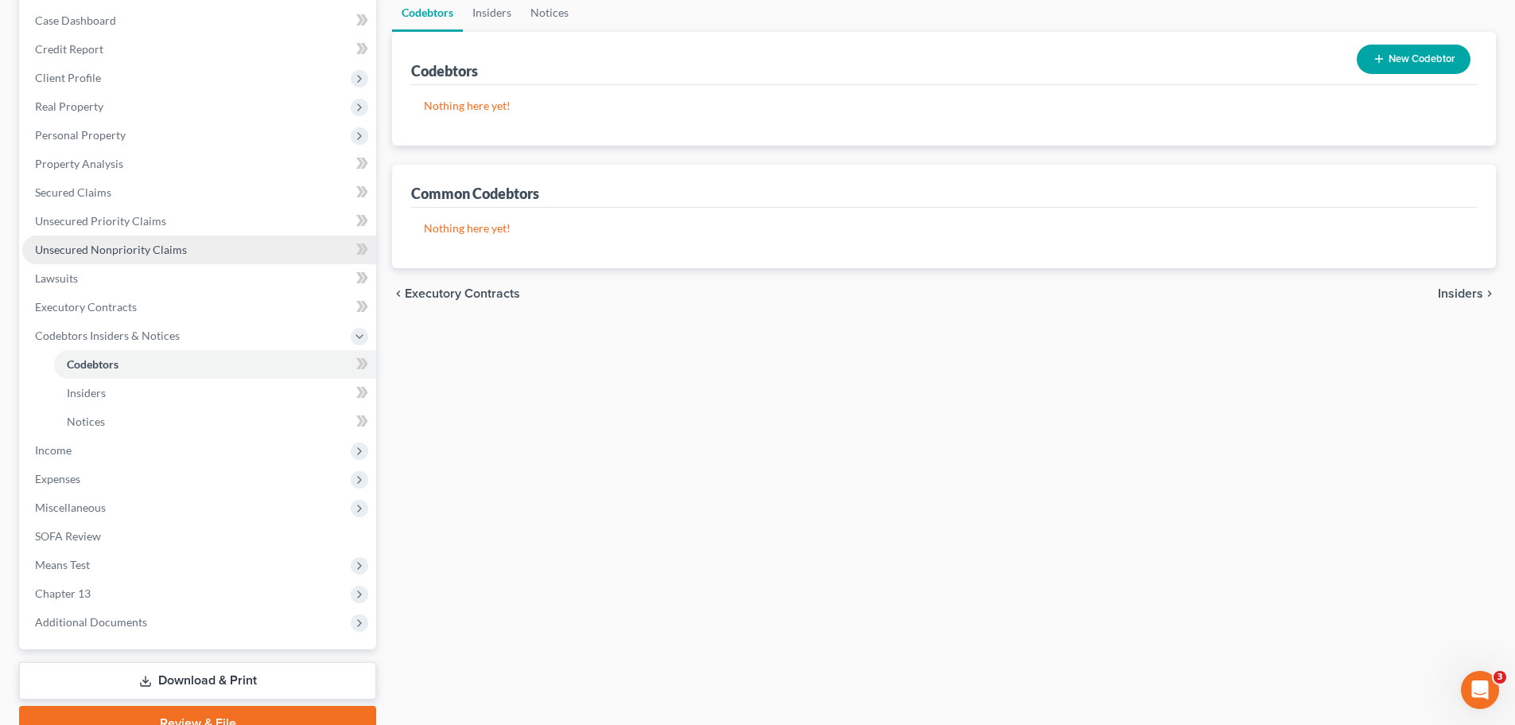
drag, startPoint x: 69, startPoint y: 243, endPoint x: 112, endPoint y: 255, distance: 44.6
click at [71, 243] on span "Unsecured Nonpriority Claims" at bounding box center [111, 250] width 152 height 14
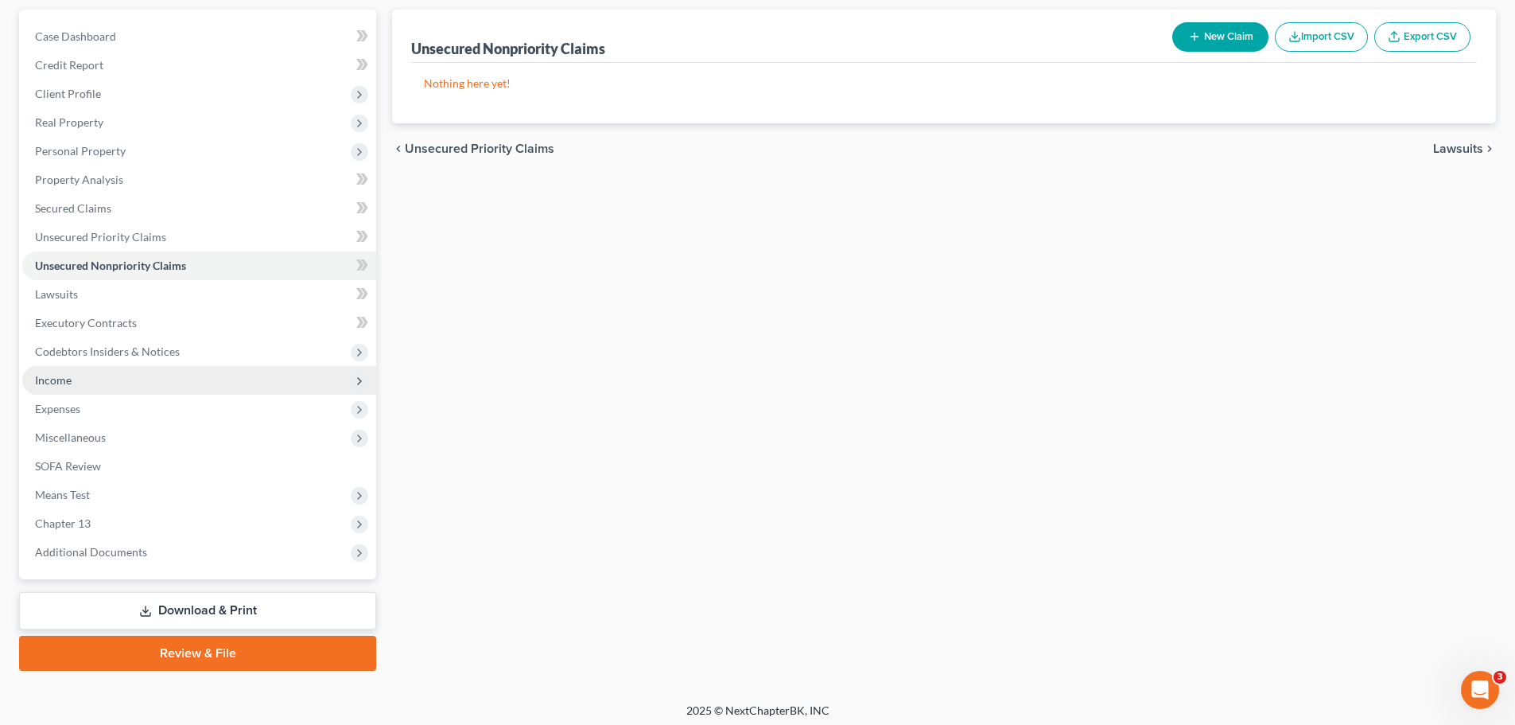
scroll to position [150, 0]
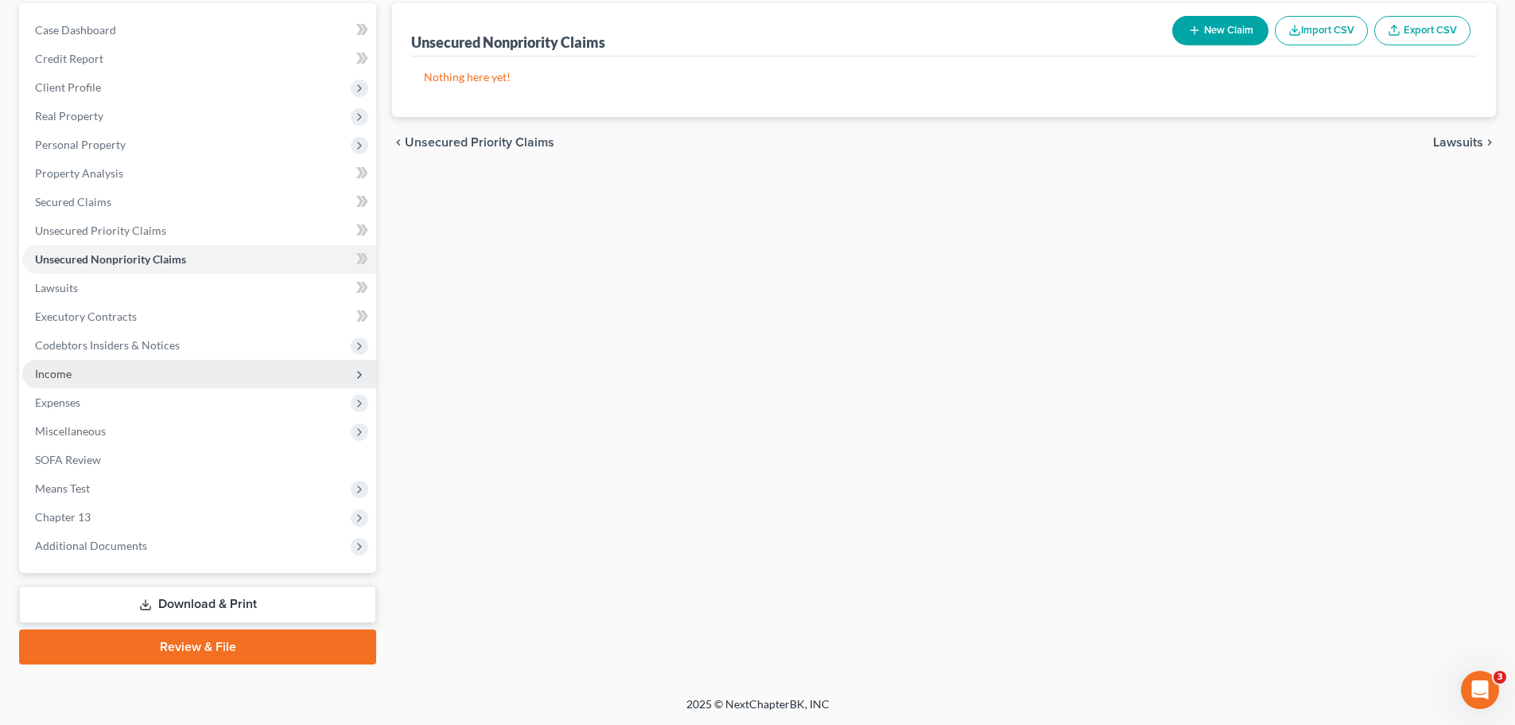
click at [68, 375] on span "Income" at bounding box center [53, 374] width 37 height 14
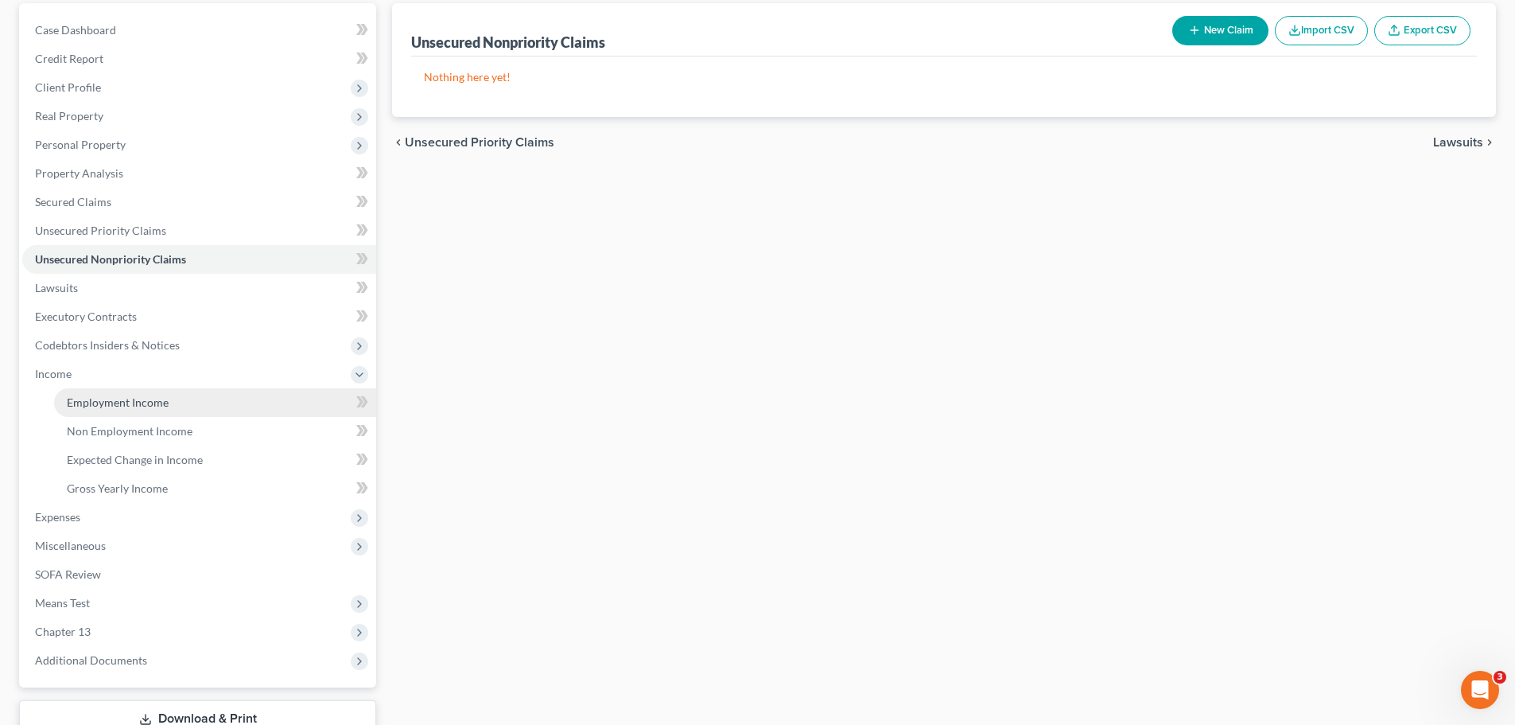
click at [91, 397] on span "Employment Income" at bounding box center [118, 402] width 102 height 14
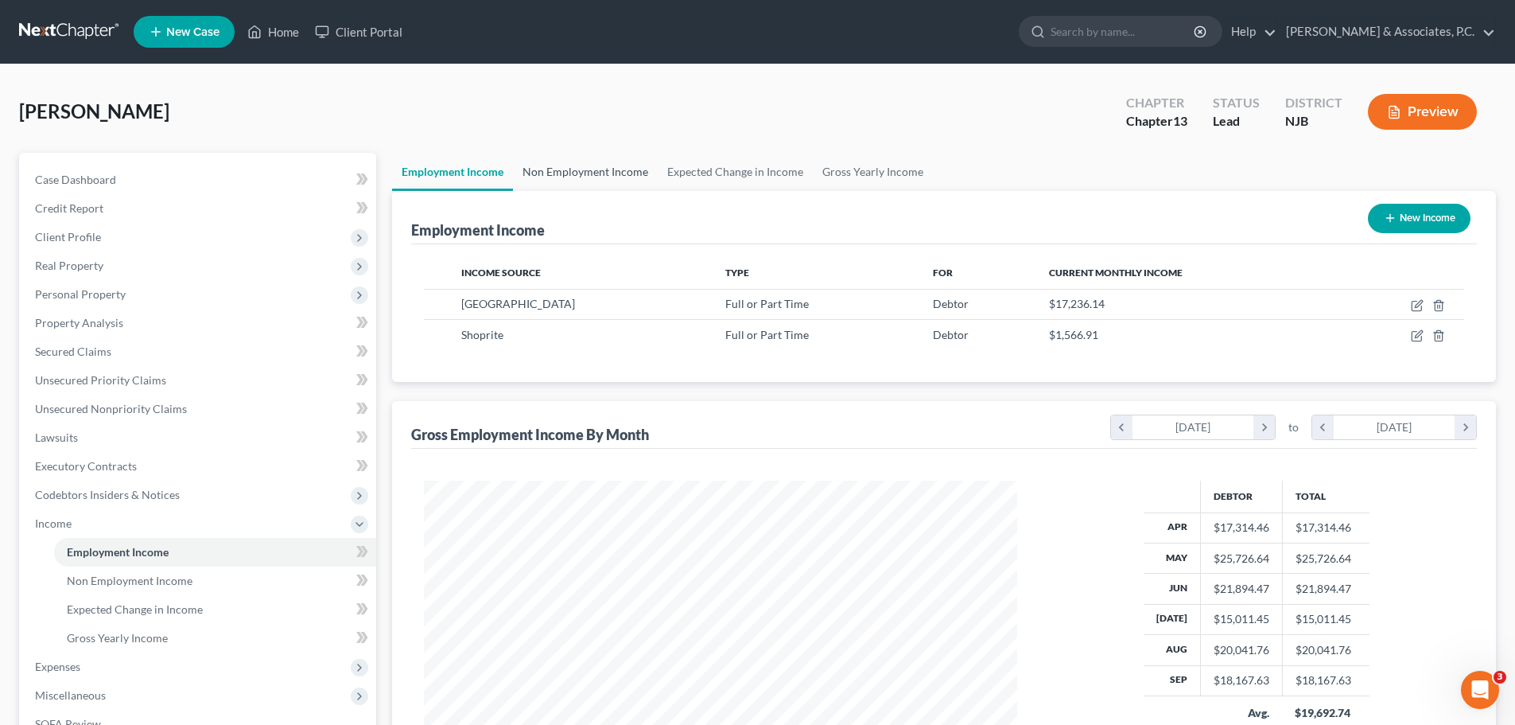
click at [556, 169] on link "Non Employment Income" at bounding box center [585, 172] width 145 height 38
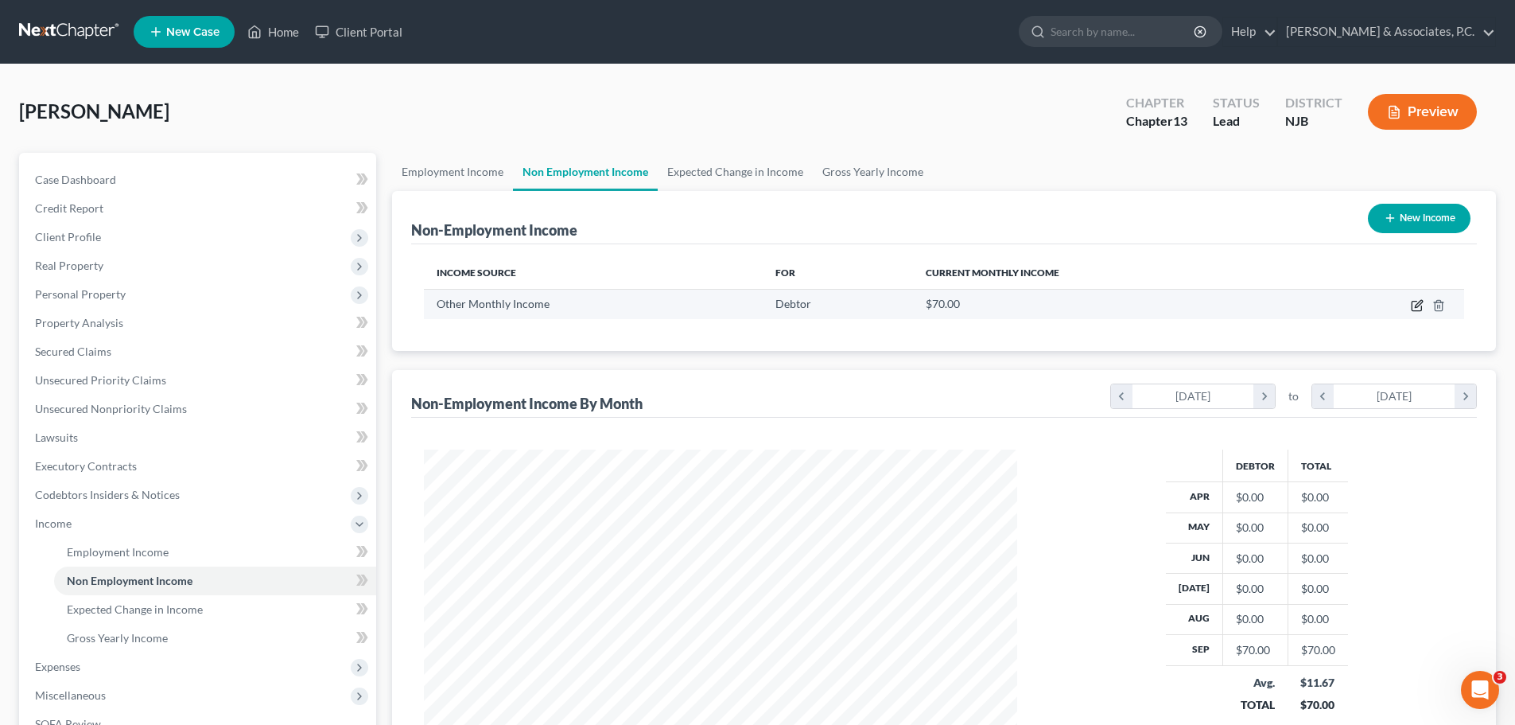
click at [1418, 303] on icon "button" at bounding box center [1417, 305] width 13 height 13
select select "13"
select select "0"
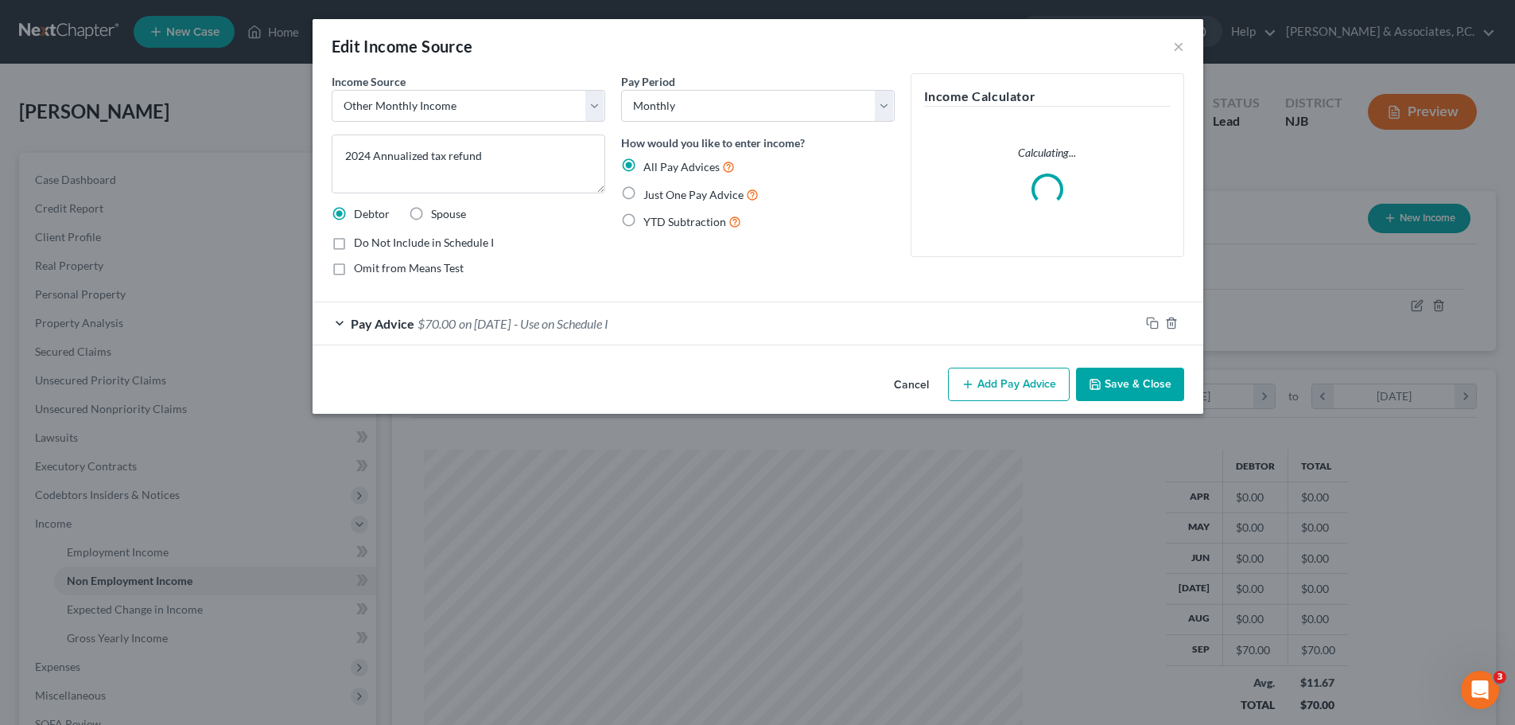
scroll to position [299, 631]
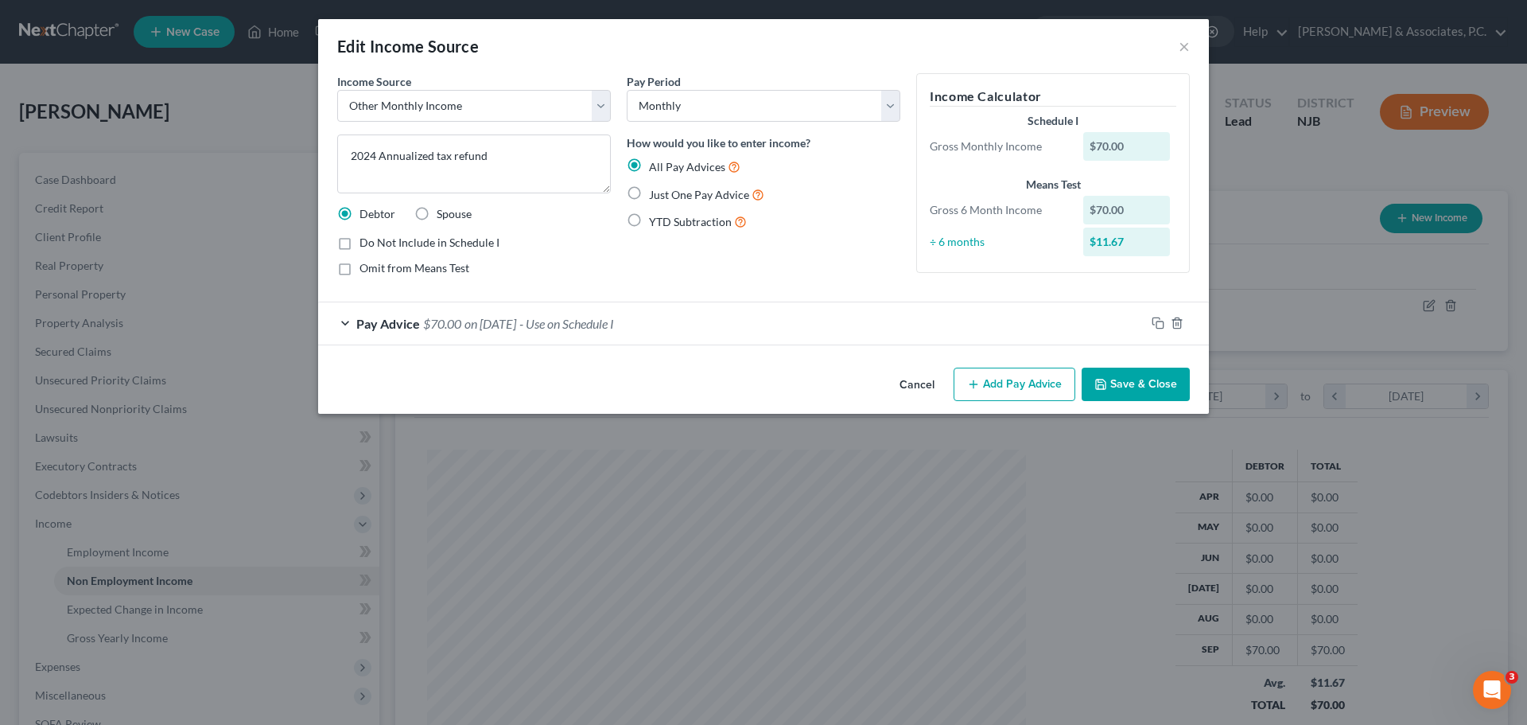
click at [920, 392] on button "Cancel" at bounding box center [917, 385] width 60 height 32
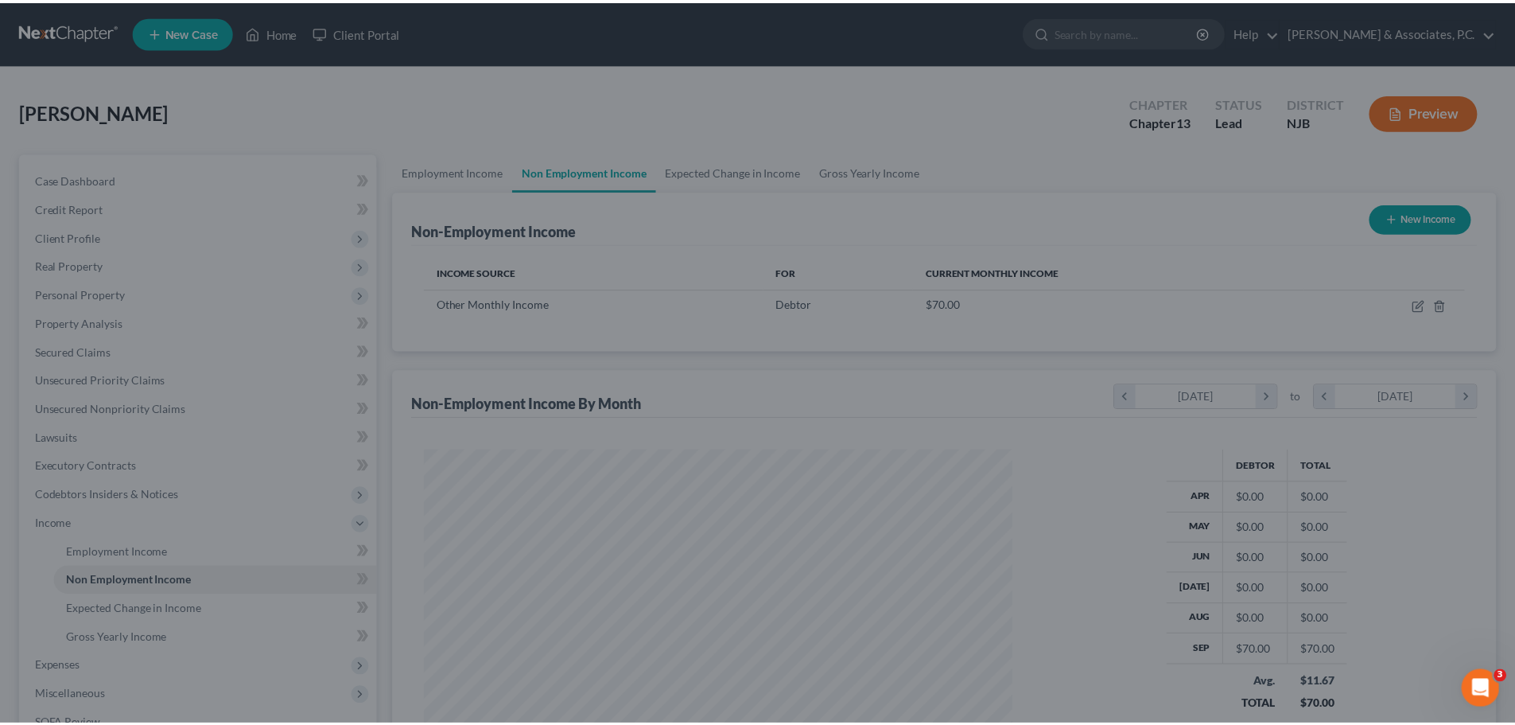
scroll to position [795169, 794840]
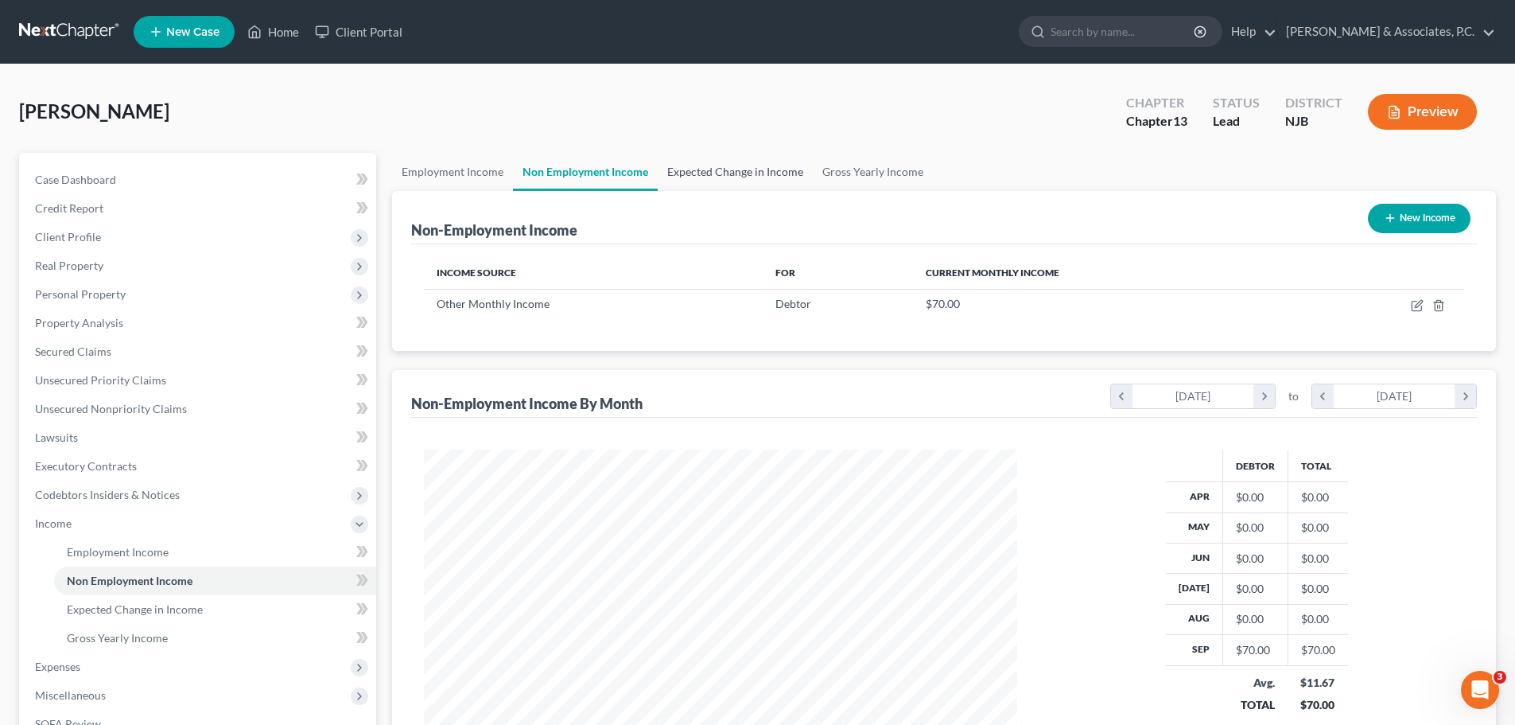
click at [706, 172] on link "Expected Change in Income" at bounding box center [735, 172] width 155 height 38
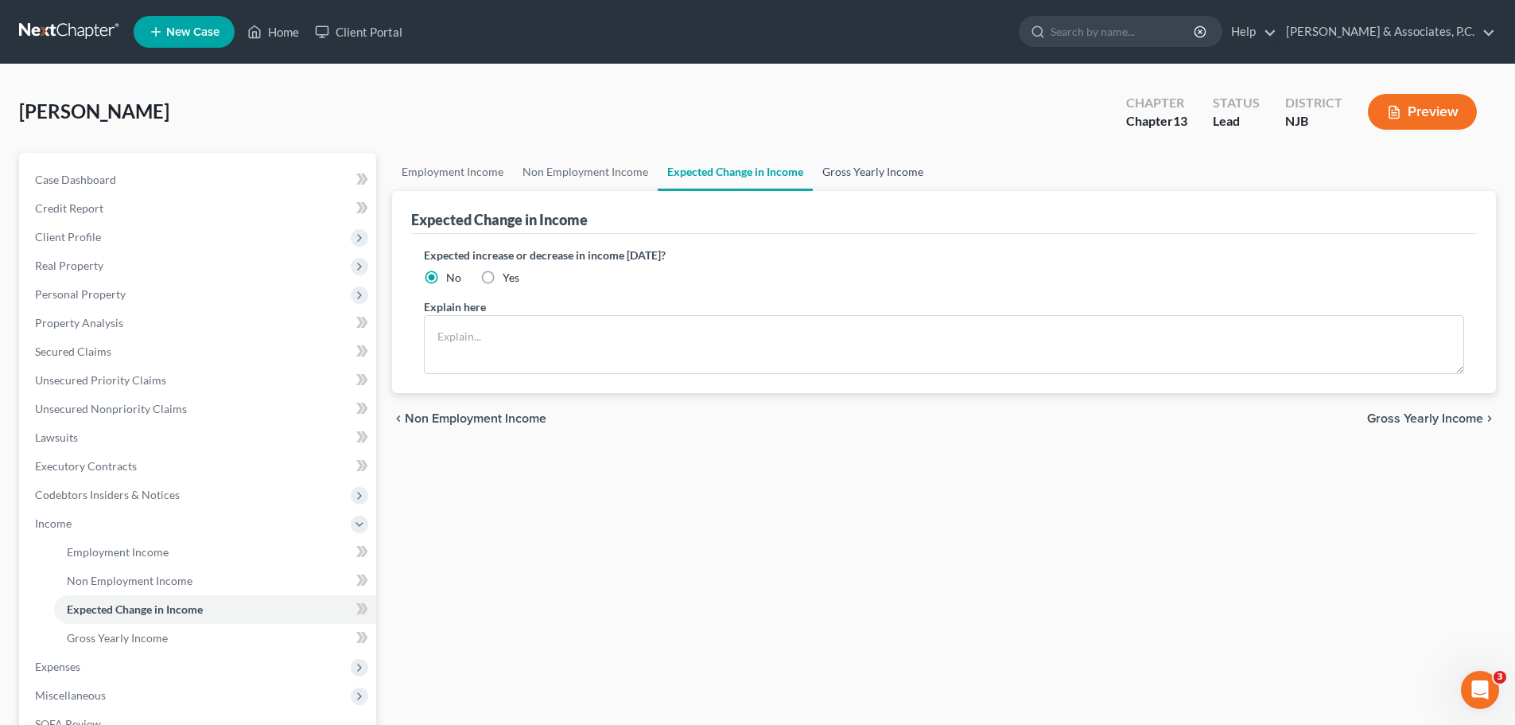
click at [827, 170] on link "Gross Yearly Income" at bounding box center [873, 172] width 120 height 38
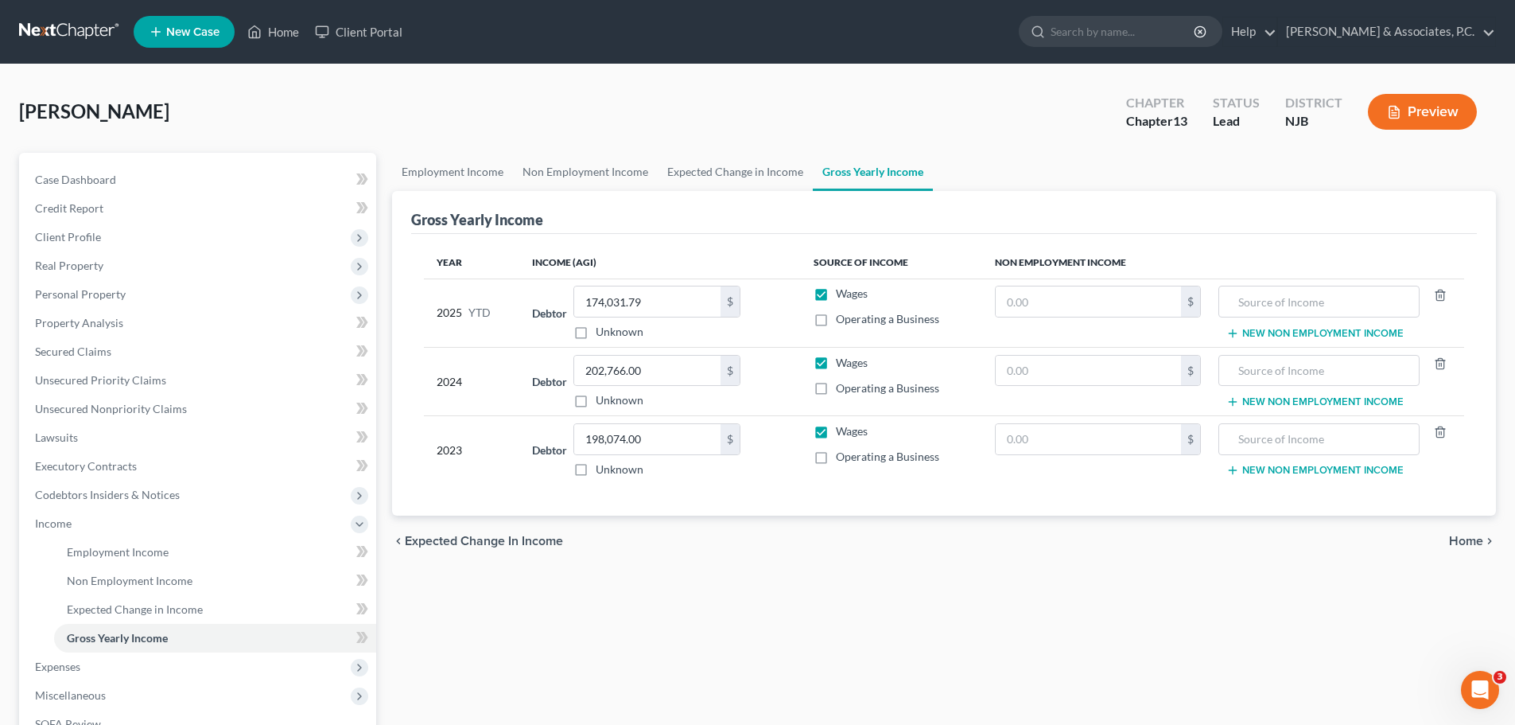
click at [1457, 541] on span "Home" at bounding box center [1466, 541] width 34 height 13
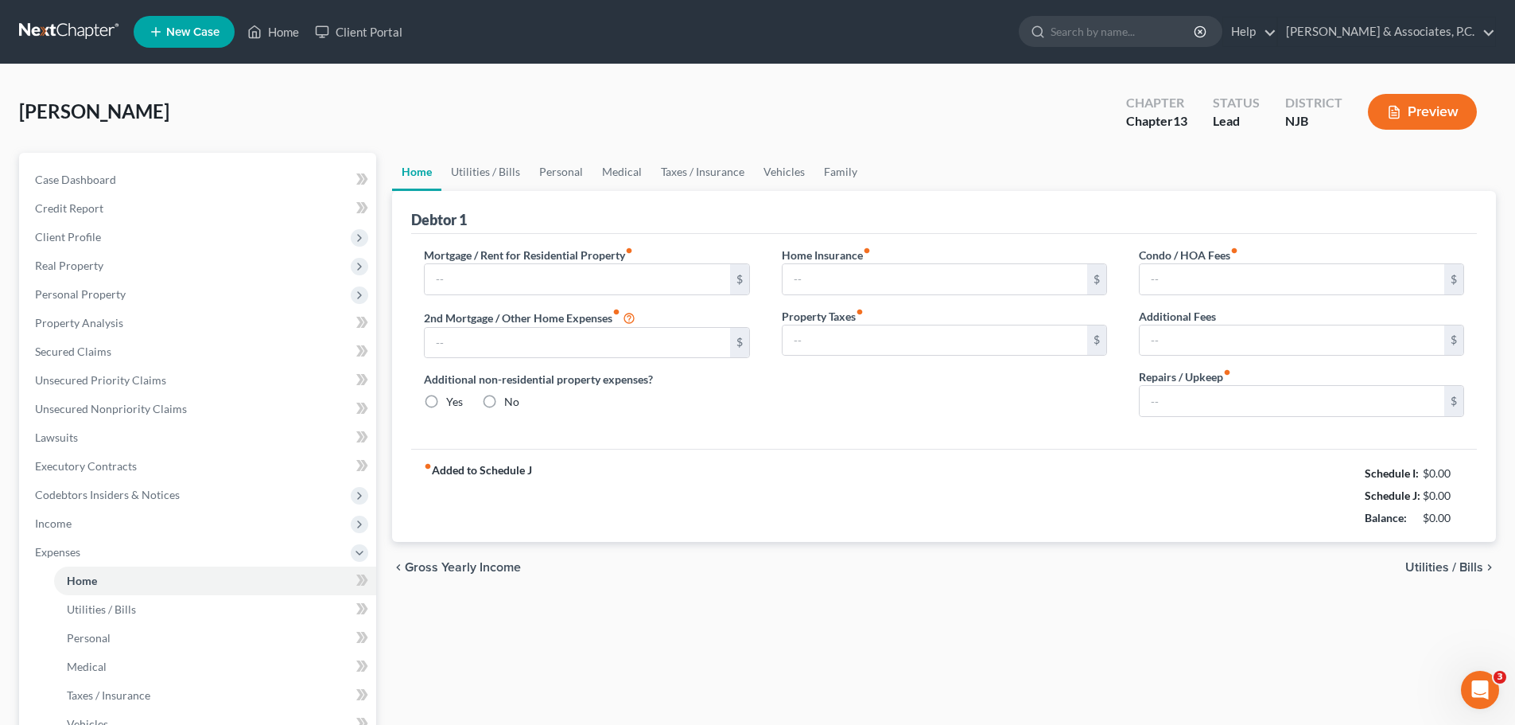
type input "2,793.47"
type input "0.00"
radio input "true"
type input "0.00"
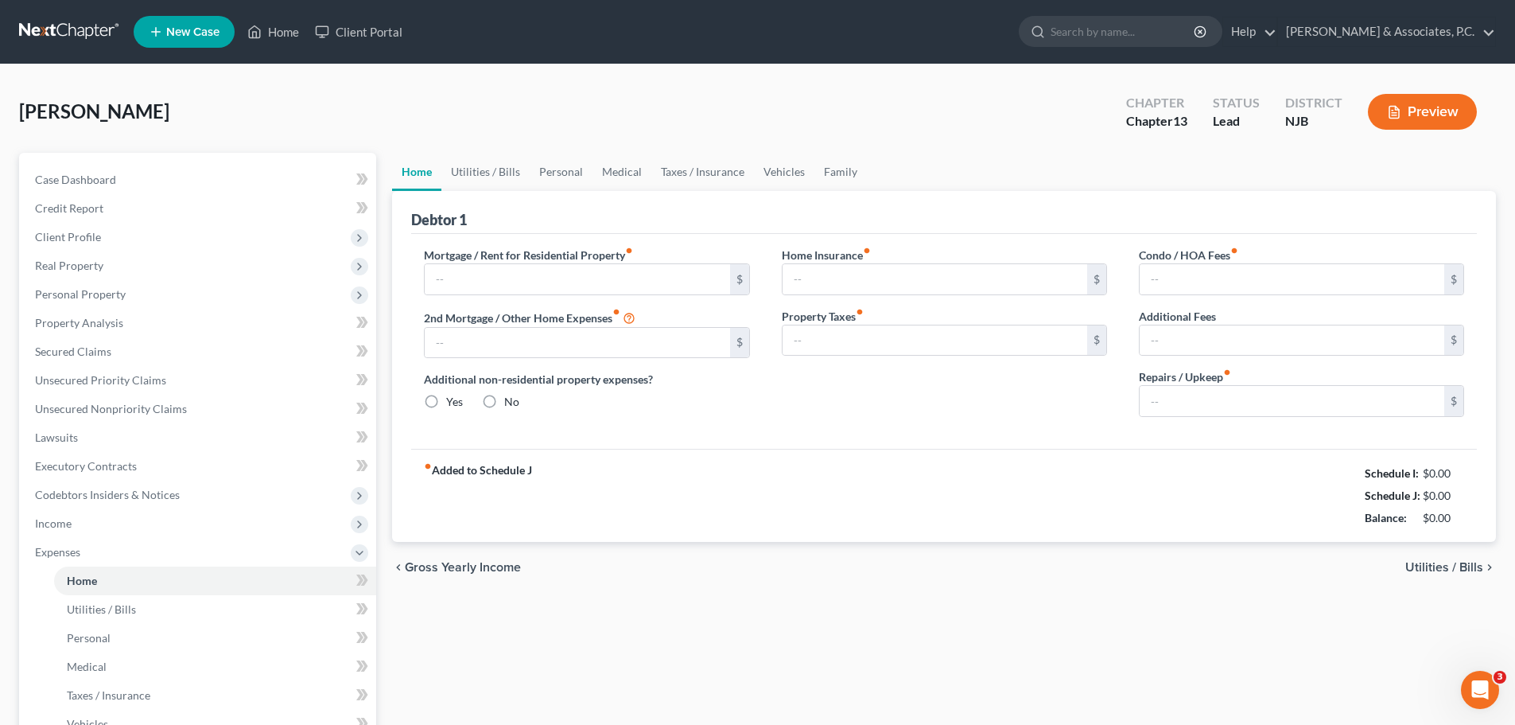
type input "0.00"
click at [1434, 567] on span "Utilities / Bills" at bounding box center [1445, 567] width 78 height 13
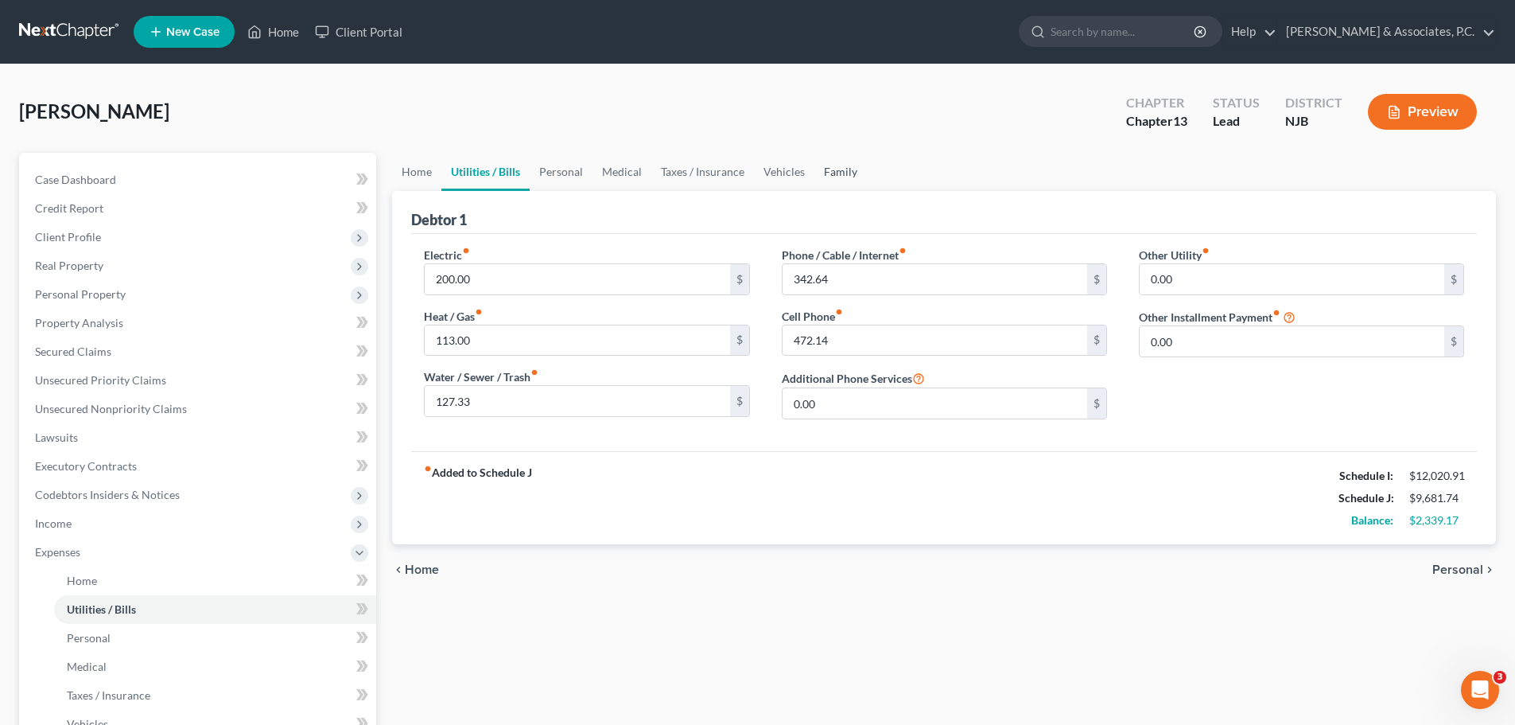
click at [840, 171] on link "Family" at bounding box center [841, 172] width 53 height 38
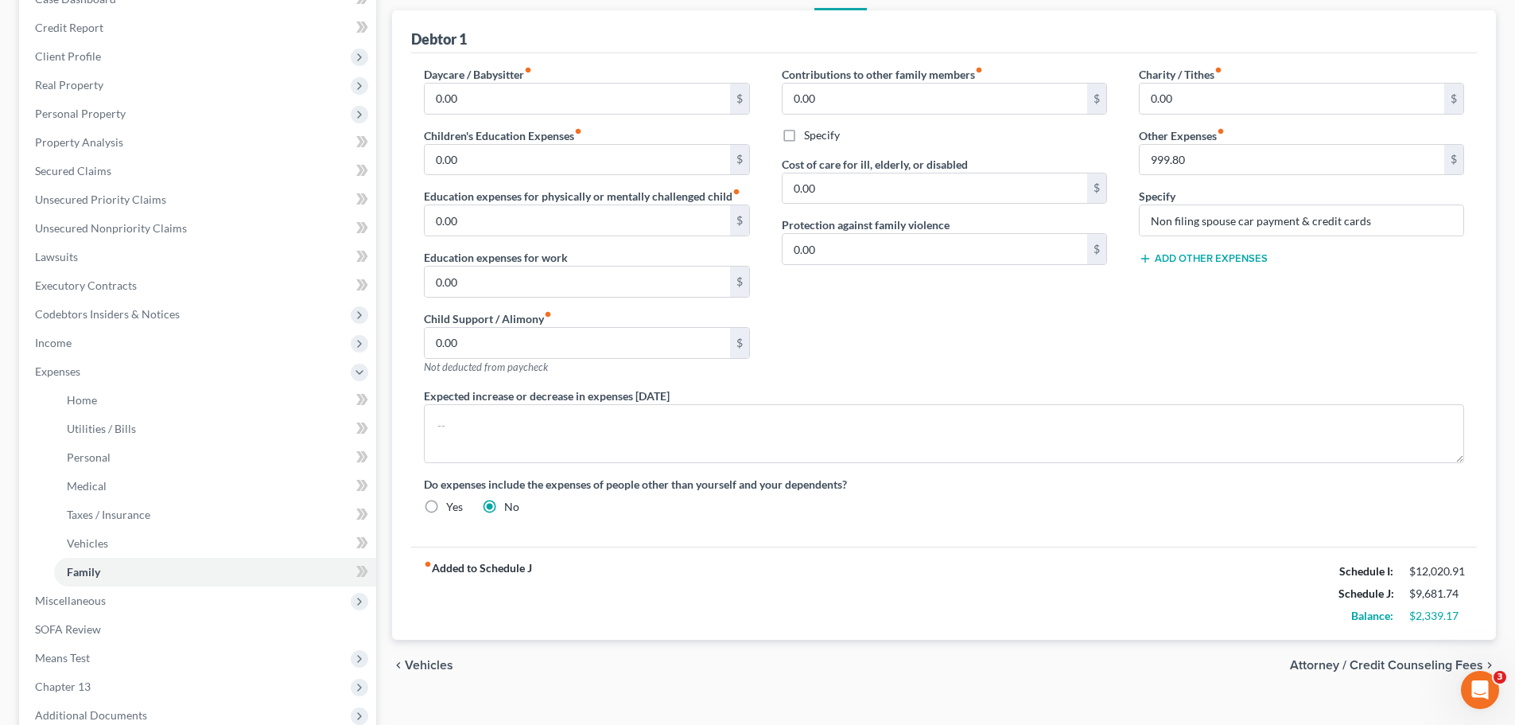
scroll to position [350, 0]
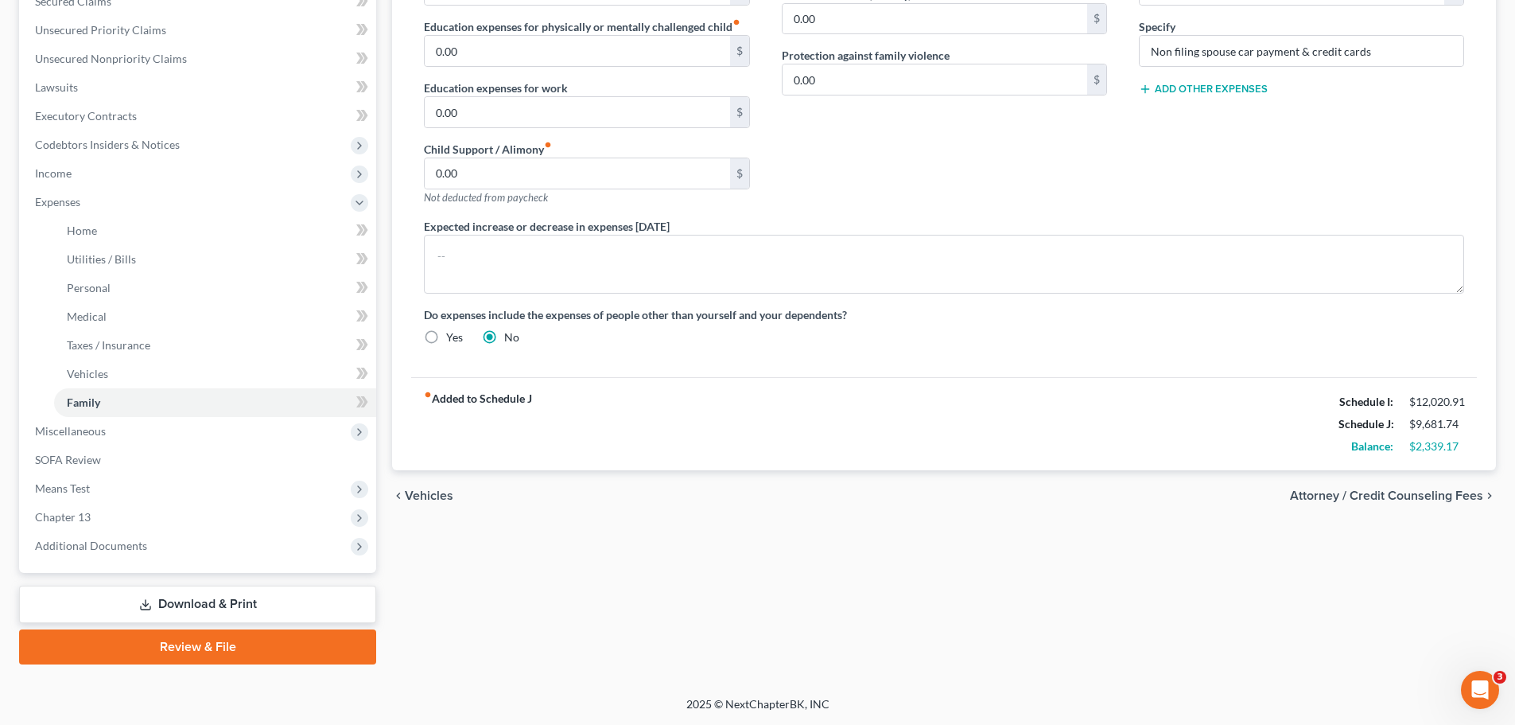
click at [1361, 496] on span "Attorney / Credit Counseling Fees" at bounding box center [1386, 495] width 193 height 13
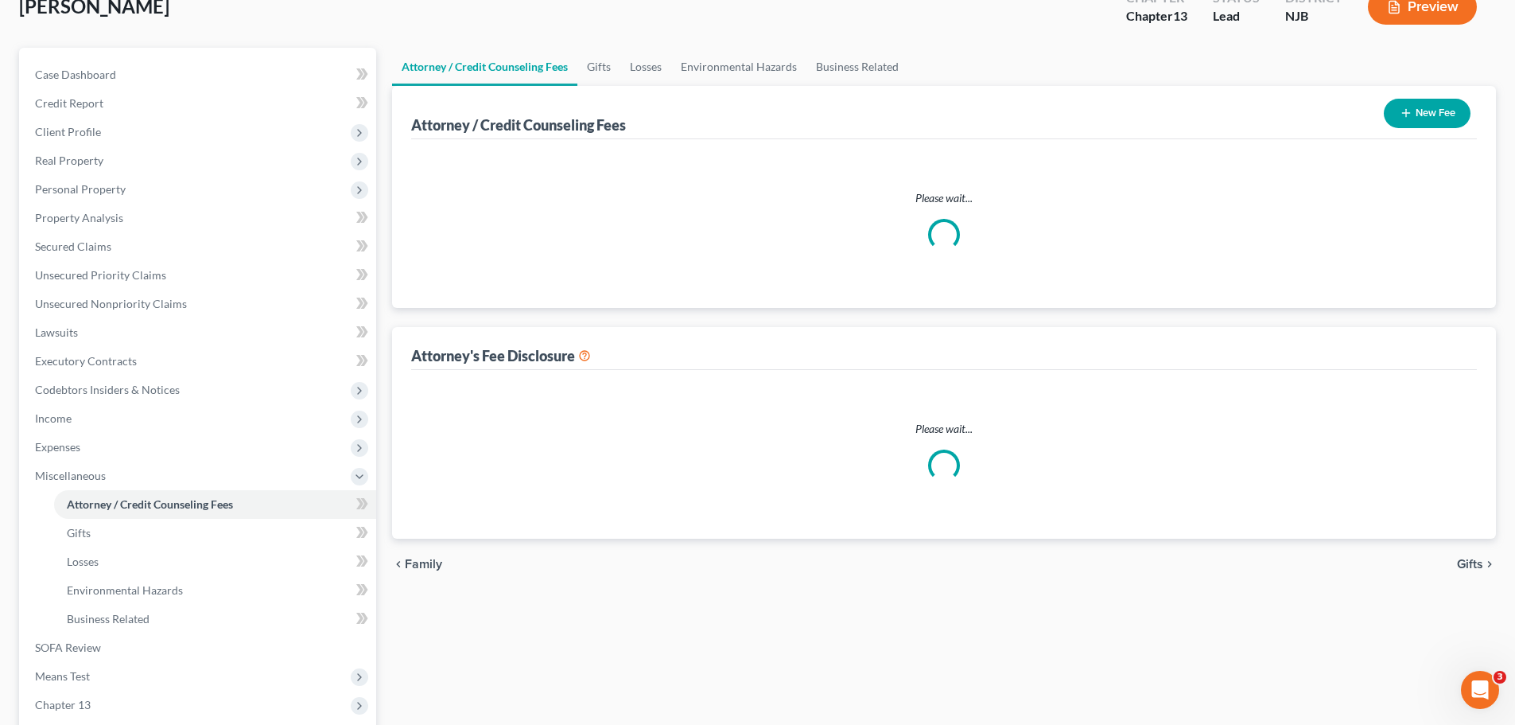
select select "0"
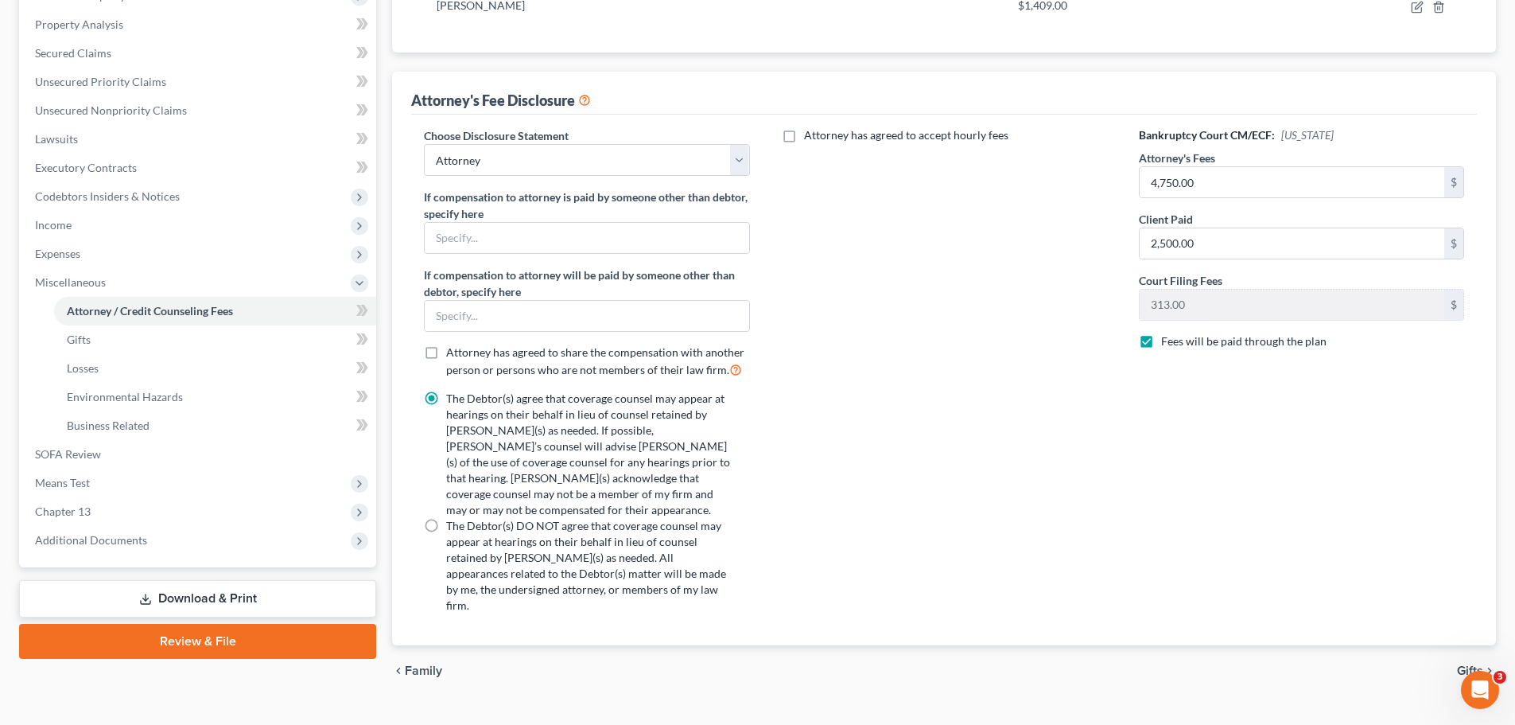
drag, startPoint x: 272, startPoint y: 640, endPoint x: 974, endPoint y: 632, distance: 702.5
click at [271, 640] on link "Review & File" at bounding box center [197, 641] width 357 height 35
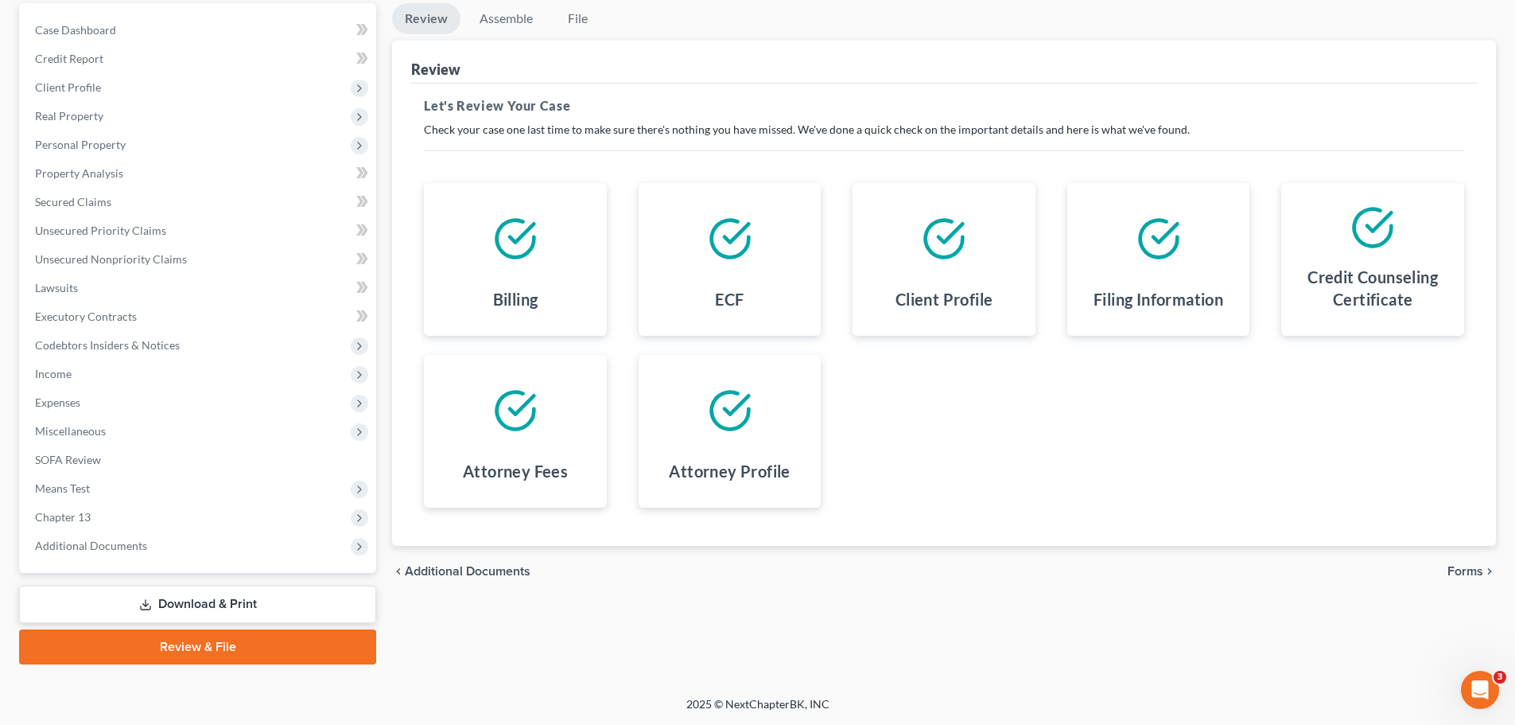
drag, startPoint x: 1465, startPoint y: 568, endPoint x: 1427, endPoint y: 570, distance: 38.3
click at [1461, 567] on span "Forms" at bounding box center [1466, 571] width 36 height 13
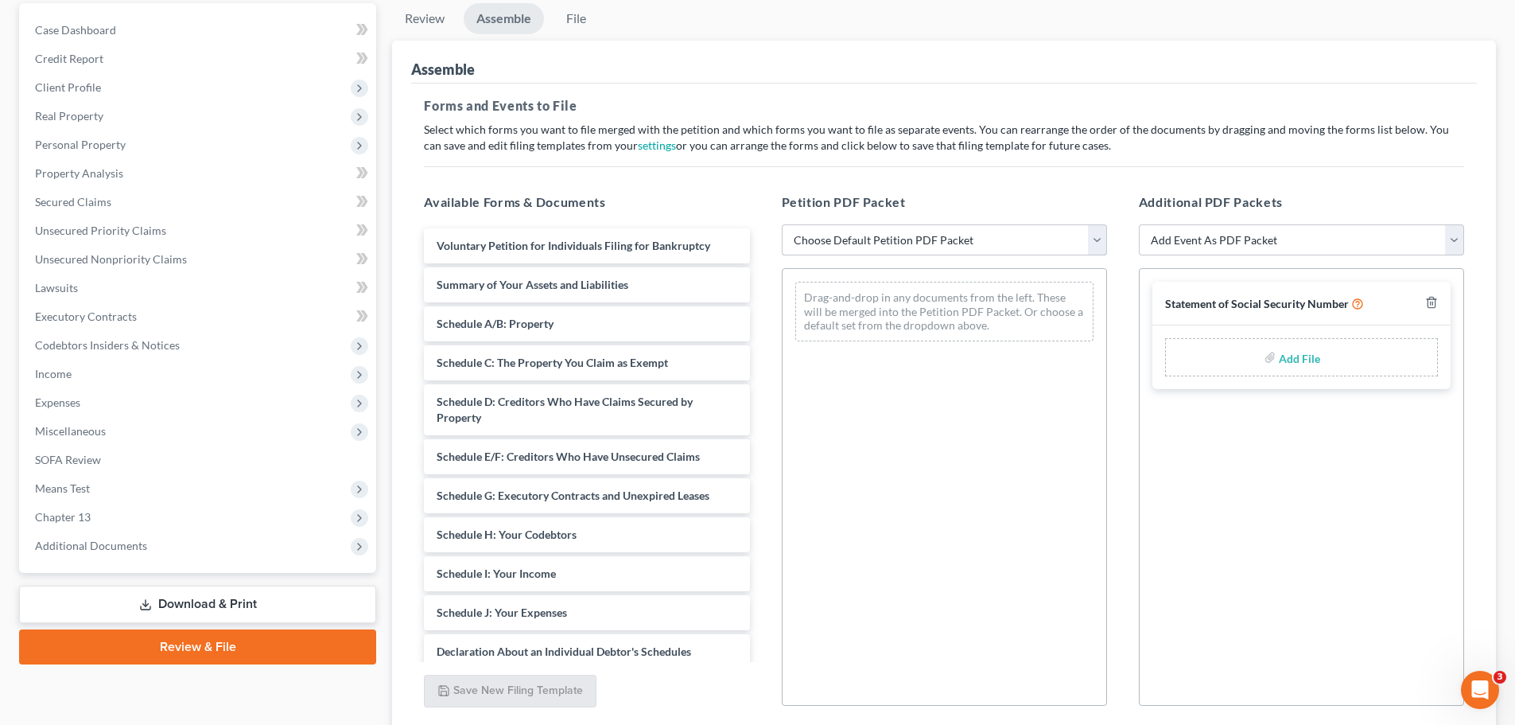
click at [1094, 241] on select "Choose Default Petition PDF Packet Complete Bankruptcy Petition (all forms and …" at bounding box center [944, 240] width 325 height 32
select select "0"
click at [782, 224] on select "Choose Default Petition PDF Packet Complete Bankruptcy Petition (all forms and …" at bounding box center [944, 240] width 325 height 32
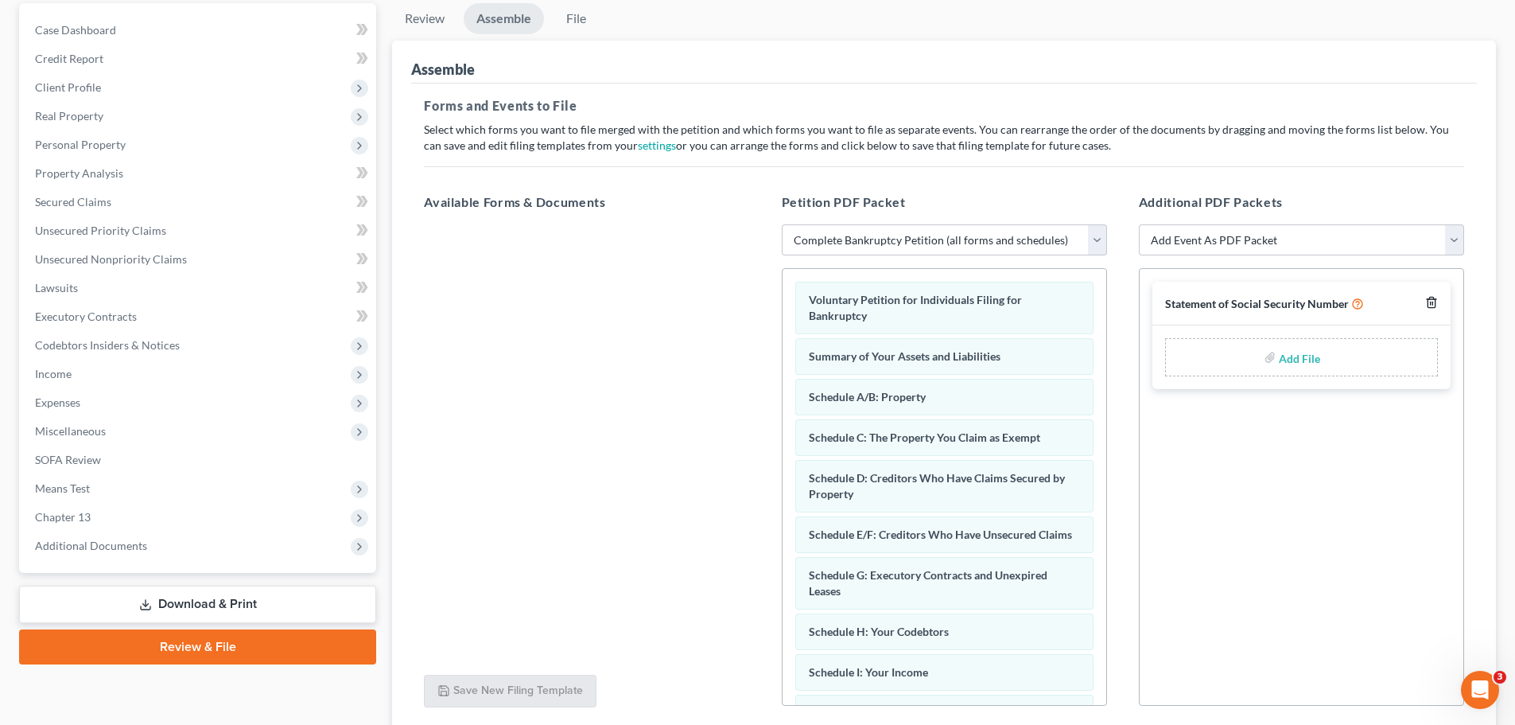
click at [1433, 298] on icon "button" at bounding box center [1431, 303] width 7 height 10
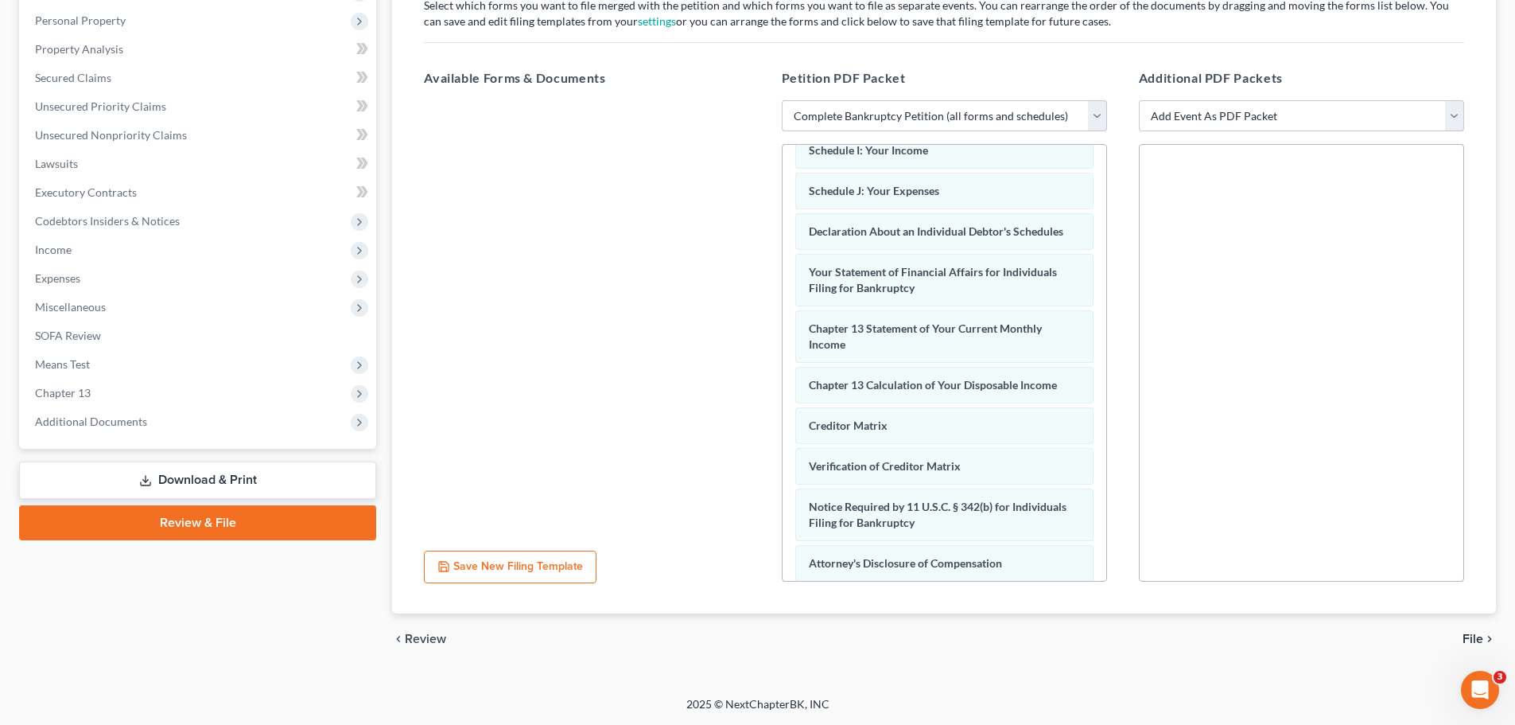
click at [1471, 632] on span "File" at bounding box center [1473, 638] width 21 height 13
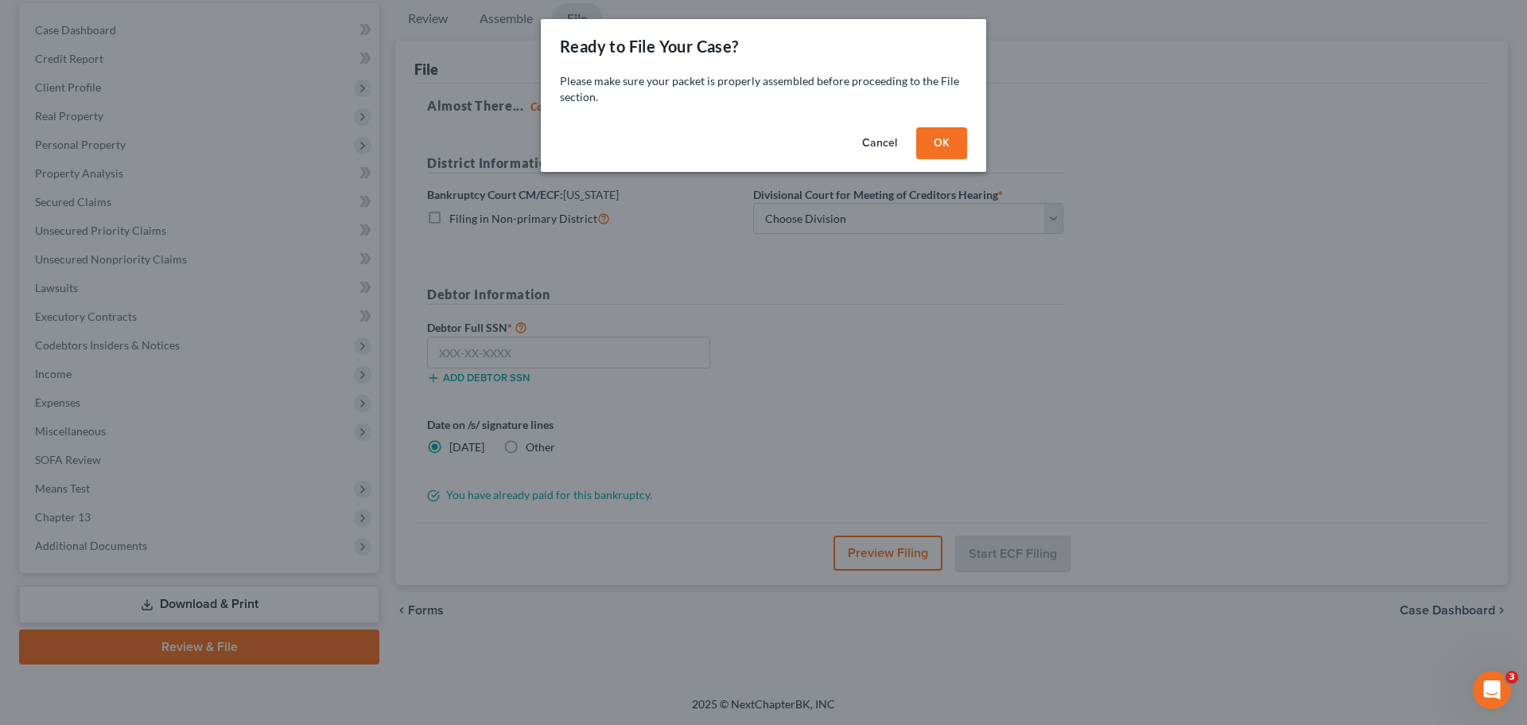
click at [955, 150] on button "OK" at bounding box center [941, 143] width 51 height 32
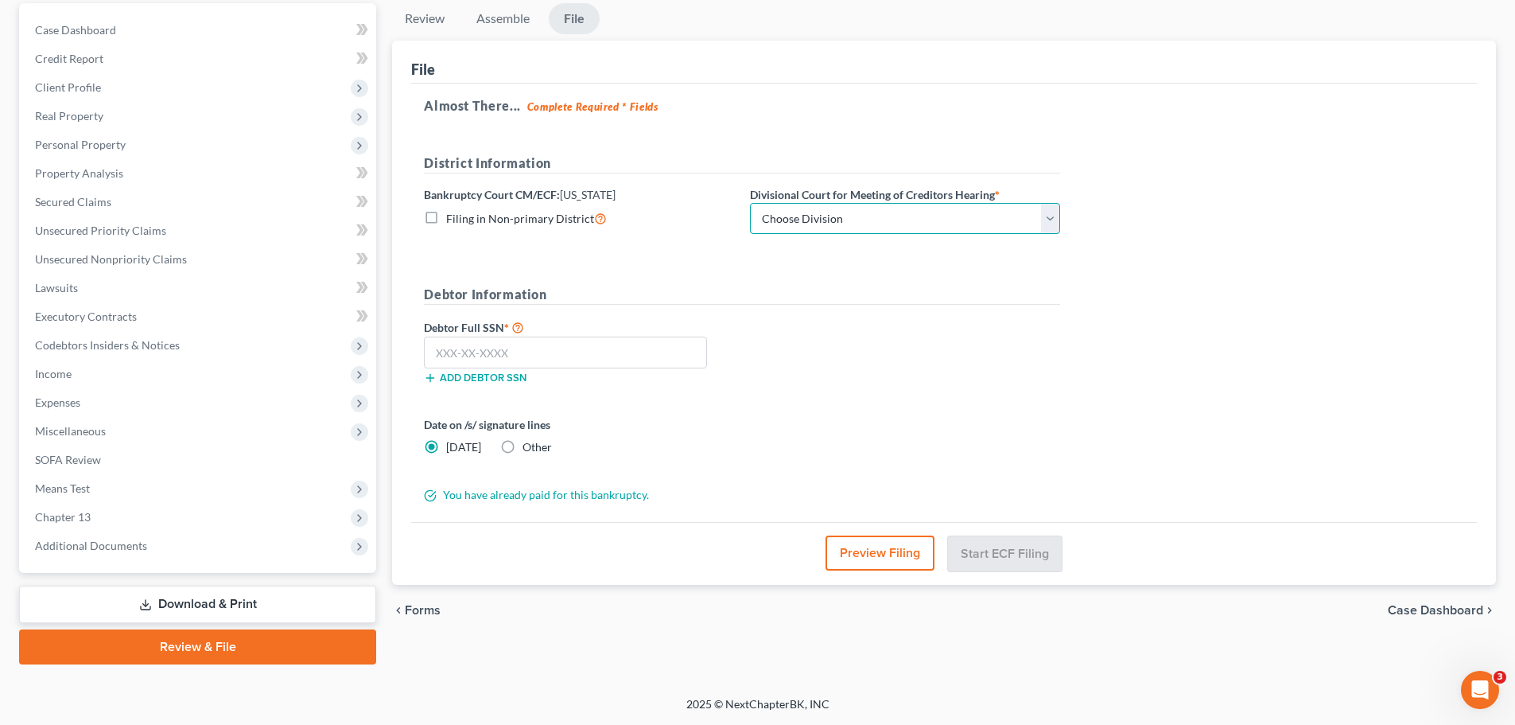
click at [881, 220] on select "Choose Division [GEOGRAPHIC_DATA] [GEOGRAPHIC_DATA]/[GEOGRAPHIC_DATA] [GEOGRAPH…" at bounding box center [905, 219] width 310 height 32
select select "3"
click at [750, 203] on select "Choose Division [GEOGRAPHIC_DATA] [GEOGRAPHIC_DATA]/[GEOGRAPHIC_DATA] [GEOGRAPH…" at bounding box center [905, 219] width 310 height 32
click at [902, 317] on div "Debtor Full SSN * Add debtor SSN" at bounding box center [742, 357] width 652 height 80
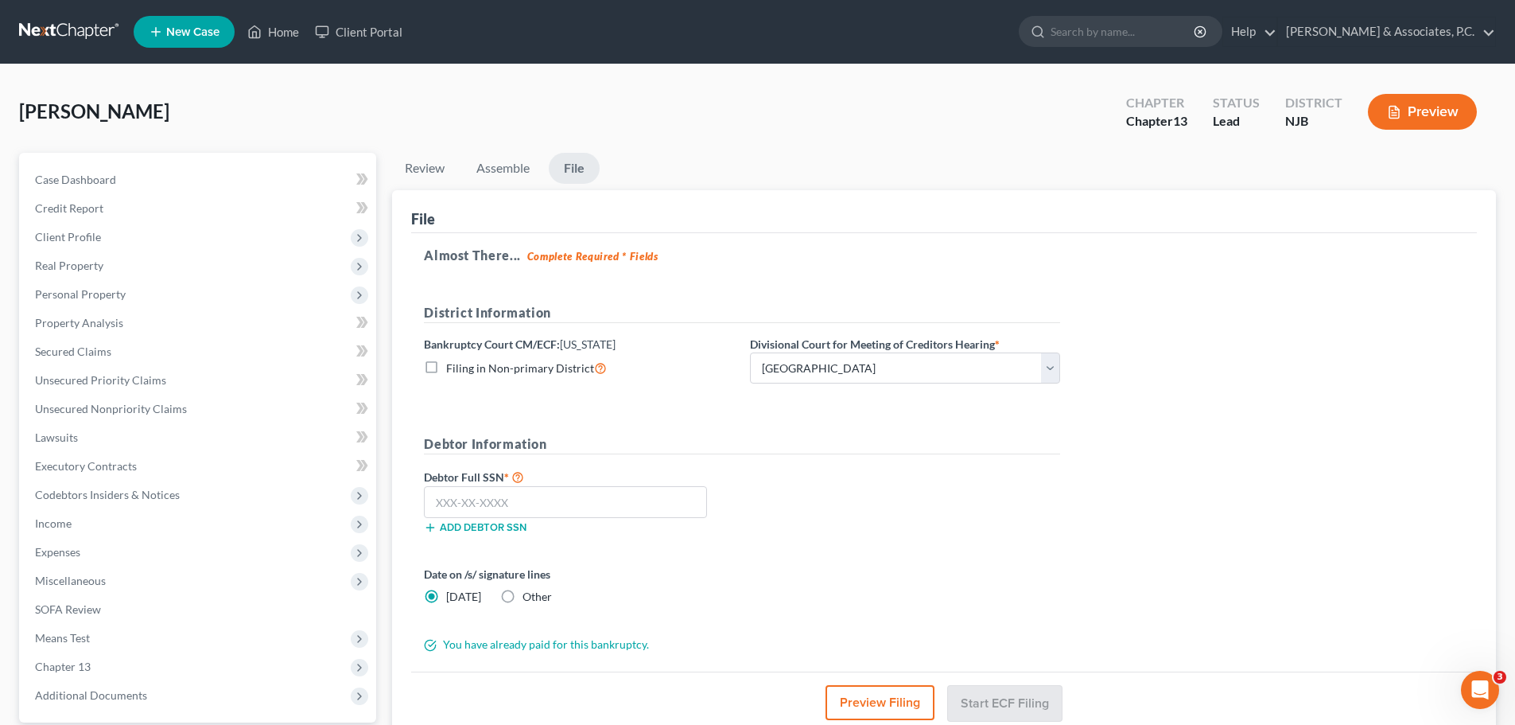
drag, startPoint x: 499, startPoint y: 593, endPoint x: 519, endPoint y: 600, distance: 21.9
click at [523, 593] on label "Other" at bounding box center [537, 597] width 29 height 16
click at [529, 593] on input "Other" at bounding box center [534, 594] width 10 height 10
radio input "true"
radio input "false"
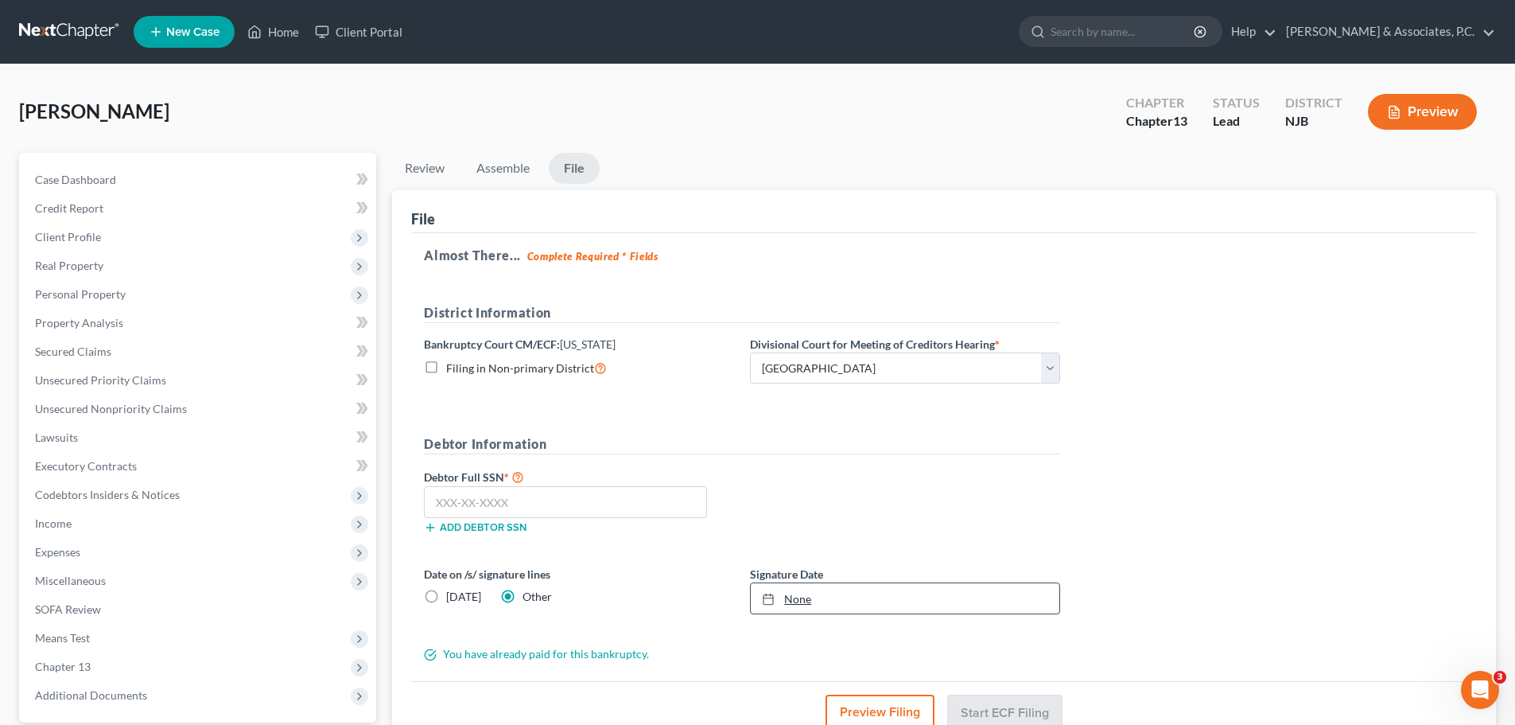
type input "[DATE]"
click at [763, 597] on icon at bounding box center [768, 599] width 13 height 13
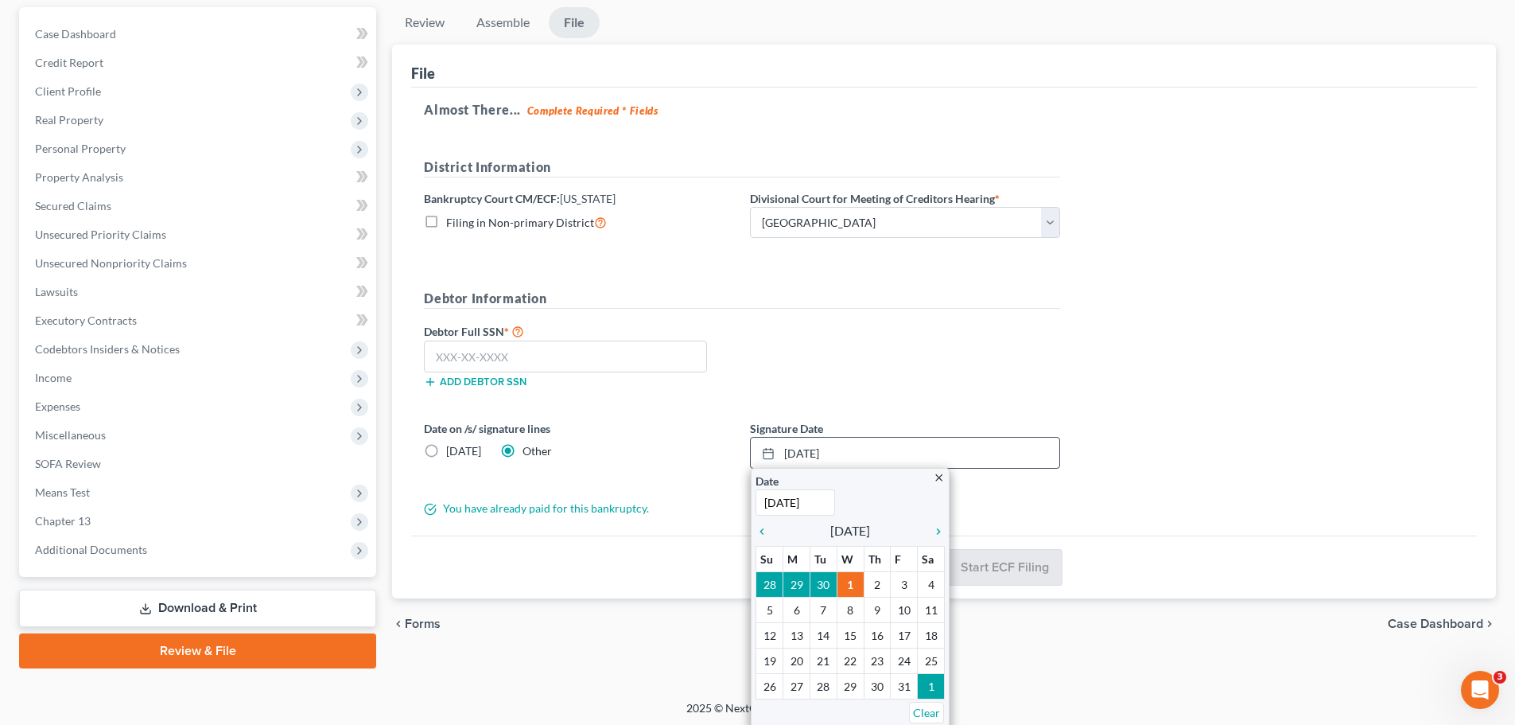
scroll to position [150, 0]
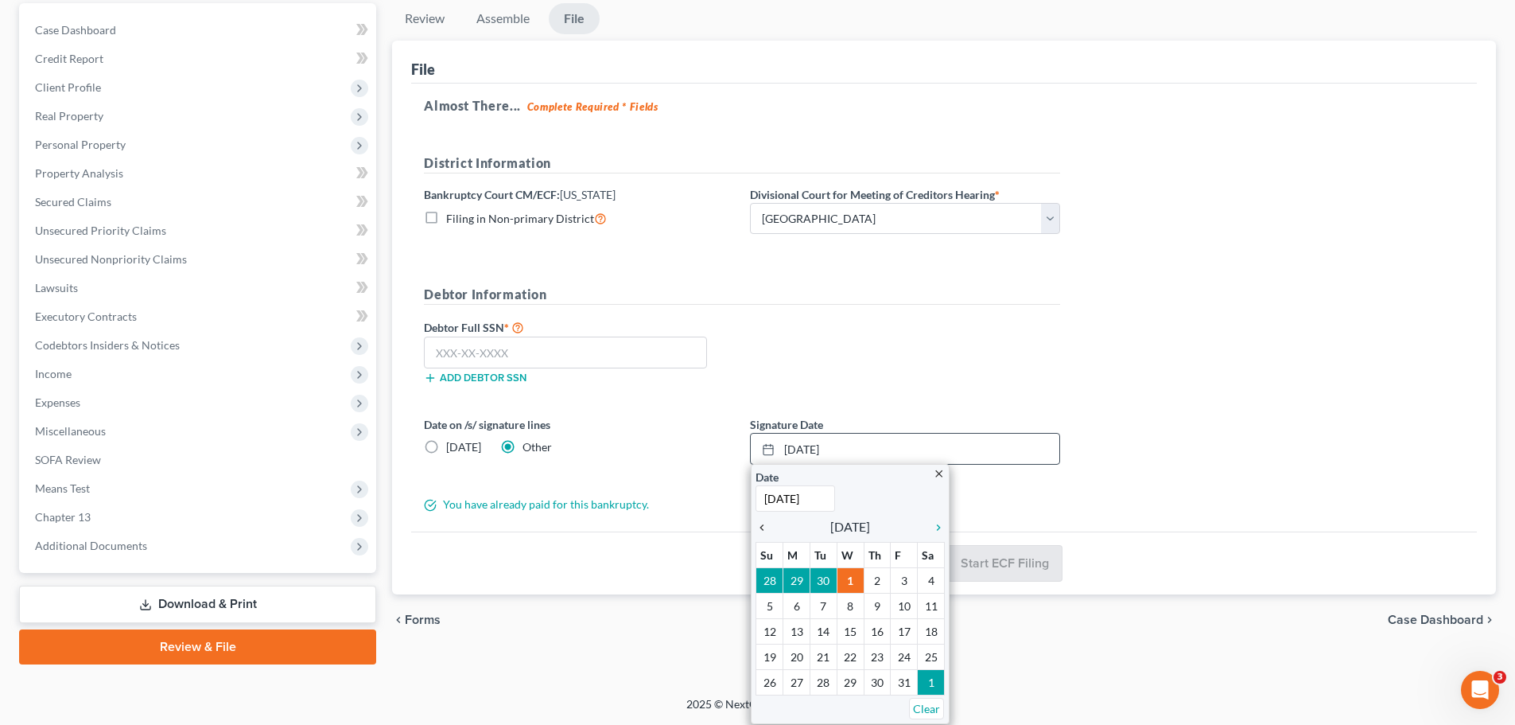
click at [769, 527] on icon "chevron_left" at bounding box center [766, 527] width 21 height 13
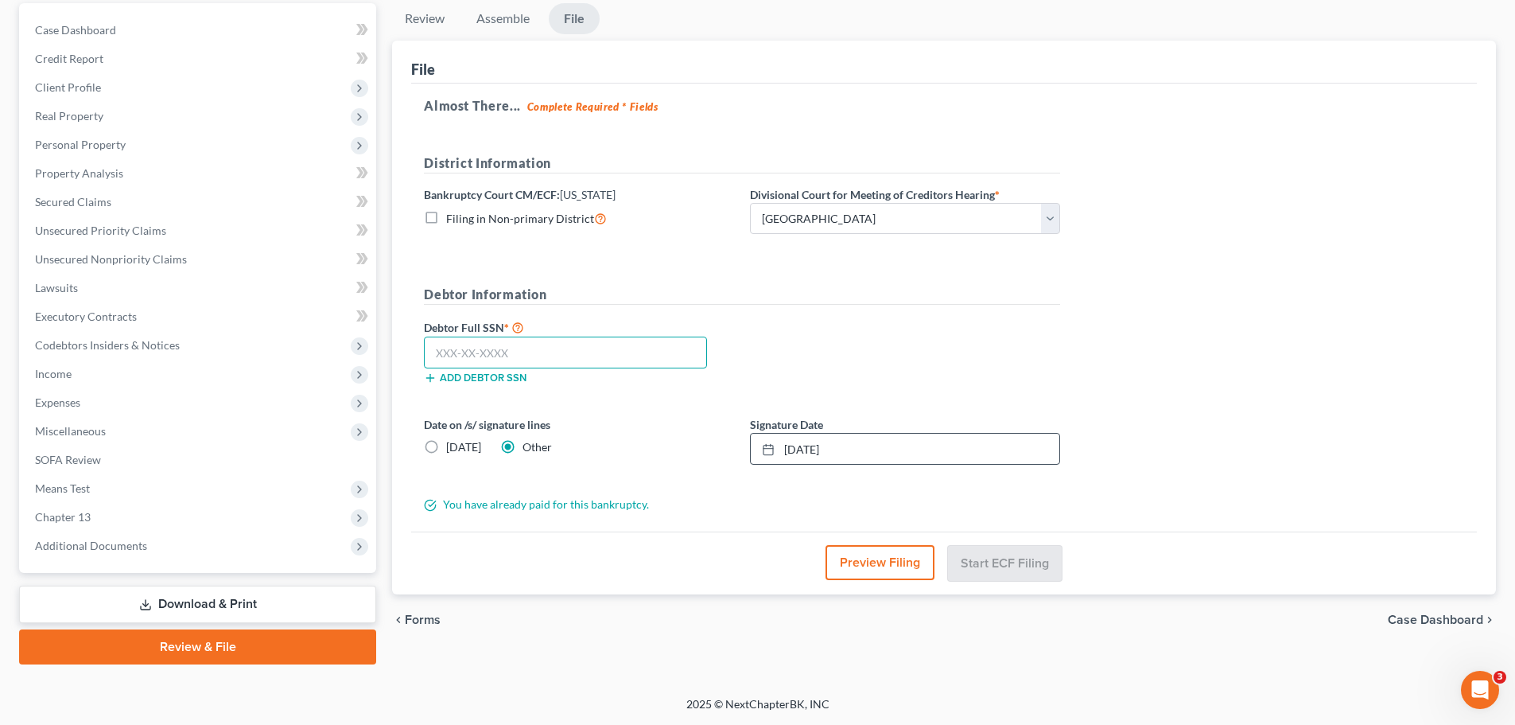
click at [570, 361] on input "text" at bounding box center [565, 352] width 283 height 32
type input "136-86-5840"
click at [1027, 571] on button "Start ECF Filing" at bounding box center [1005, 562] width 114 height 35
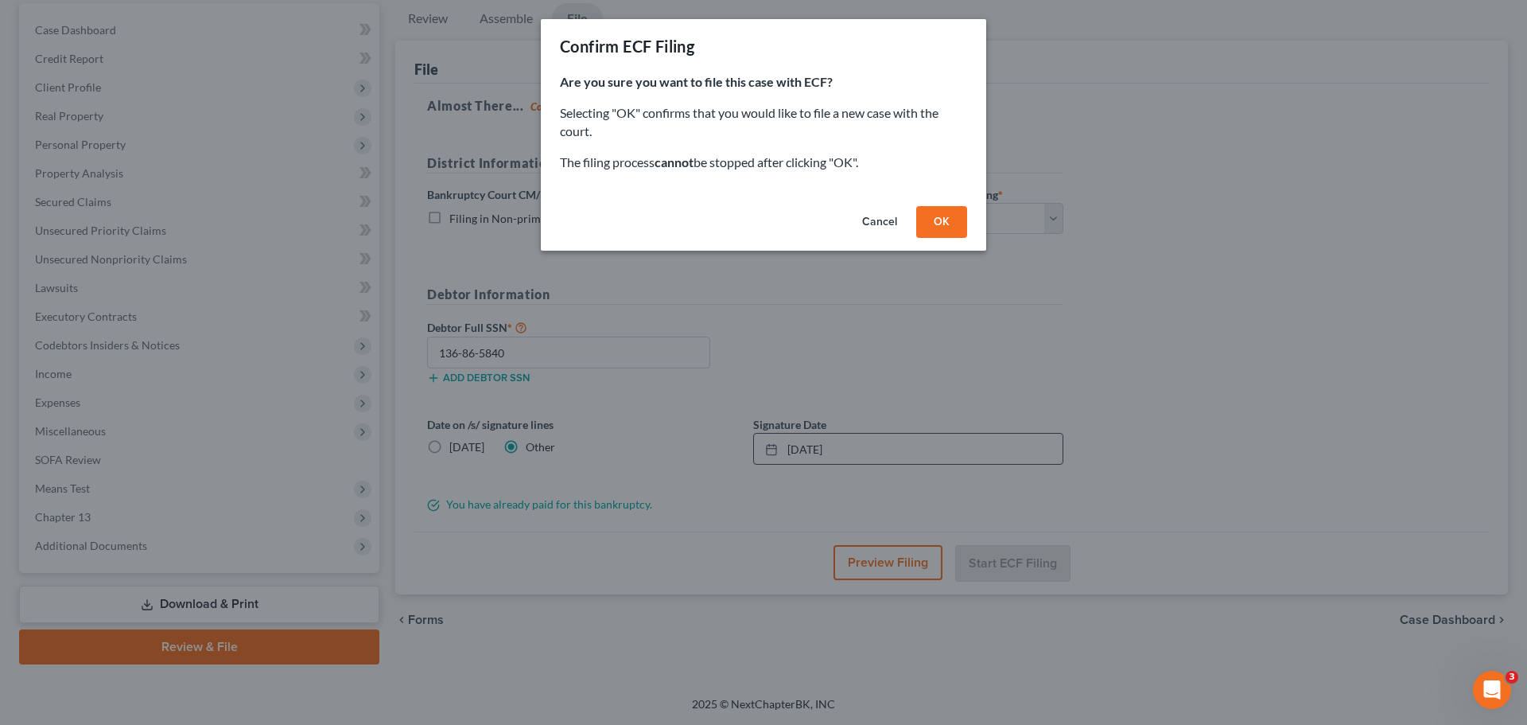
click at [949, 221] on button "OK" at bounding box center [941, 222] width 51 height 32
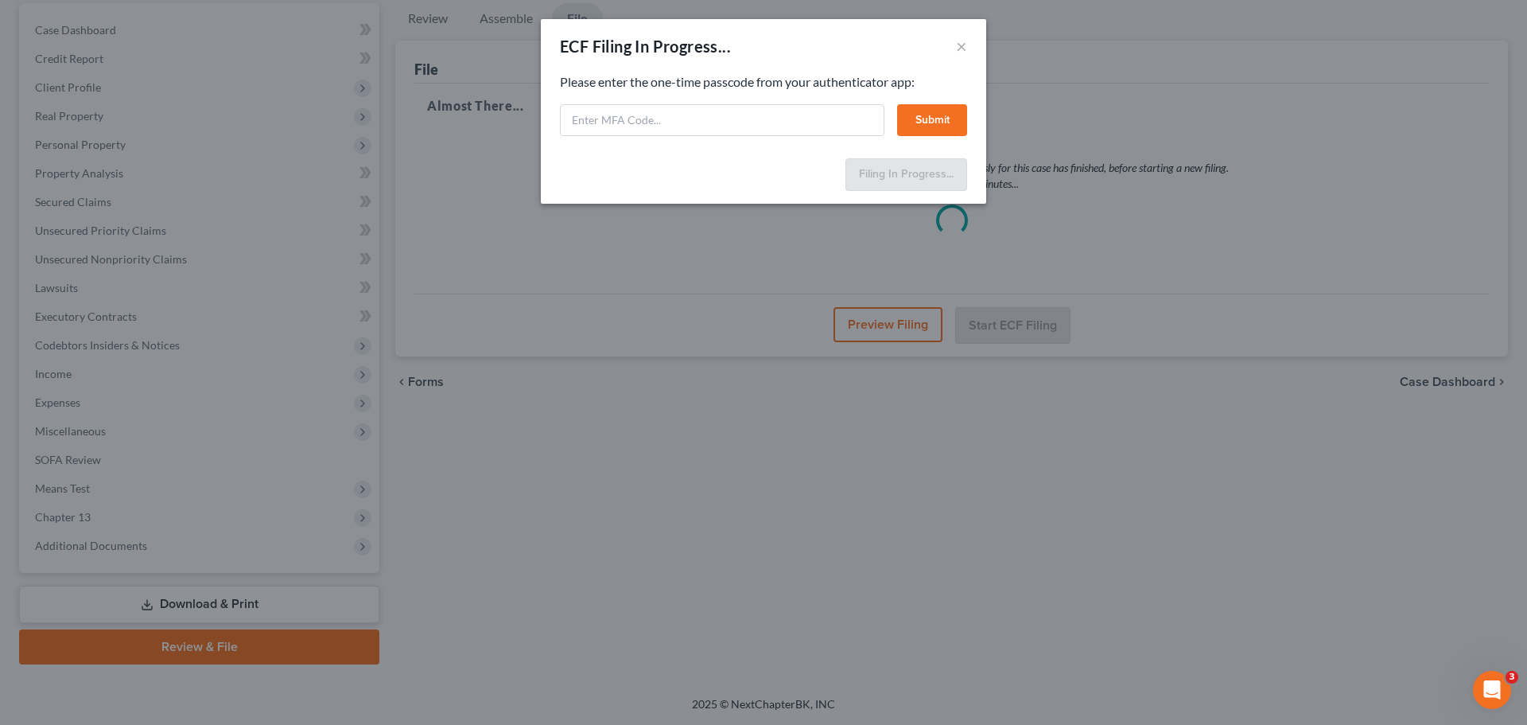
click at [674, 57] on div "ECF Filing In Progress... ×" at bounding box center [763, 46] width 445 height 54
paste input "hxjq-5w2n-mslo-rh6k"
type input "hxjq-5w2n-mslo-rh6k"
click at [920, 123] on button "Submit" at bounding box center [932, 120] width 70 height 32
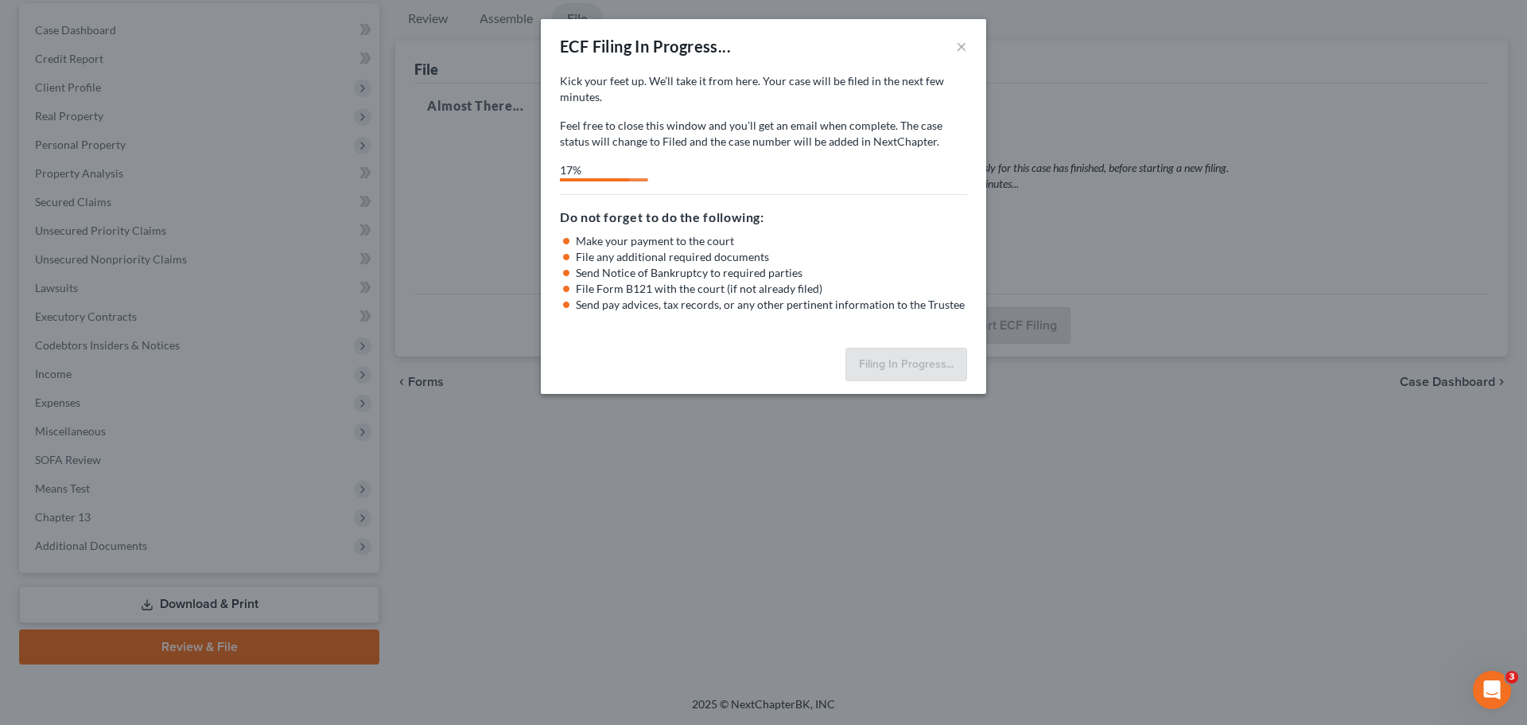
select select "3"
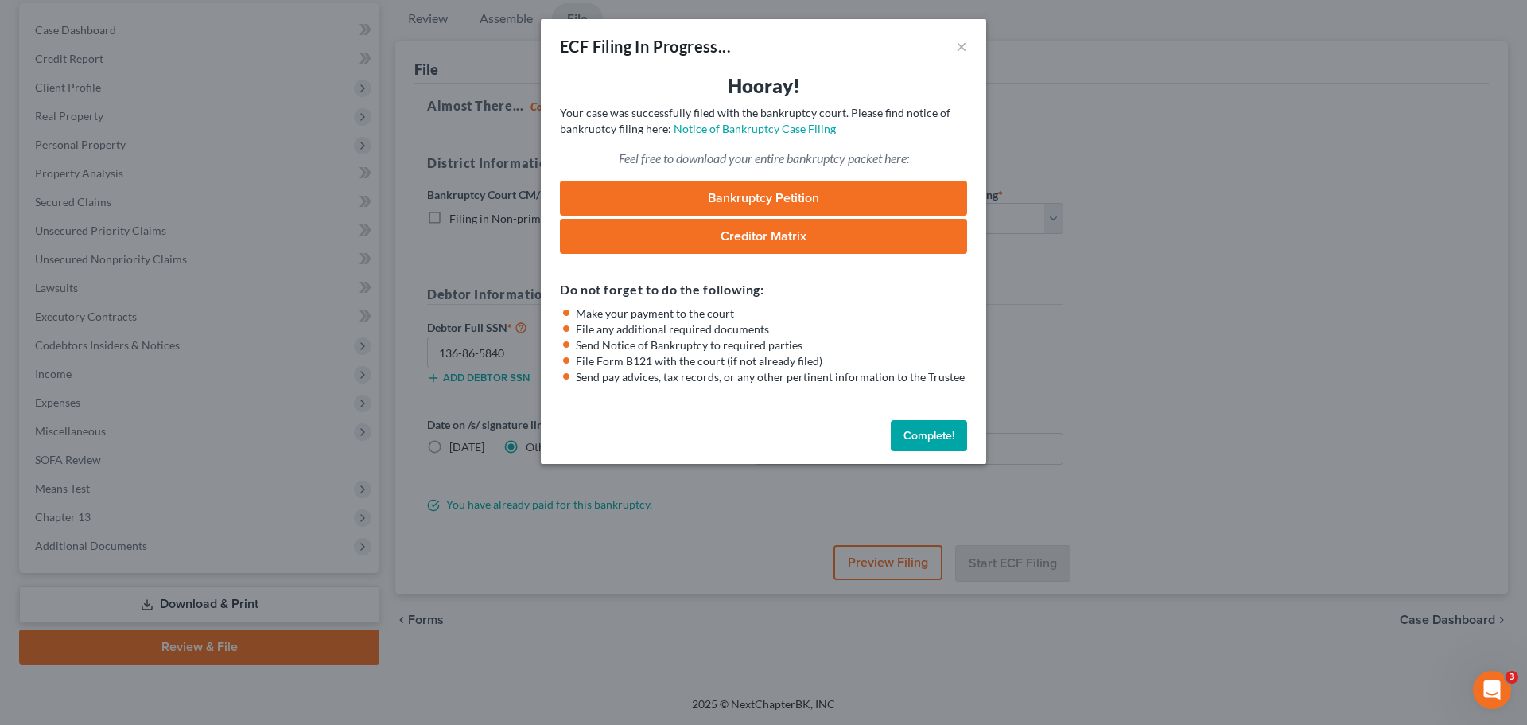
drag, startPoint x: 928, startPoint y: 436, endPoint x: 915, endPoint y: 461, distance: 27.8
click at [928, 442] on button "Complete!" at bounding box center [929, 436] width 76 height 32
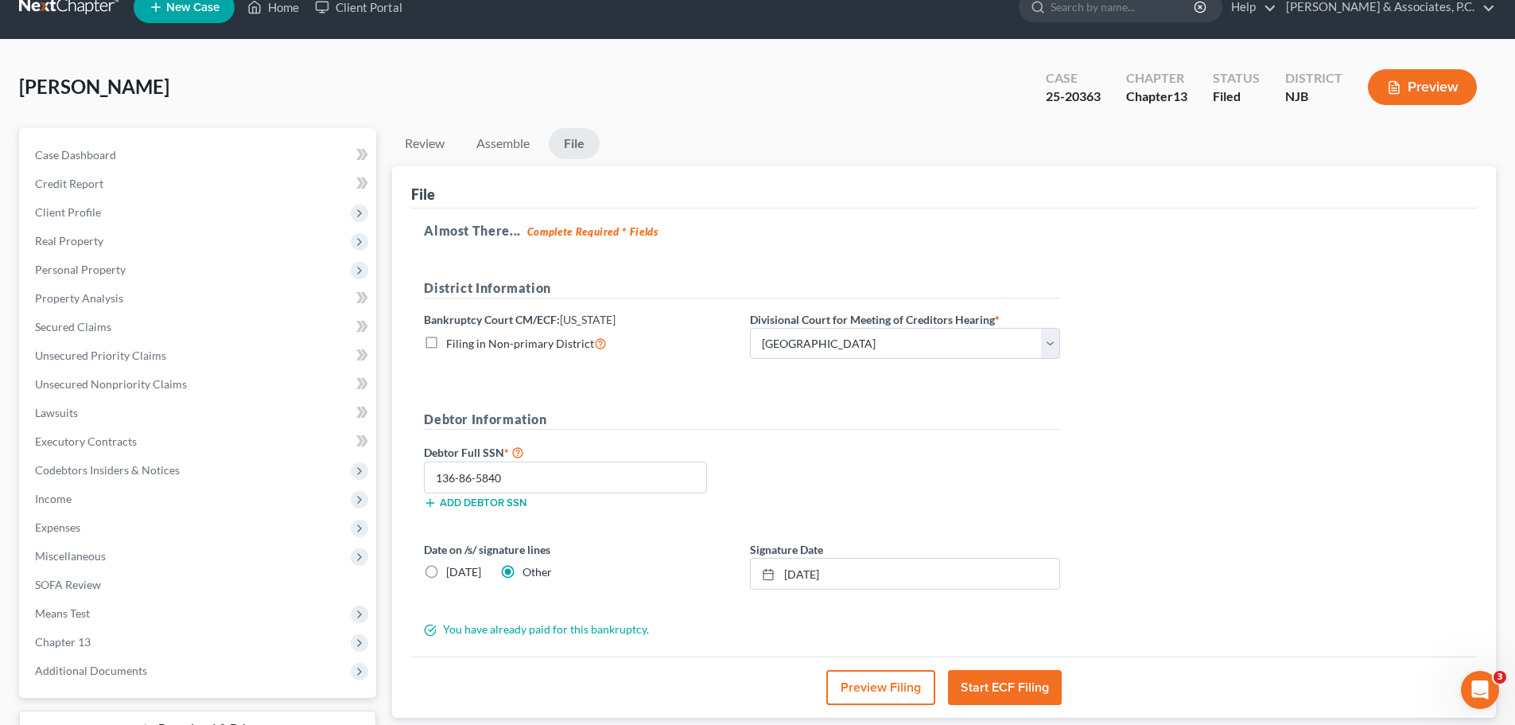
scroll to position [0, 0]
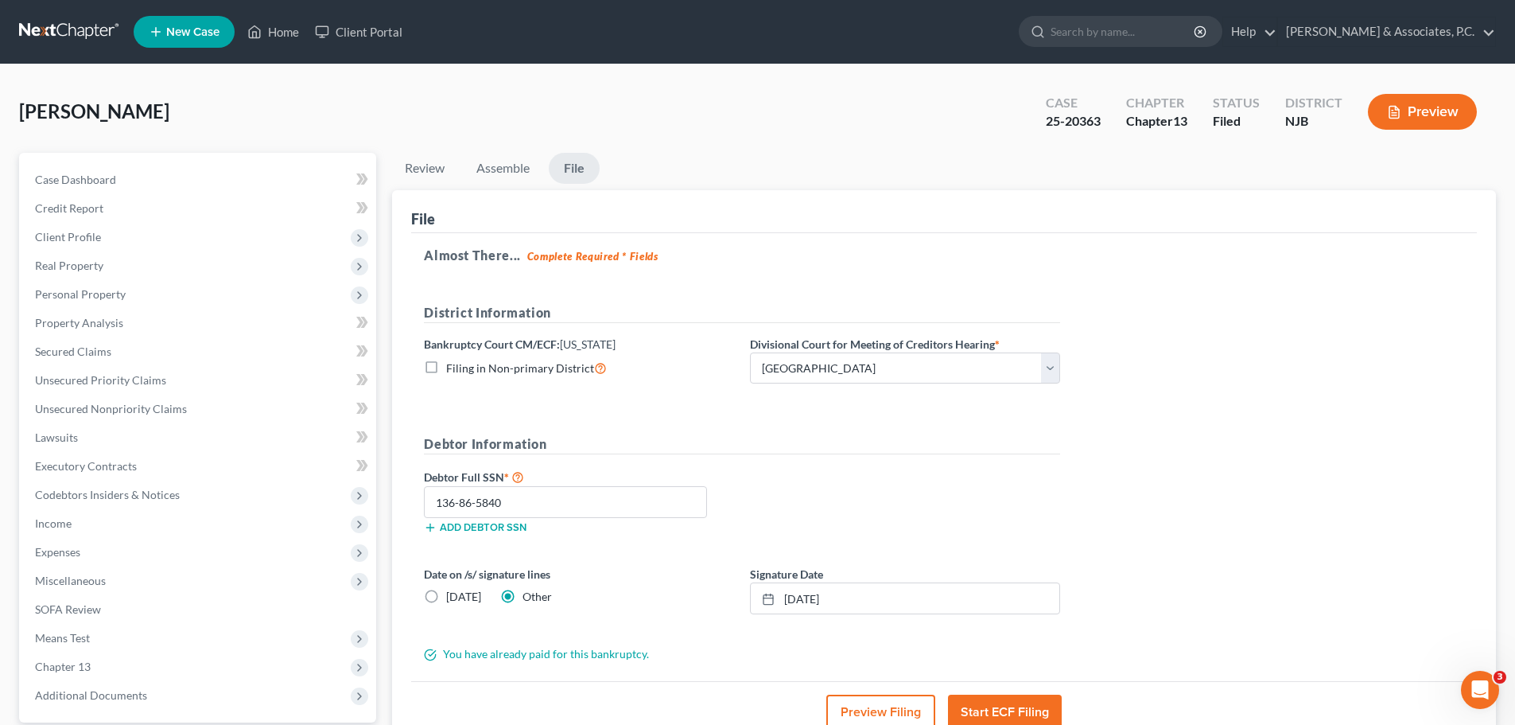
click at [60, 28] on link at bounding box center [70, 32] width 102 height 29
